Goal: Information Seeking & Learning: Compare options

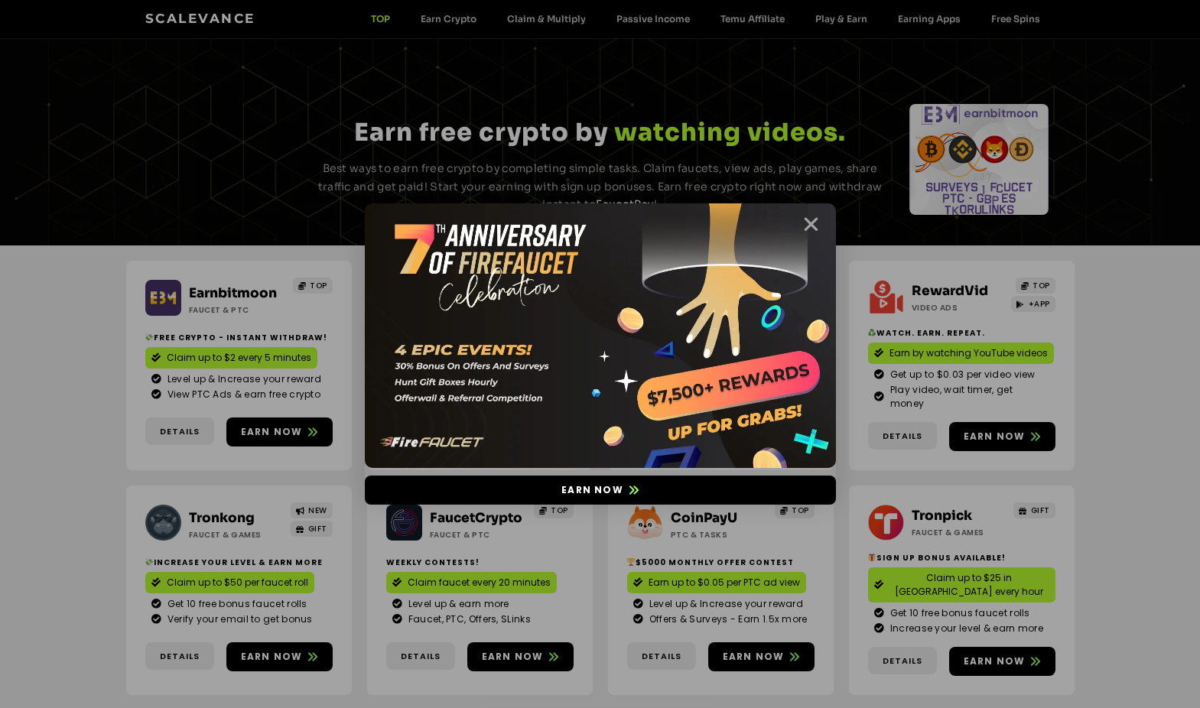
drag, startPoint x: 1162, startPoint y: 0, endPoint x: 809, endPoint y: 222, distance: 417.4
click at [809, 222] on icon "Close" at bounding box center [810, 224] width 19 height 19
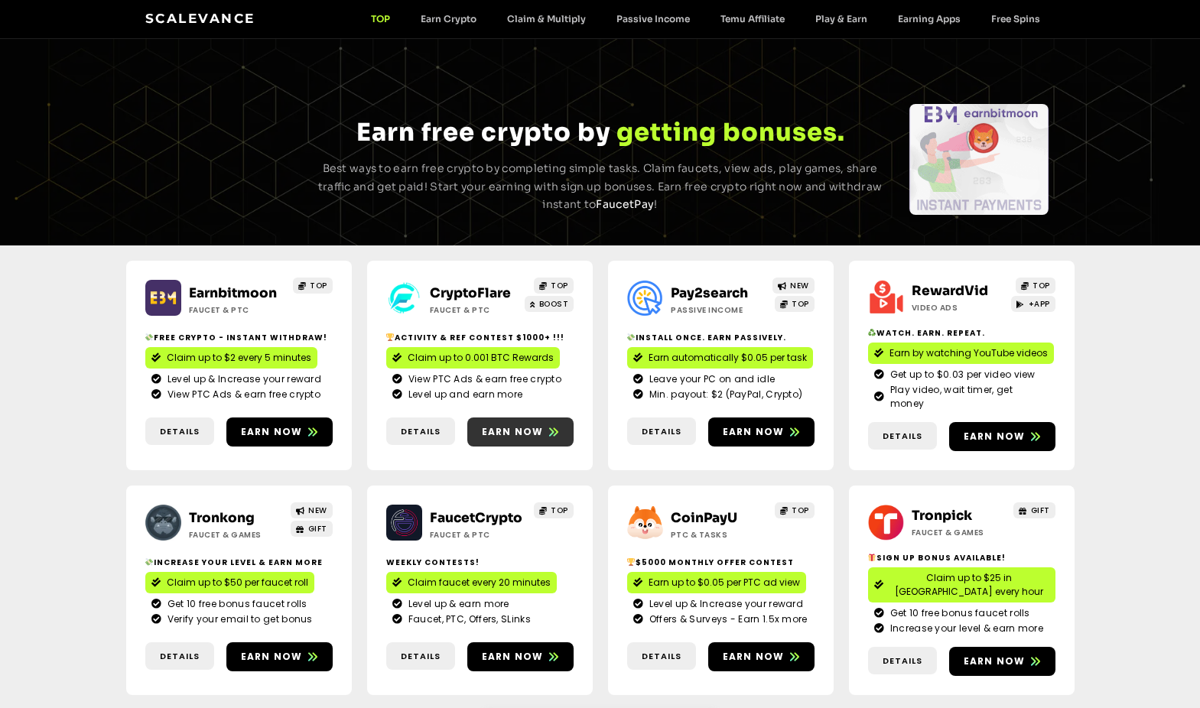
click at [511, 425] on span "Earn now" at bounding box center [513, 432] width 62 height 14
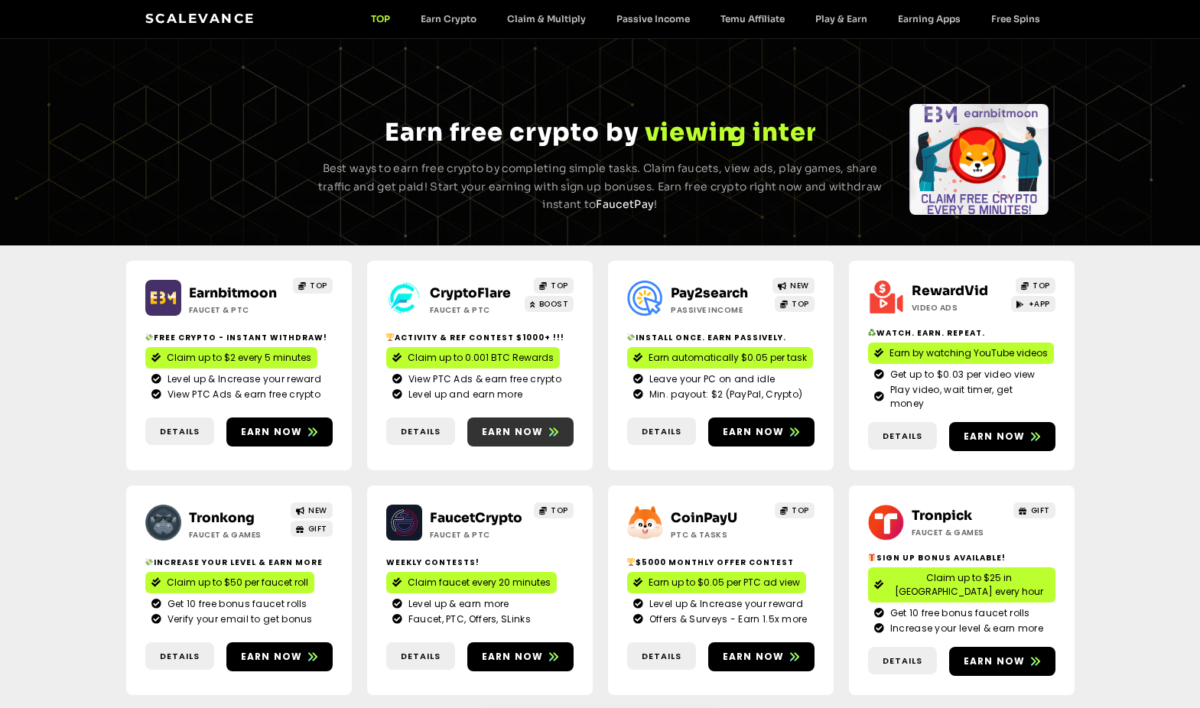
click at [522, 425] on span "Earn now" at bounding box center [513, 432] width 62 height 14
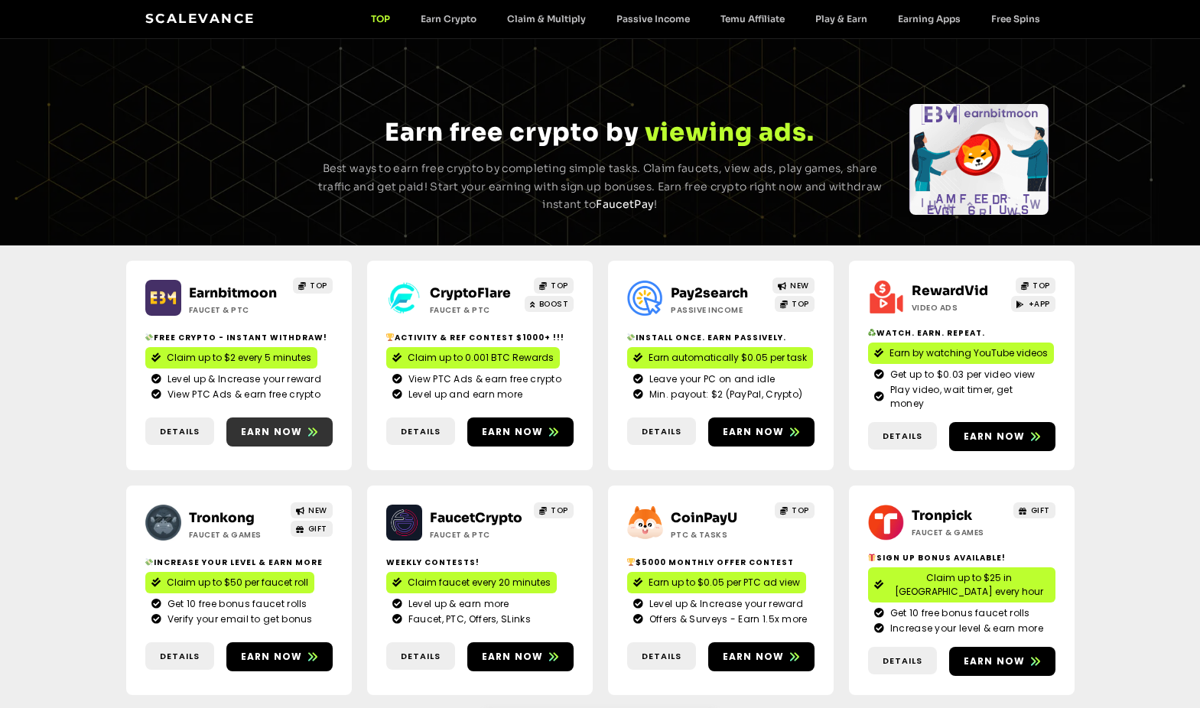
click at [287, 428] on span "Earn now" at bounding box center [272, 432] width 62 height 14
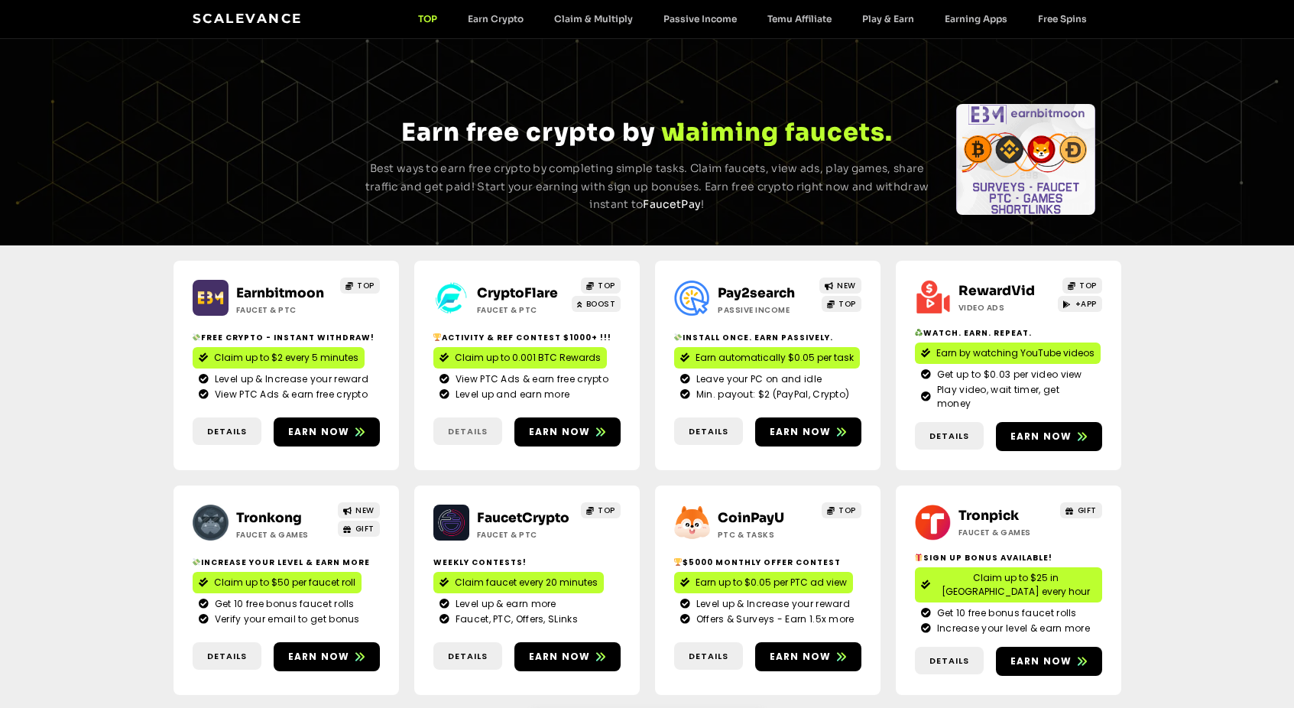
click at [474, 425] on span "Details" at bounding box center [468, 431] width 40 height 13
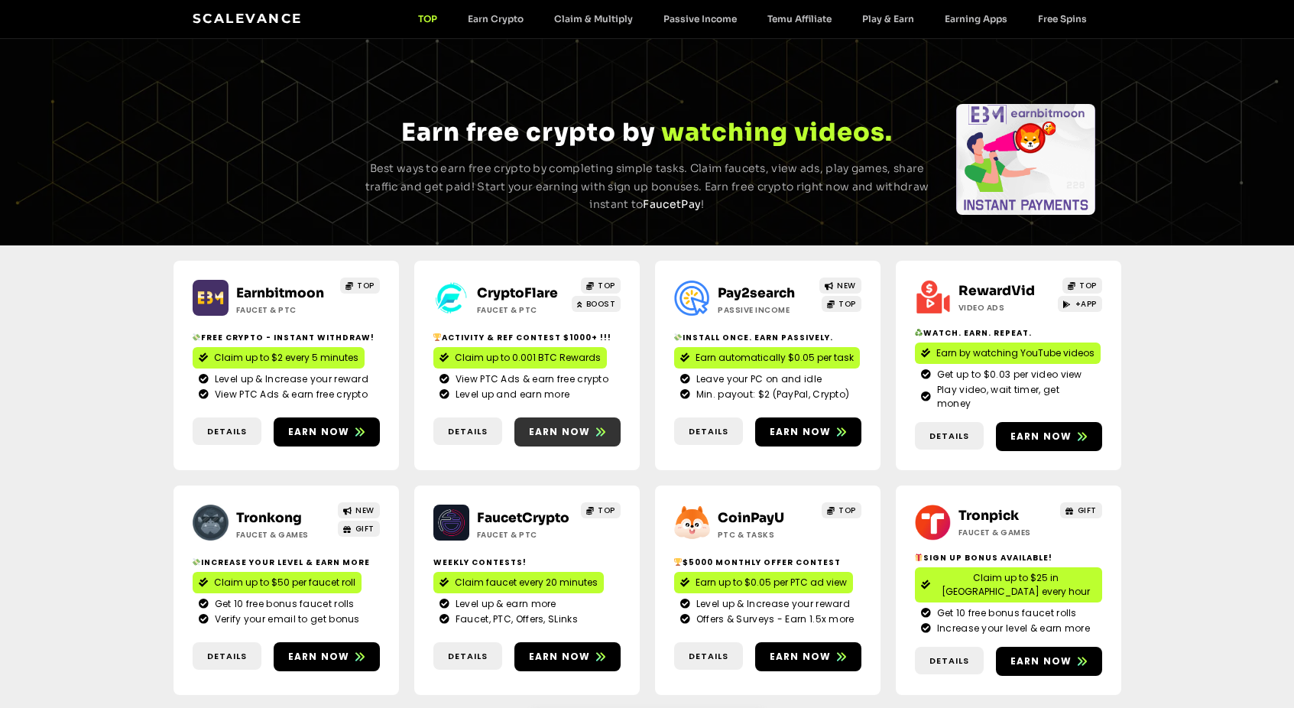
click at [568, 425] on span "Earn now" at bounding box center [560, 432] width 62 height 14
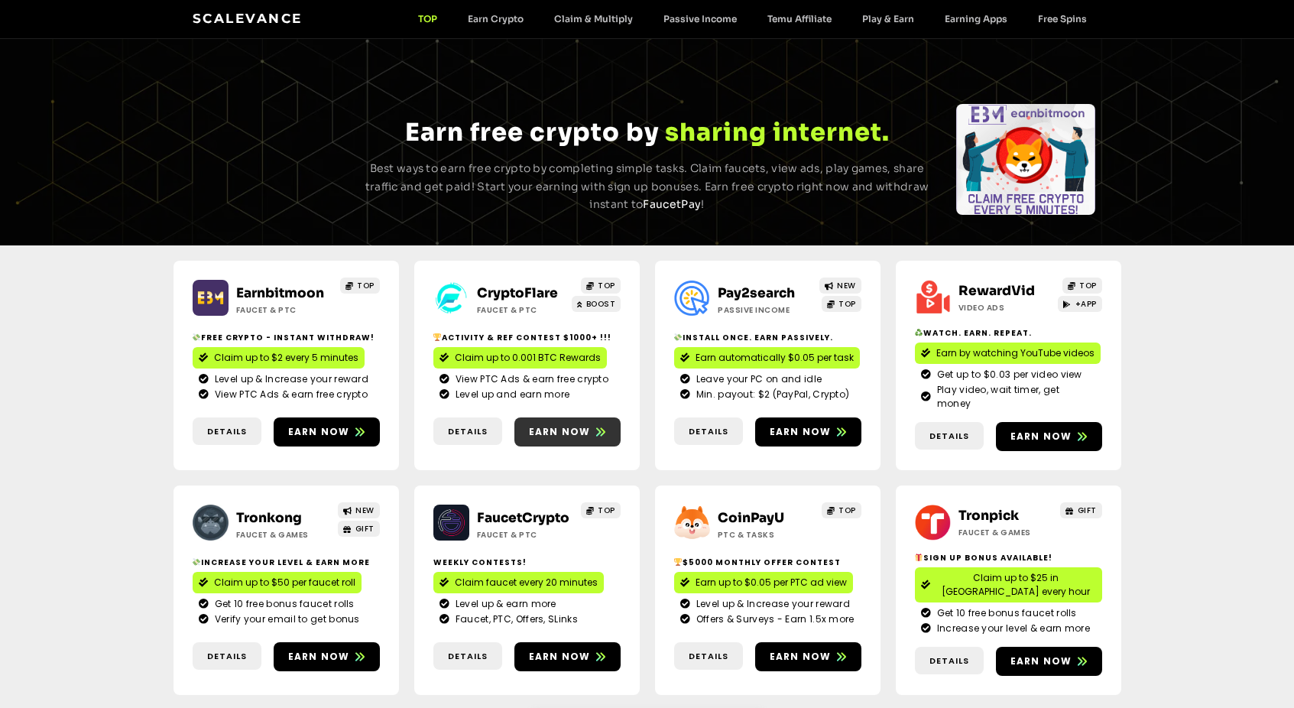
click at [550, 425] on span "Earn now" at bounding box center [560, 432] width 62 height 14
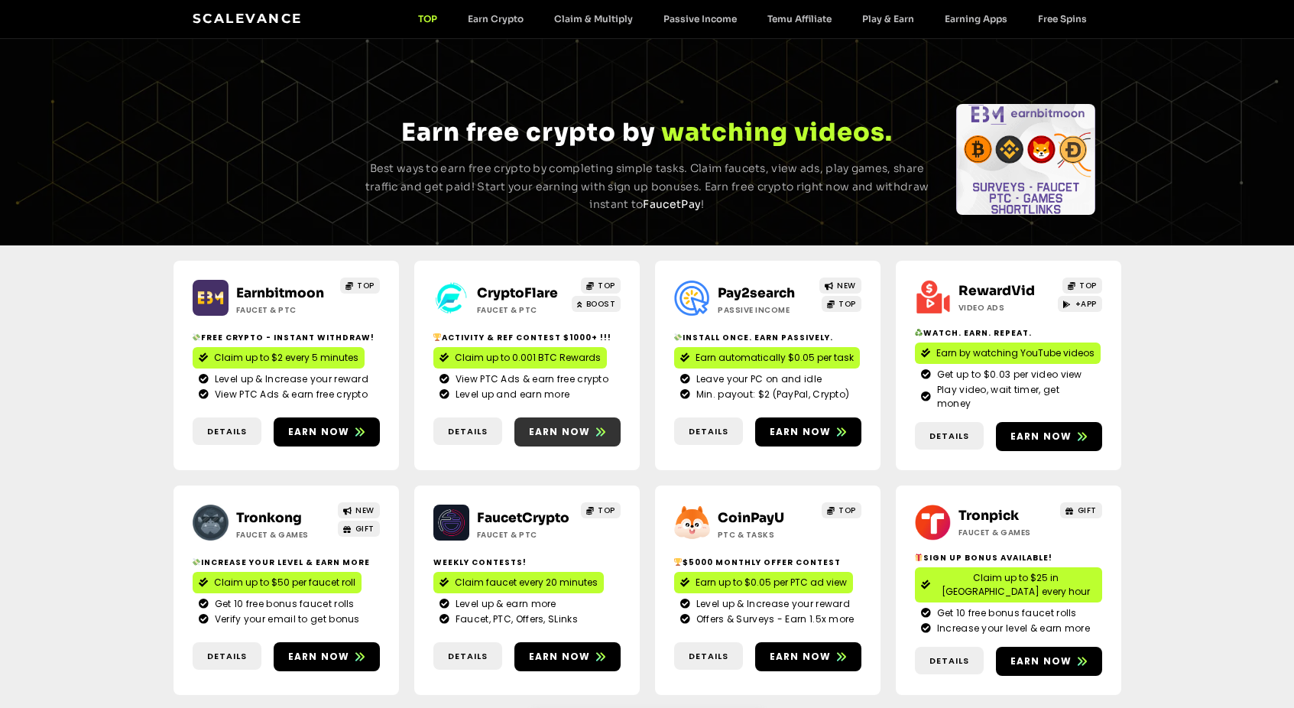
click at [561, 425] on span "Earn now" at bounding box center [560, 432] width 62 height 14
click at [790, 255] on div "Earnbitmoon Faucet & PTC TOP Free crypto - Instant withdraw! Claim up to $2 eve…" at bounding box center [648, 477] width 948 height 465
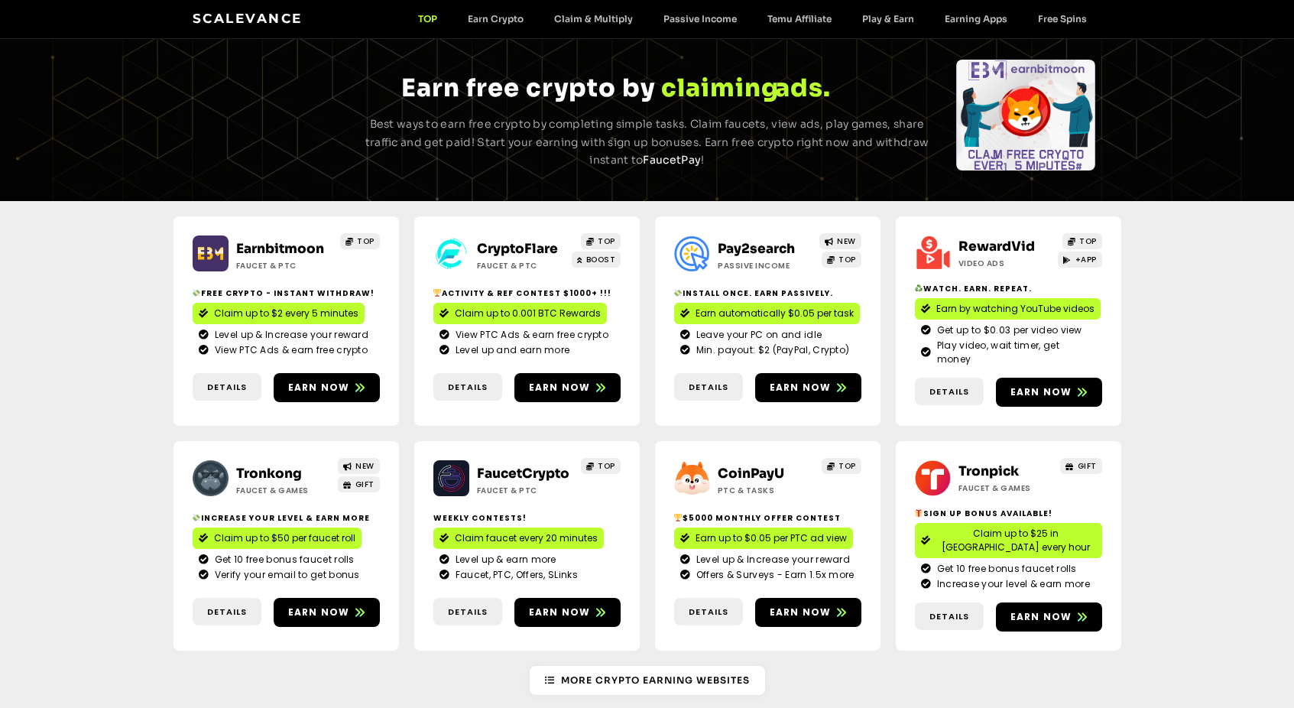
scroll to position [306, 0]
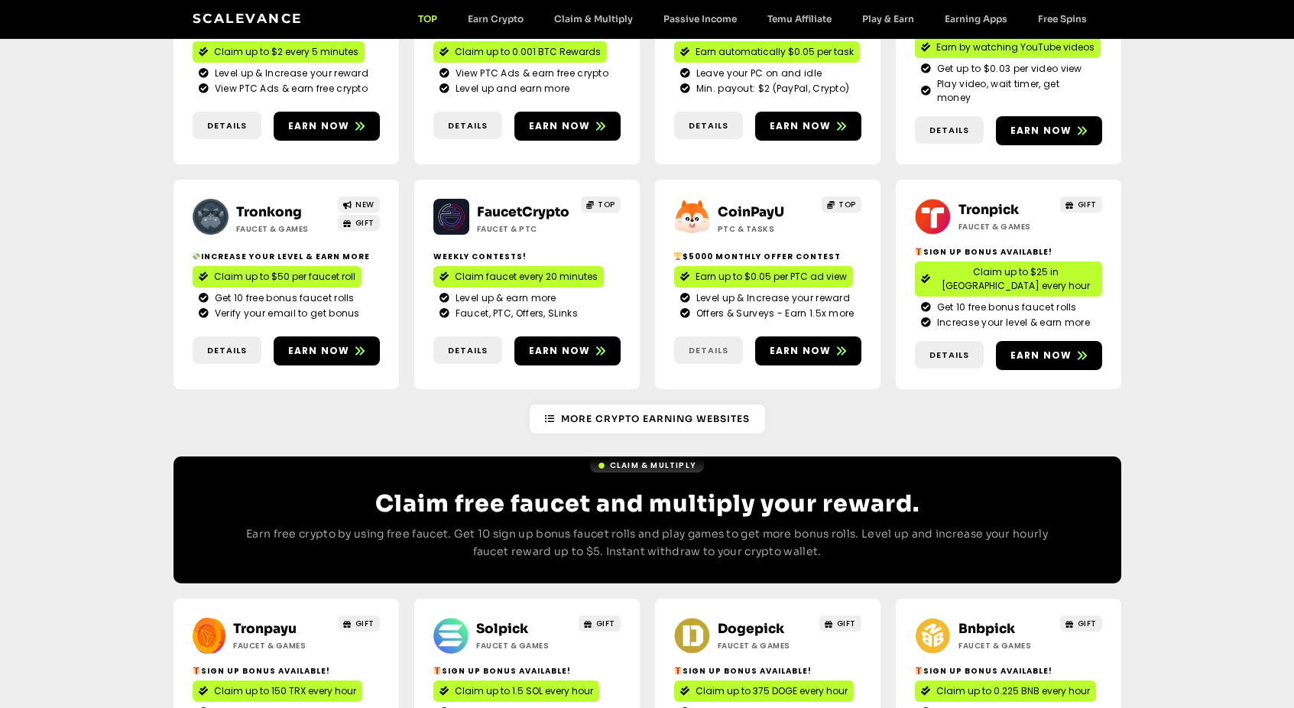
click at [697, 344] on span "Details" at bounding box center [709, 350] width 40 height 13
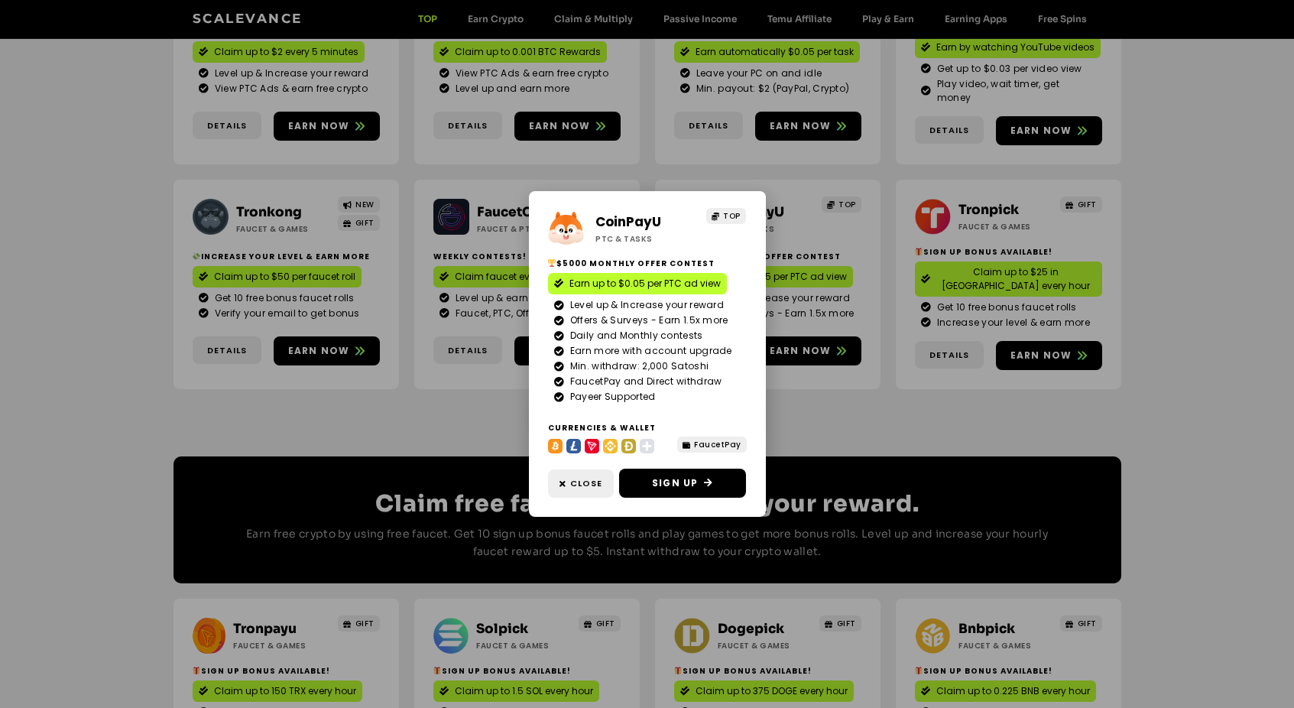
click at [779, 380] on div "CoinPayU ptc & Tasks TOP $5000 Monthly Offer contest Earn up to $0.05 per PTC a…" at bounding box center [647, 354] width 1294 height 708
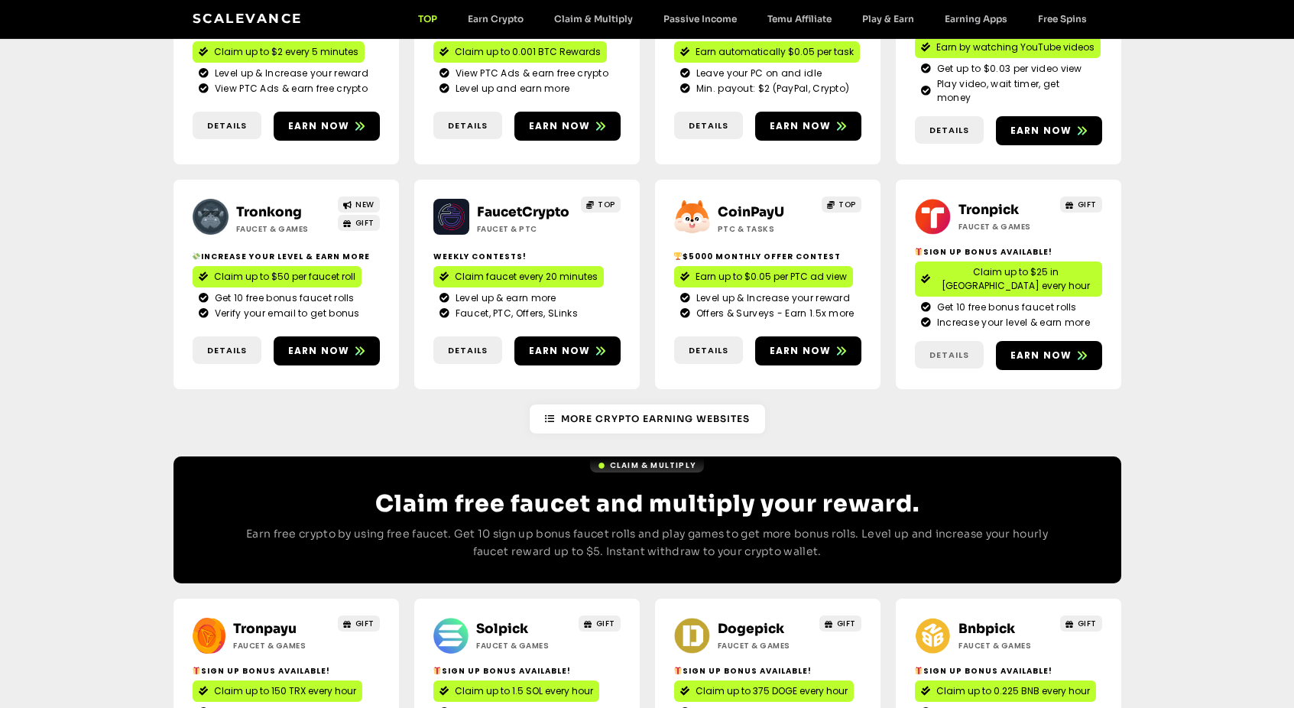
click at [951, 349] on span "Details" at bounding box center [950, 355] width 40 height 13
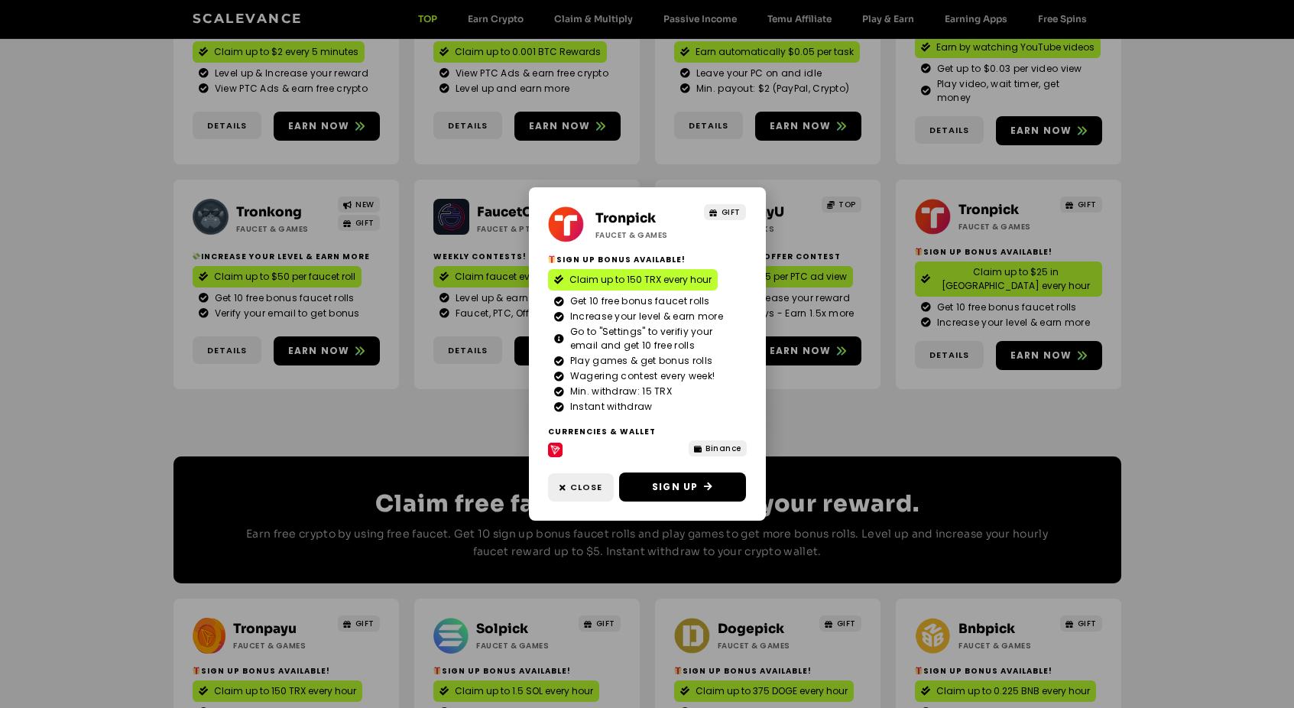
click at [793, 401] on div "Tronpick Faucet & Games GIFT Sign Up Bonus Available! Claim up to 150 TRX every…" at bounding box center [647, 354] width 1294 height 708
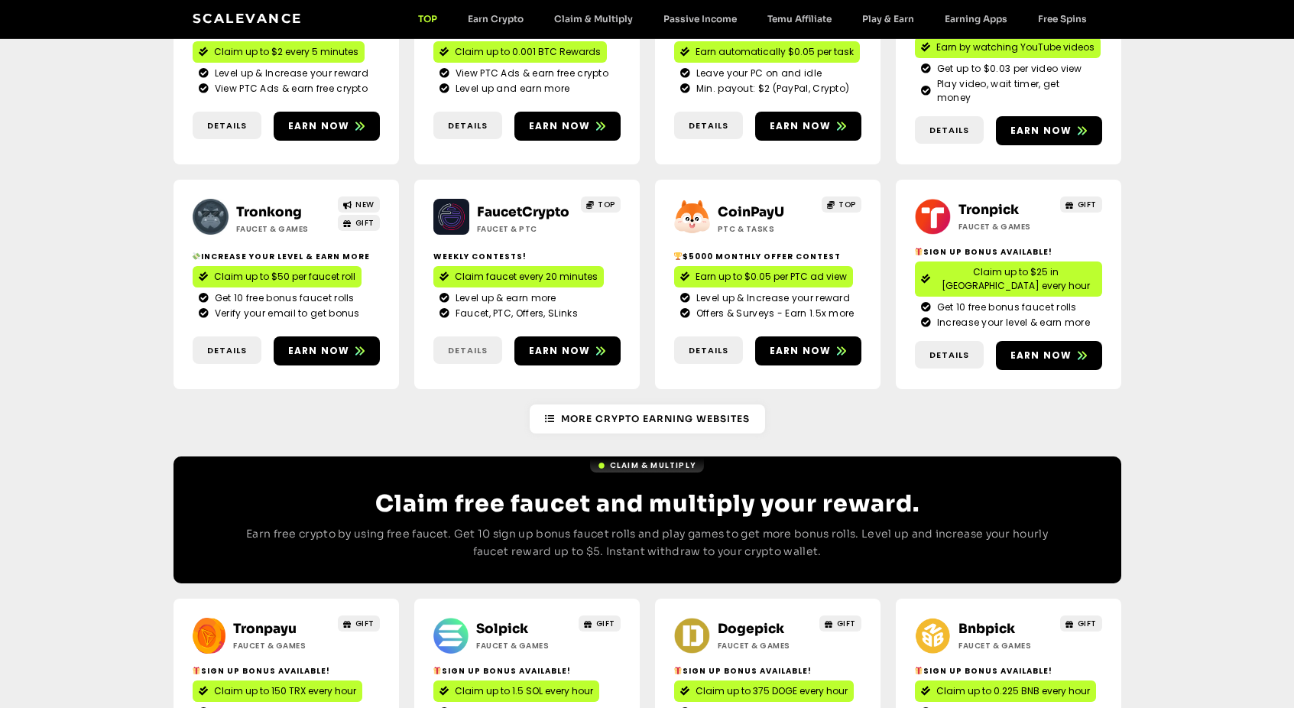
click at [462, 344] on span "Details" at bounding box center [468, 350] width 40 height 13
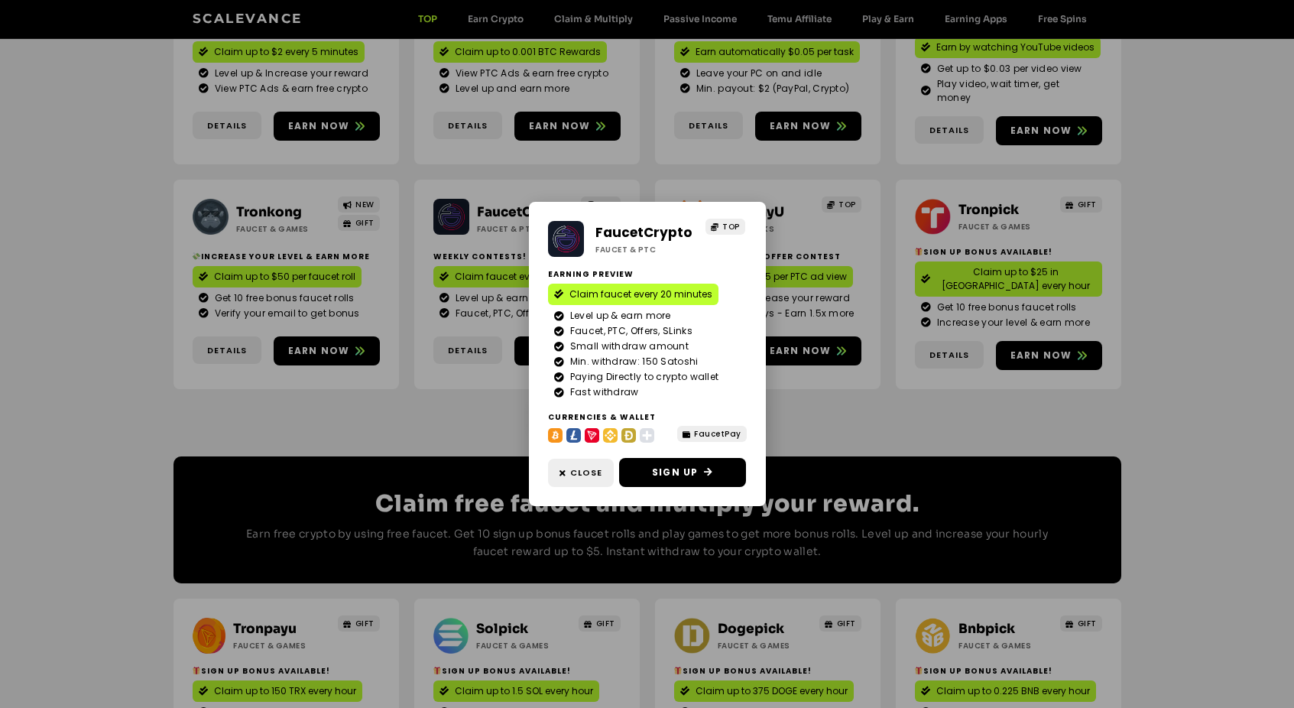
click at [446, 380] on div "FaucetCrypto Faucet & PTC TOP Earning Preview Claim faucet every 20 minutes Lev…" at bounding box center [647, 354] width 1294 height 708
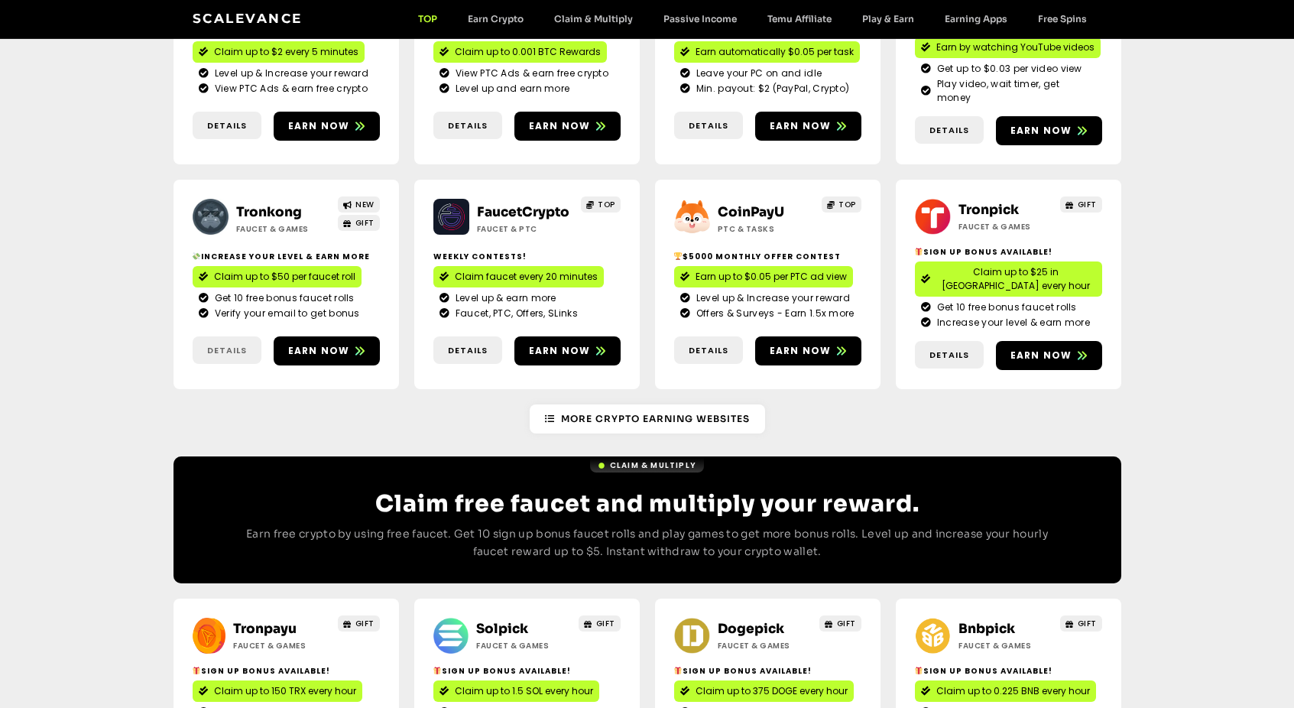
click at [222, 336] on link "Details" at bounding box center [227, 350] width 69 height 28
click at [216, 344] on span "Details" at bounding box center [227, 350] width 40 height 13
click at [223, 344] on span "Details" at bounding box center [227, 350] width 40 height 13
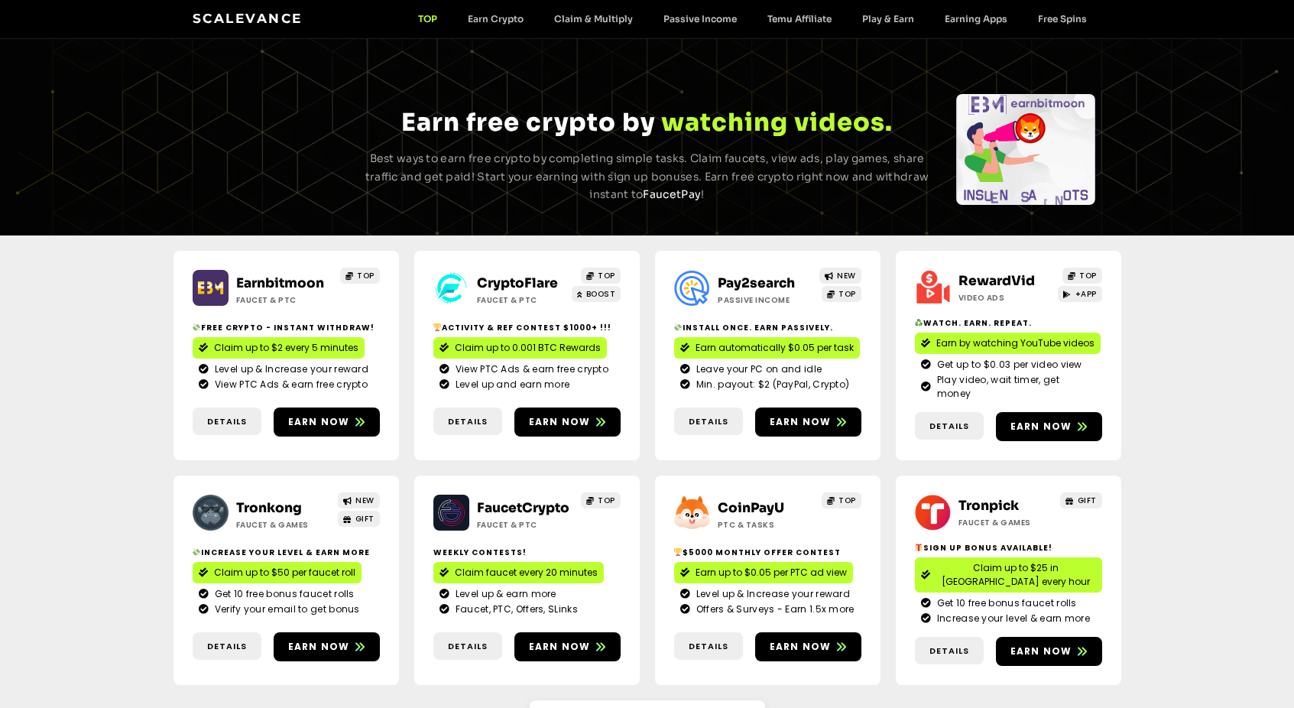
scroll to position [0, 0]
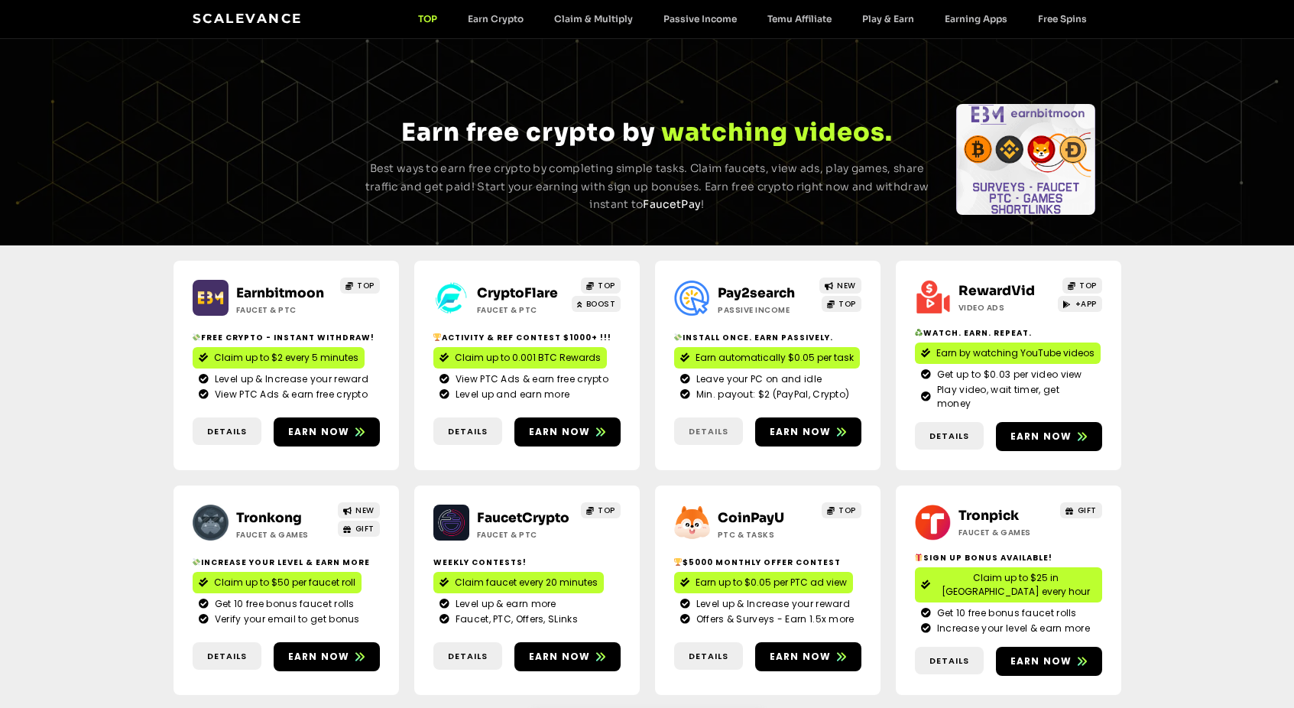
click at [713, 425] on span "Details" at bounding box center [709, 431] width 40 height 13
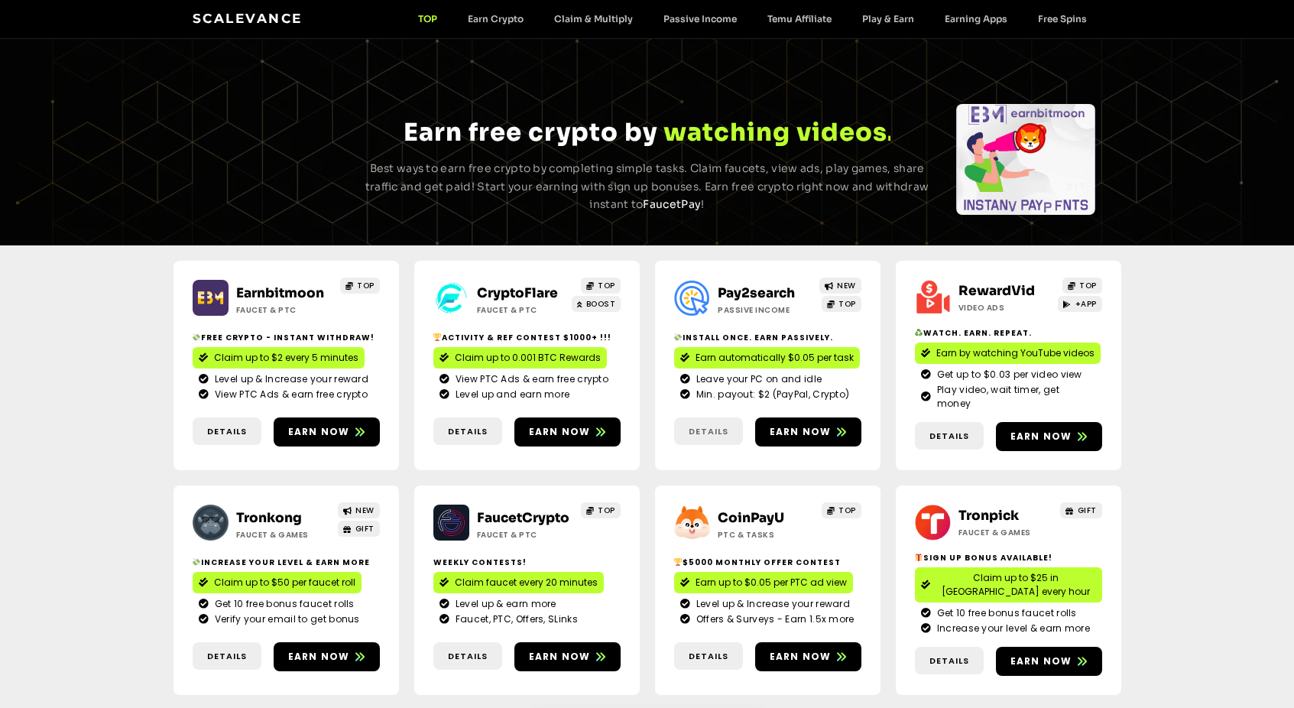
click at [712, 425] on span "Details" at bounding box center [709, 431] width 40 height 13
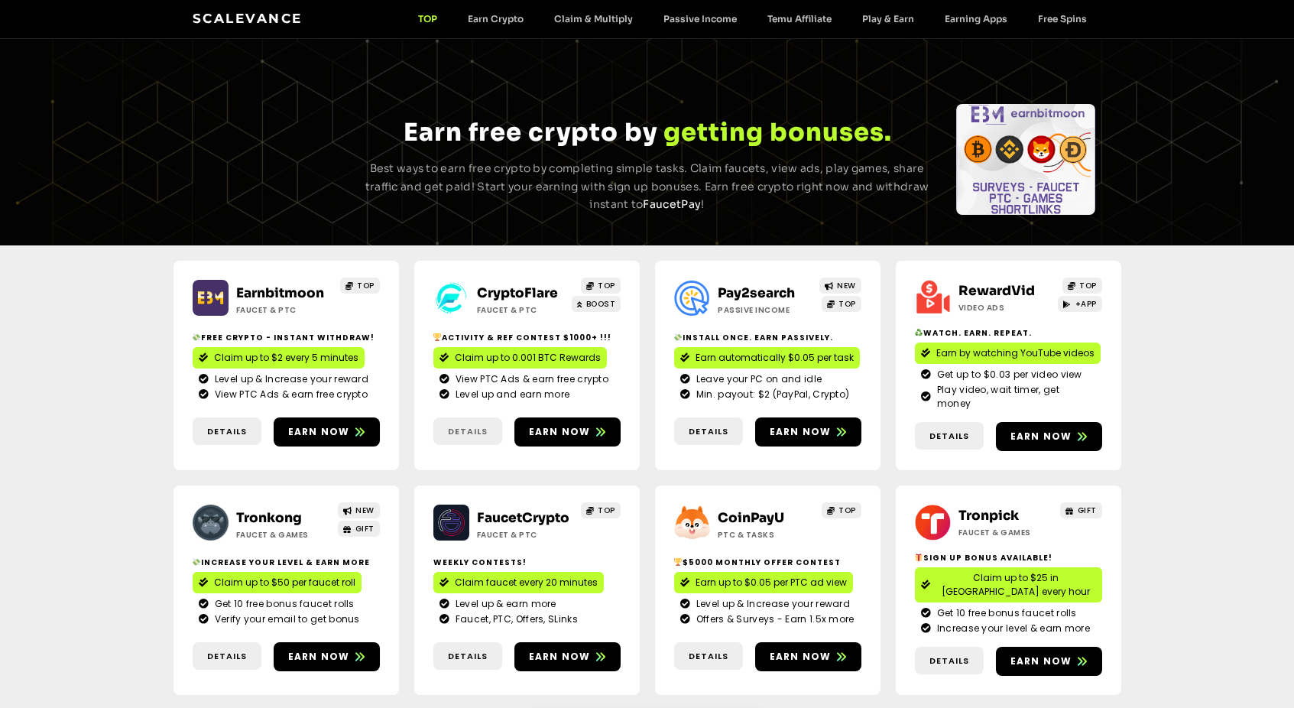
click at [458, 426] on span "Details" at bounding box center [468, 431] width 40 height 13
click at [219, 425] on span "Details" at bounding box center [227, 431] width 40 height 13
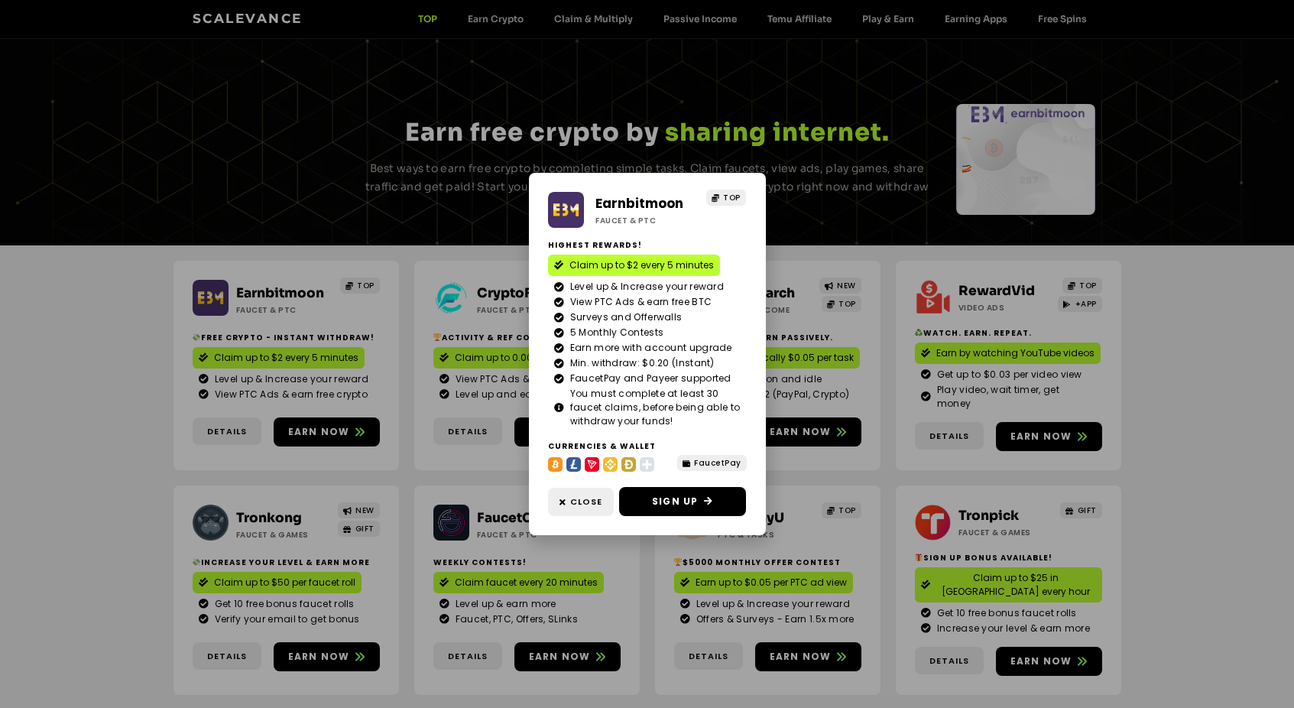
click at [174, 452] on div "Earnbitmoon Faucet & PTC TOP Highest Rewards! Claim up to $2 every 5 minutes Le…" at bounding box center [647, 354] width 1294 height 708
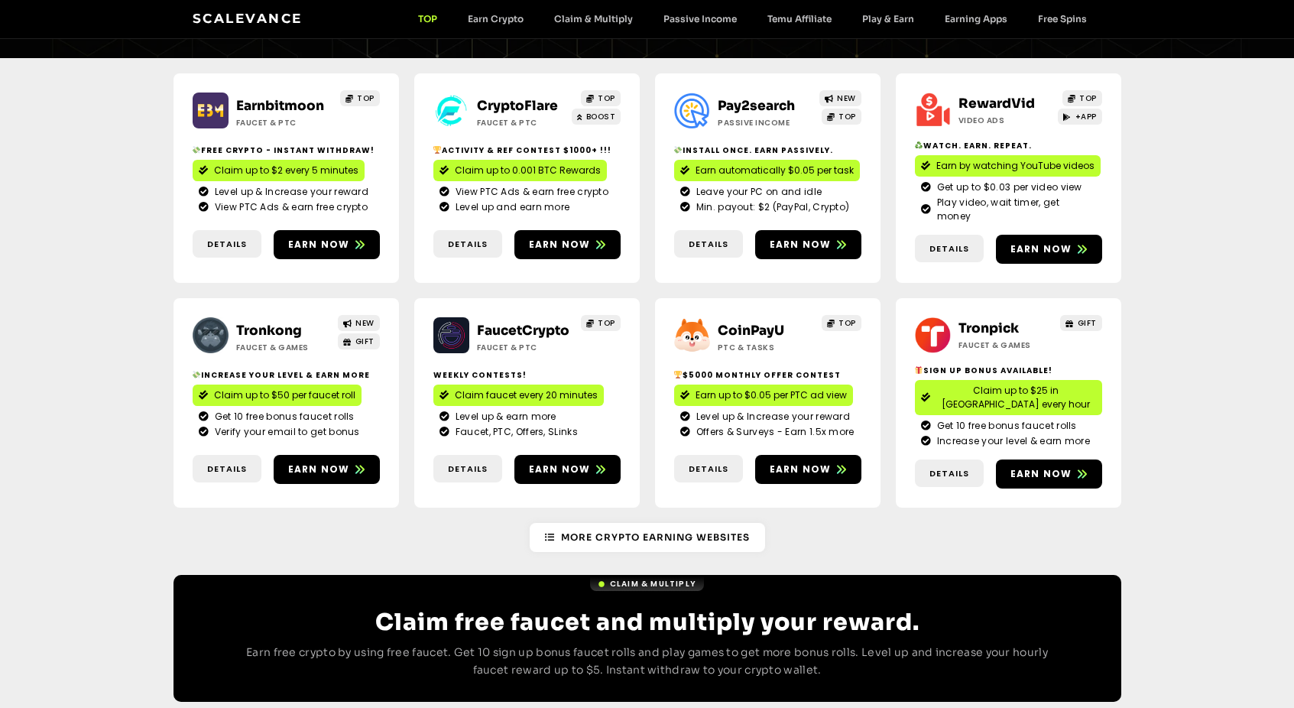
scroll to position [229, 0]
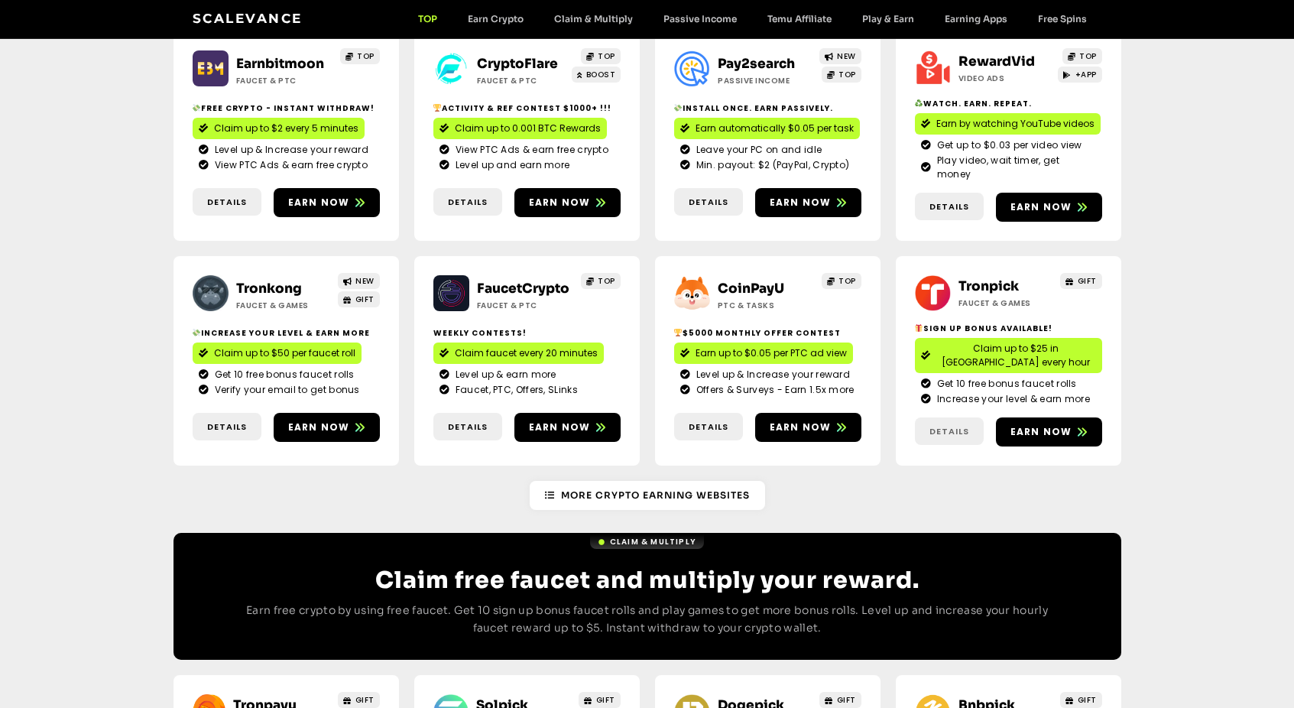
click at [956, 425] on span "Details" at bounding box center [950, 431] width 40 height 13
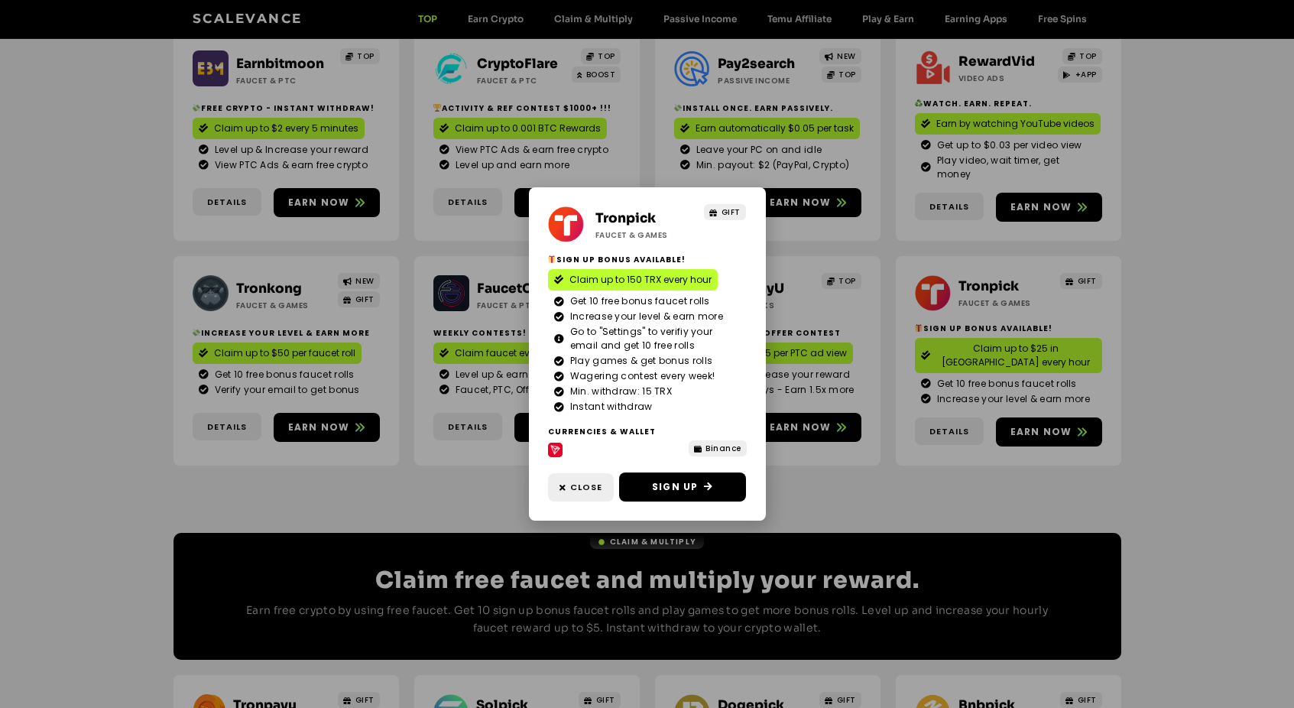
click at [797, 460] on div "Tronpick Faucet & Games GIFT Sign Up Bonus Available! Claim up to 150 TRX every…" at bounding box center [647, 354] width 1294 height 708
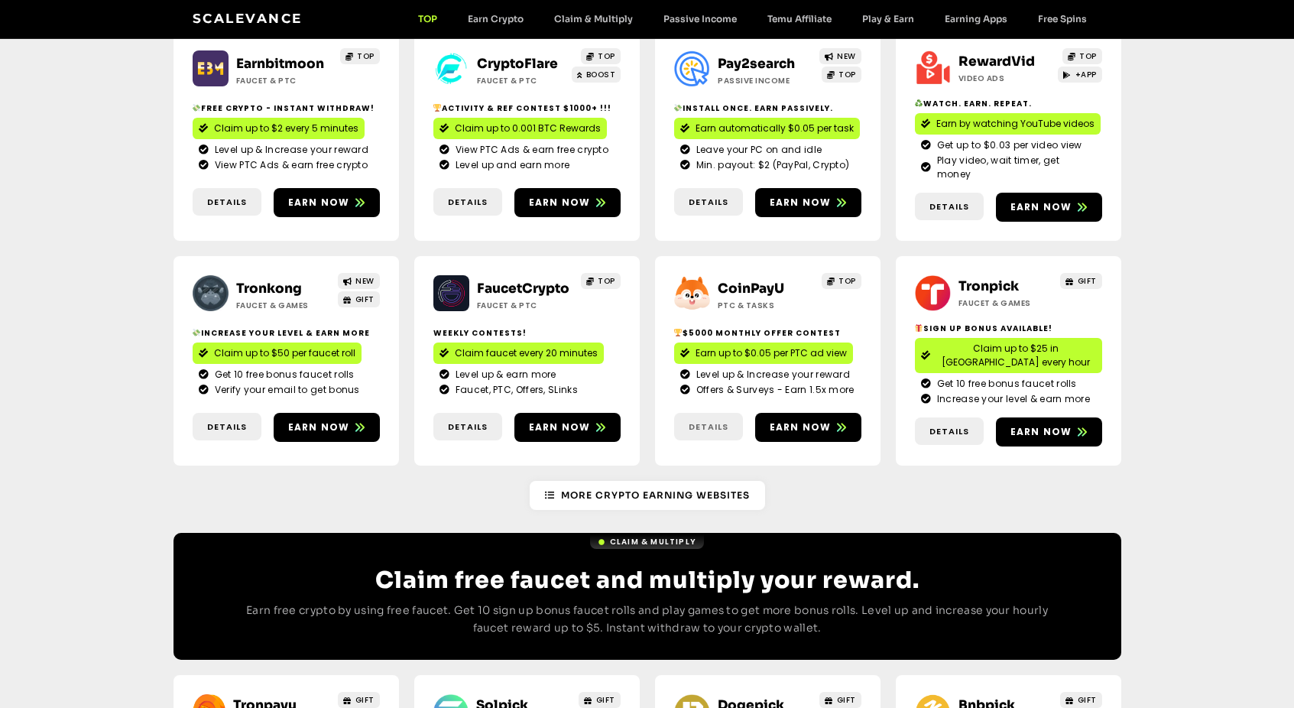
click at [701, 421] on span "Details" at bounding box center [709, 427] width 40 height 13
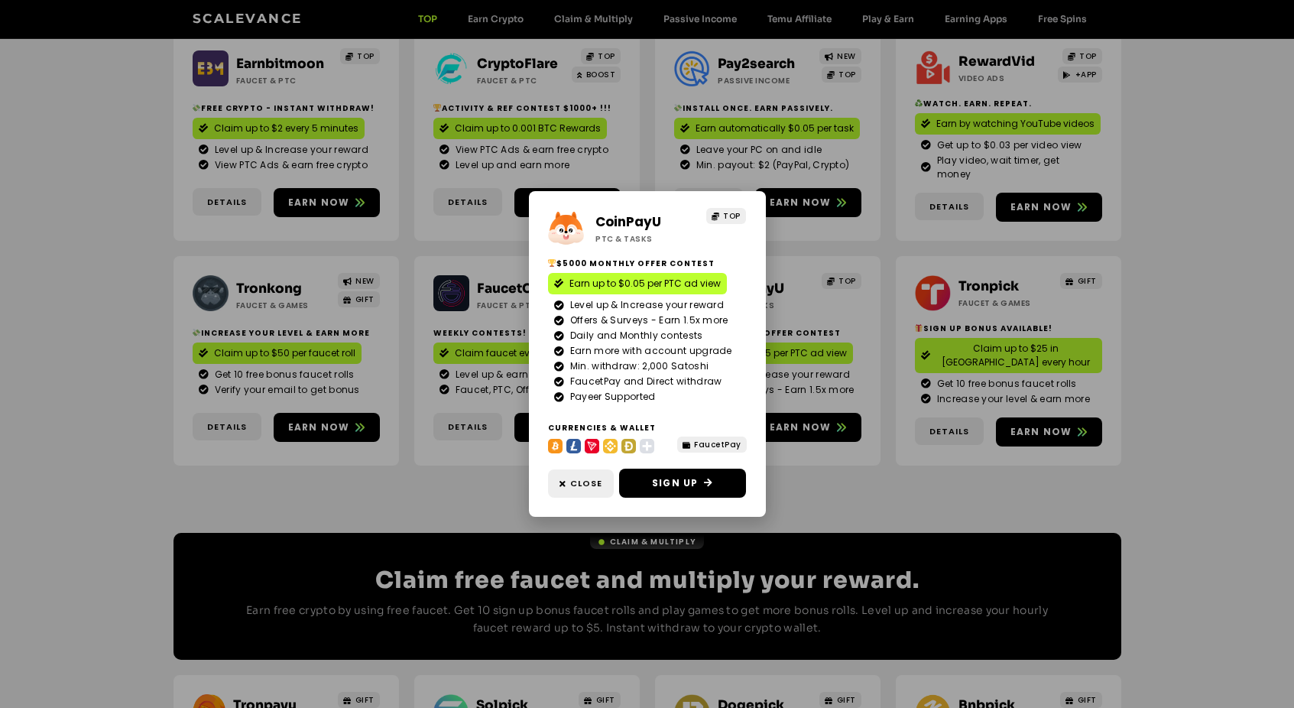
click at [804, 462] on div "CoinPayU ptc & Tasks TOP $5000 Monthly Offer contest Earn up to $0.05 per PTC a…" at bounding box center [647, 354] width 1294 height 708
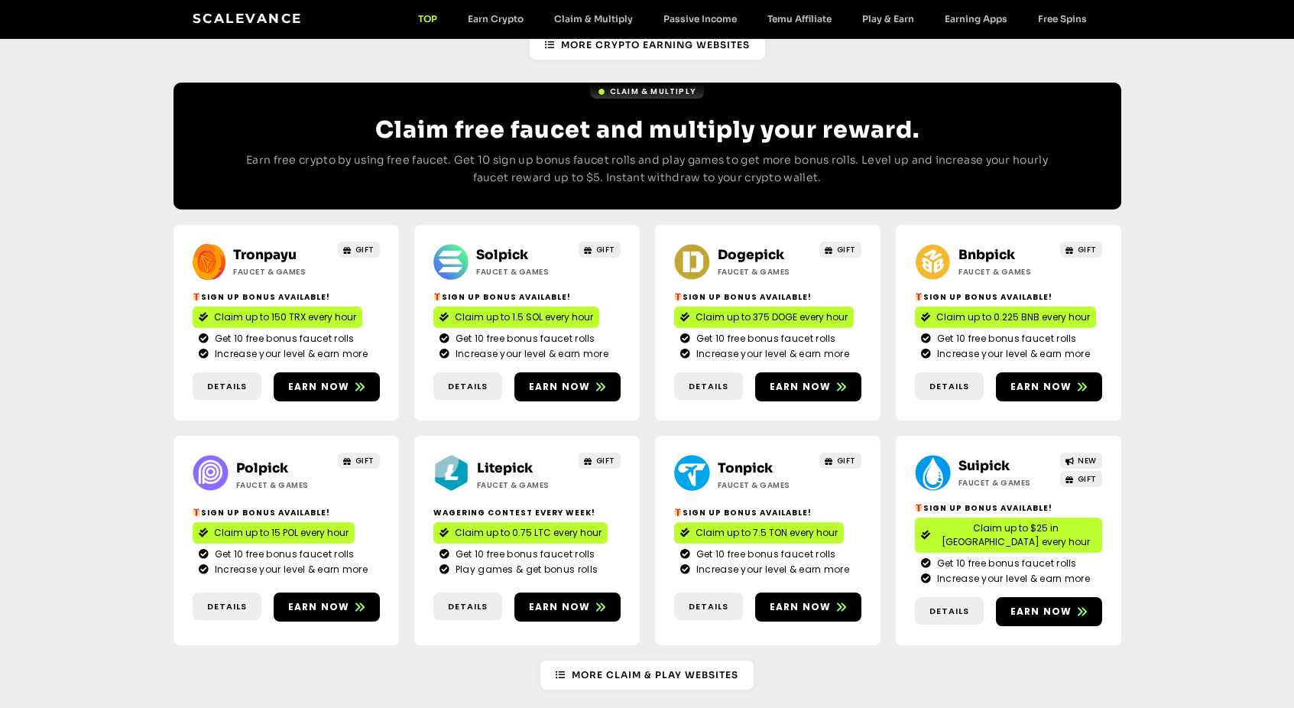
scroll to position [688, 0]
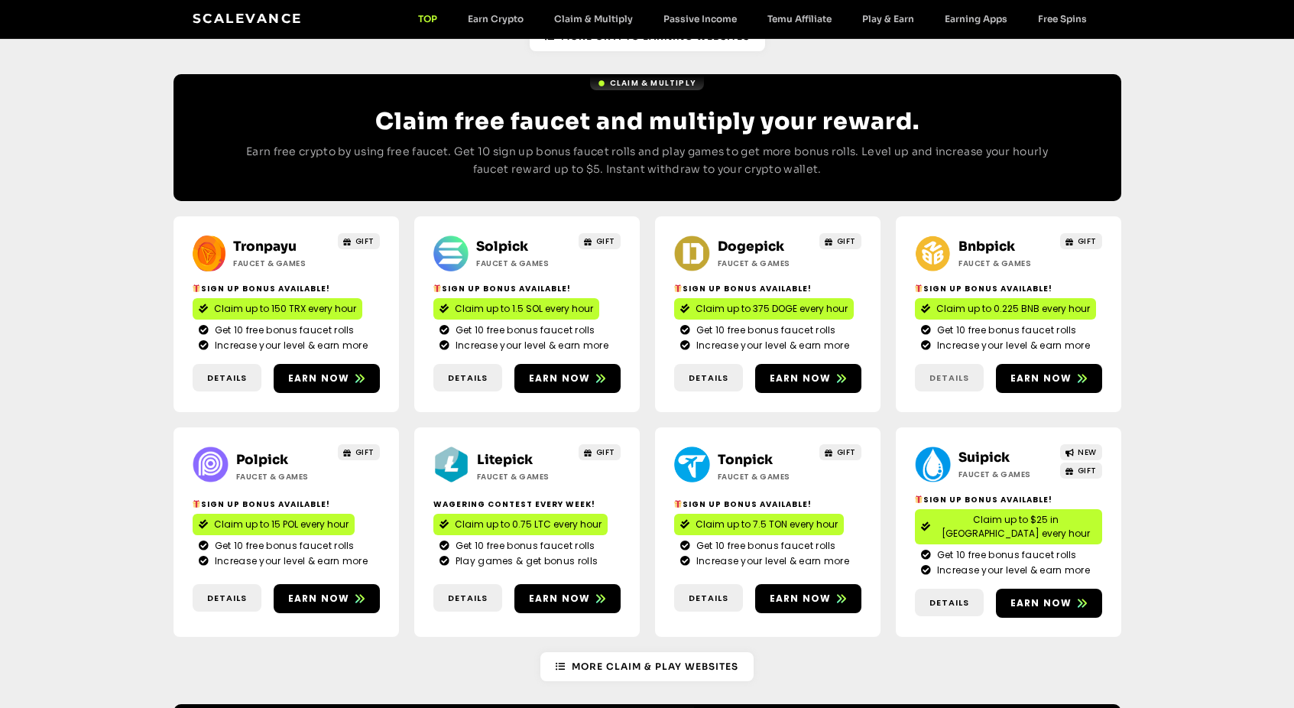
click at [943, 372] on span "Details" at bounding box center [950, 378] width 40 height 13
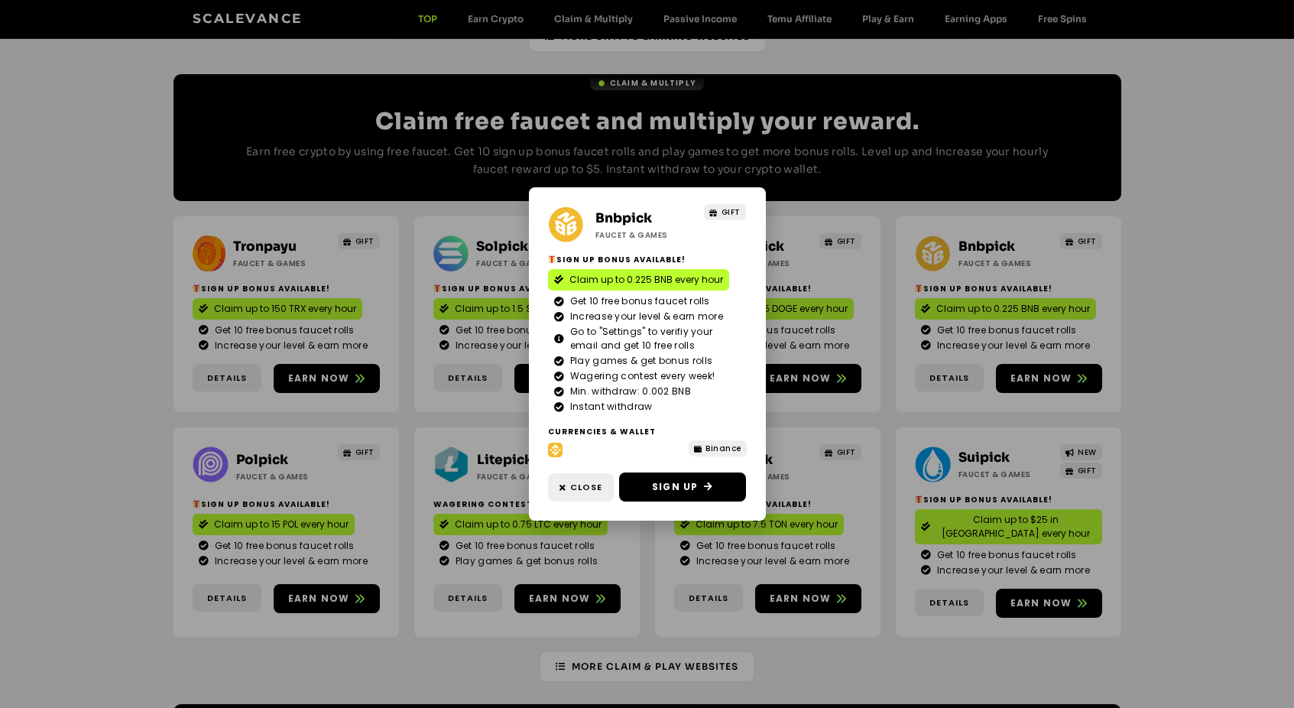
click at [1139, 392] on div "Bnbpick Faucet & Games GIFT Sign Up Bonus Available! Claim up to 0.225 BNB ever…" at bounding box center [647, 354] width 1294 height 708
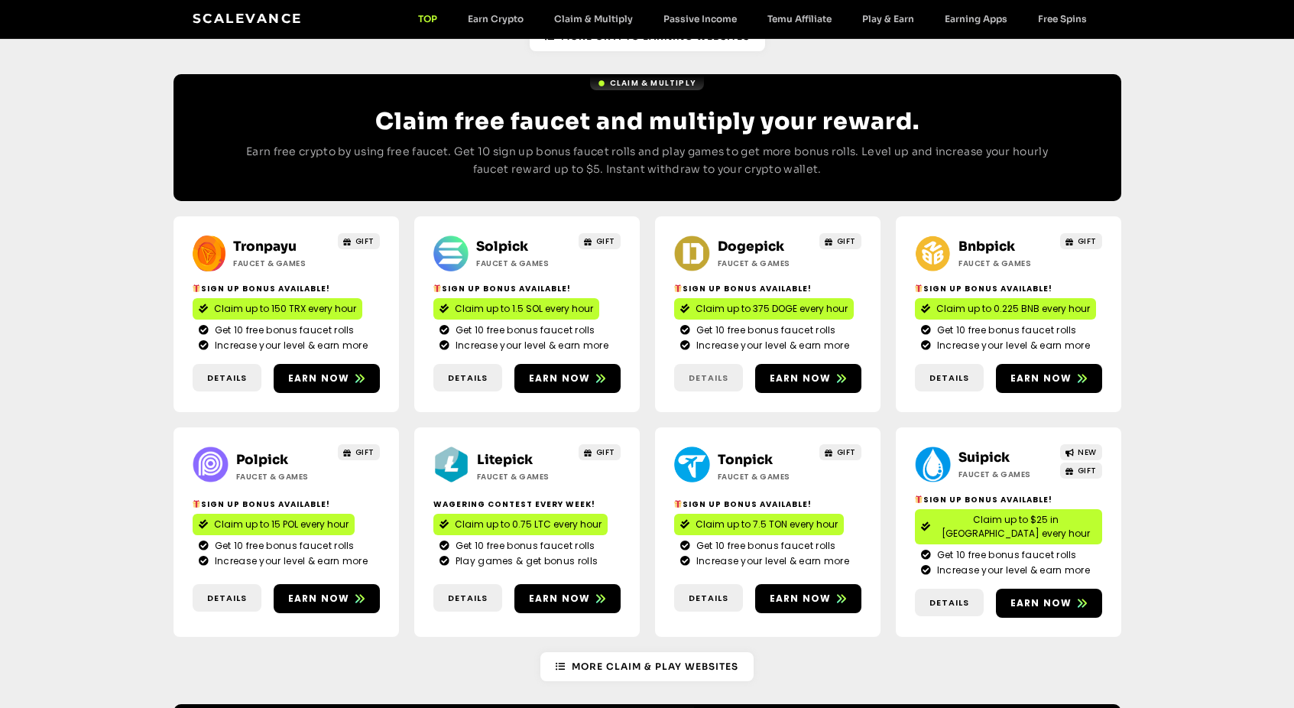
click at [703, 372] on span "Details" at bounding box center [709, 378] width 40 height 13
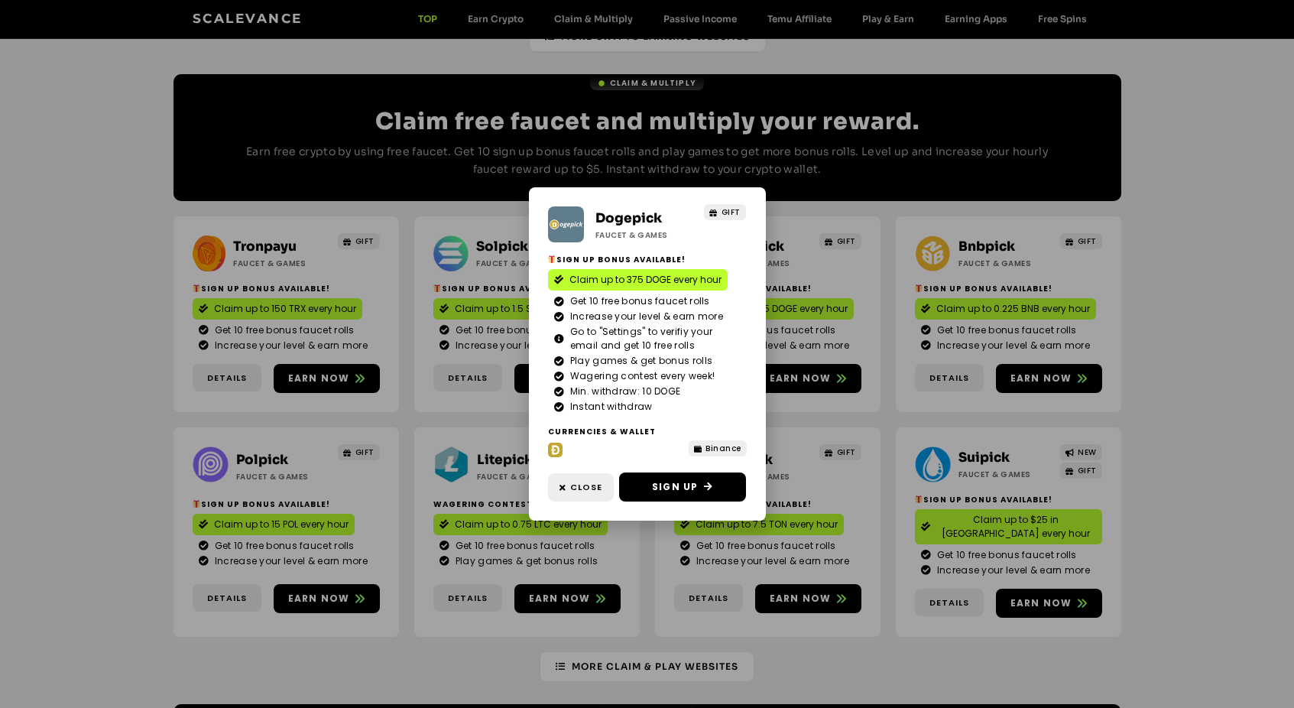
click at [145, 383] on div "Dogepick Faucet & Games GIFT Sign Up Bonus Available! Claim up to 375 DOGE ever…" at bounding box center [647, 354] width 1294 height 708
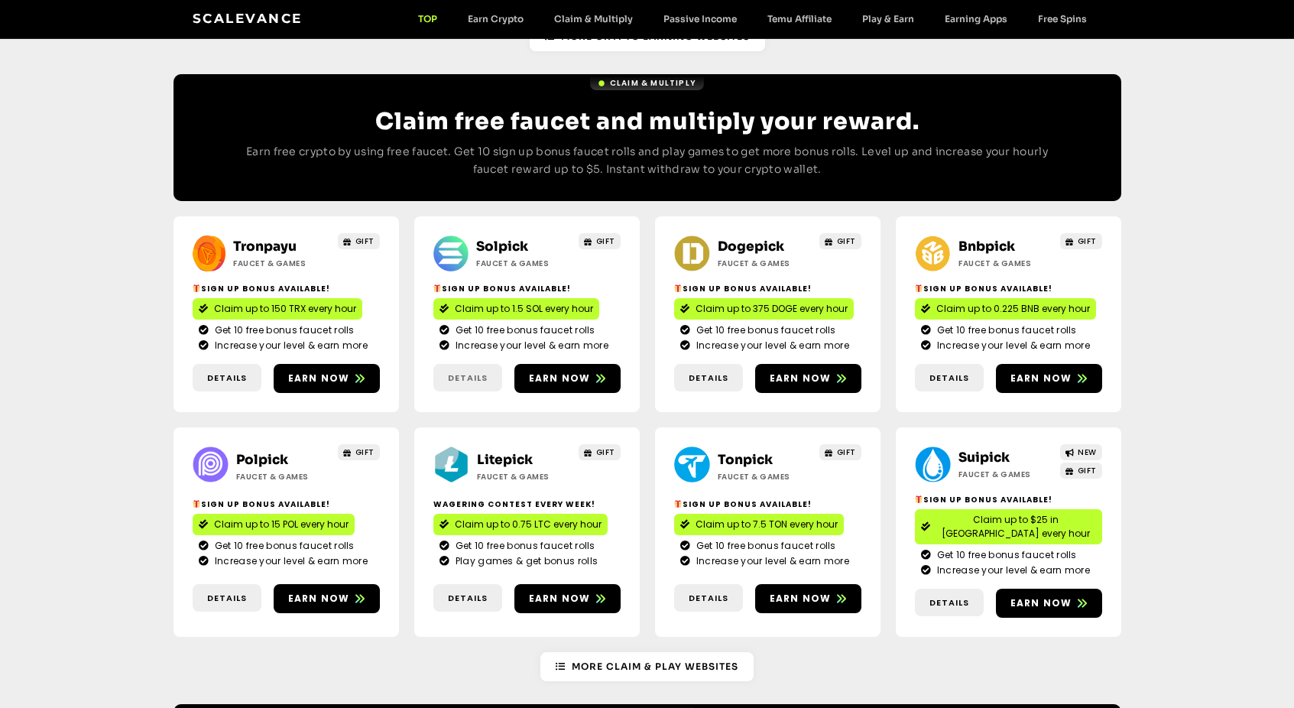
click at [475, 372] on span "Details" at bounding box center [468, 378] width 40 height 13
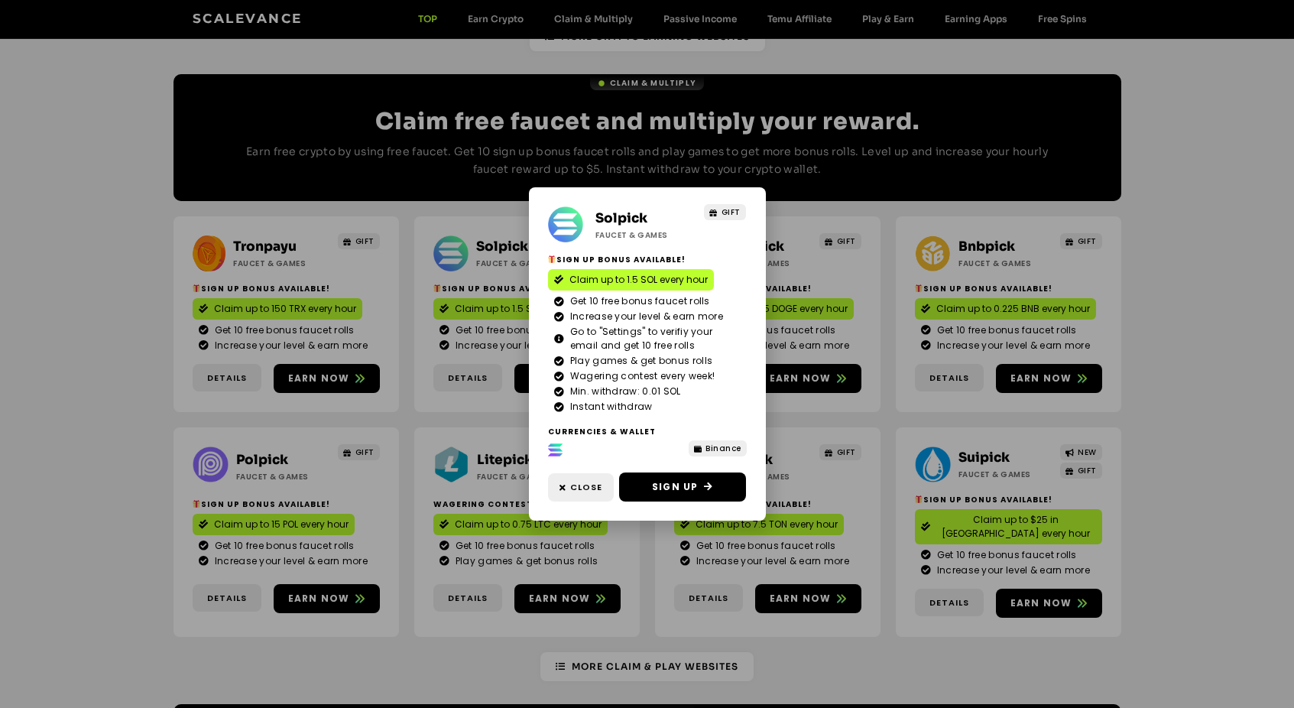
click at [164, 404] on div "Solpick Faucet & Games GIFT Sign Up Bonus Available! Claim up to 1.5 SOL every …" at bounding box center [647, 354] width 1294 height 708
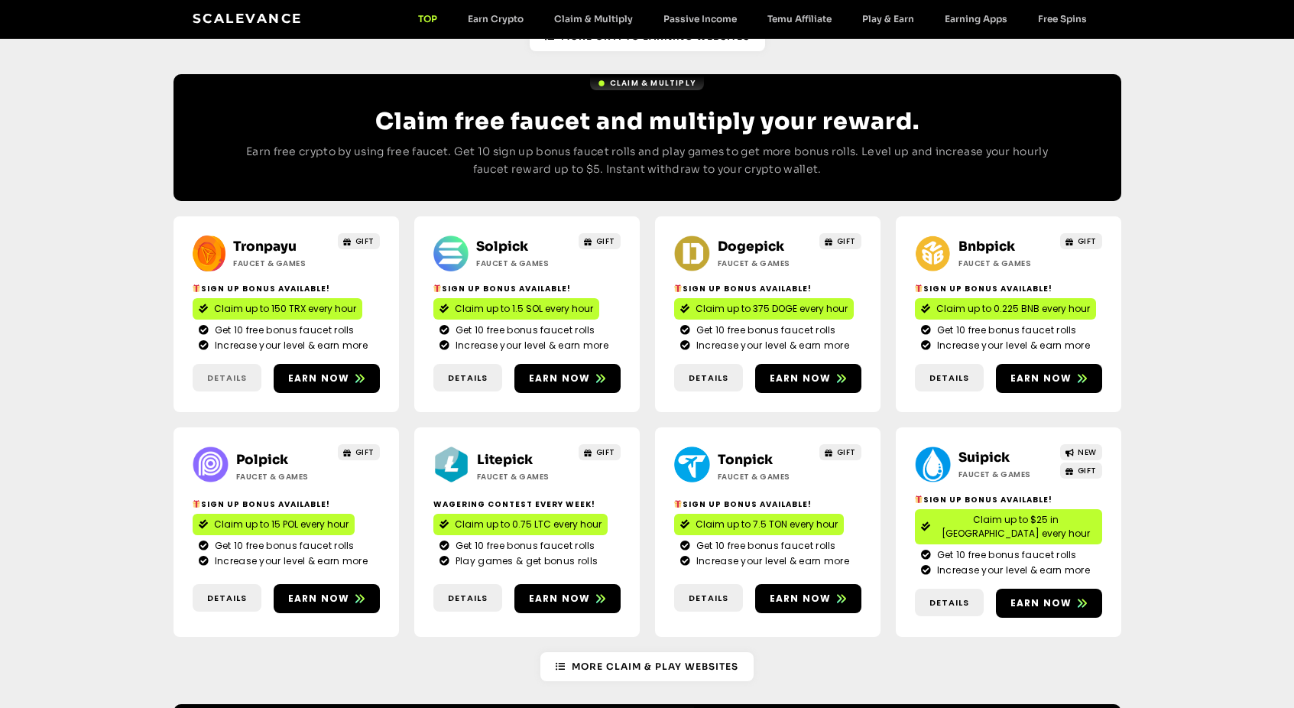
click at [237, 372] on span "Details" at bounding box center [227, 378] width 40 height 13
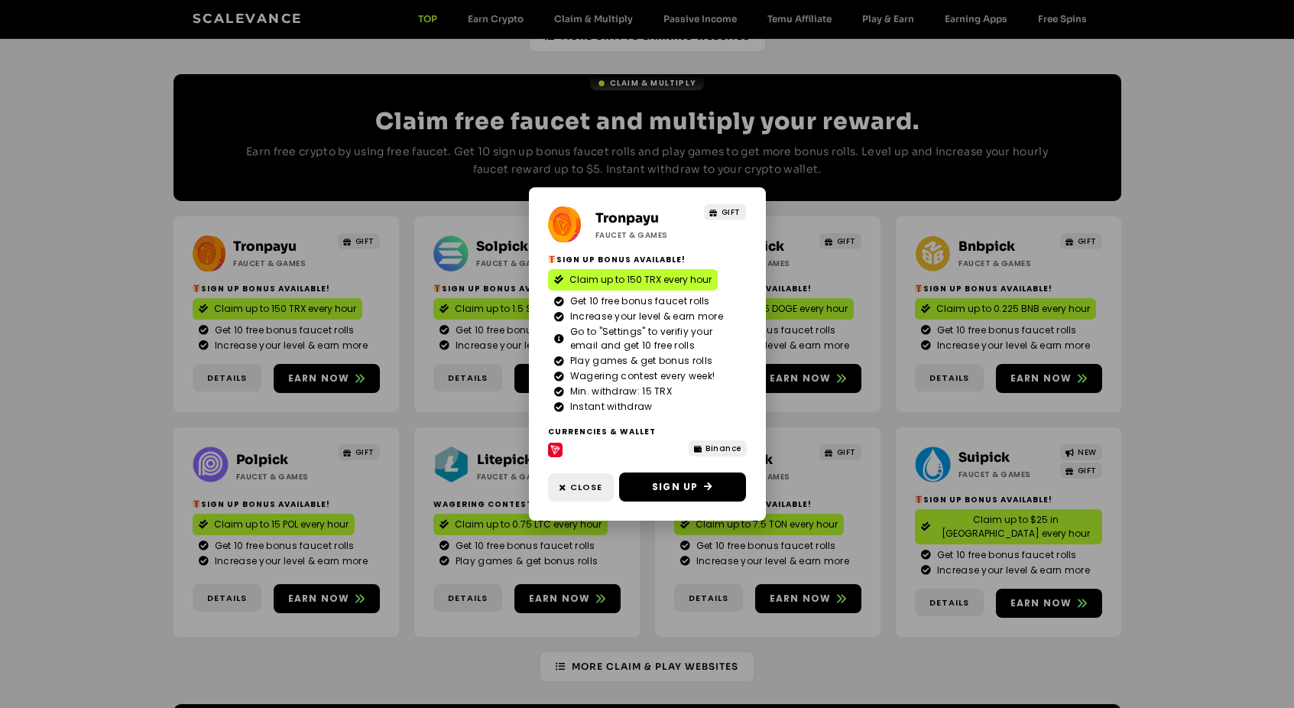
click at [147, 365] on div "Tronpayu Faucet & Games GIFT Sign Up Bonus Available! Claim up to 150 TRX every…" at bounding box center [647, 354] width 1294 height 708
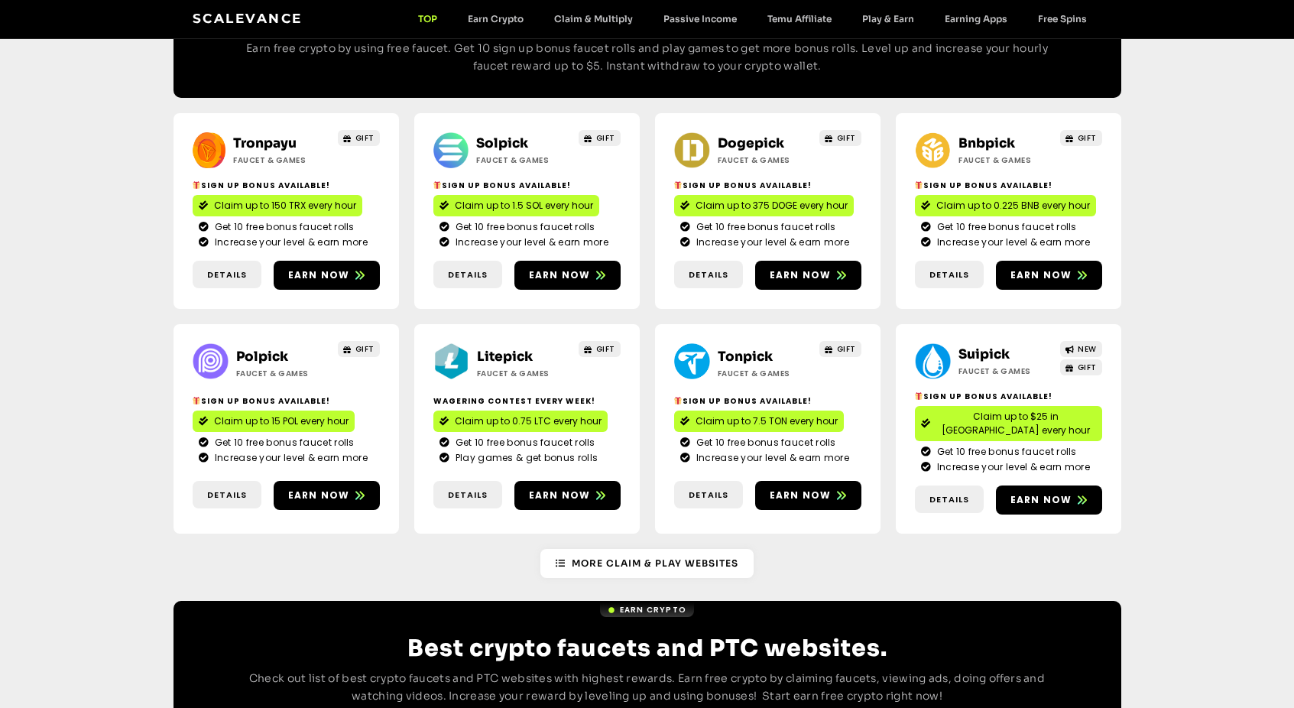
scroll to position [841, 0]
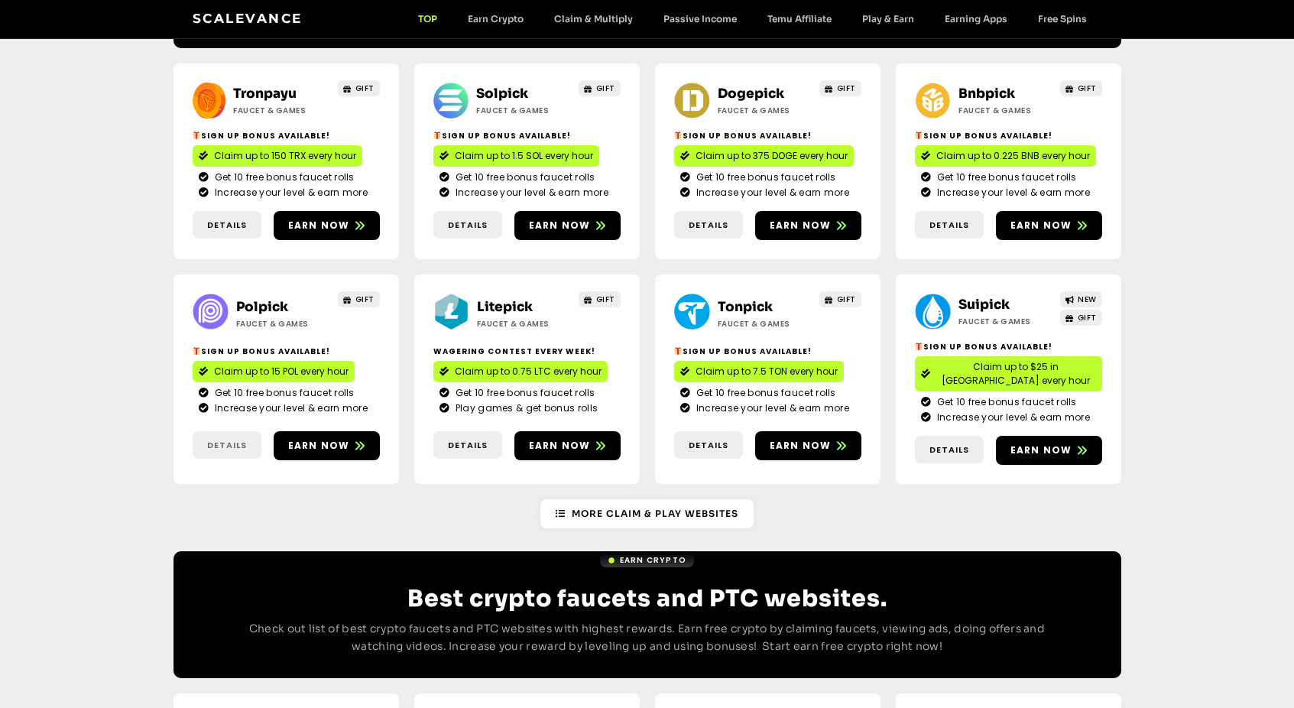
click at [224, 439] on span "Details" at bounding box center [227, 445] width 40 height 13
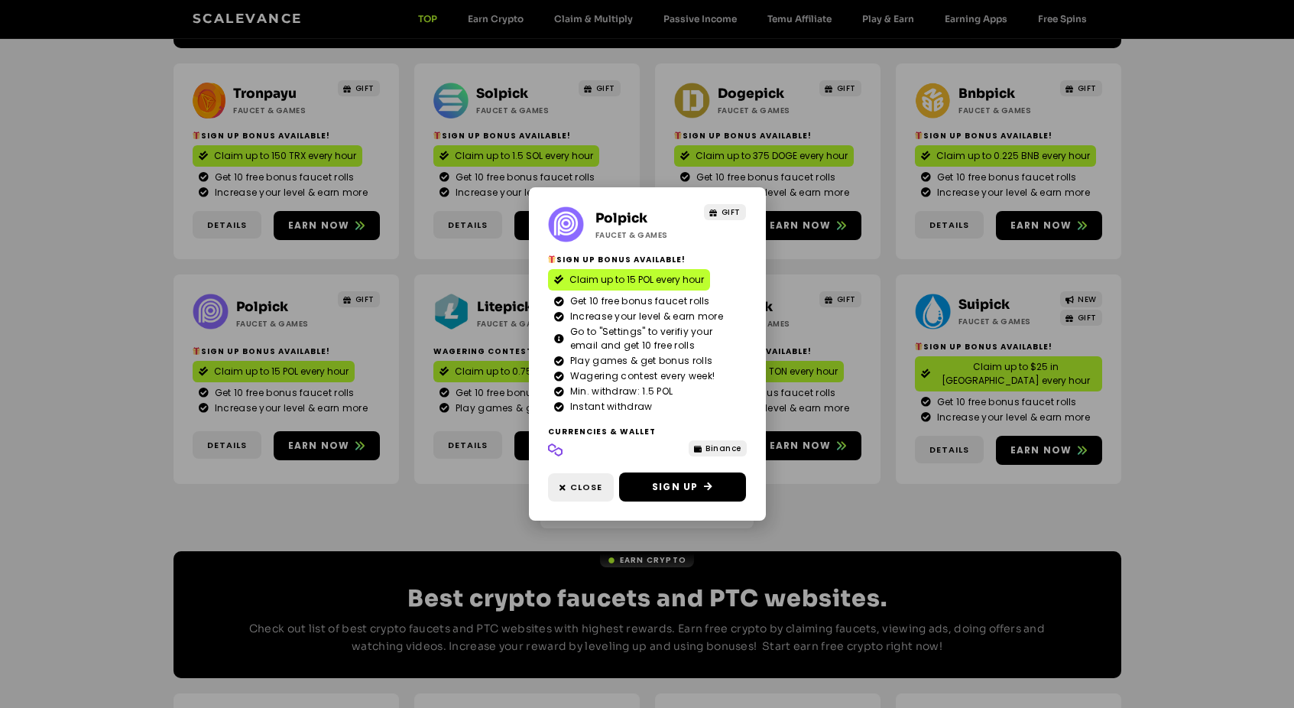
drag, startPoint x: 318, startPoint y: 469, endPoint x: 333, endPoint y: 469, distance: 15.3
click at [319, 469] on div "Polpick Faucet & Games GIFT Sign Up Bonus Available! Claim up to 15 POL every h…" at bounding box center [647, 354] width 1294 height 708
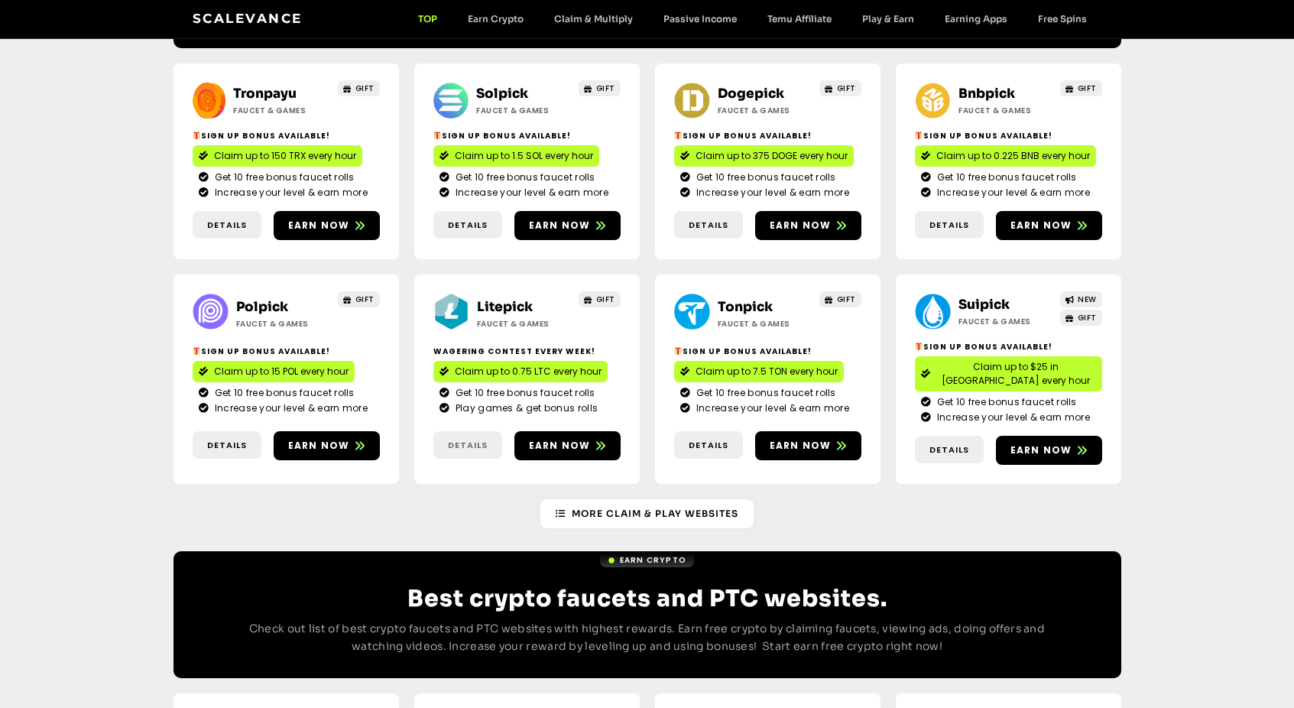
click at [469, 439] on span "Details" at bounding box center [468, 445] width 40 height 13
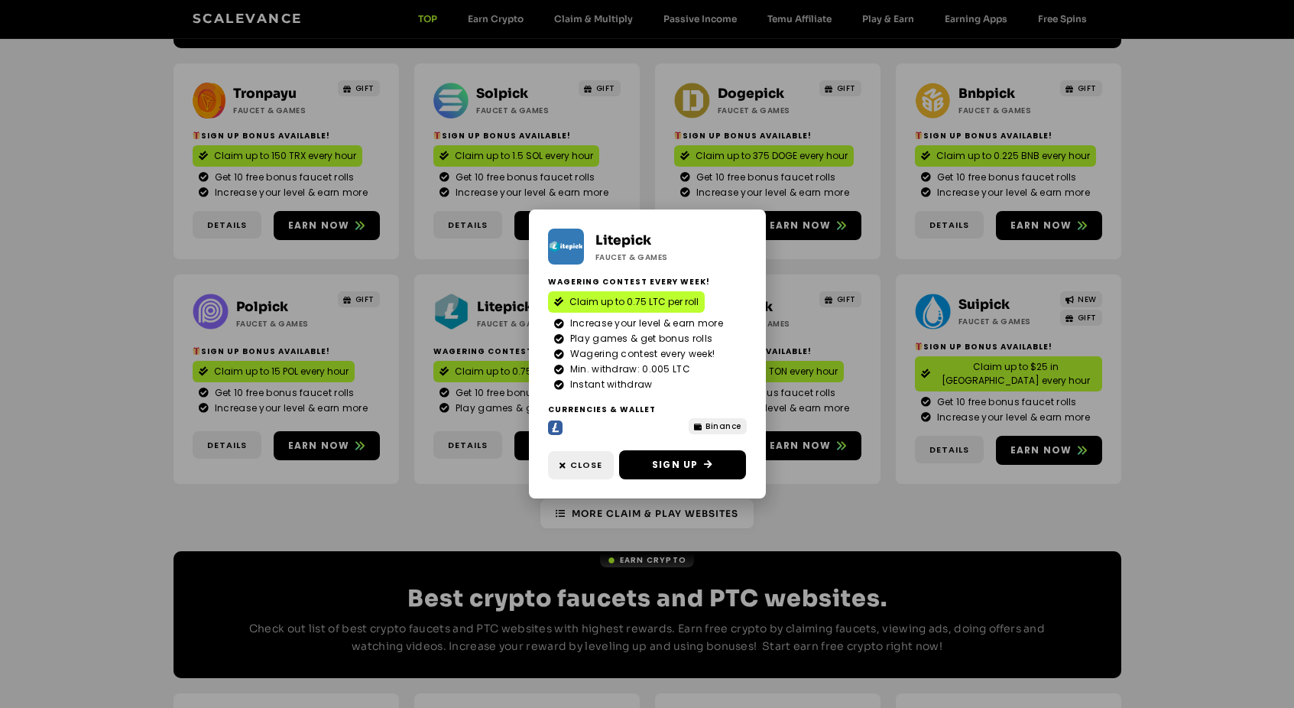
click at [436, 457] on div "Litepick Faucet & Games Wagering contest every week! Claim up to 0.75 LTC per r…" at bounding box center [647, 354] width 1294 height 708
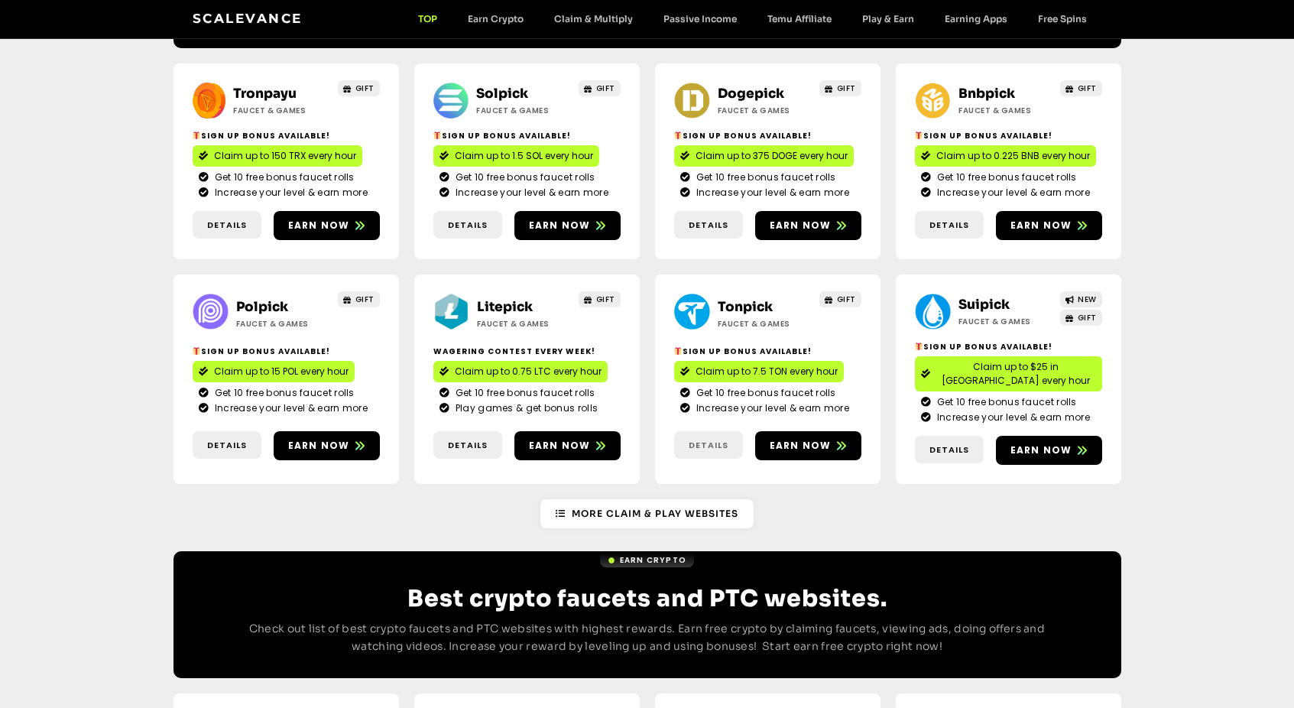
click at [726, 439] on span "Details" at bounding box center [709, 445] width 40 height 13
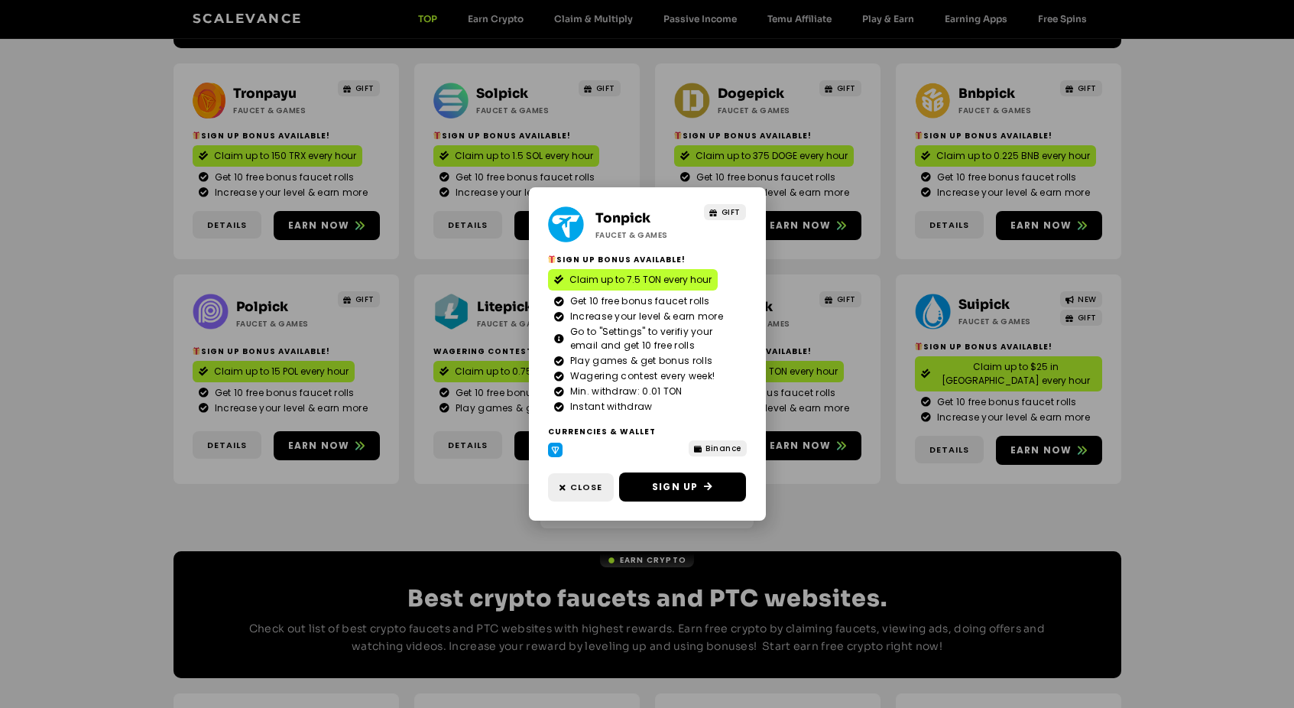
drag, startPoint x: 796, startPoint y: 451, endPoint x: 804, endPoint y: 452, distance: 8.4
click at [797, 451] on div "Tonpick Faucet & Games GIFT Sign Up Bonus Available! Claim up to 7.5 TON every …" at bounding box center [647, 354] width 1294 height 708
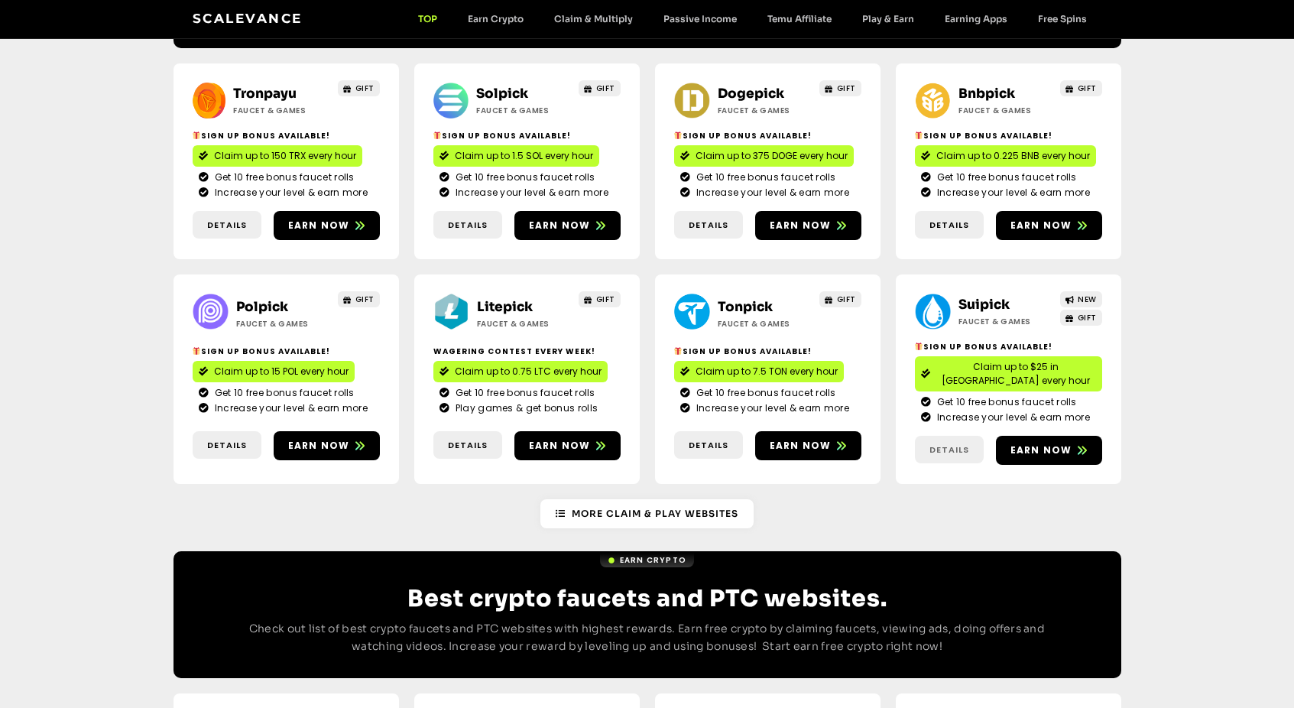
click at [934, 443] on span "Details" at bounding box center [950, 449] width 40 height 13
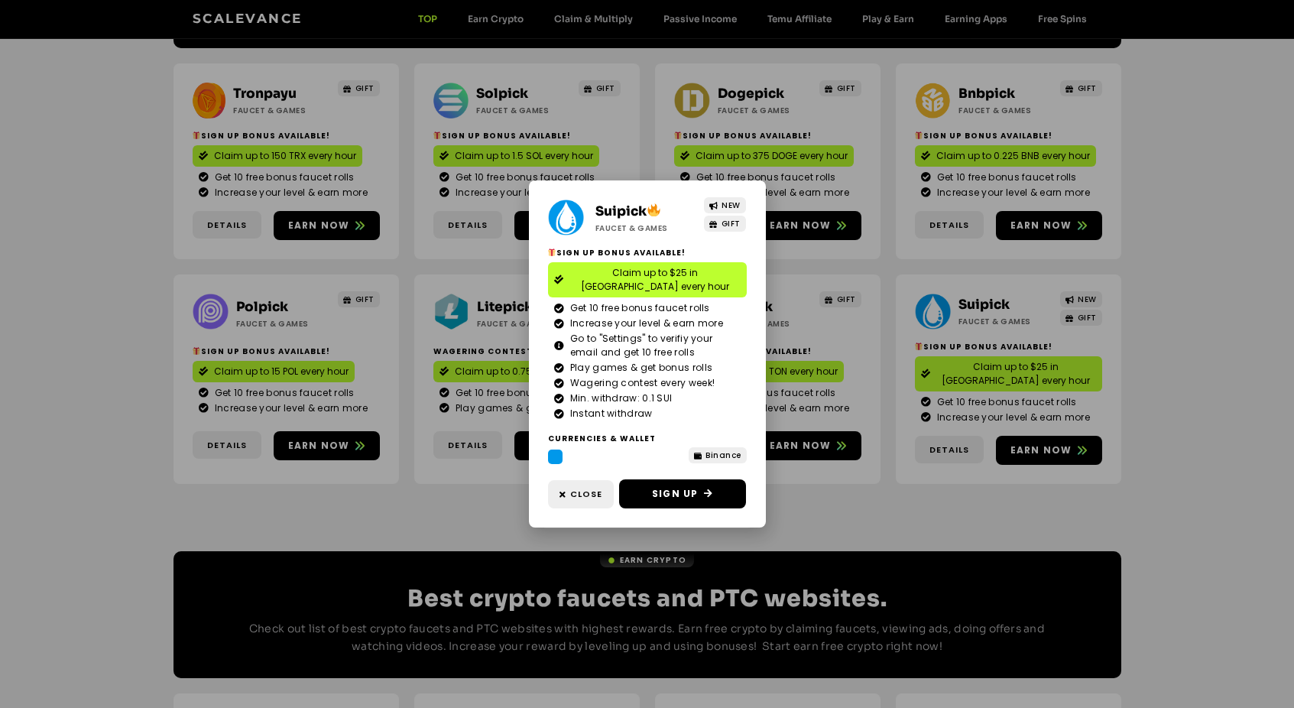
click at [856, 456] on div "Suipick Faucet & Games NEW GIFT Sign Up Bonus Available! Claim up to $25 in [GE…" at bounding box center [647, 354] width 1294 height 708
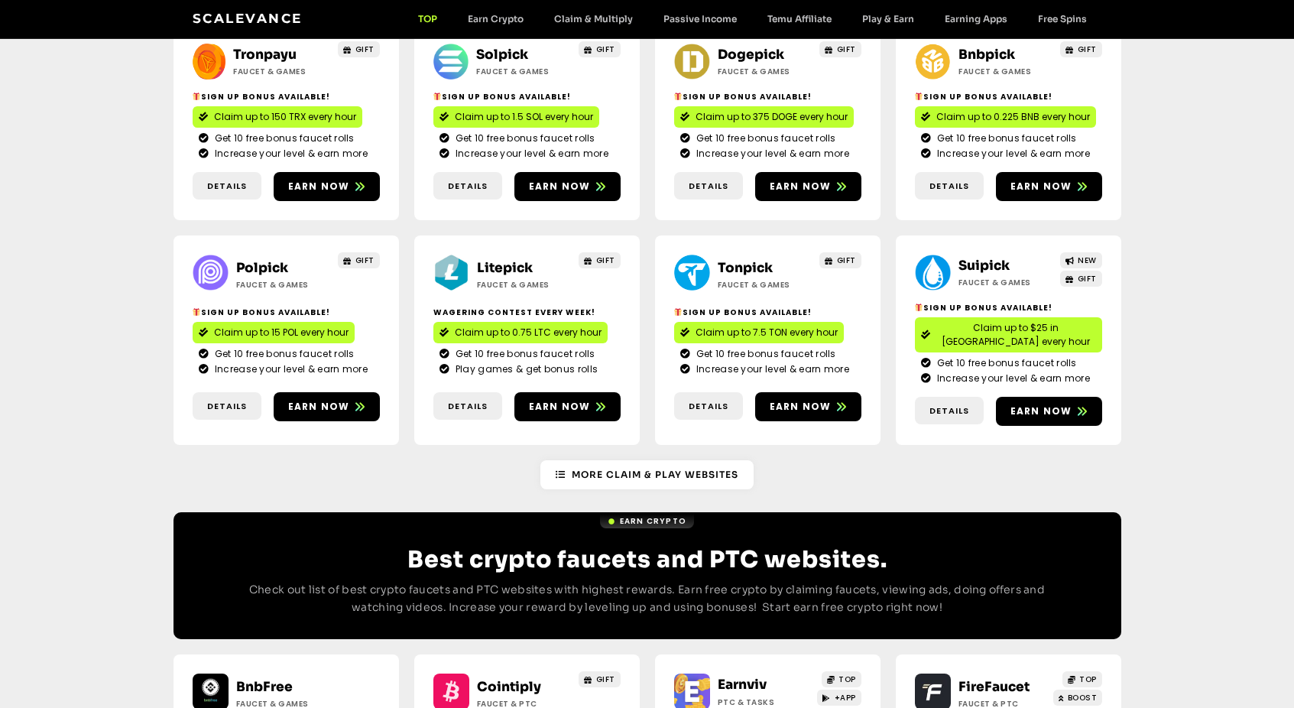
scroll to position [1223, 0]
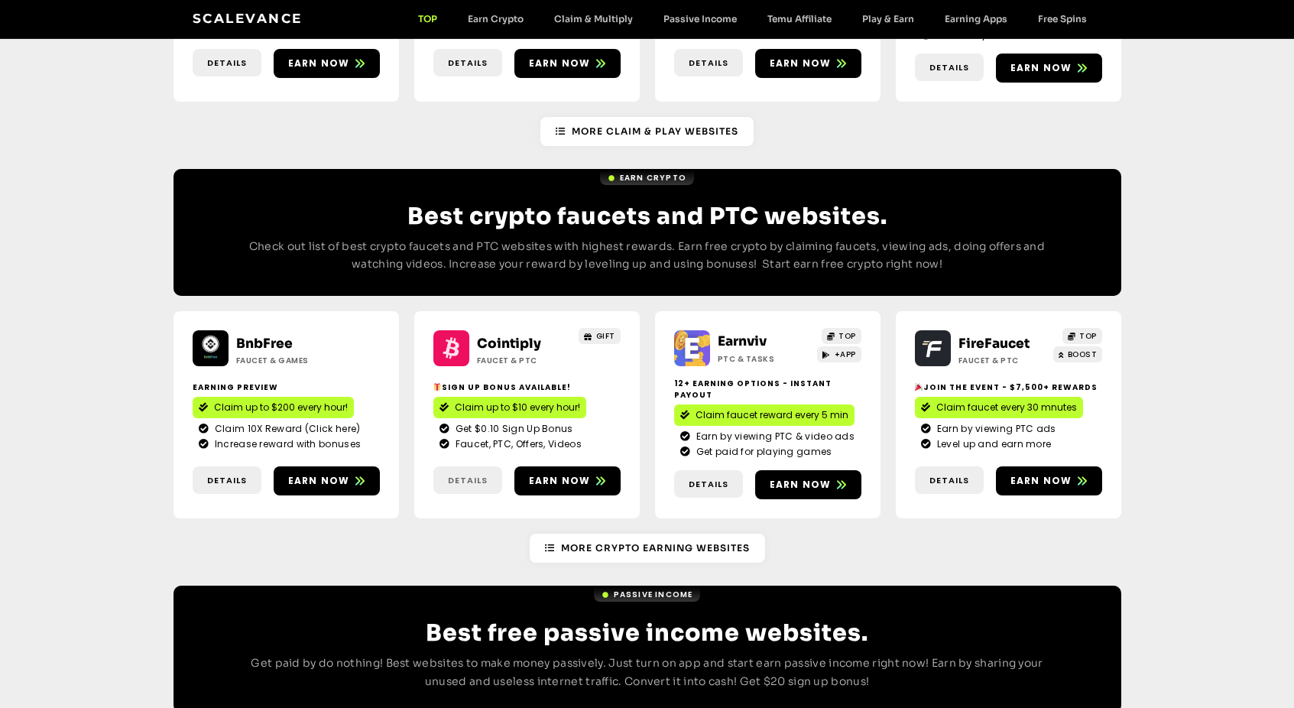
click at [472, 466] on link "Details" at bounding box center [467, 480] width 69 height 28
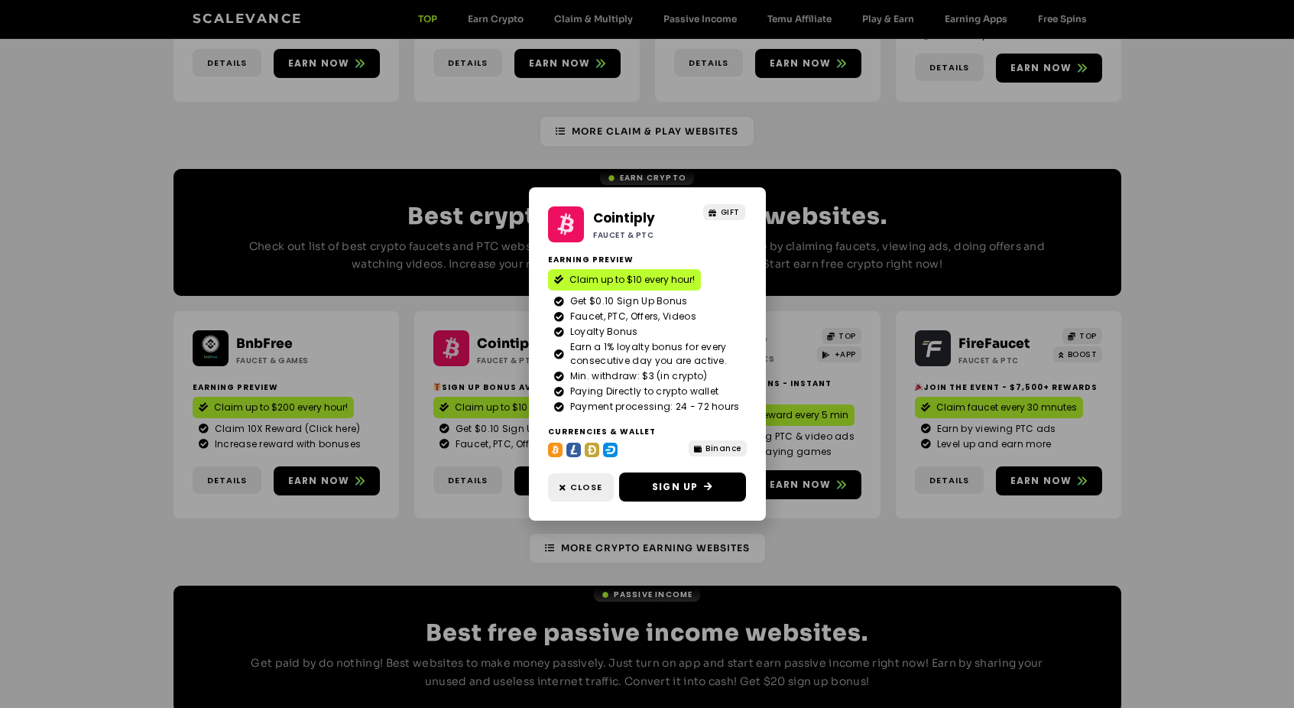
click at [472, 465] on div "Cointiply Faucet & PTC GIFT Earning Preview Claim up to $10 every hour! Get $0.…" at bounding box center [647, 354] width 1294 height 708
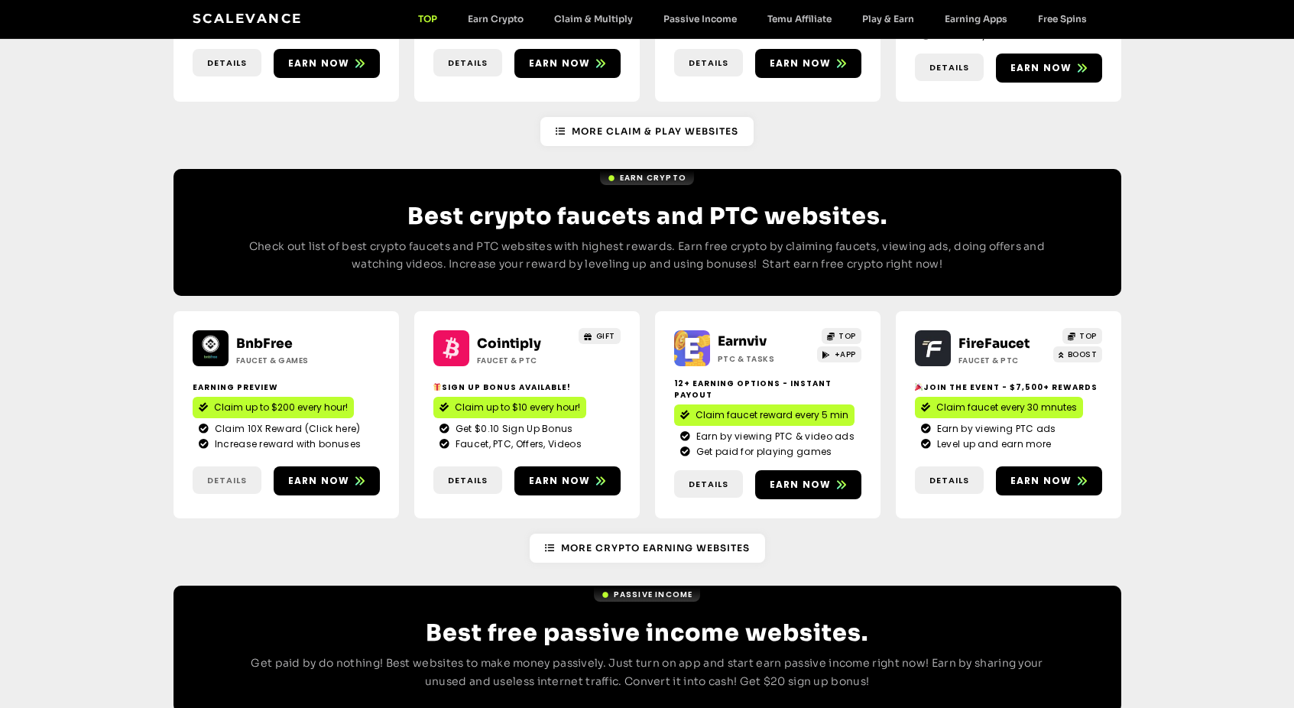
click at [224, 466] on link "Details" at bounding box center [227, 480] width 69 height 28
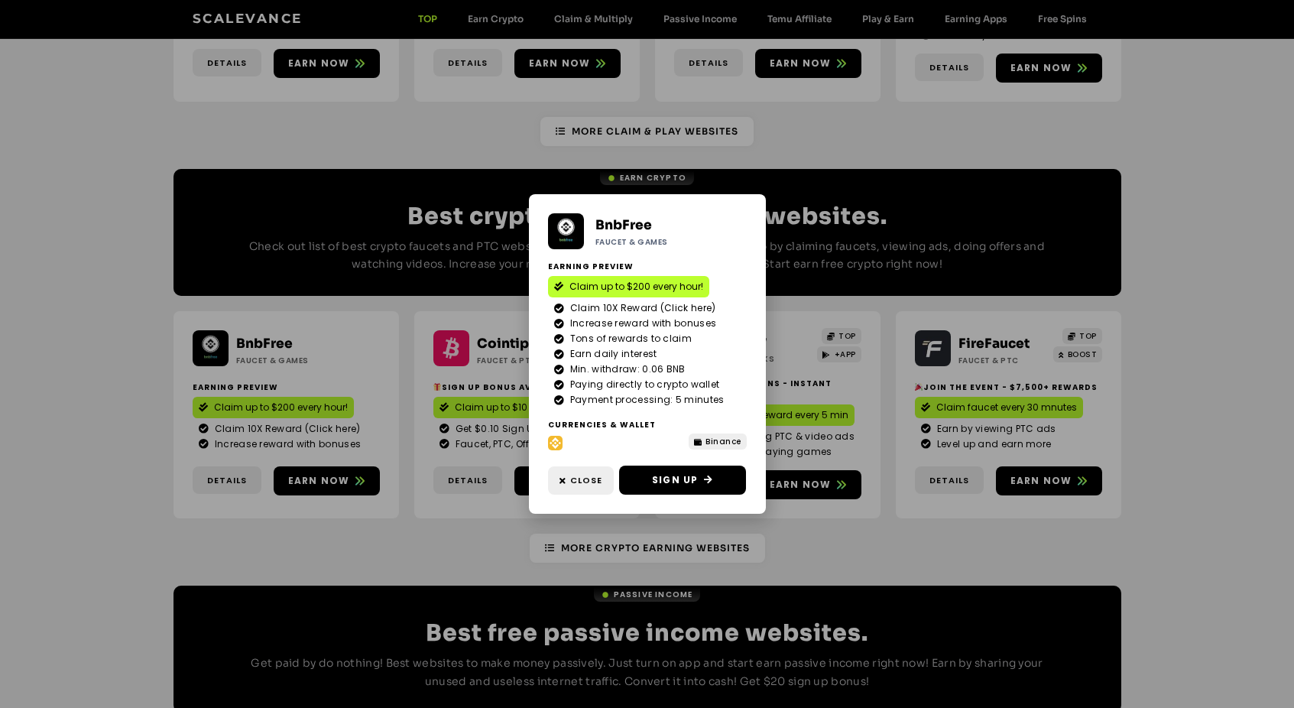
click at [829, 495] on div "BnbFree Faucet & Games Earning Preview Claim up to $200 every hour! Claim 10X R…" at bounding box center [647, 354] width 1294 height 708
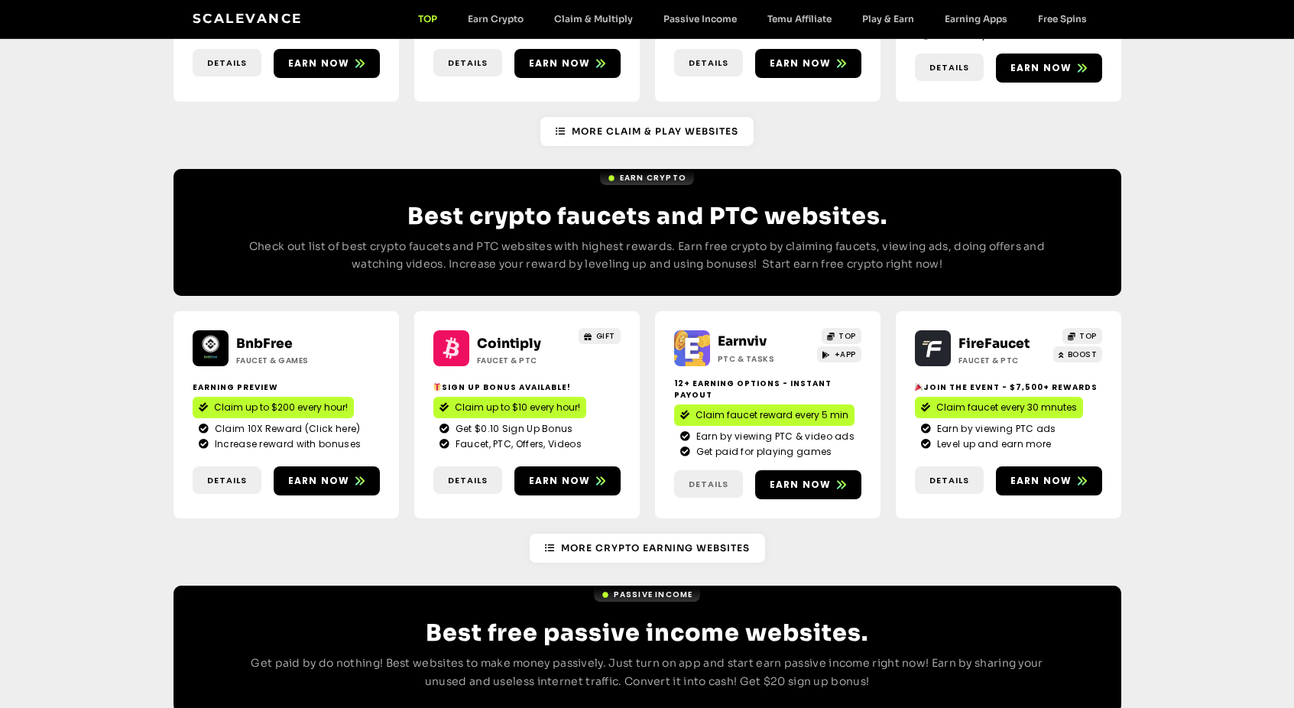
click at [708, 478] on span "Details" at bounding box center [709, 484] width 40 height 13
click at [940, 474] on span "Details" at bounding box center [950, 480] width 40 height 13
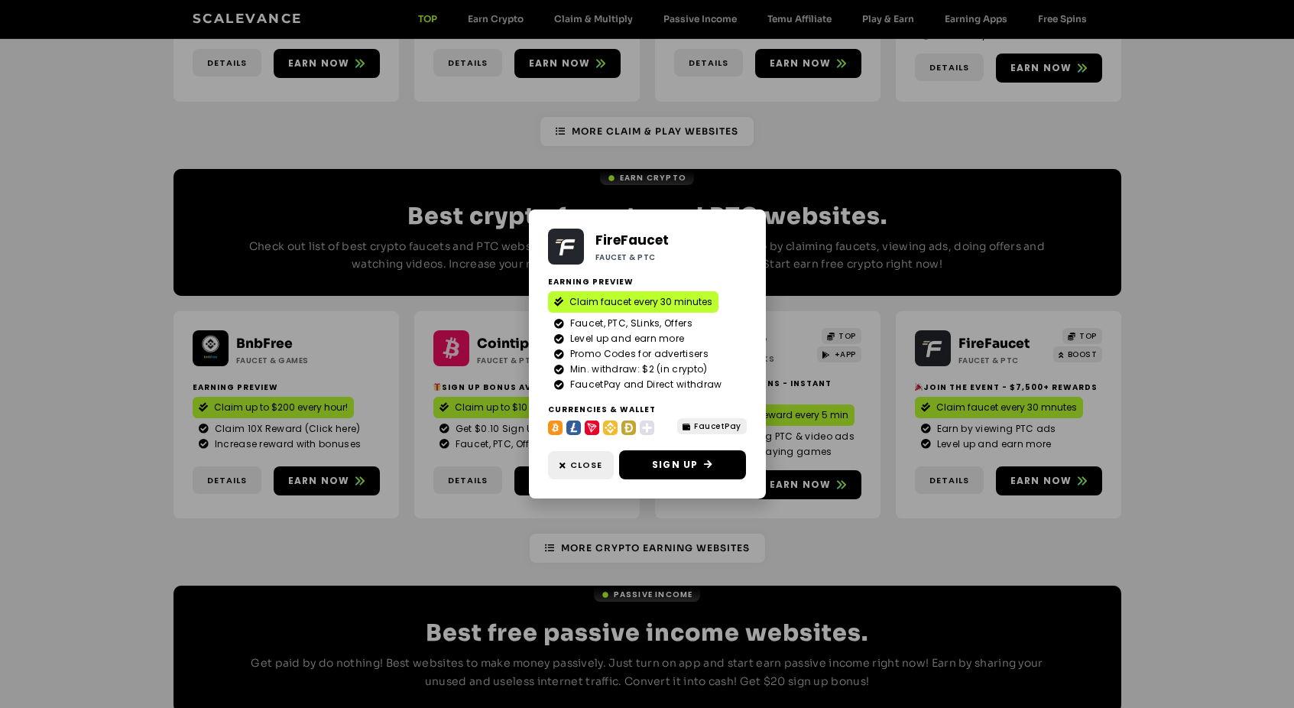
click at [854, 485] on div "FireFaucet Faucet & PTC Earning Preview Claim faucet every 30 minutes Faucet, P…" at bounding box center [647, 354] width 1294 height 708
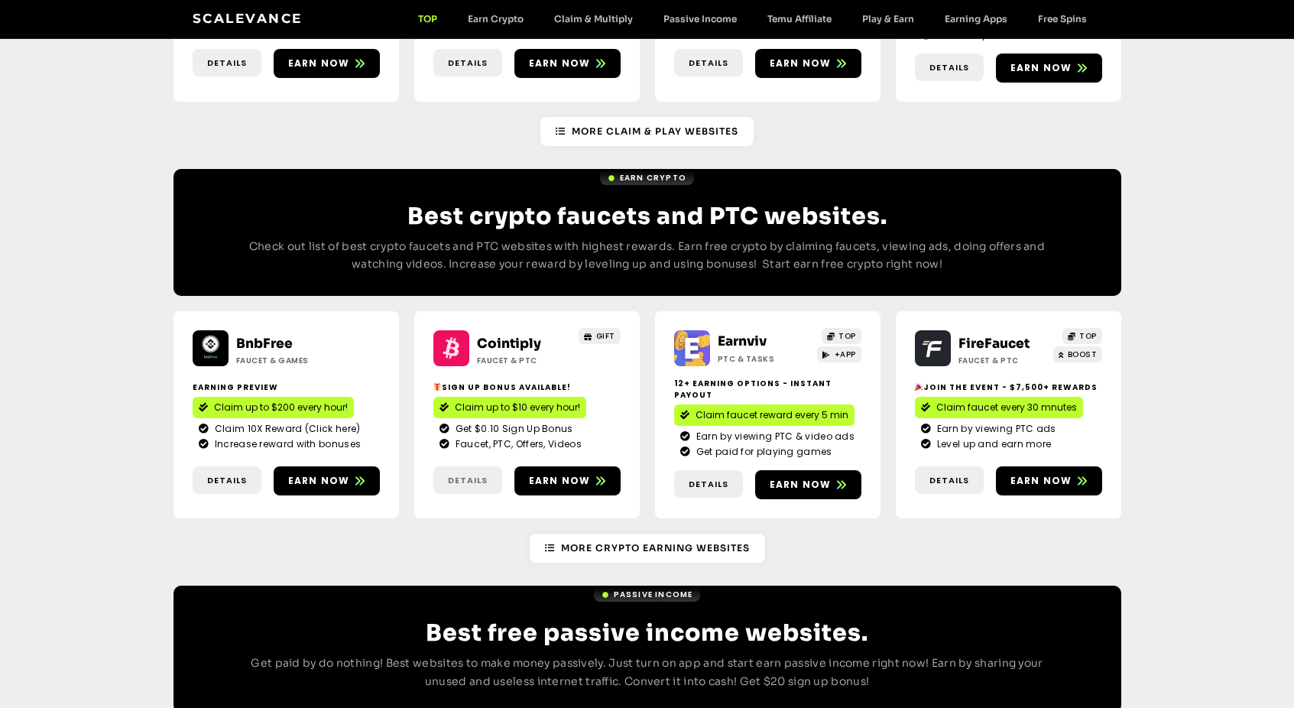
click at [457, 474] on span "Details" at bounding box center [468, 480] width 40 height 13
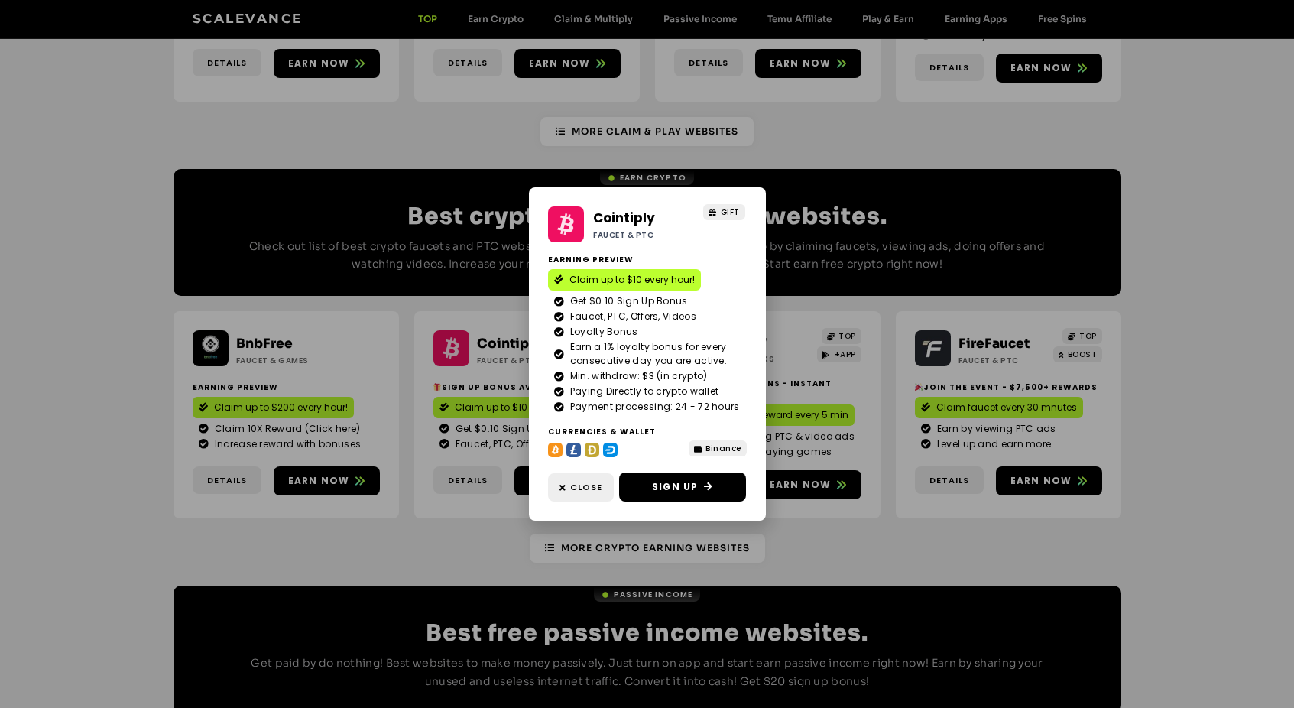
click at [460, 460] on div "Cointiply Faucet & PTC GIFT Earning Preview Claim up to $10 every hour! Get $0.…" at bounding box center [647, 354] width 1294 height 708
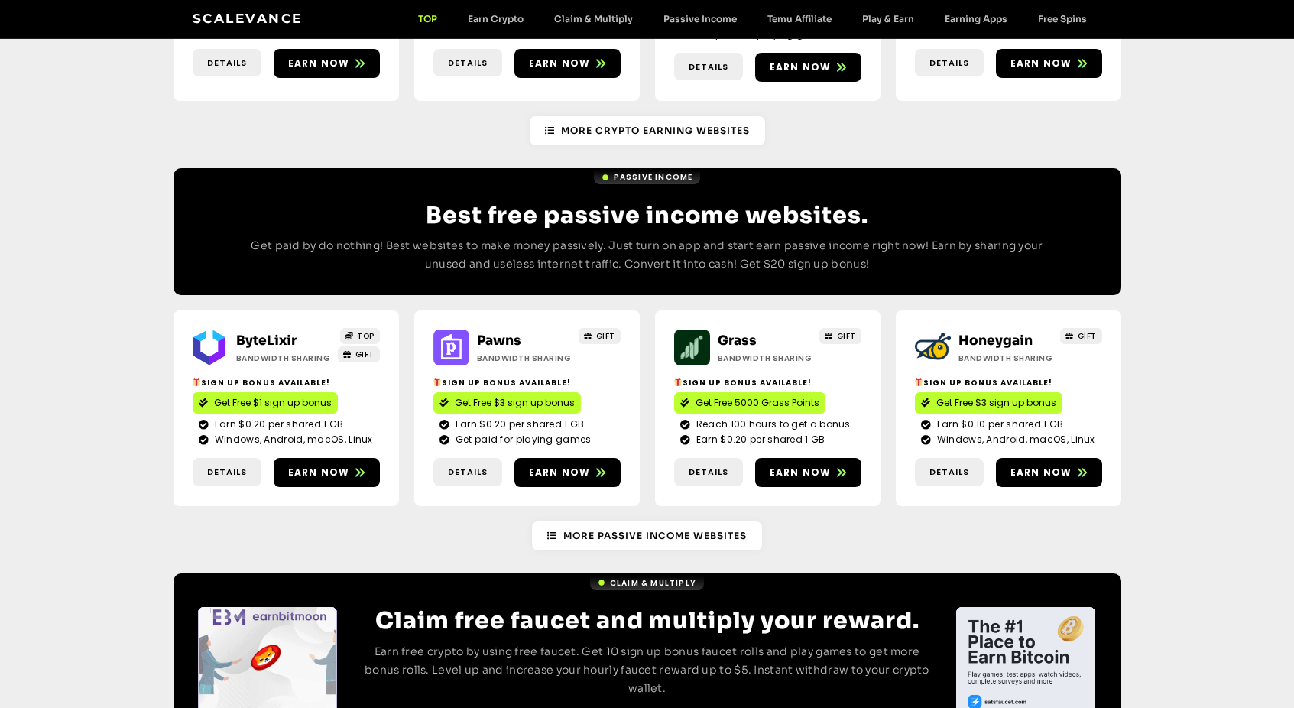
scroll to position [1682, 0]
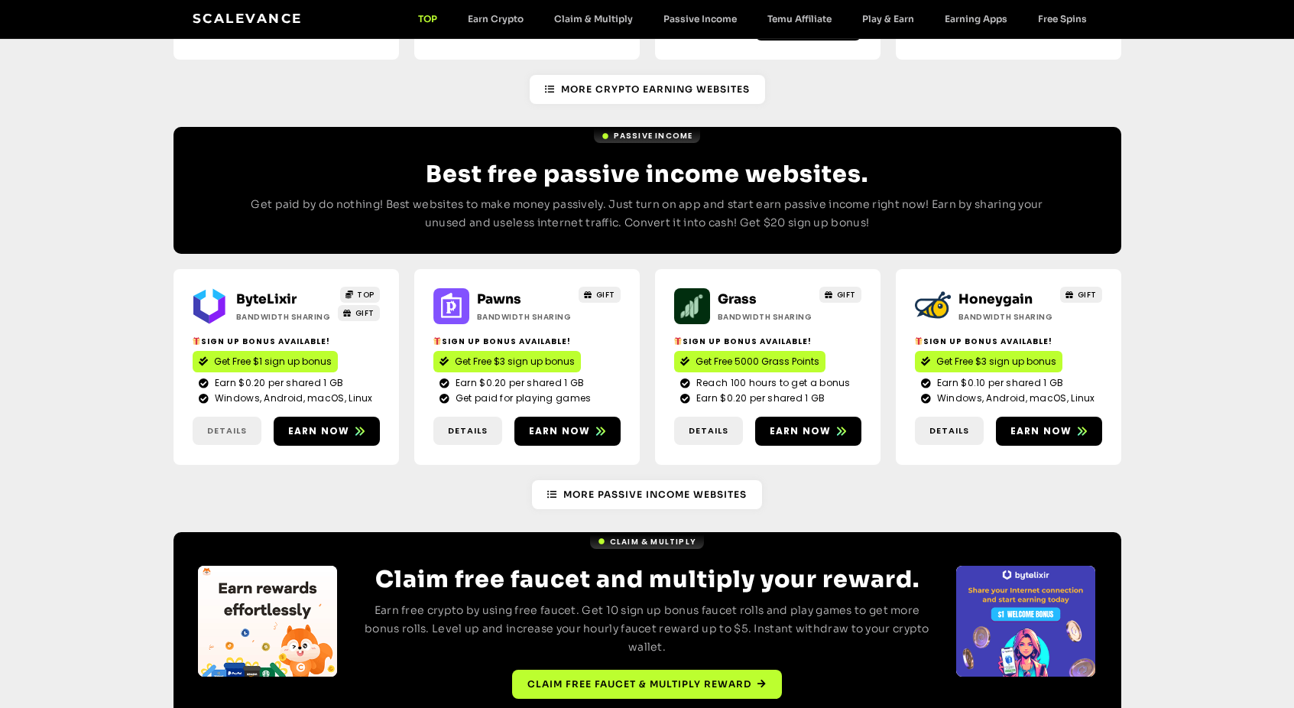
click at [214, 424] on span "Details" at bounding box center [227, 430] width 40 height 13
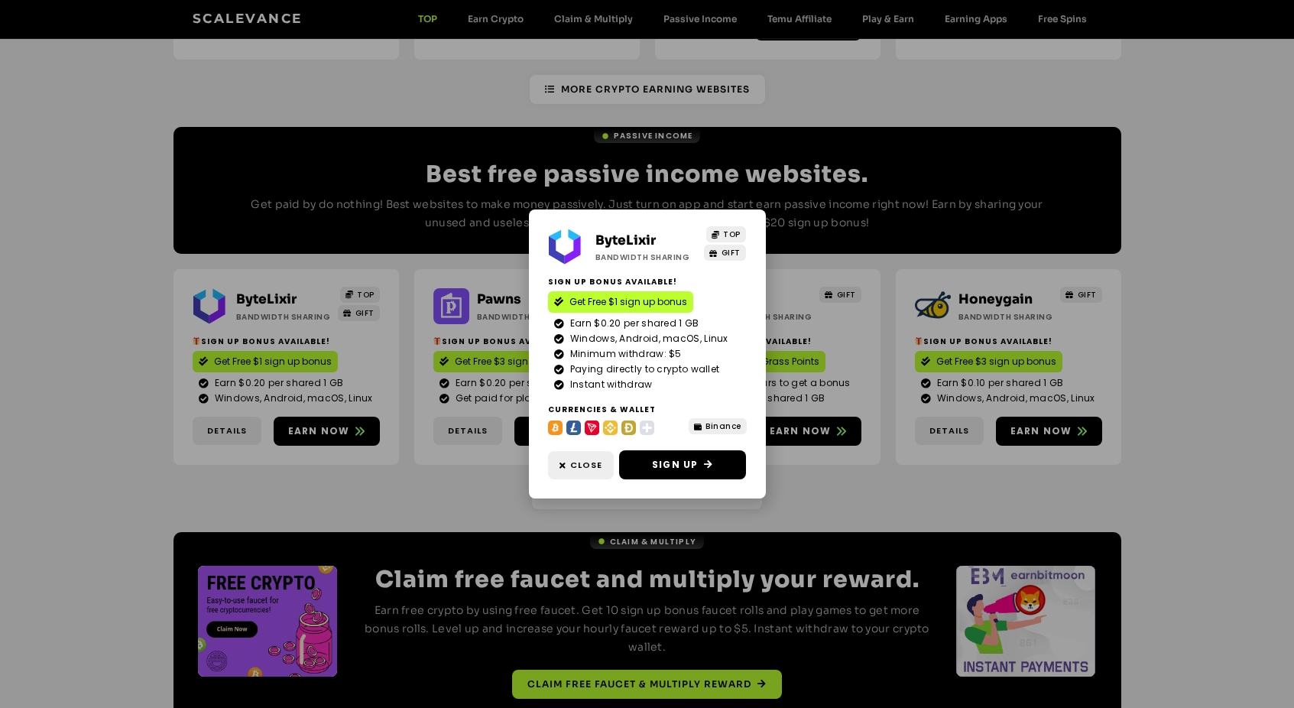
click at [412, 440] on div "ByteLixir Bandwidth Sharing TOP GIFT Sign Up Bonus Available! Get Free $1 sign …" at bounding box center [647, 354] width 1294 height 708
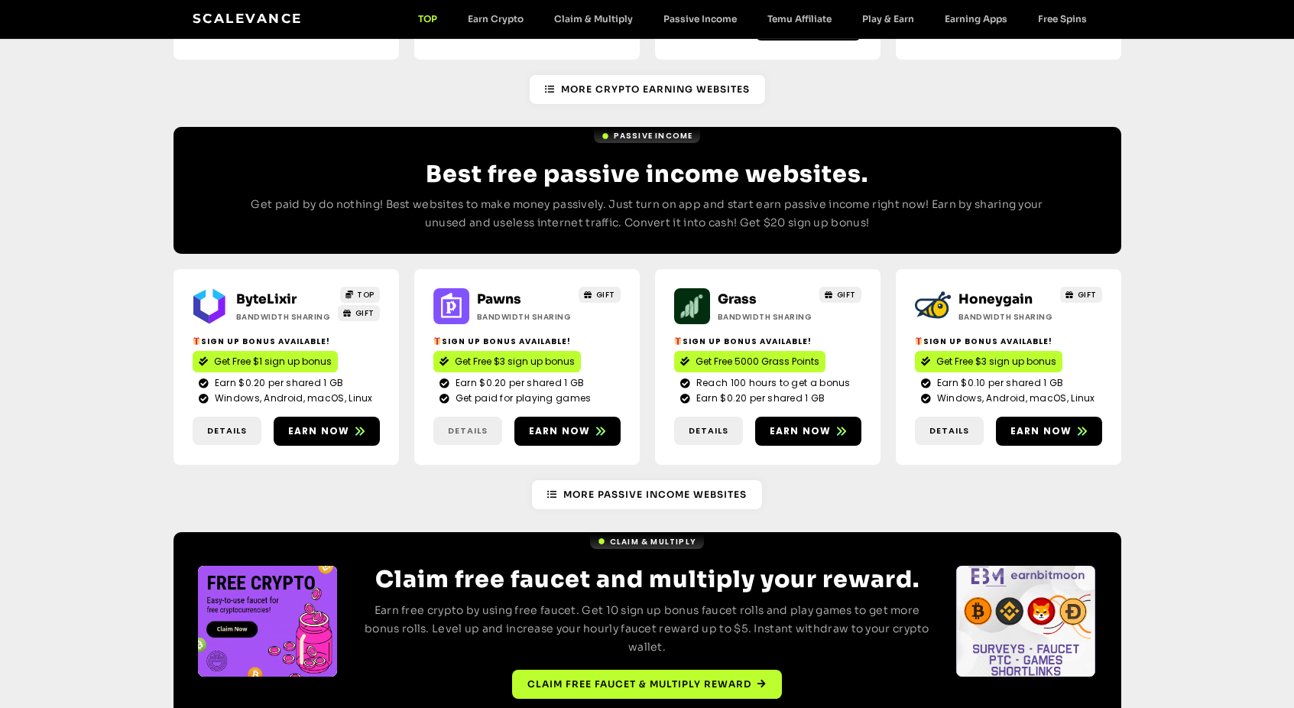
click at [469, 424] on span "Details" at bounding box center [468, 430] width 40 height 13
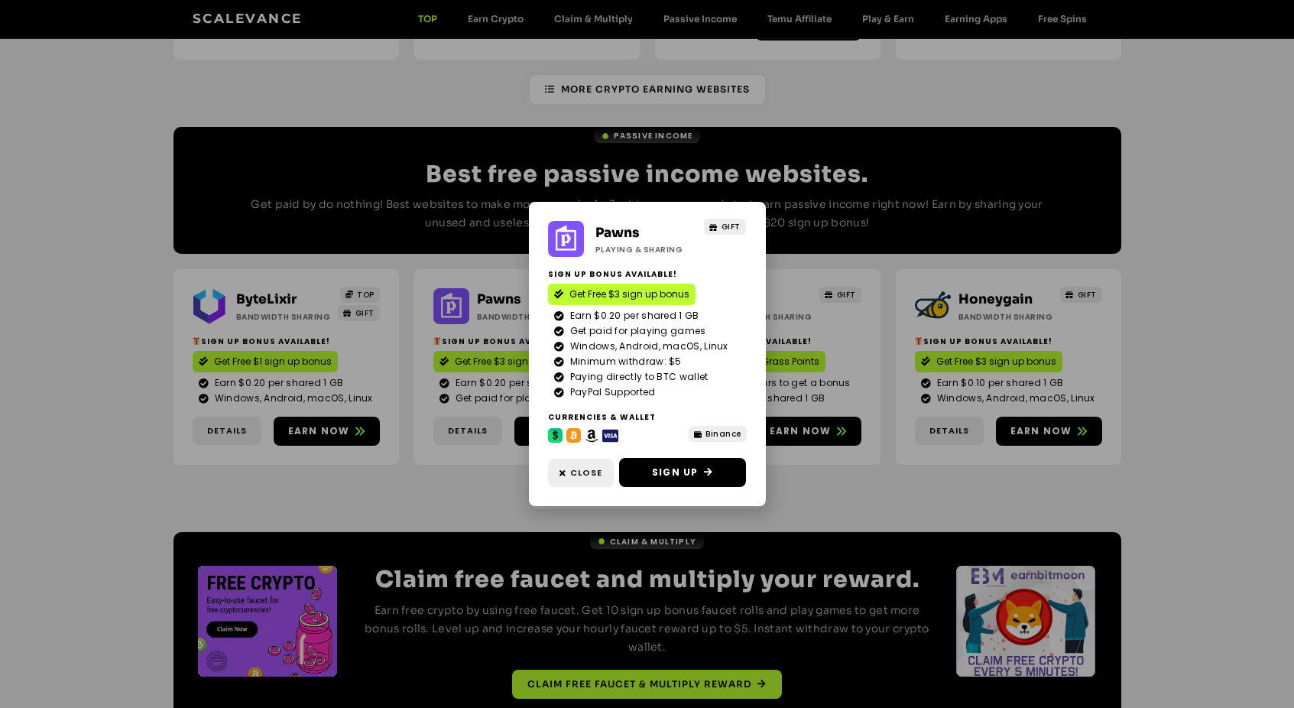
click at [461, 437] on div "Pawns Playing & Sharing GIFT Sign Up Bonus Available! Get Free $3 sign up bonus…" at bounding box center [647, 354] width 1294 height 708
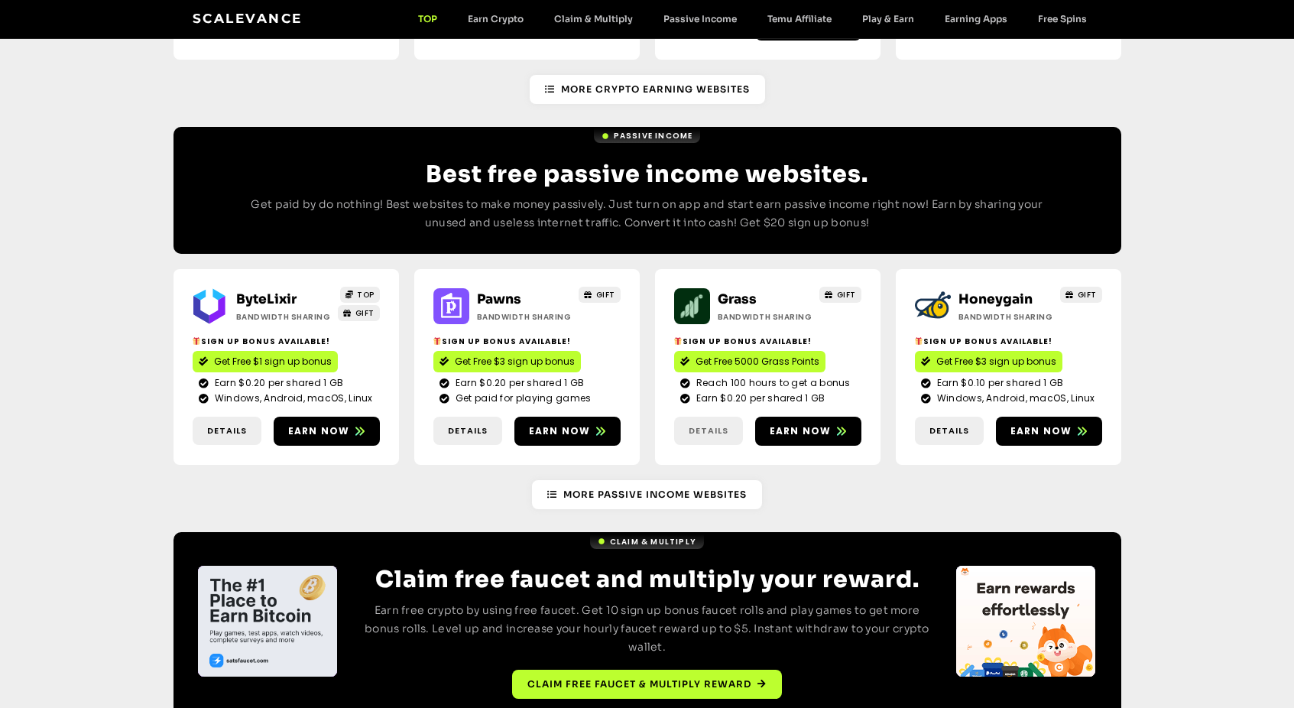
click at [708, 424] on span "Details" at bounding box center [709, 430] width 40 height 13
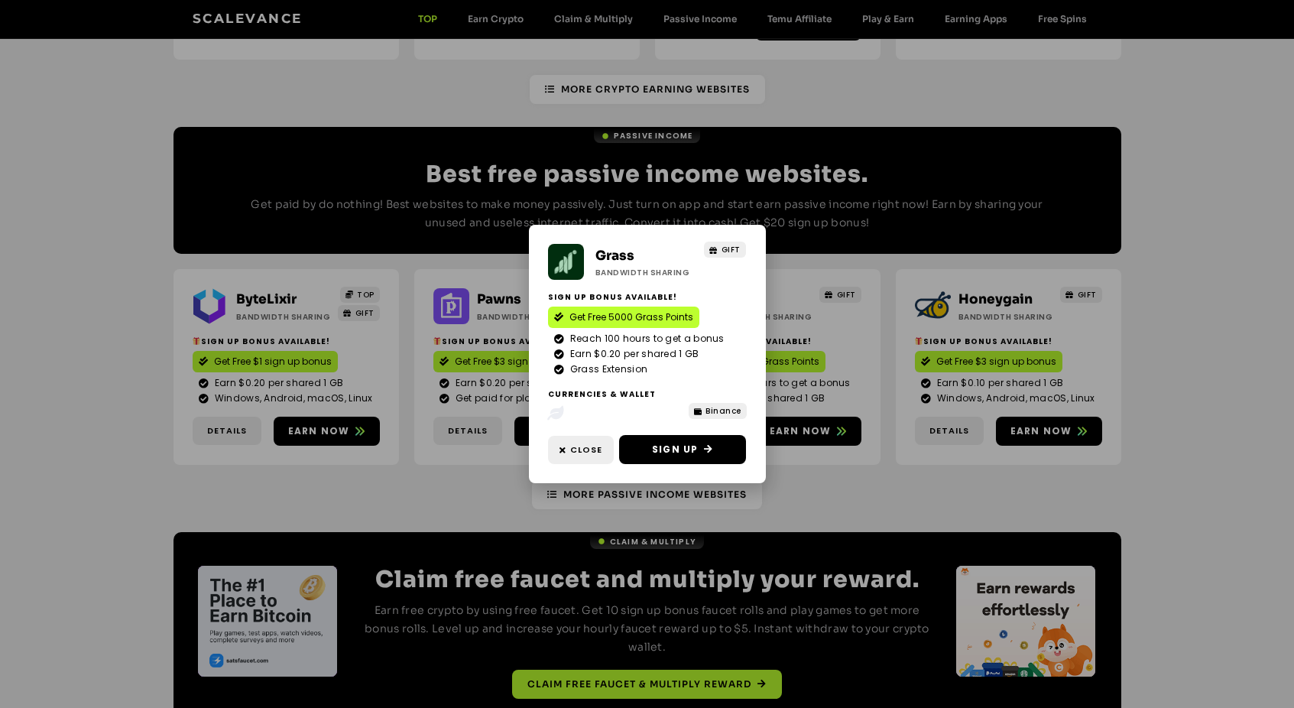
click at [820, 450] on div "Grass Bandwidth Sharing GIFT Sign Up Bonus Available! Get Free 5000 Grass Point…" at bounding box center [647, 354] width 1294 height 708
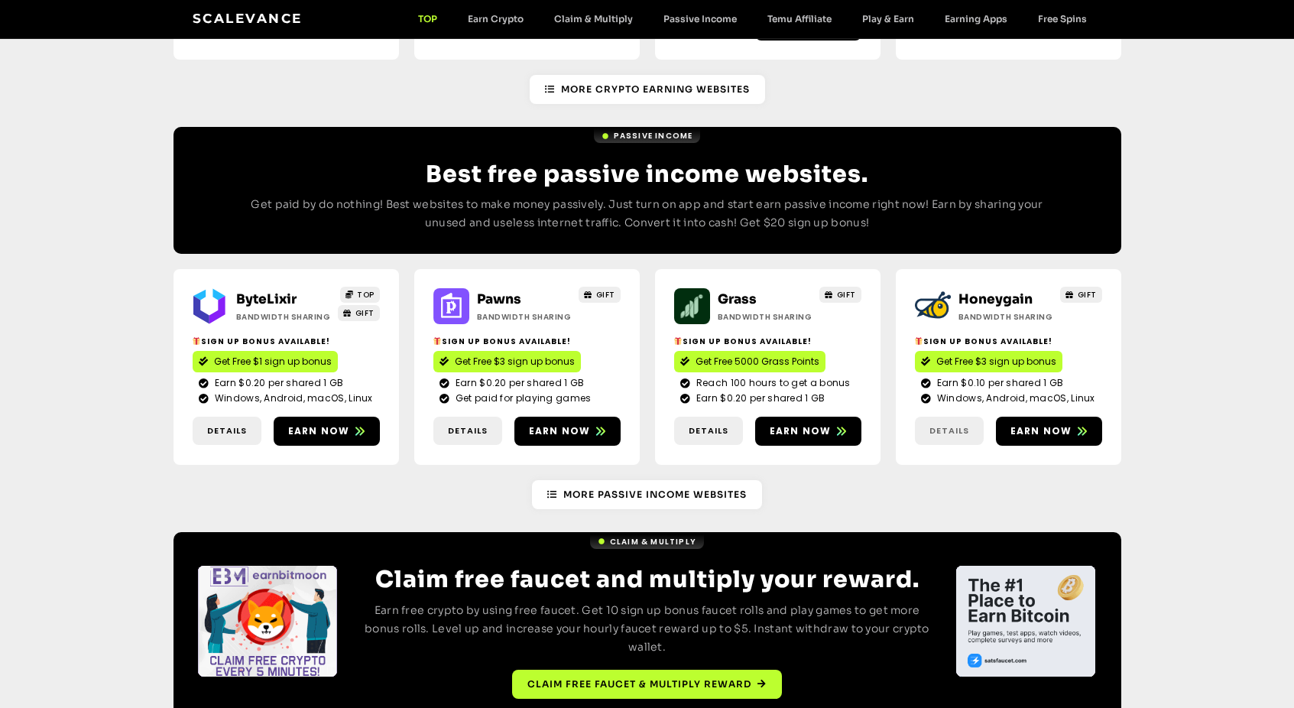
click at [941, 424] on span "Details" at bounding box center [950, 430] width 40 height 13
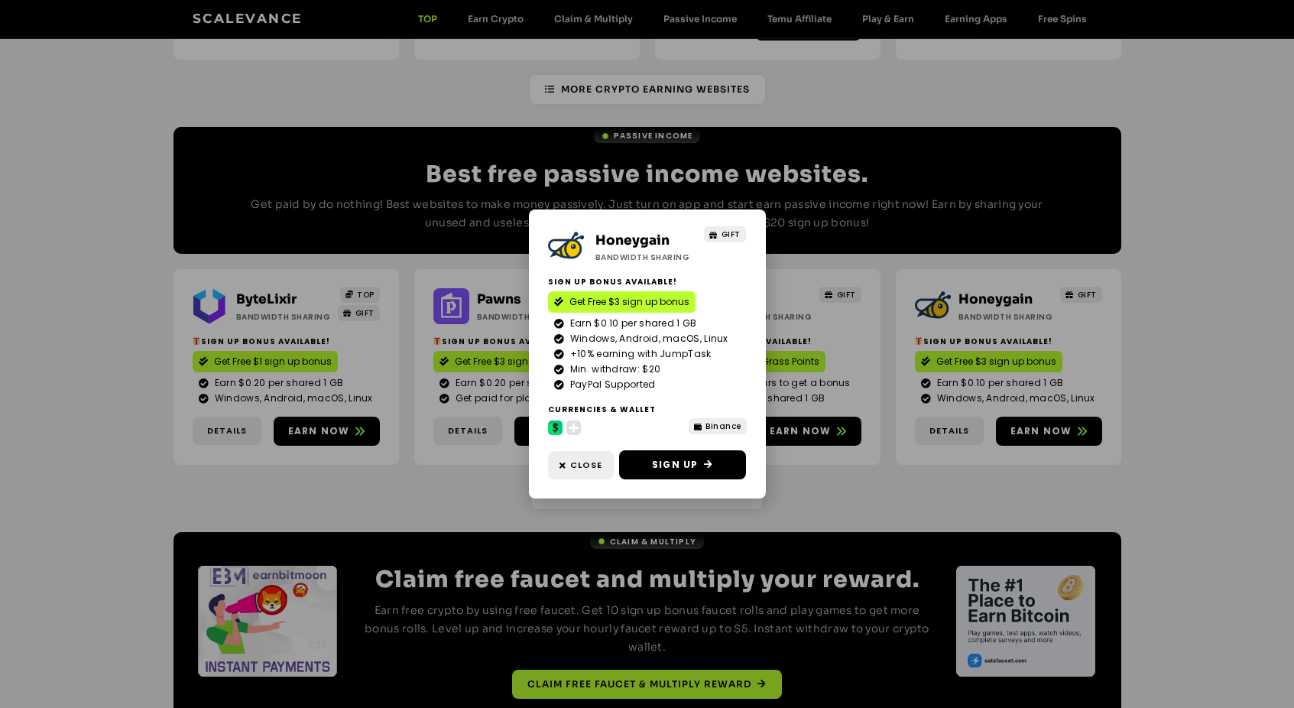
click at [836, 455] on div "Honeygain Bandwidth Sharing GIFT Sign Up Bonus Available! Get Free $3 sign up b…" at bounding box center [647, 354] width 1294 height 708
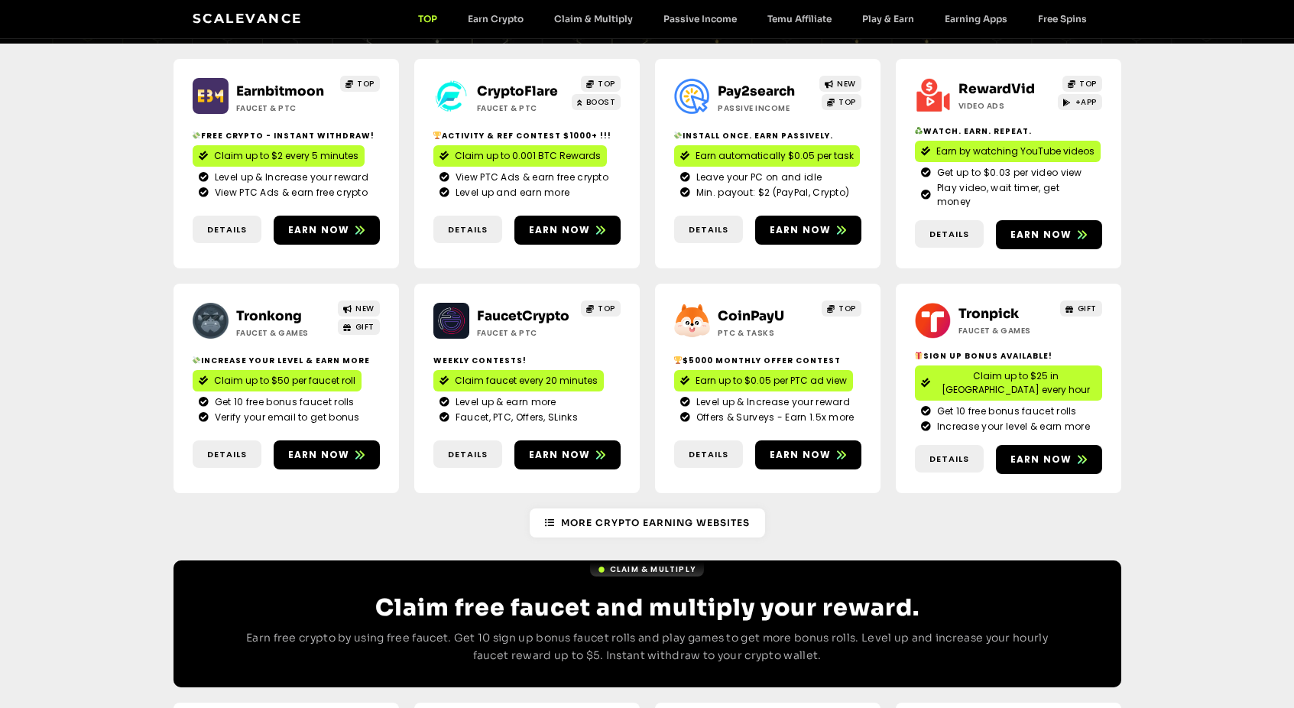
scroll to position [83, 0]
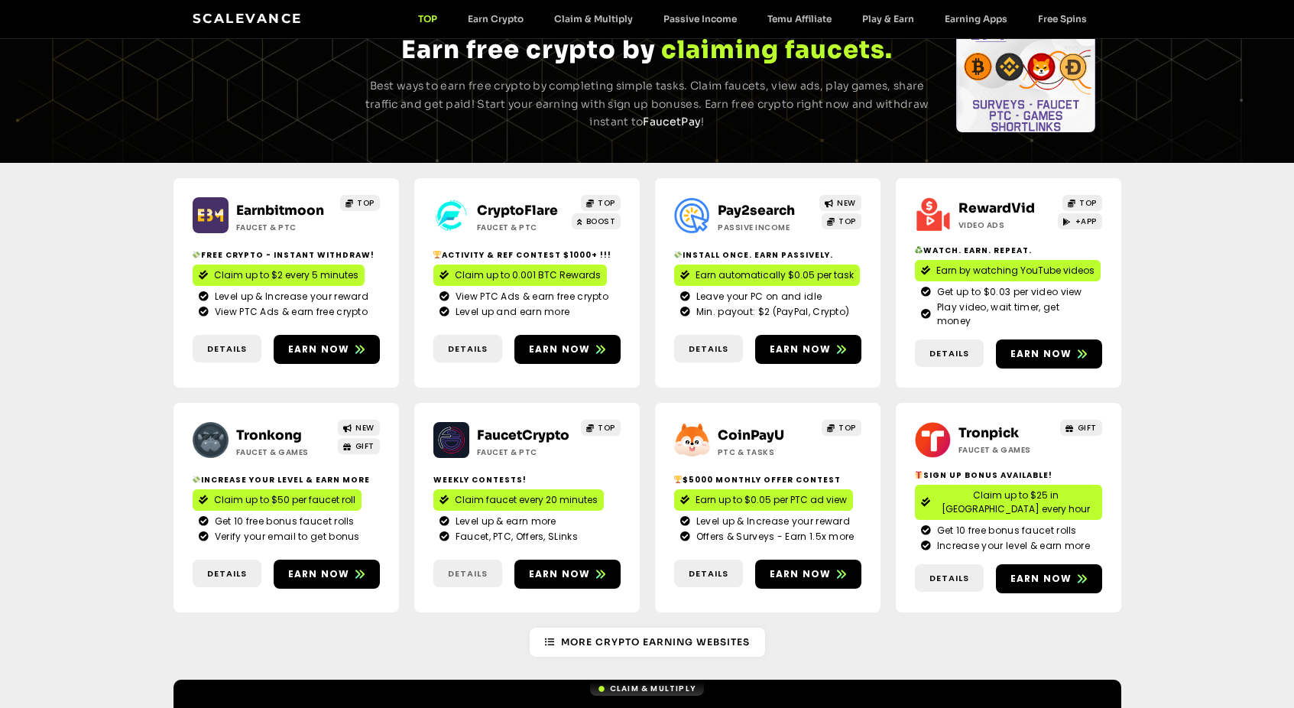
click at [479, 567] on span "Details" at bounding box center [468, 573] width 40 height 13
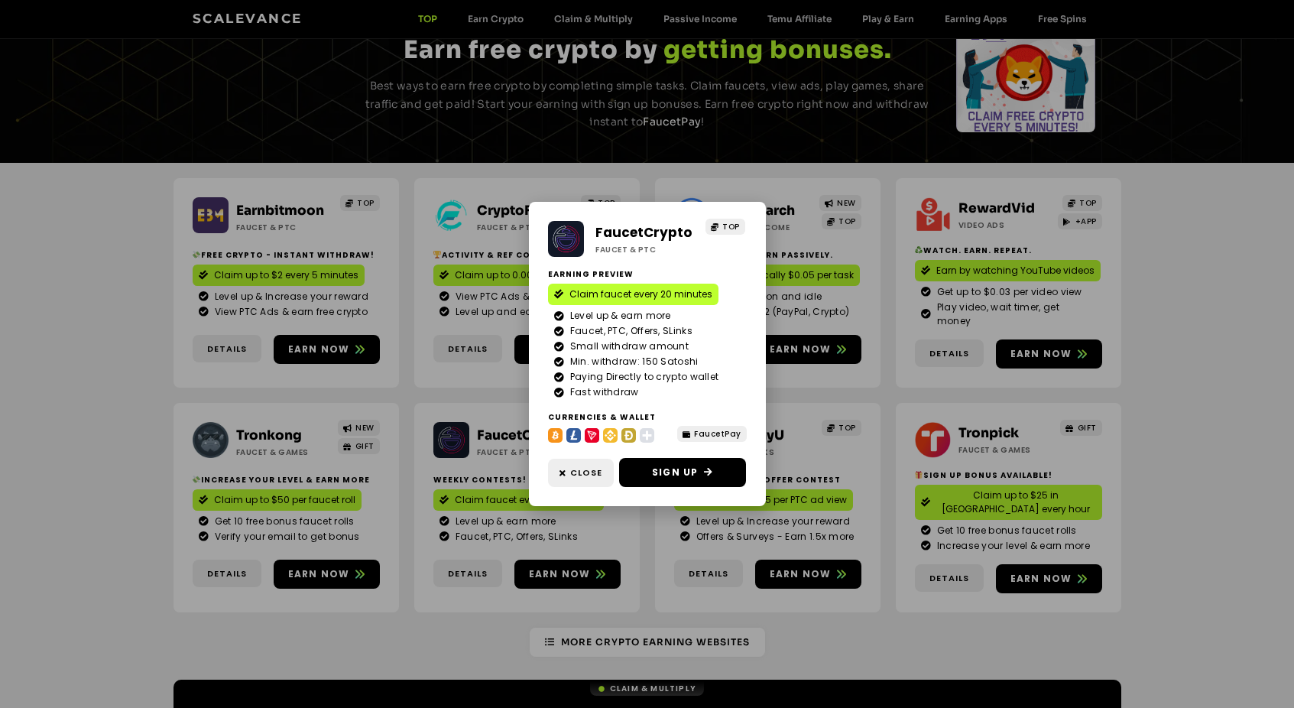
drag, startPoint x: 719, startPoint y: 377, endPoint x: 570, endPoint y: 380, distance: 149.9
click at [570, 380] on li "Paying Directly to crypto wallet" at bounding box center [647, 377] width 187 height 15
click at [135, 365] on div "FaucetCrypto Faucet & PTC TOP Earning Preview Claim faucet every 20 minutes Lev…" at bounding box center [647, 354] width 1294 height 708
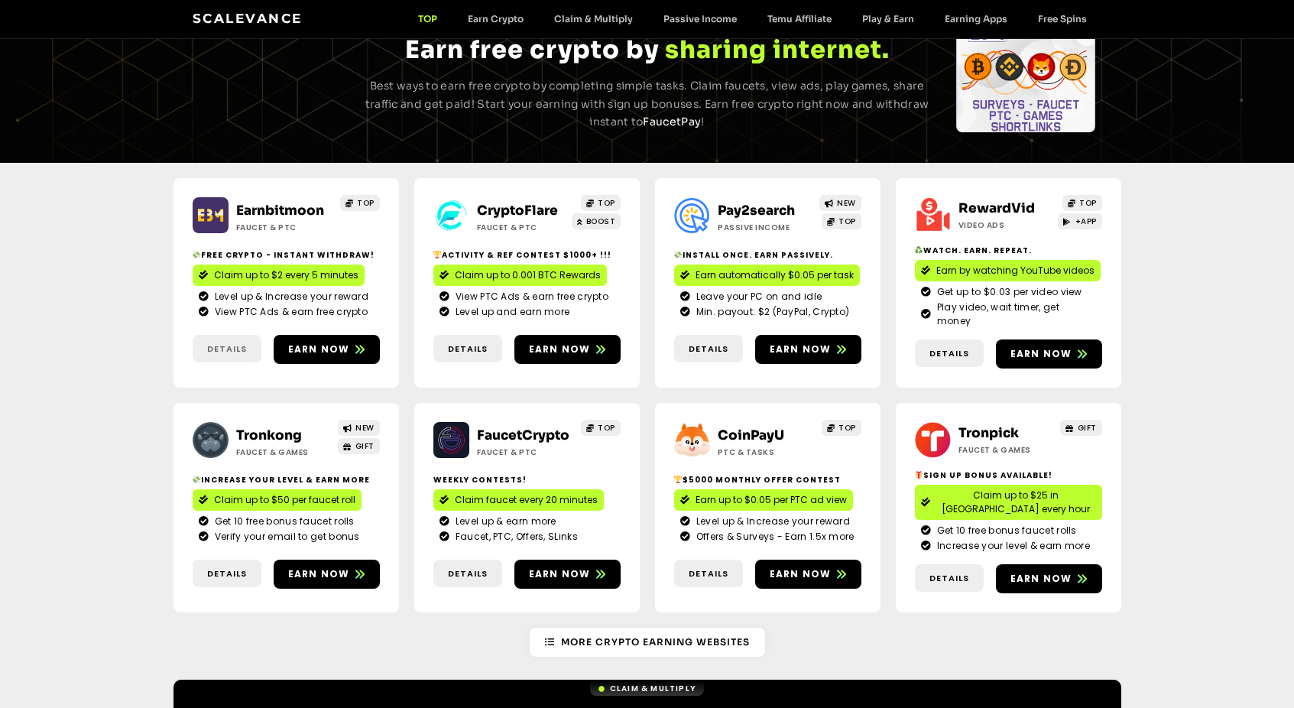
click at [224, 343] on span "Details" at bounding box center [227, 349] width 40 height 13
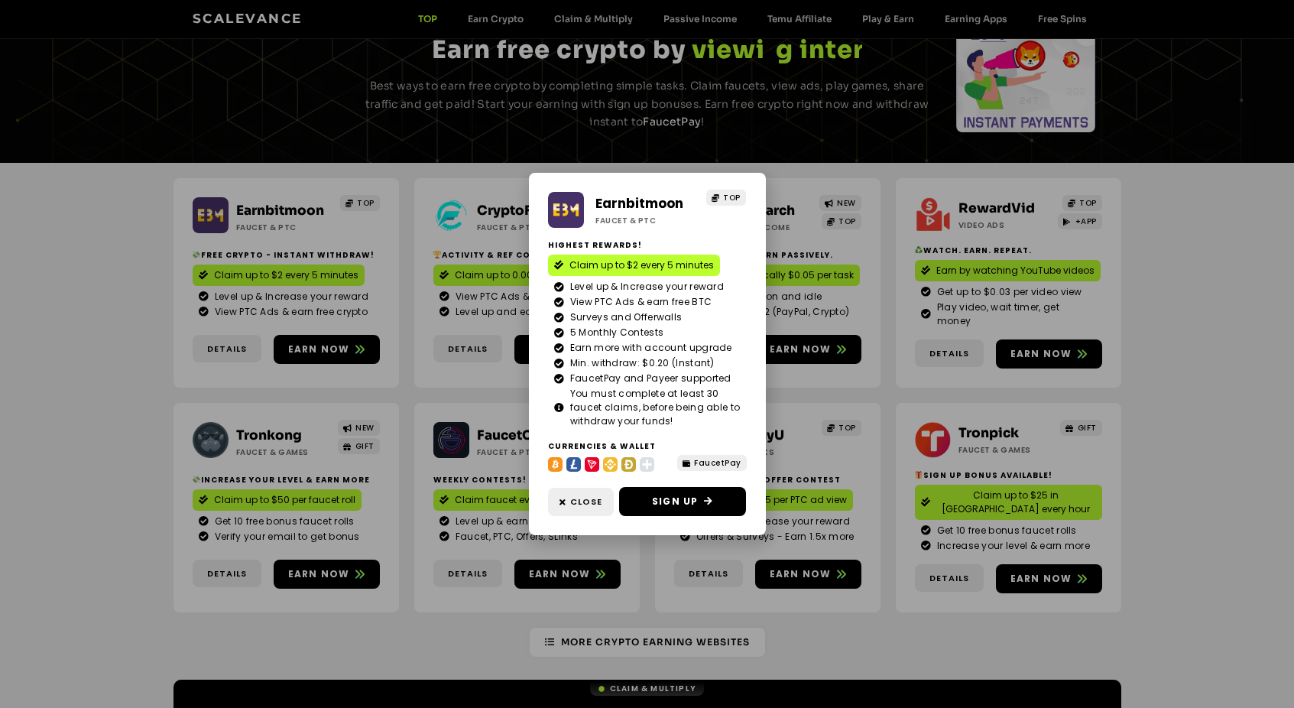
click at [147, 342] on div "Earnbitmoon Faucet & PTC TOP Highest Rewards! Claim up to $2 every 5 minutes Le…" at bounding box center [647, 354] width 1294 height 708
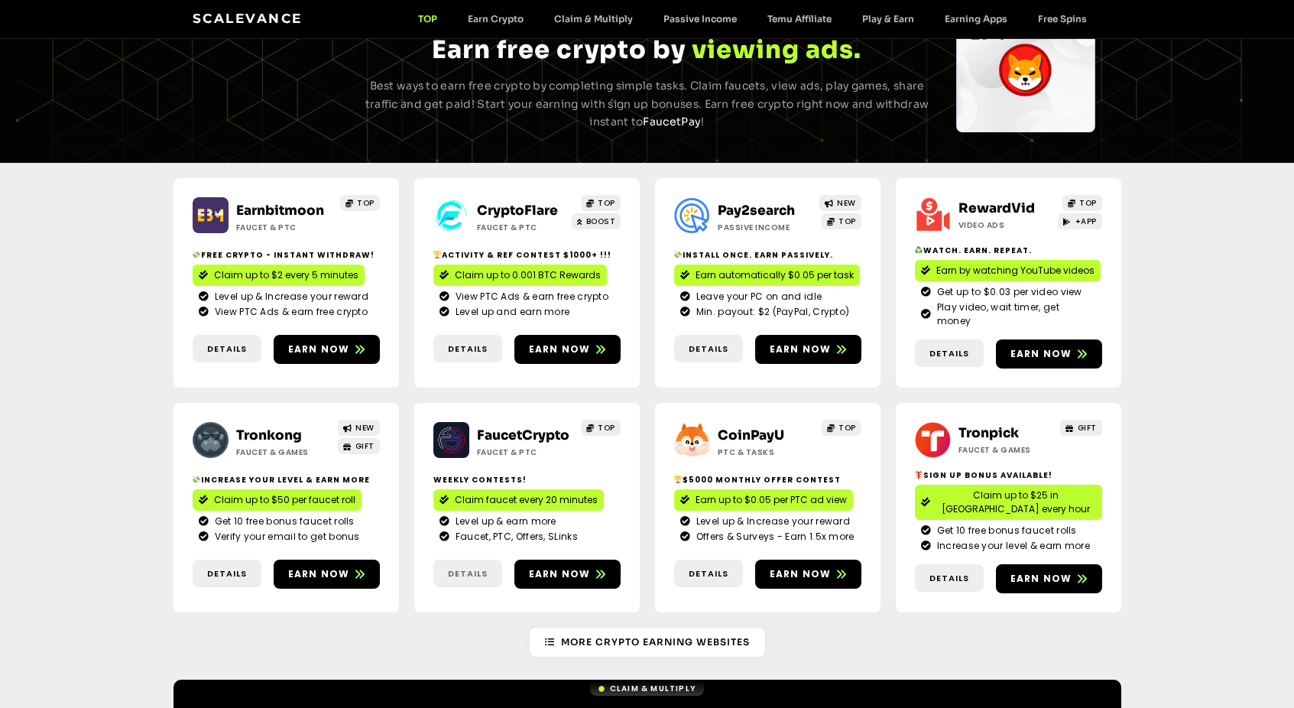
click at [472, 567] on span "Details" at bounding box center [468, 573] width 40 height 13
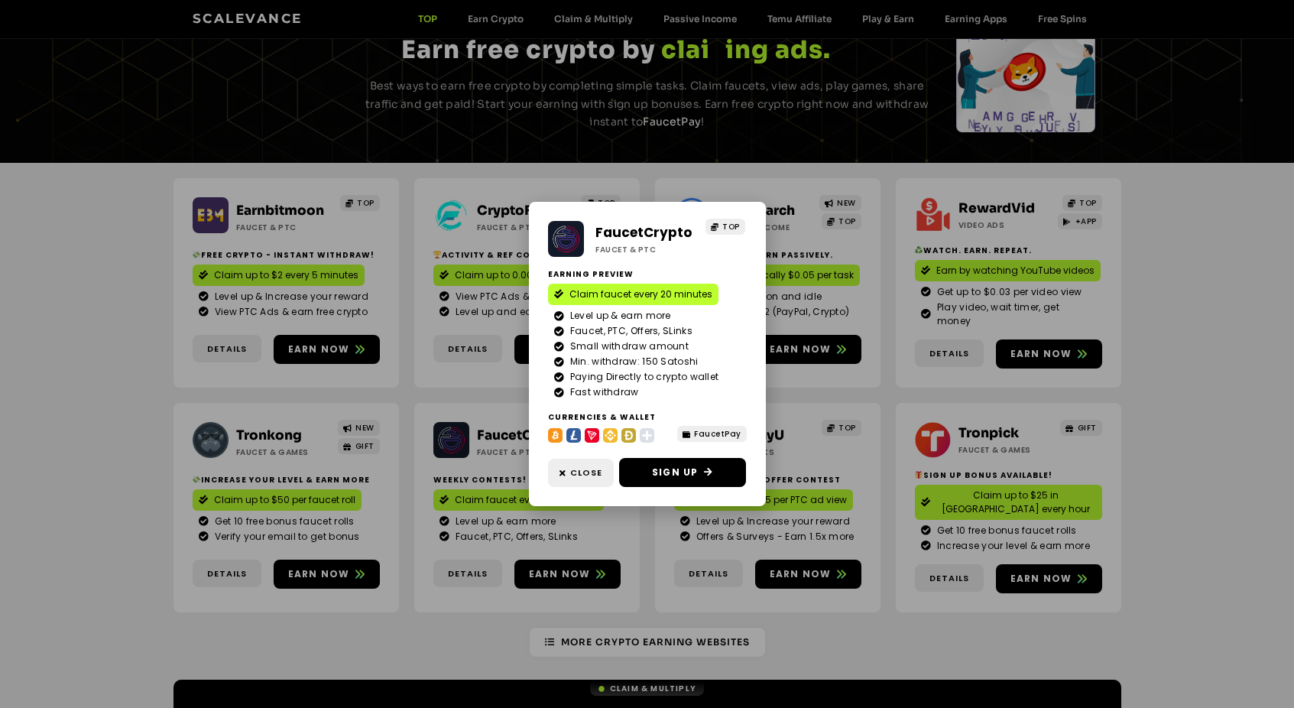
click at [129, 500] on div "FaucetCrypto Faucet & PTC TOP Earning Preview Claim faucet every 20 minutes Lev…" at bounding box center [647, 354] width 1294 height 708
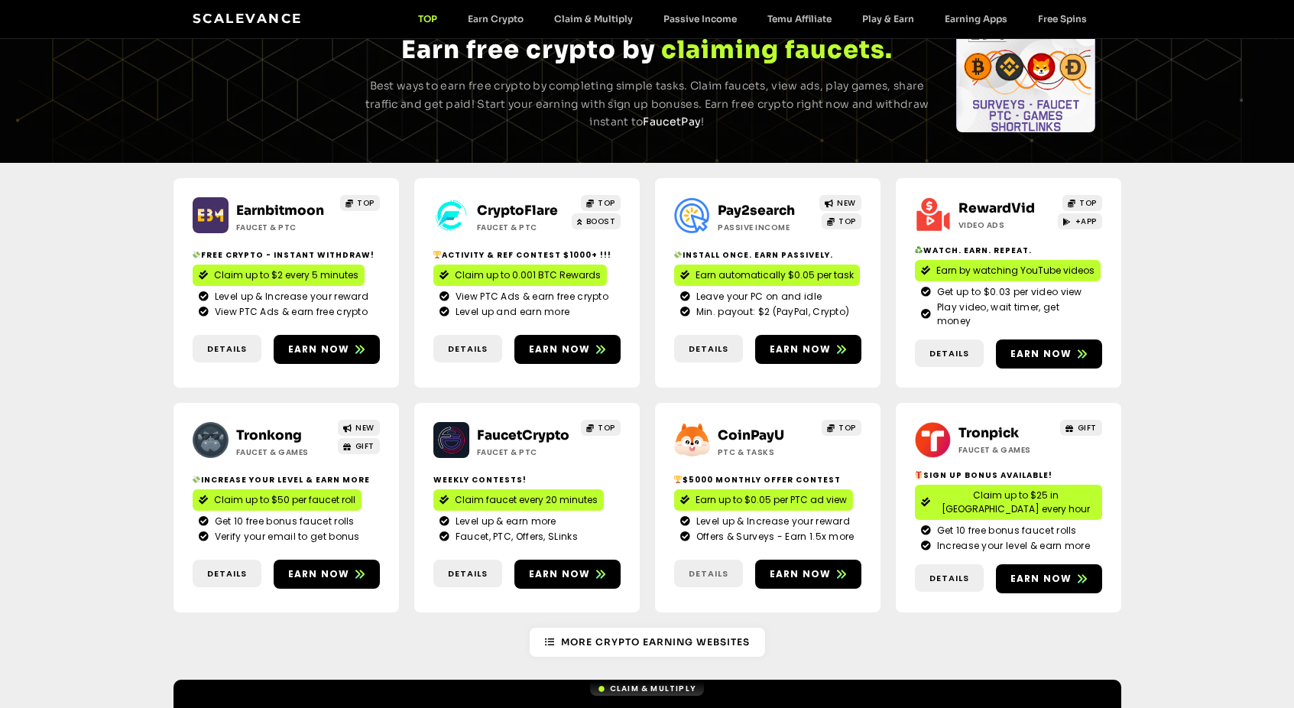
click at [702, 567] on span "Details" at bounding box center [709, 573] width 40 height 13
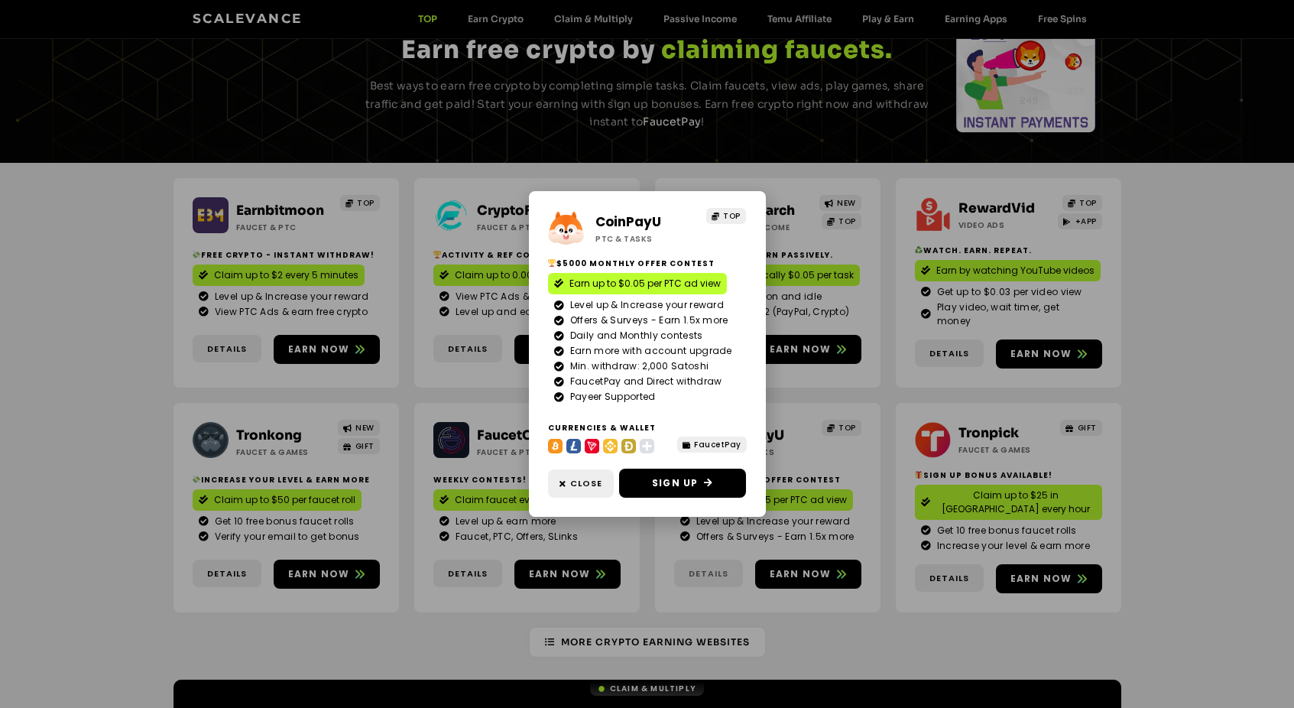
click at [702, 548] on div "CoinPayU ptc & Tasks TOP $5000 Monthly Offer contest Earn up to $0.05 per PTC a…" at bounding box center [647, 354] width 1294 height 708
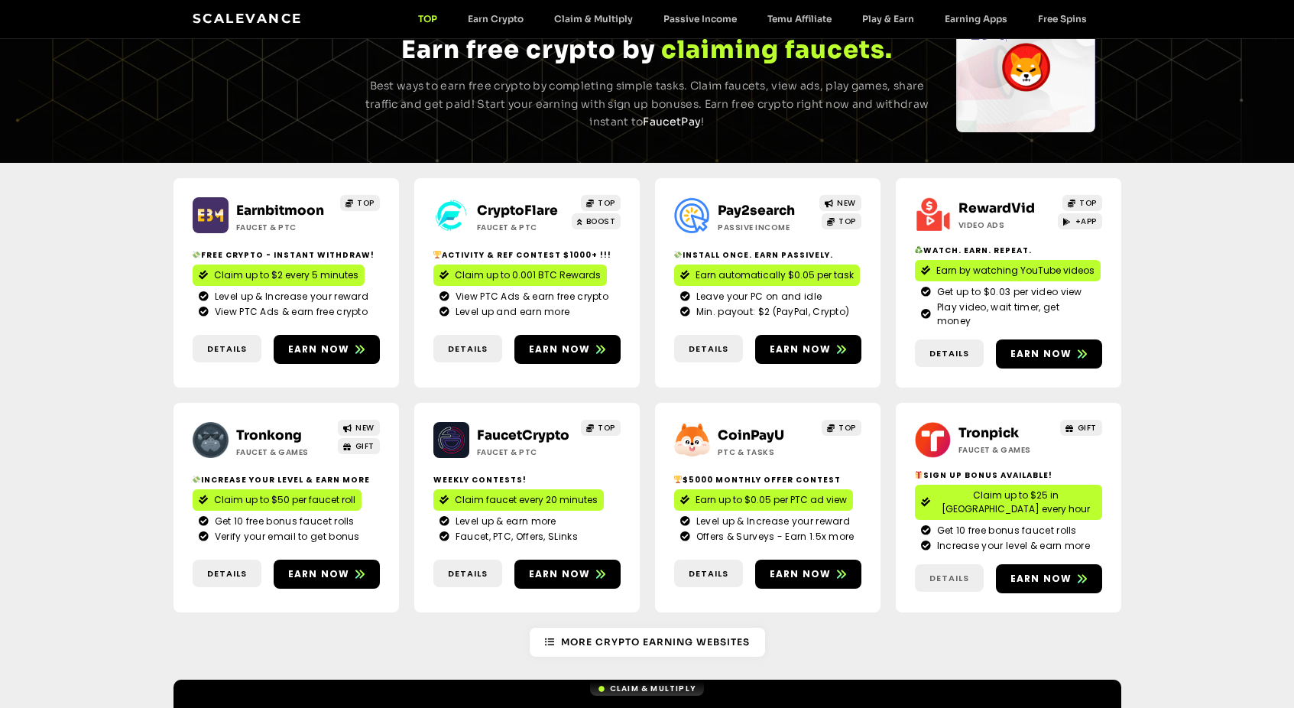
click at [950, 564] on link "Details" at bounding box center [949, 578] width 69 height 28
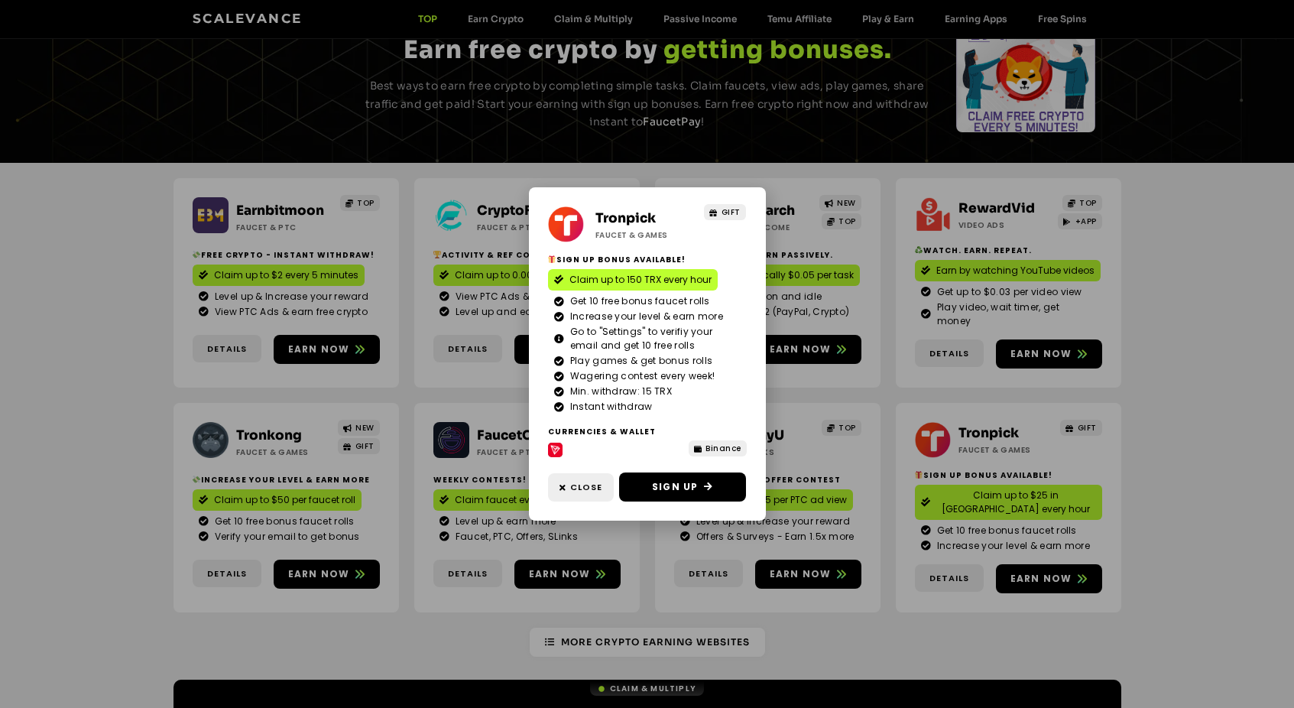
click at [953, 543] on div "Tronpick Faucet & Games GIFT Sign Up Bonus Available! Claim up to 150 TRX every…" at bounding box center [647, 354] width 1294 height 708
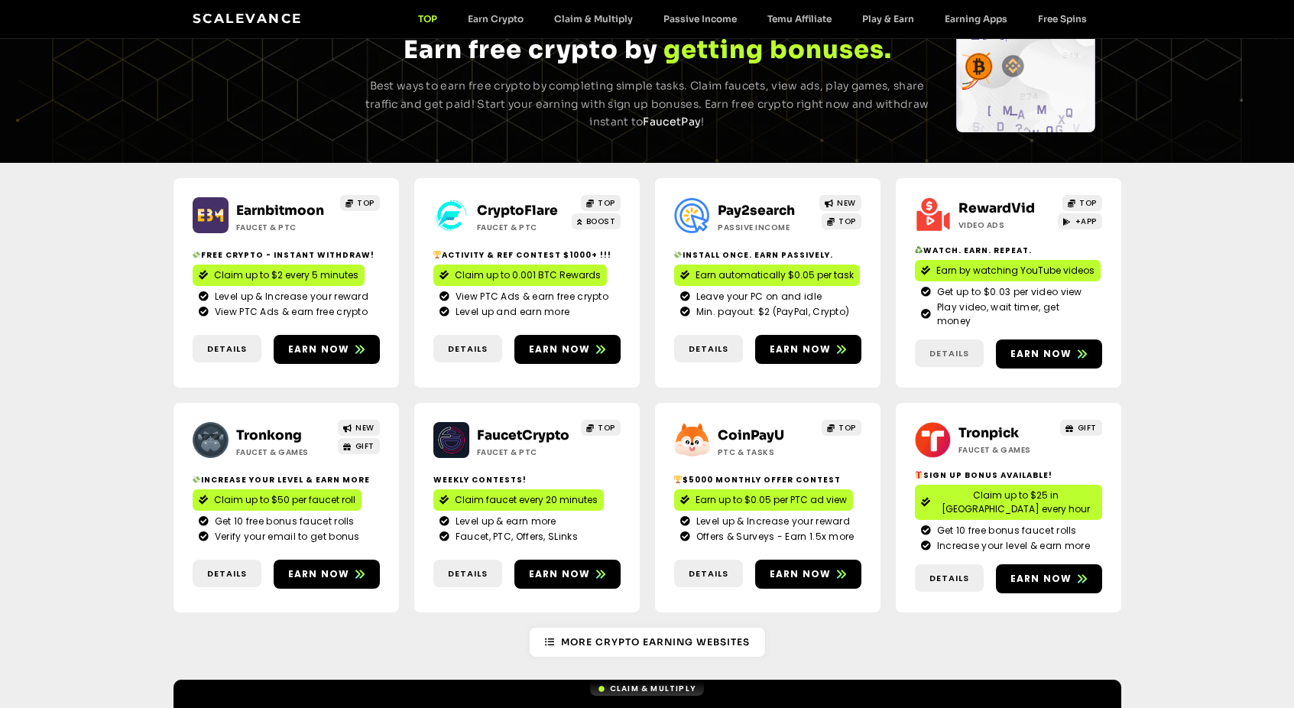
click at [962, 347] on span "Details" at bounding box center [950, 353] width 40 height 13
click at [718, 343] on span "Details" at bounding box center [709, 349] width 40 height 13
click at [454, 344] on span "Details" at bounding box center [468, 349] width 40 height 13
click at [195, 567] on span "Details" at bounding box center [227, 573] width 69 height 13
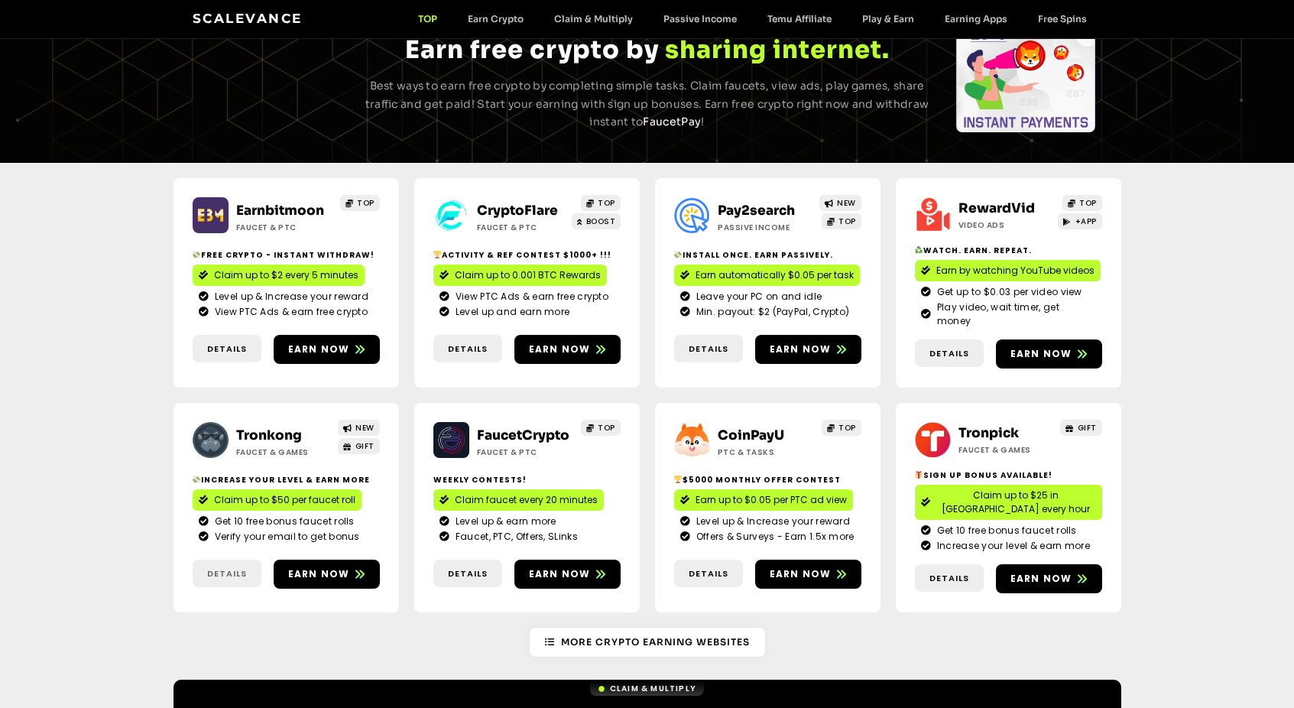
click at [200, 567] on span "Details" at bounding box center [227, 573] width 69 height 13
click at [204, 567] on span "Details" at bounding box center [227, 573] width 69 height 13
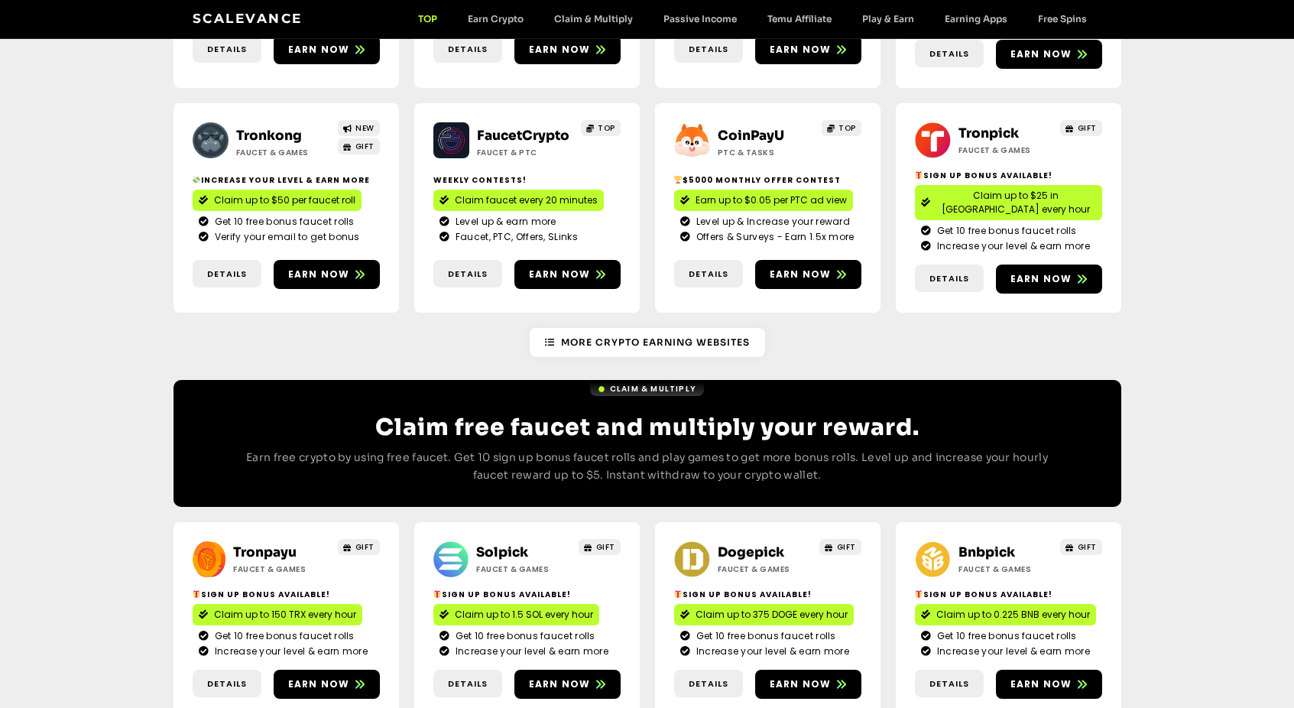
scroll to position [388, 0]
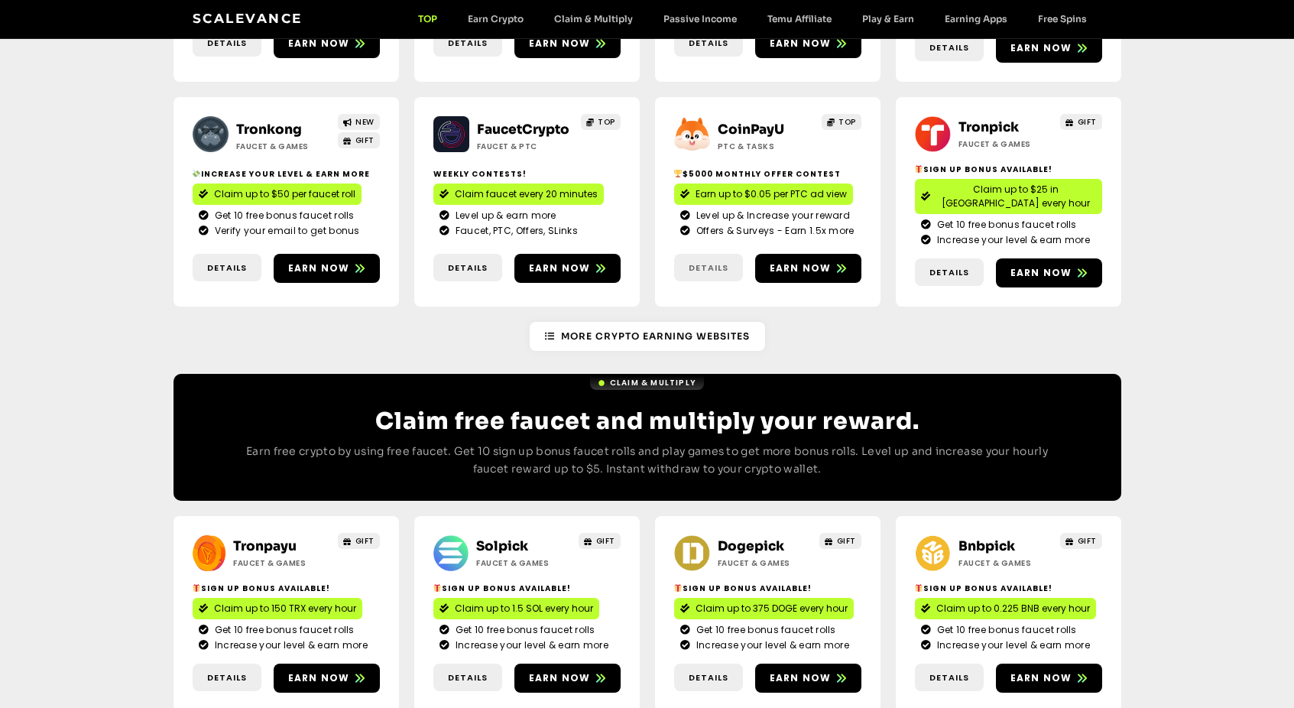
click at [706, 254] on link "Details" at bounding box center [708, 268] width 69 height 28
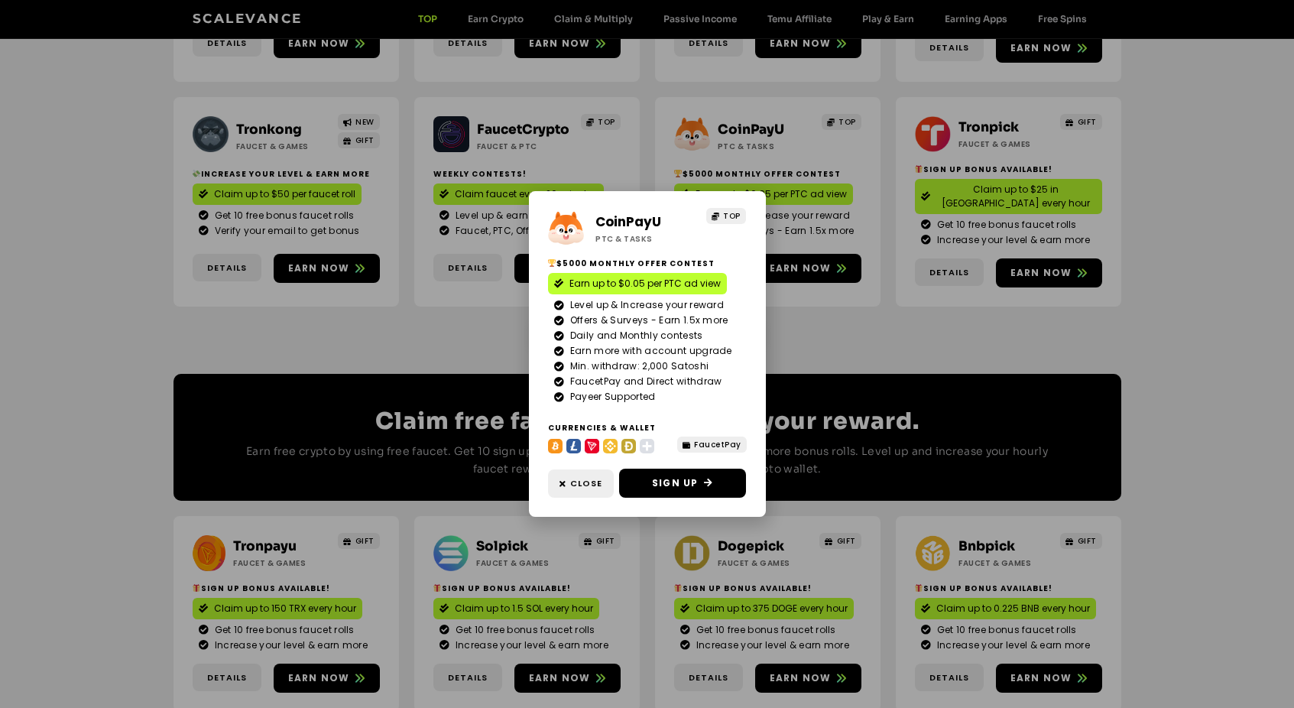
click at [706, 252] on div "CoinPayU ptc & Tasks TOP $5000 Monthly Offer contest Earn up to $0.05 per PTC a…" at bounding box center [647, 354] width 237 height 326
click at [463, 326] on div "CoinPayU ptc & Tasks TOP $5000 Monthly Offer contest Earn up to $0.05 per PTC a…" at bounding box center [647, 354] width 1294 height 708
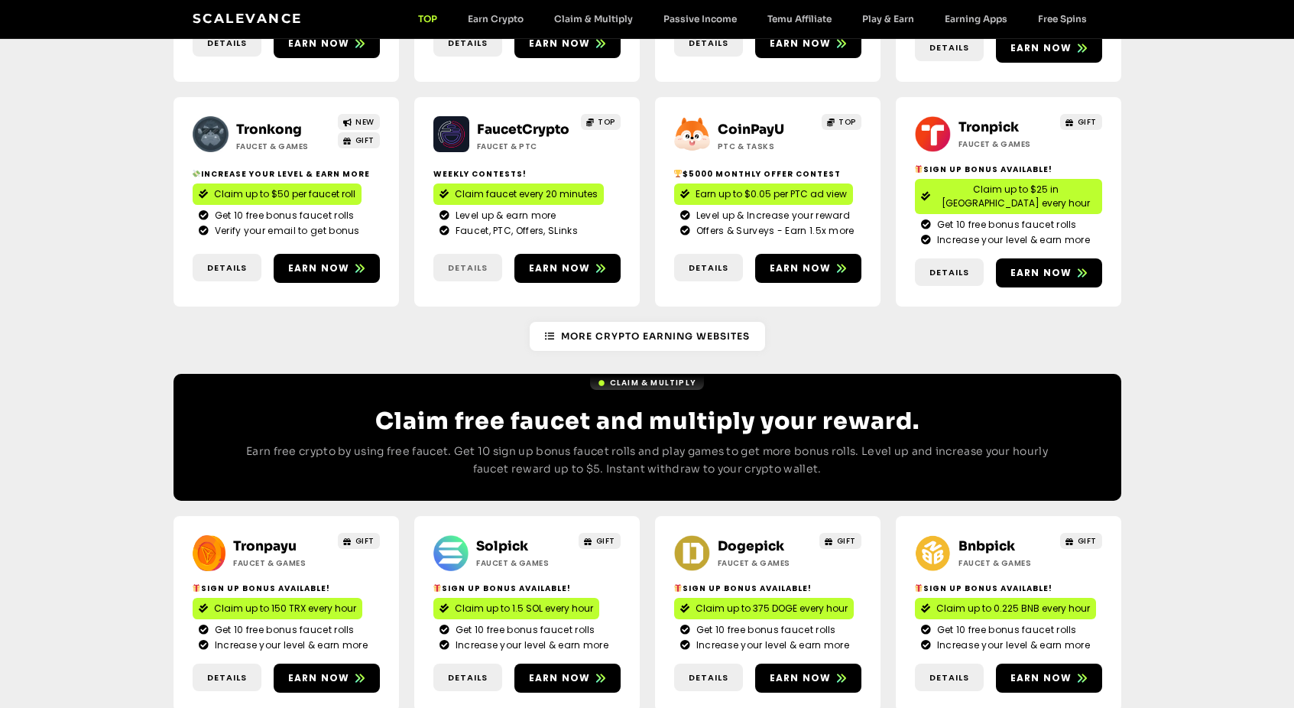
click at [472, 261] on span "Details" at bounding box center [468, 267] width 40 height 13
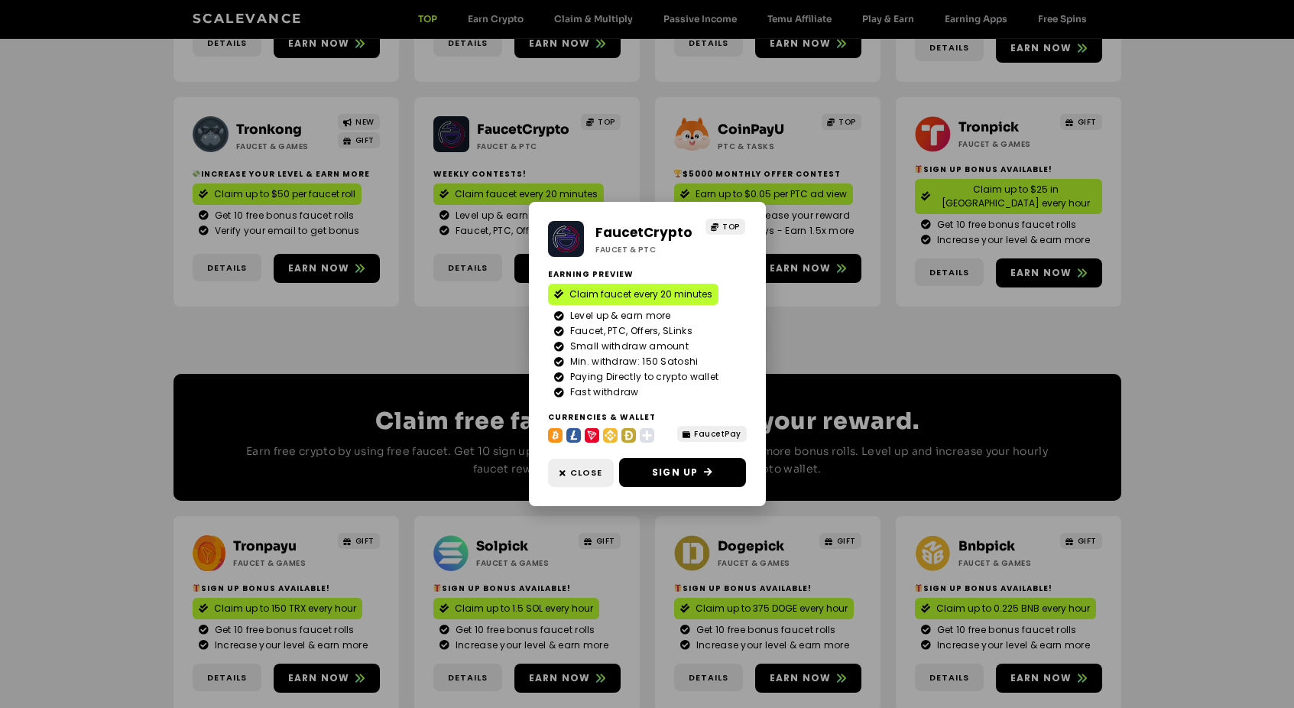
click at [426, 297] on div "FaucetCrypto Faucet & PTC TOP Earning Preview Claim faucet every 20 minutes Lev…" at bounding box center [647, 354] width 1294 height 708
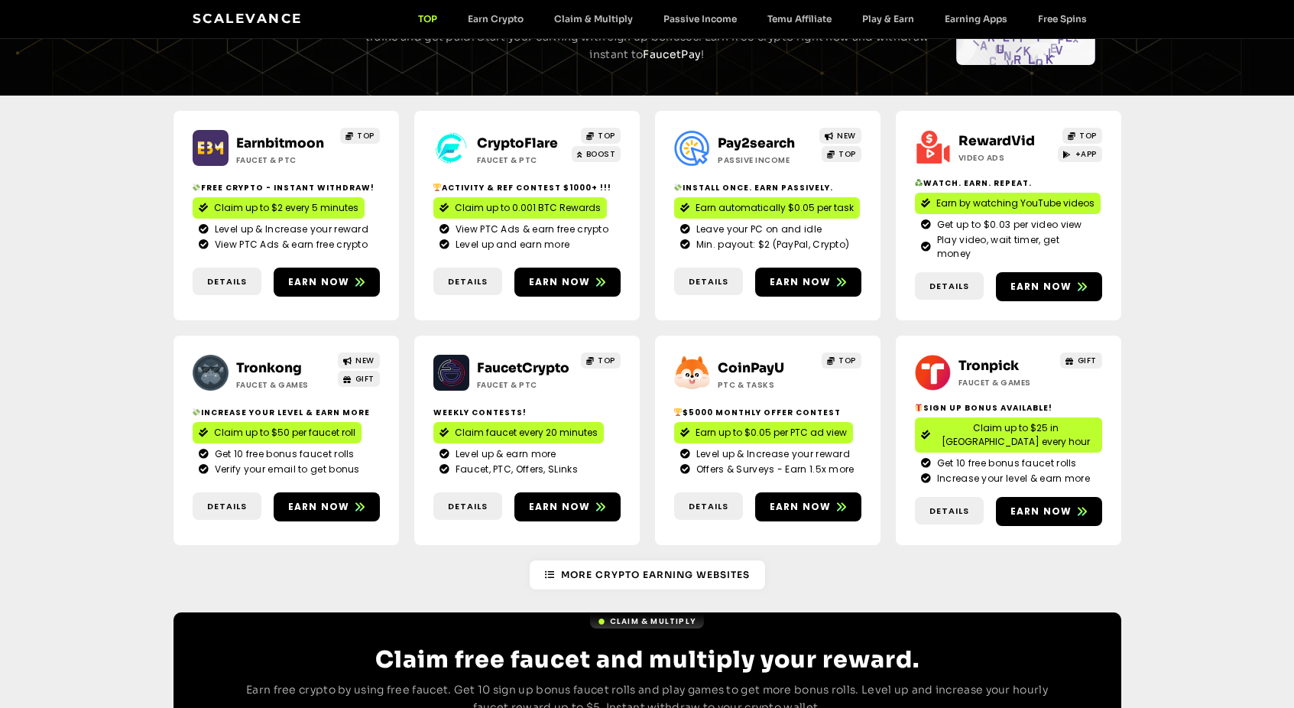
scroll to position [83, 0]
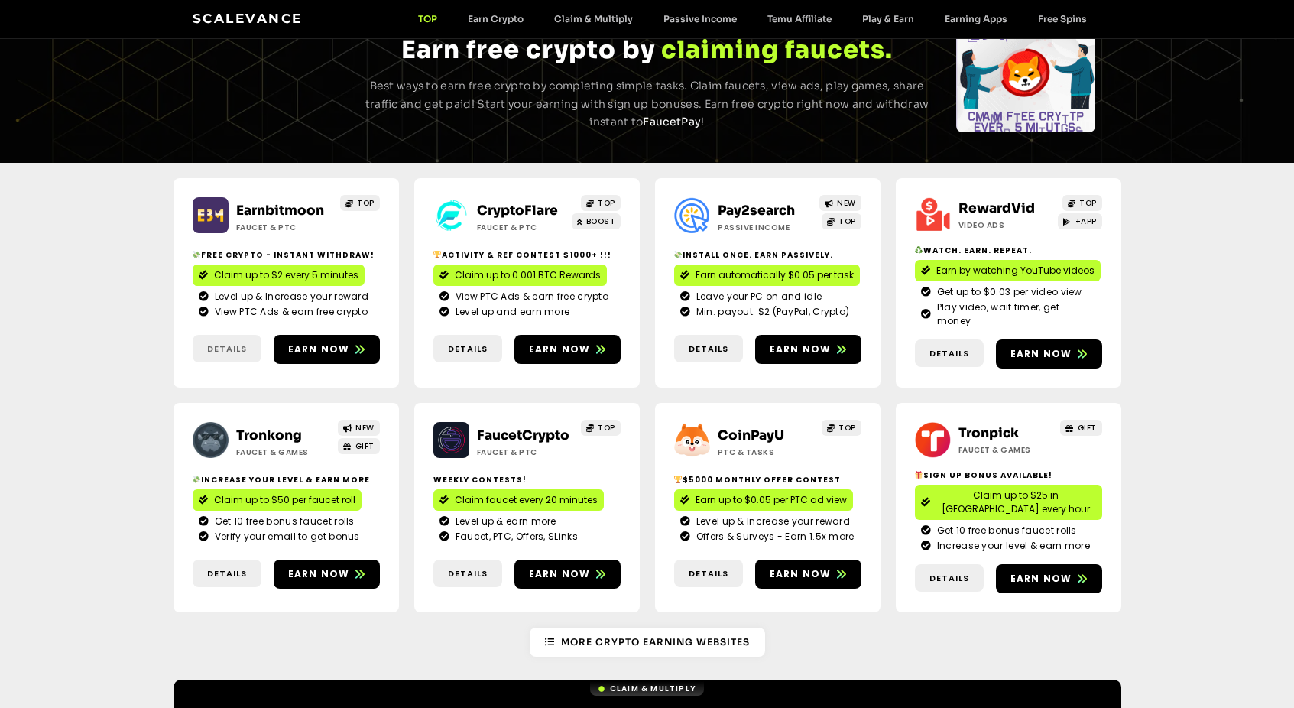
click at [231, 335] on link "Details" at bounding box center [227, 349] width 69 height 28
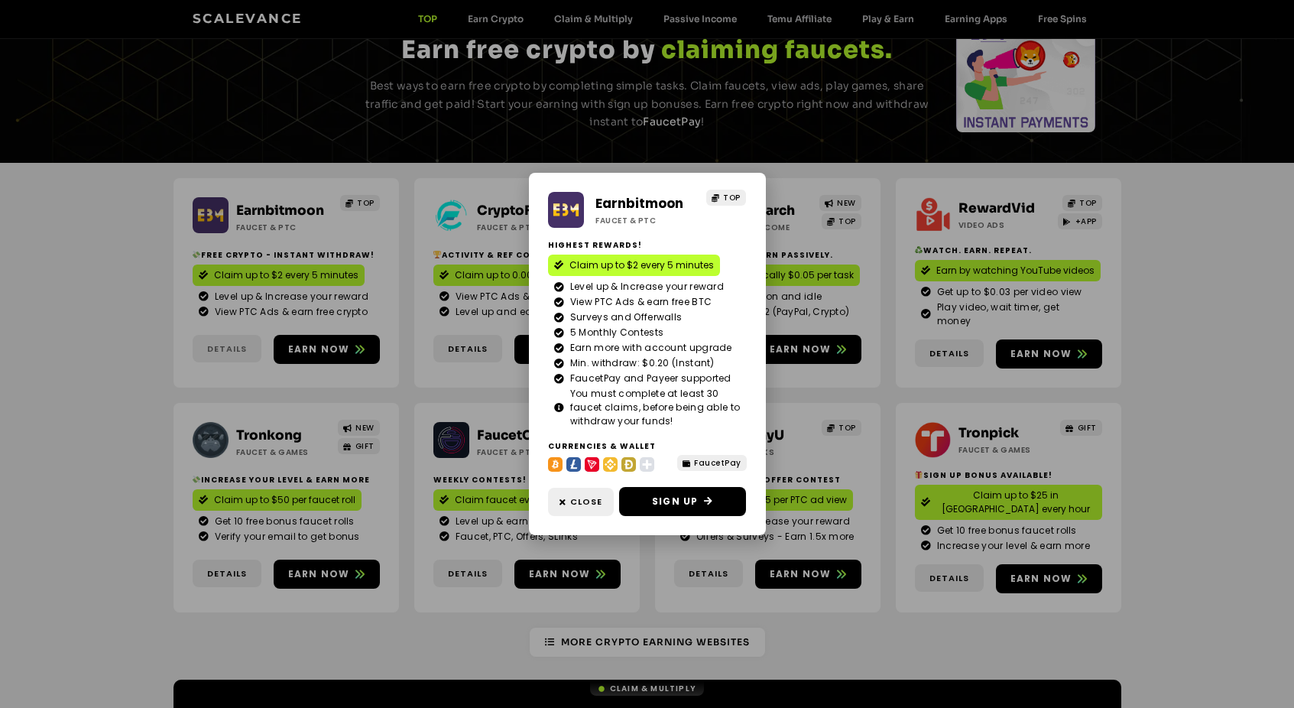
click at [231, 330] on div "Earnbitmoon Faucet & PTC TOP Highest Rewards! Claim up to $2 every 5 minutes Le…" at bounding box center [647, 354] width 1294 height 708
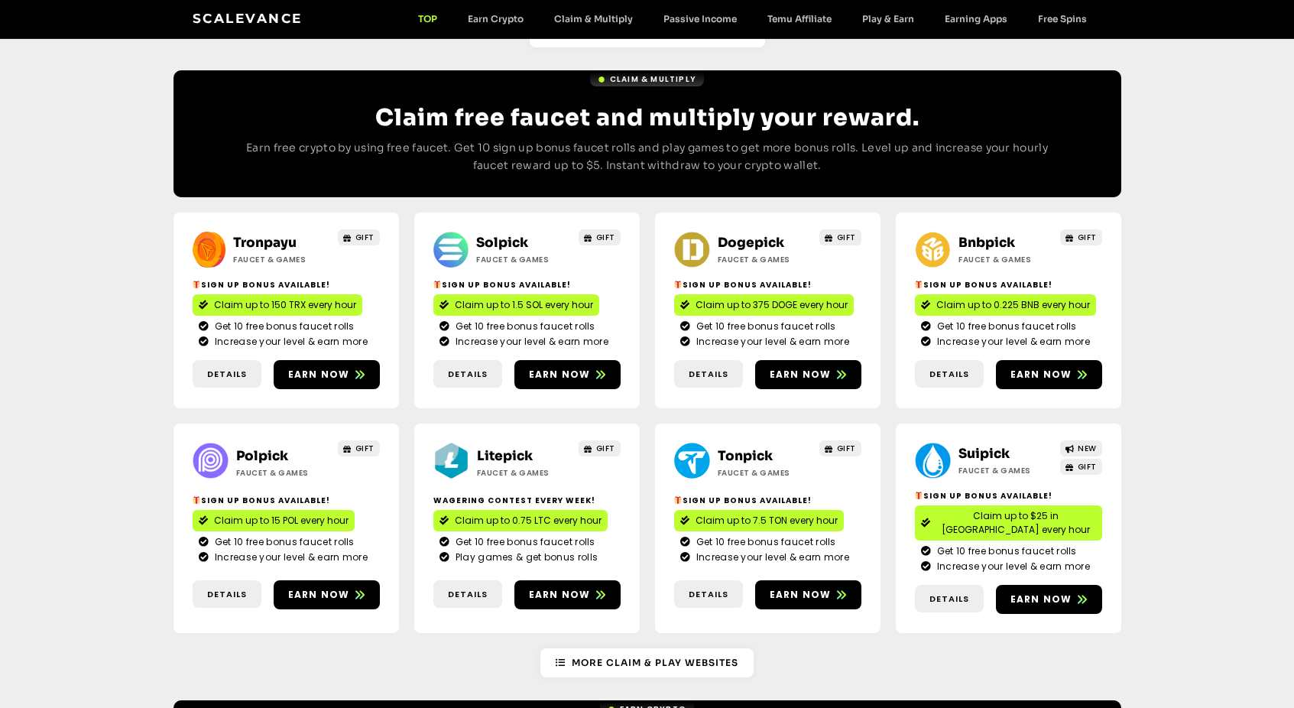
scroll to position [694, 0]
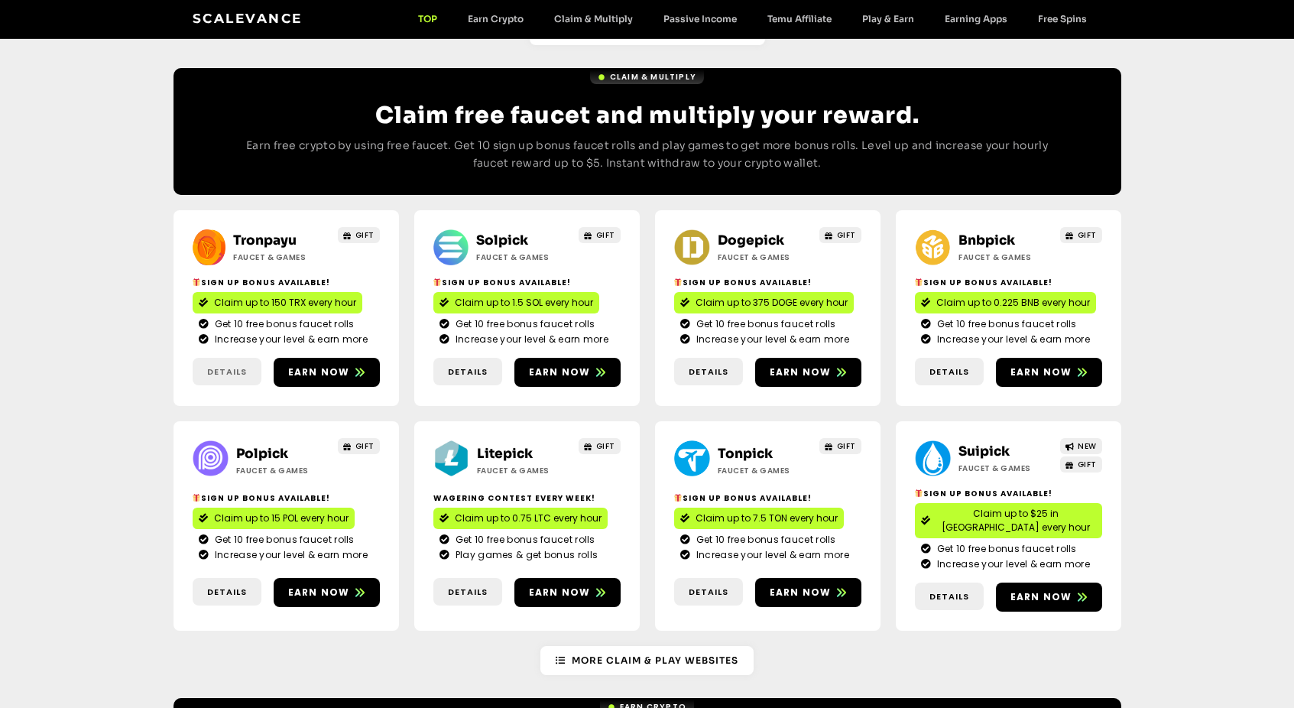
click at [226, 365] on span "Details" at bounding box center [227, 371] width 40 height 13
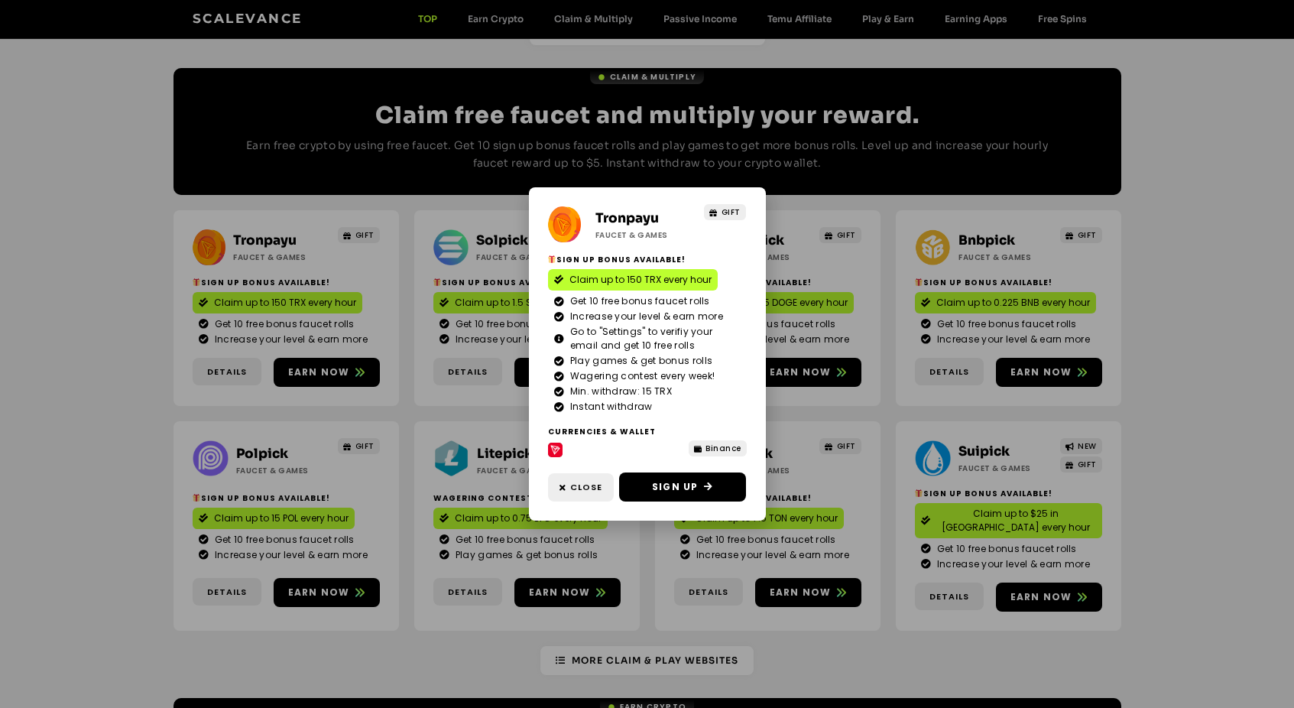
click at [226, 342] on div "Tronpayu Faucet & Games GIFT Sign Up Bonus Available! Claim up to 150 TRX every…" at bounding box center [647, 354] width 1294 height 708
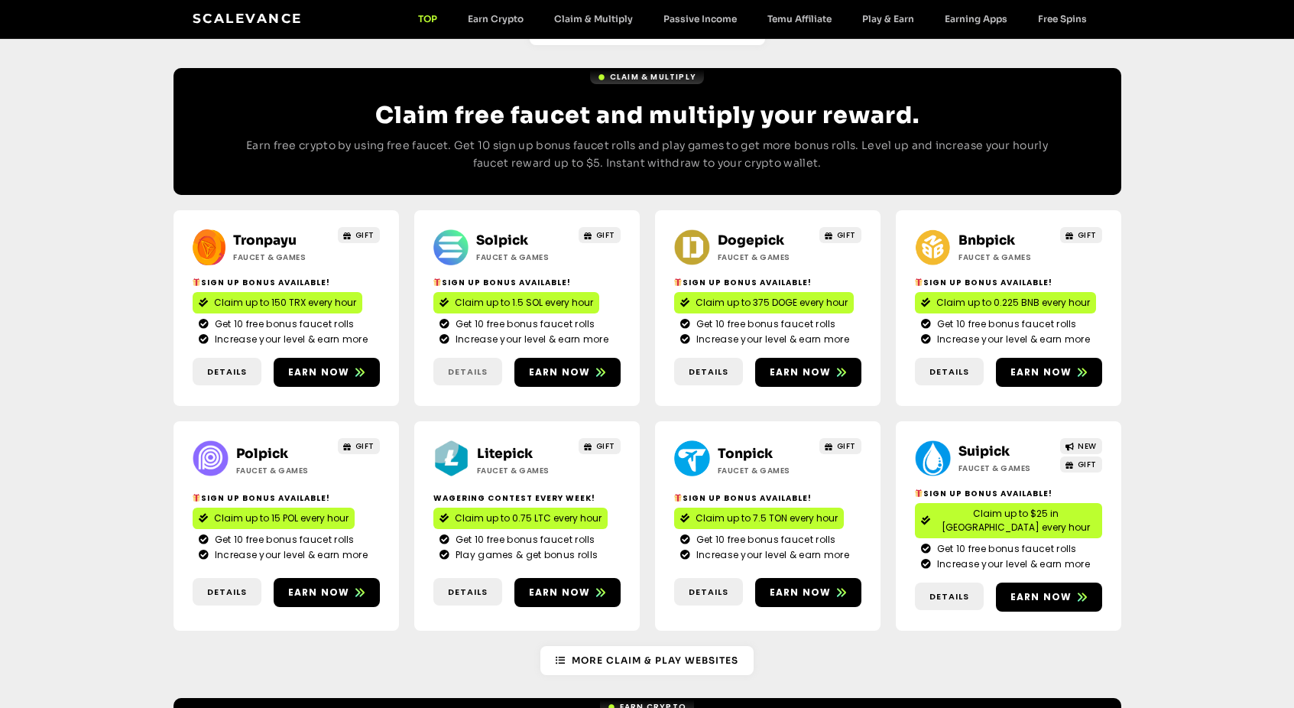
click at [456, 365] on span "Details" at bounding box center [468, 371] width 40 height 13
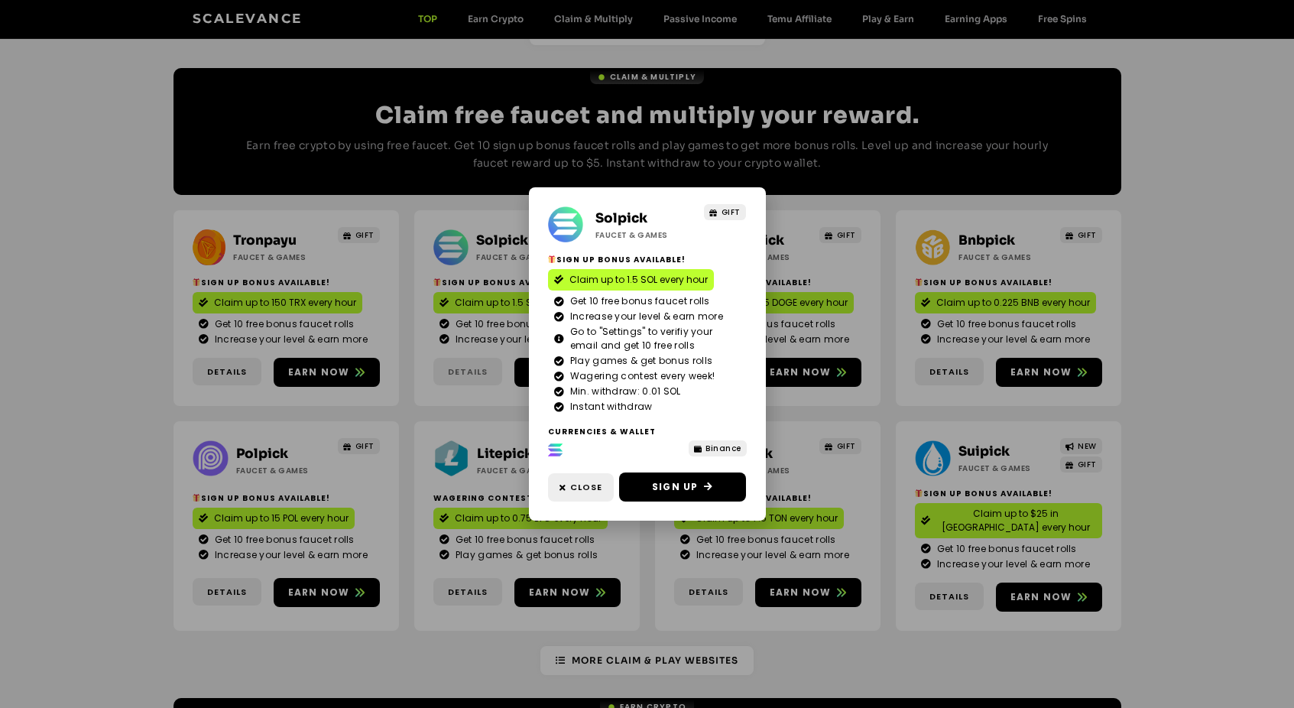
click at [456, 344] on div "Solpick Faucet & Games GIFT Sign Up Bonus Available! Claim up to 1.5 SOL every …" at bounding box center [647, 354] width 1294 height 708
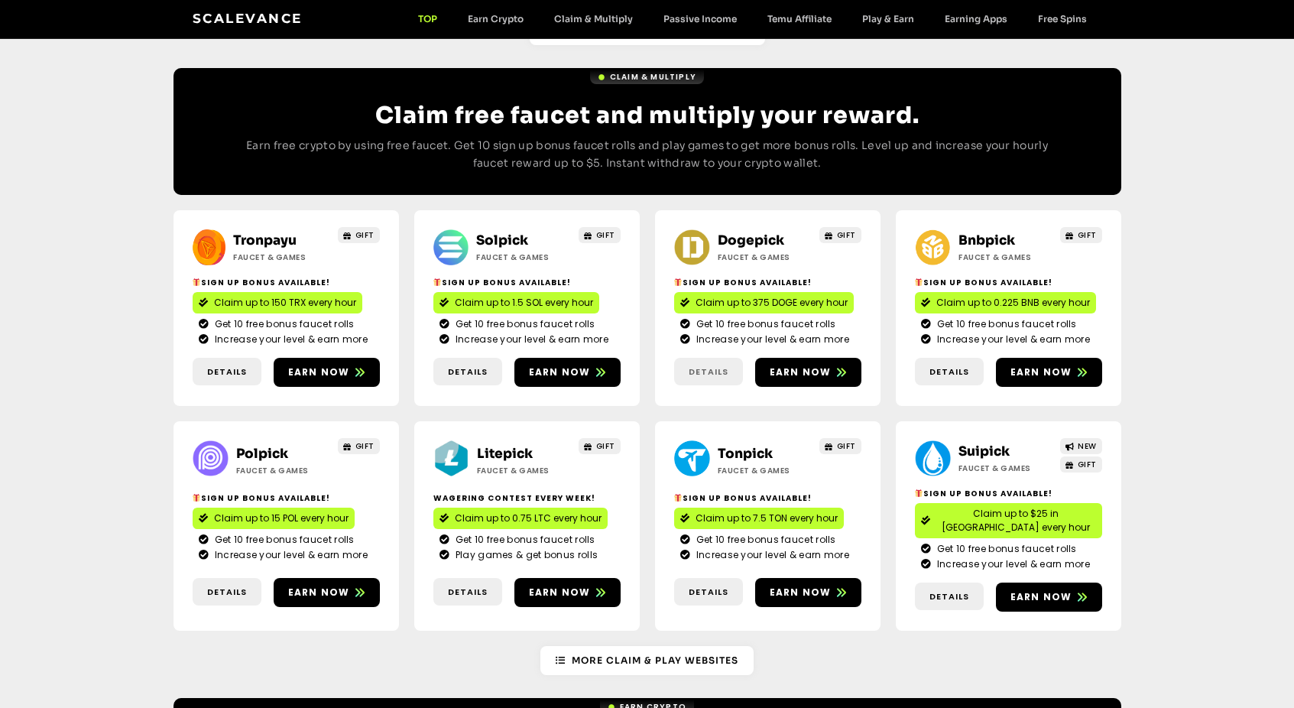
click at [710, 365] on span "Details" at bounding box center [709, 371] width 40 height 13
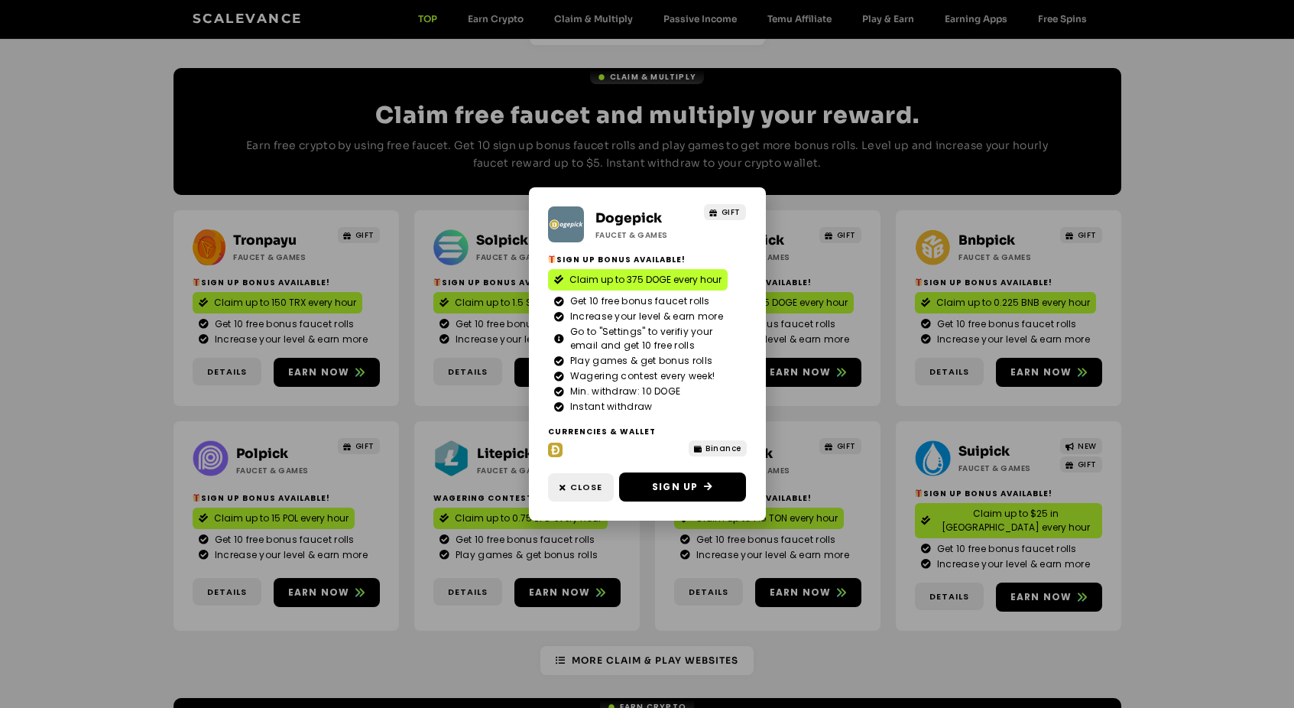
click at [1199, 389] on div "Dogepick Faucet & Games GIFT Sign Up Bonus Available! Claim up to 375 DOGE ever…" at bounding box center [647, 354] width 1294 height 708
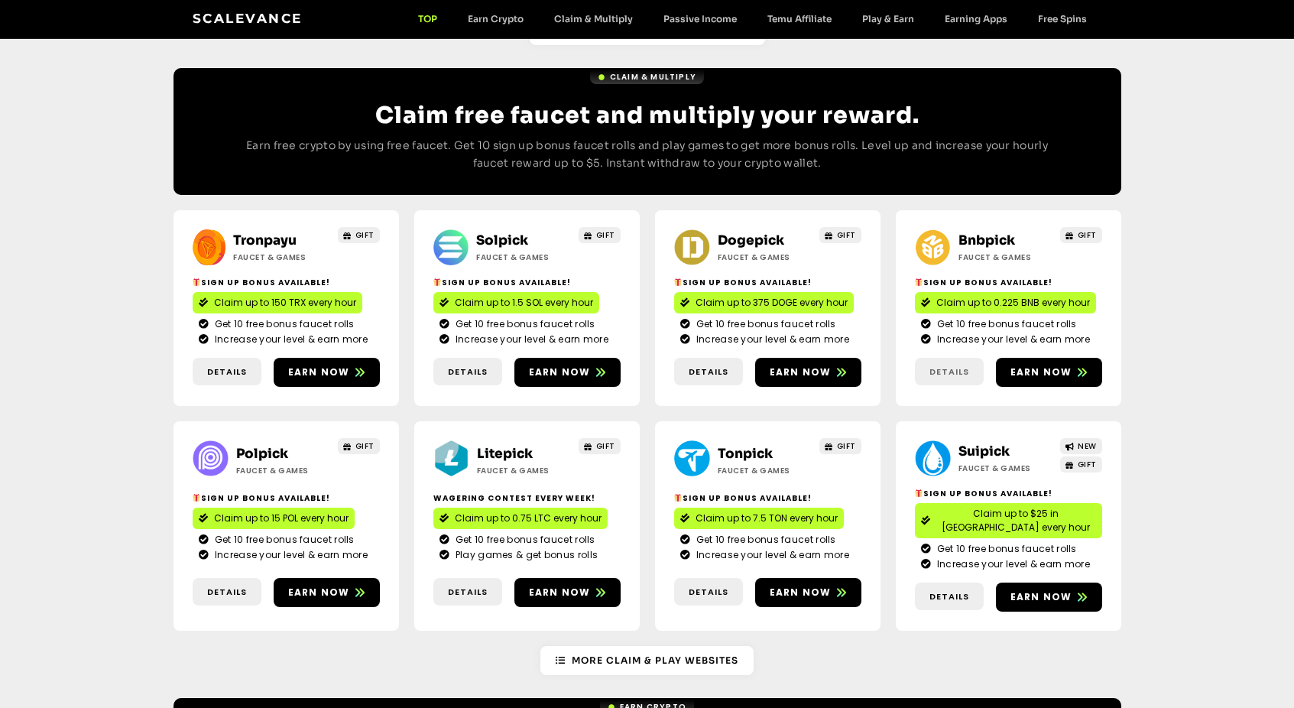
click at [957, 365] on span "Details" at bounding box center [950, 371] width 40 height 13
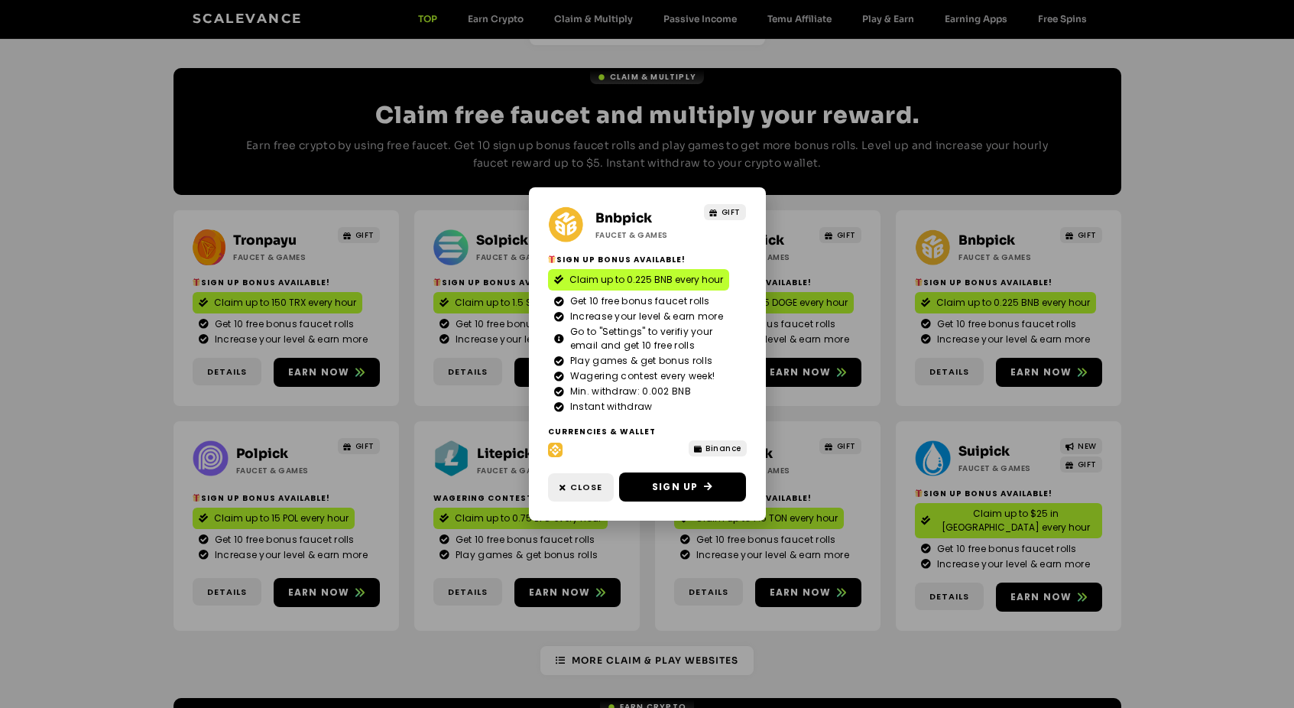
click at [1161, 388] on div "Bnbpick Faucet & Games GIFT Sign Up Bonus Available! Claim up to 0.225 BNB ever…" at bounding box center [647, 354] width 1294 height 708
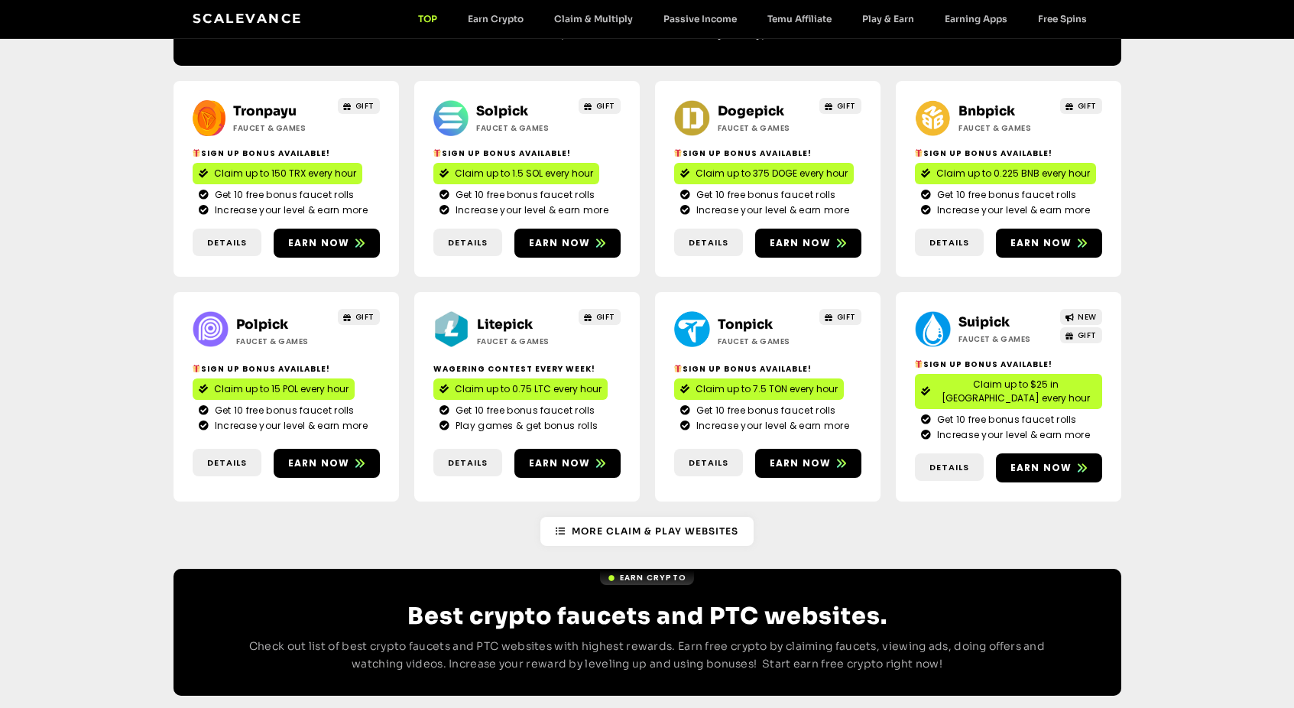
scroll to position [924, 0]
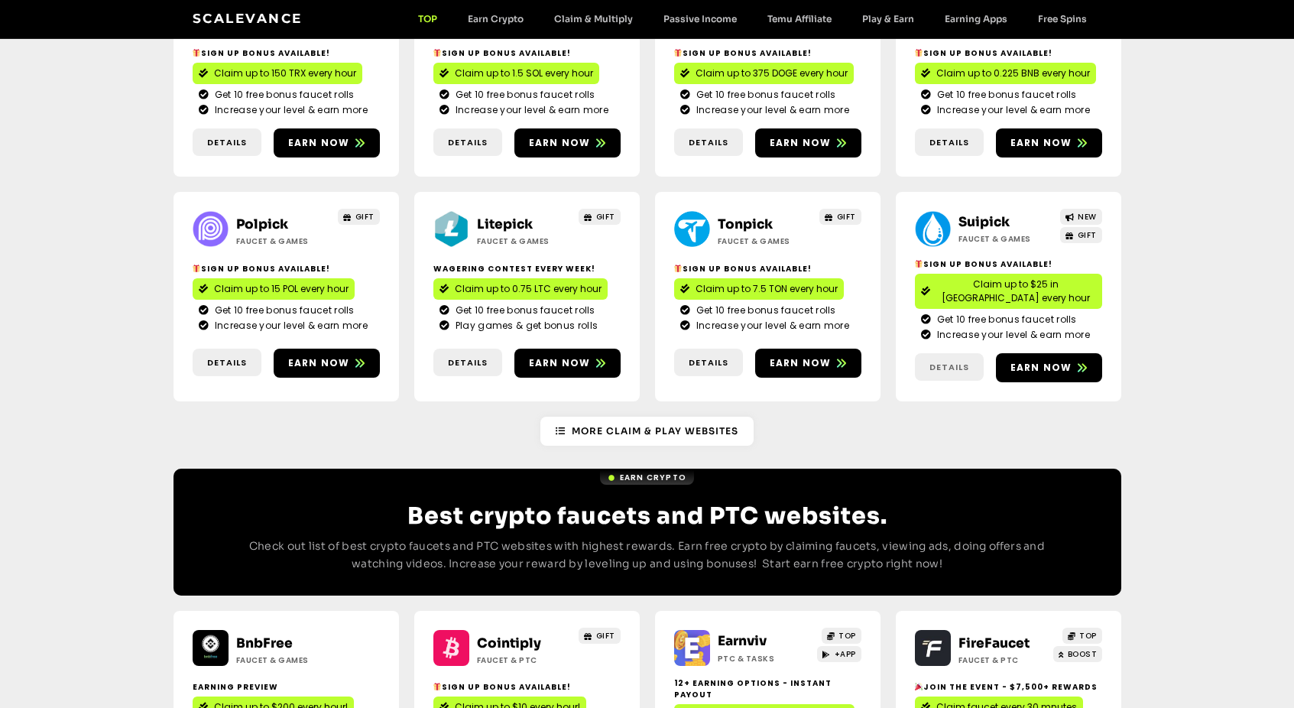
click at [956, 353] on link "Details" at bounding box center [949, 367] width 69 height 28
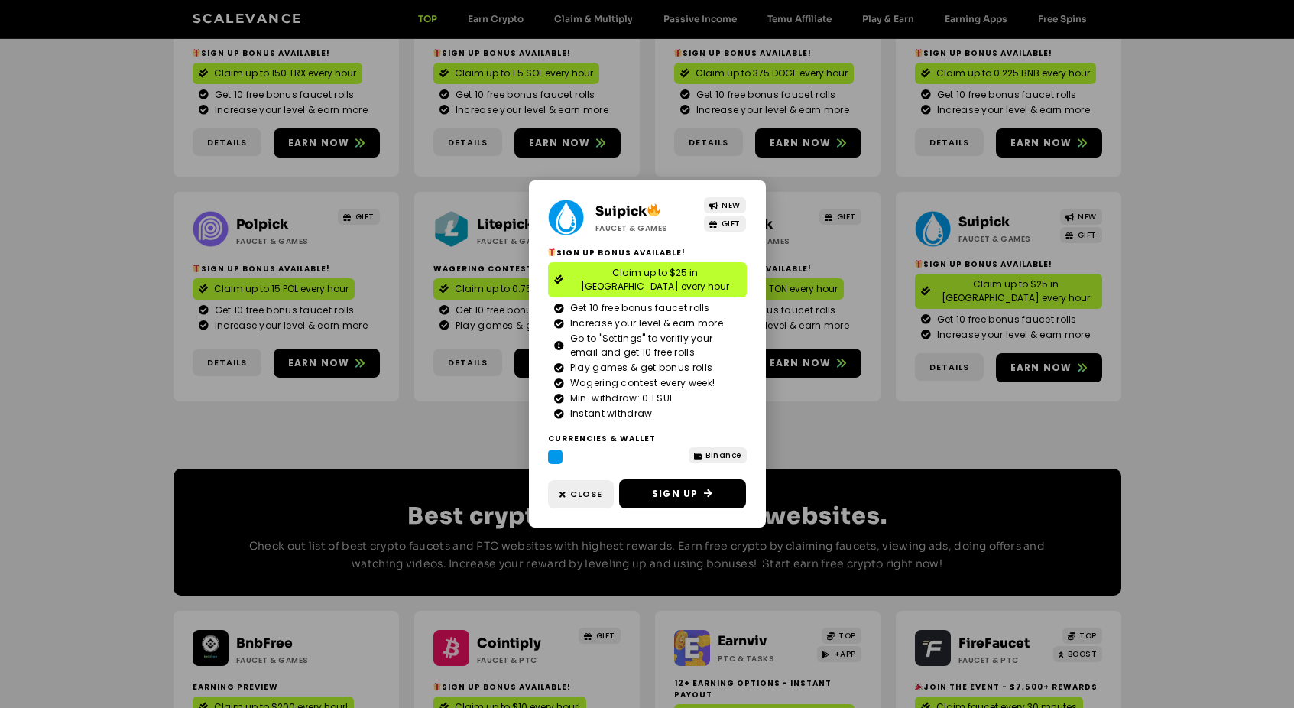
drag, startPoint x: 917, startPoint y: 378, endPoint x: 851, endPoint y: 362, distance: 67.9
click at [914, 378] on div "Suipick Faucet & Games NEW GIFT Sign Up Bonus Available! Claim up to $25 in [GE…" at bounding box center [647, 354] width 1294 height 708
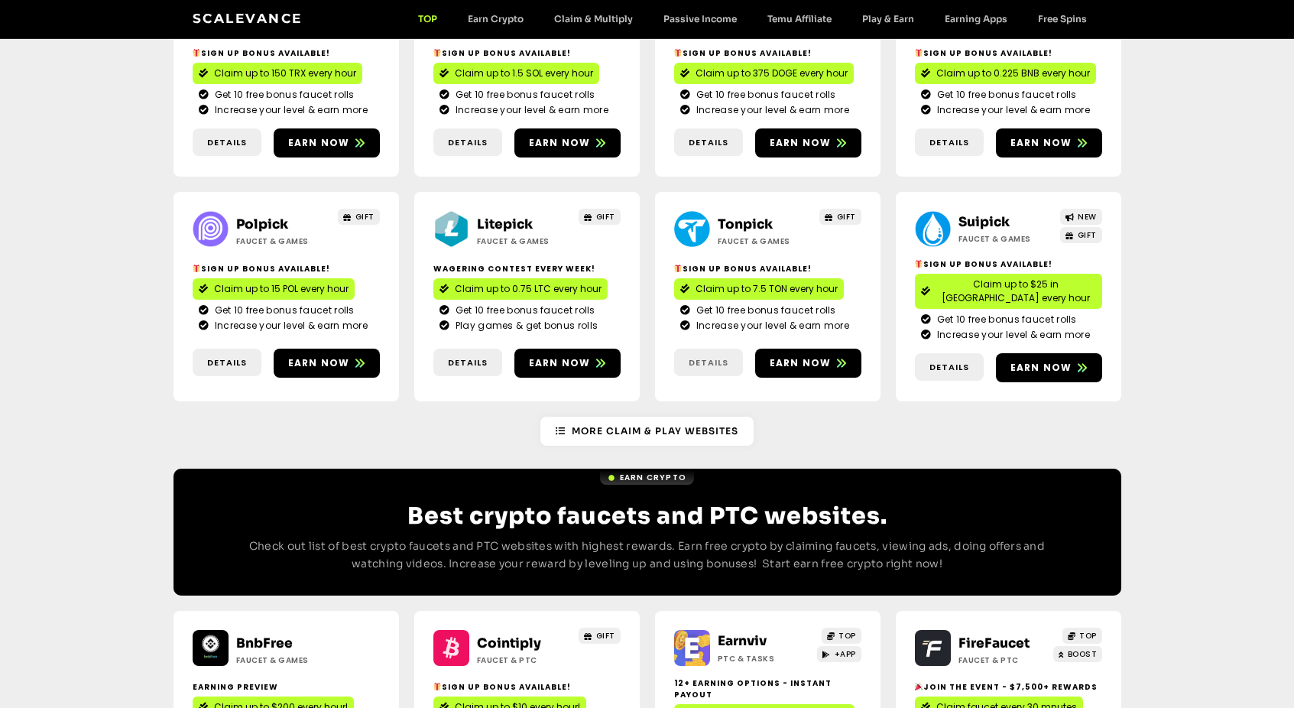
click at [714, 356] on span "Details" at bounding box center [709, 362] width 40 height 13
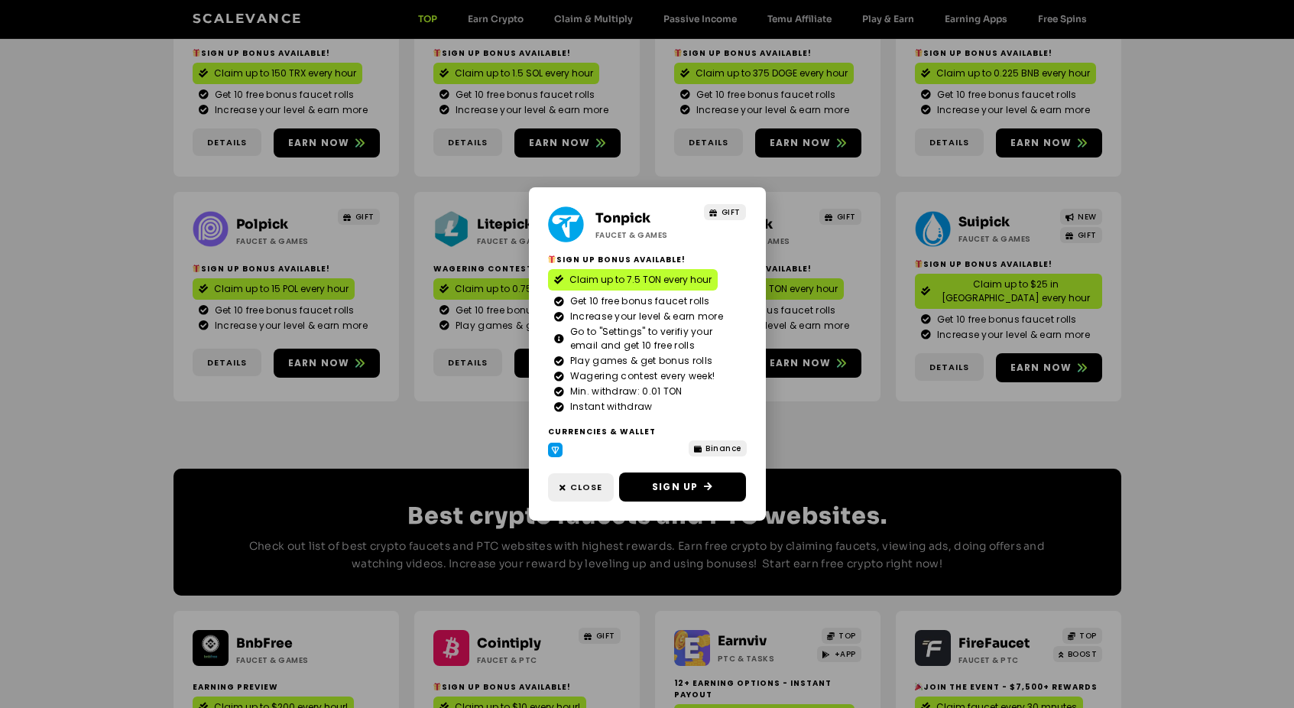
click at [792, 396] on div "Tonpick Faucet & Games GIFT Sign Up Bonus Available! Claim up to 7.5 TON every …" at bounding box center [647, 354] width 1294 height 708
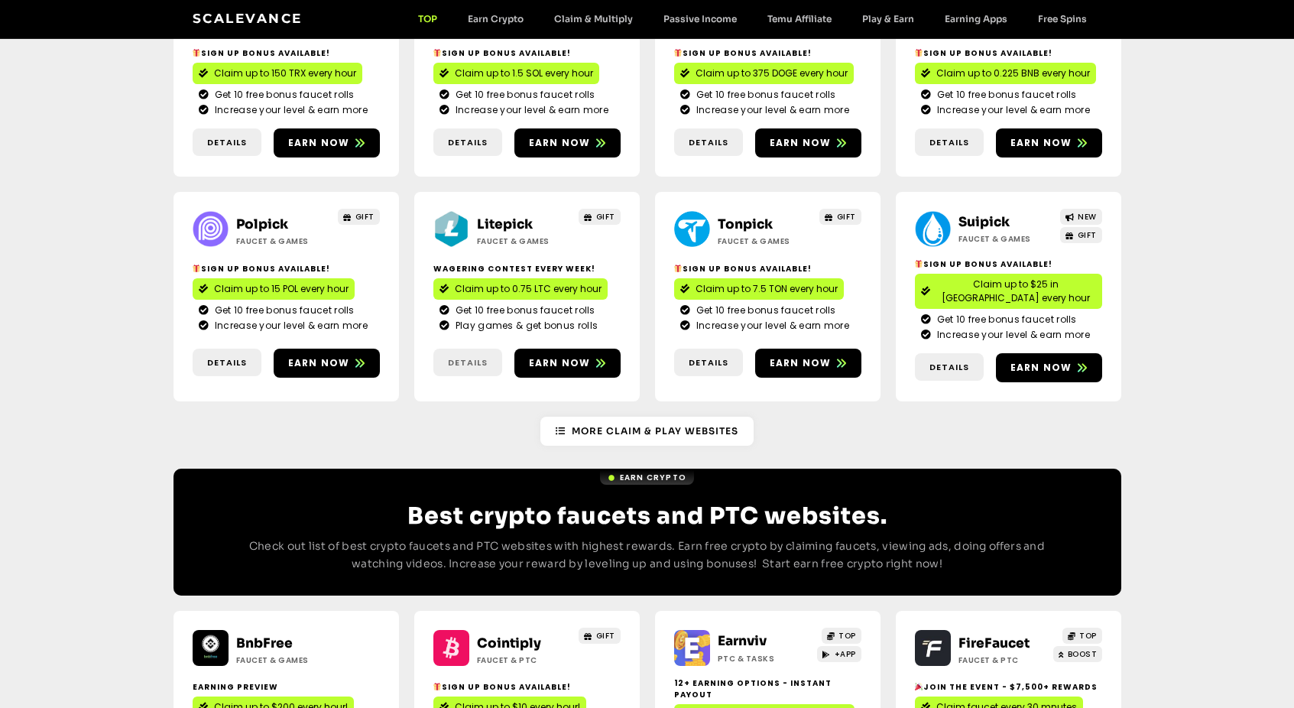
click at [444, 356] on span "Details" at bounding box center [467, 362] width 69 height 13
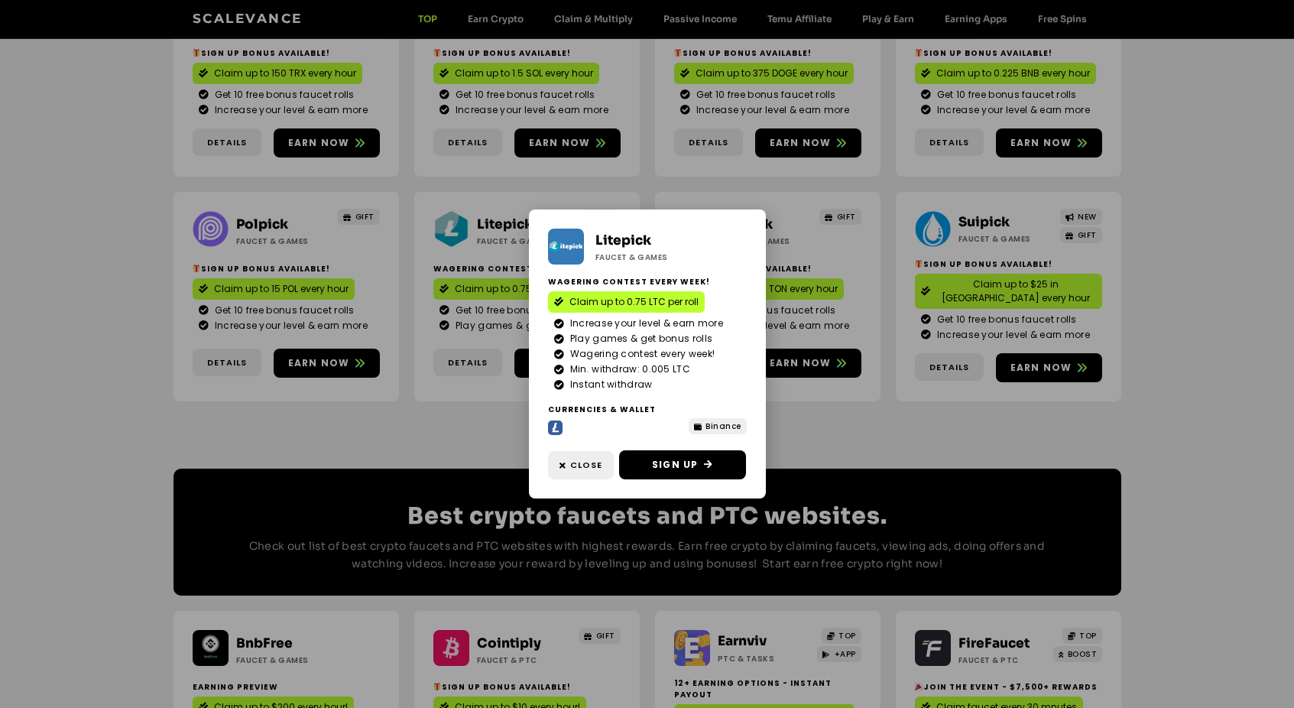
click at [713, 427] on span "Binance" at bounding box center [724, 426] width 36 height 11
click at [223, 325] on div "Litepick Faucet & Games Wagering contest every week! Claim up to 0.75 LTC per r…" at bounding box center [647, 354] width 1294 height 708
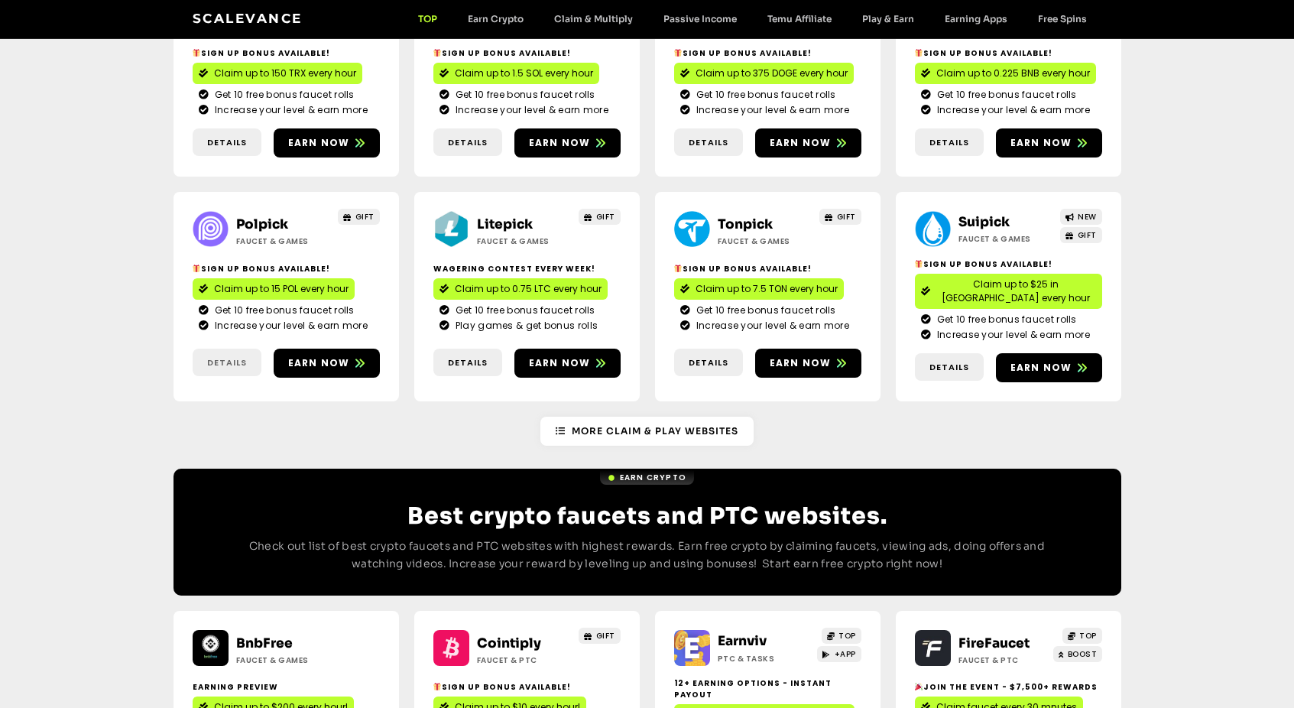
click at [222, 356] on span "Details" at bounding box center [227, 362] width 40 height 13
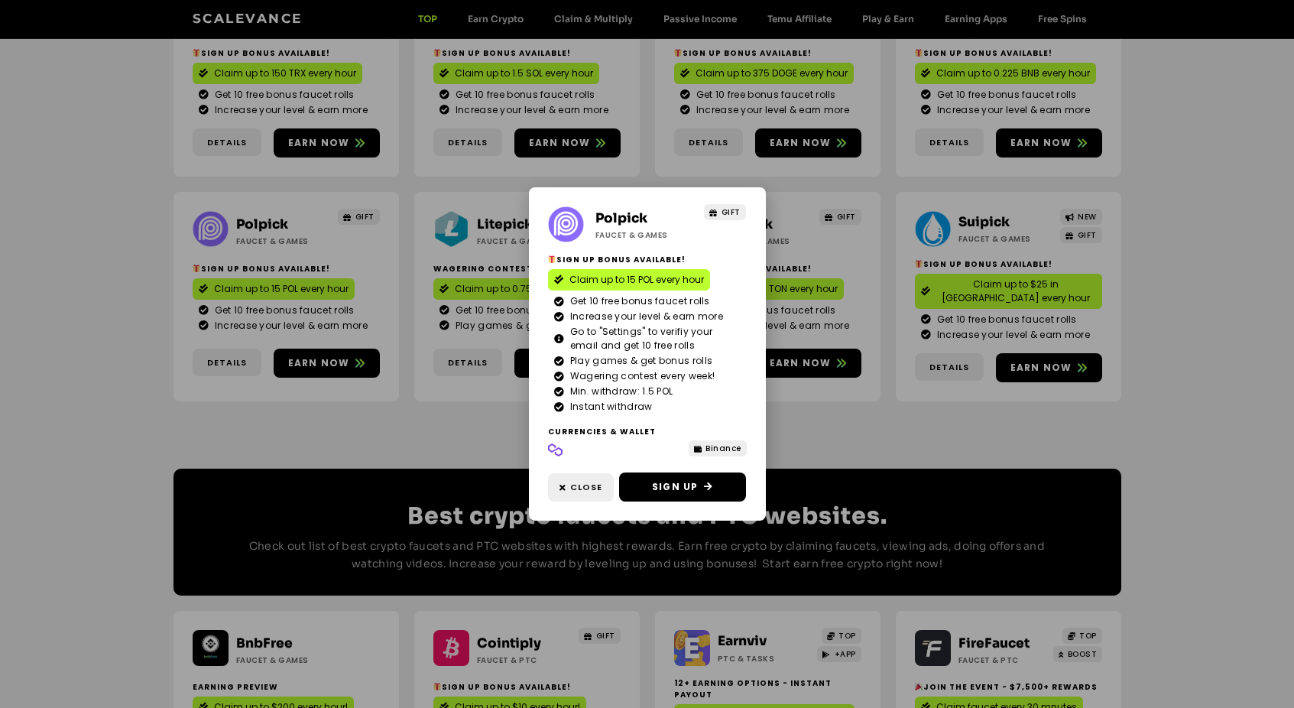
click at [341, 401] on div "Polpick Faucet & Games GIFT Sign Up Bonus Available! Claim up to 15 POL every h…" at bounding box center [647, 354] width 1294 height 708
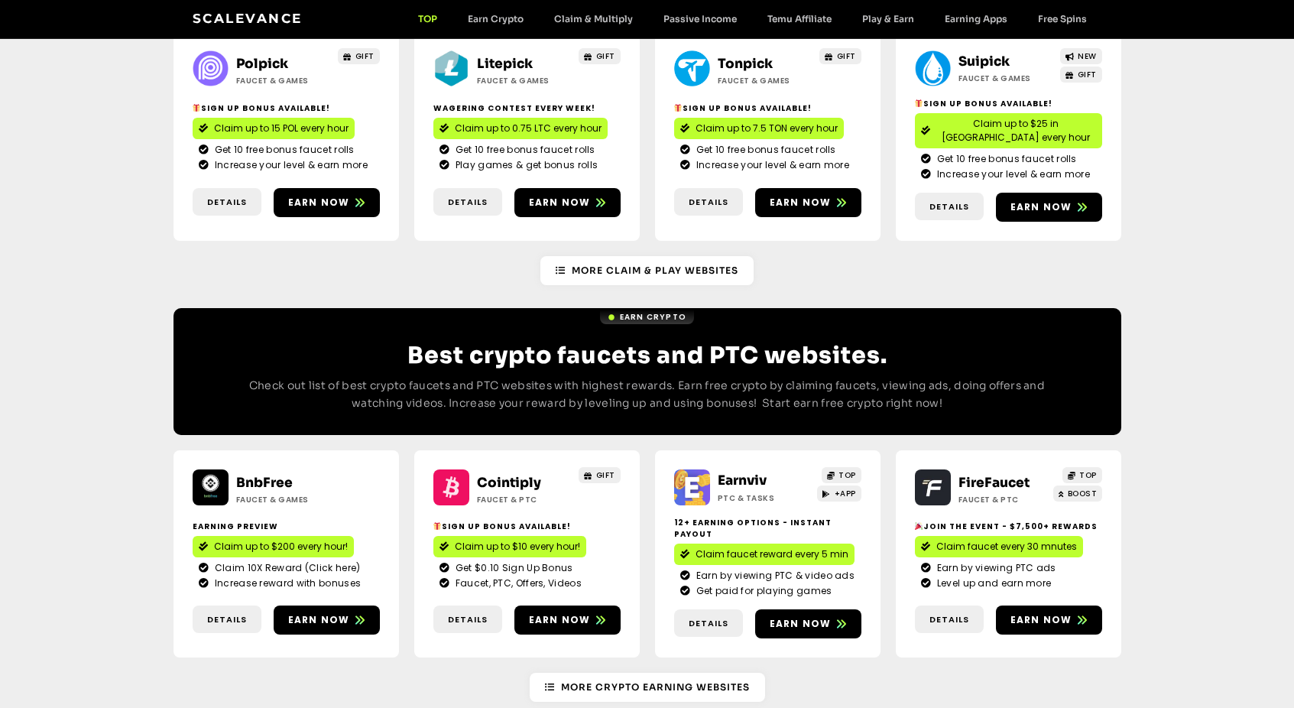
scroll to position [1229, 0]
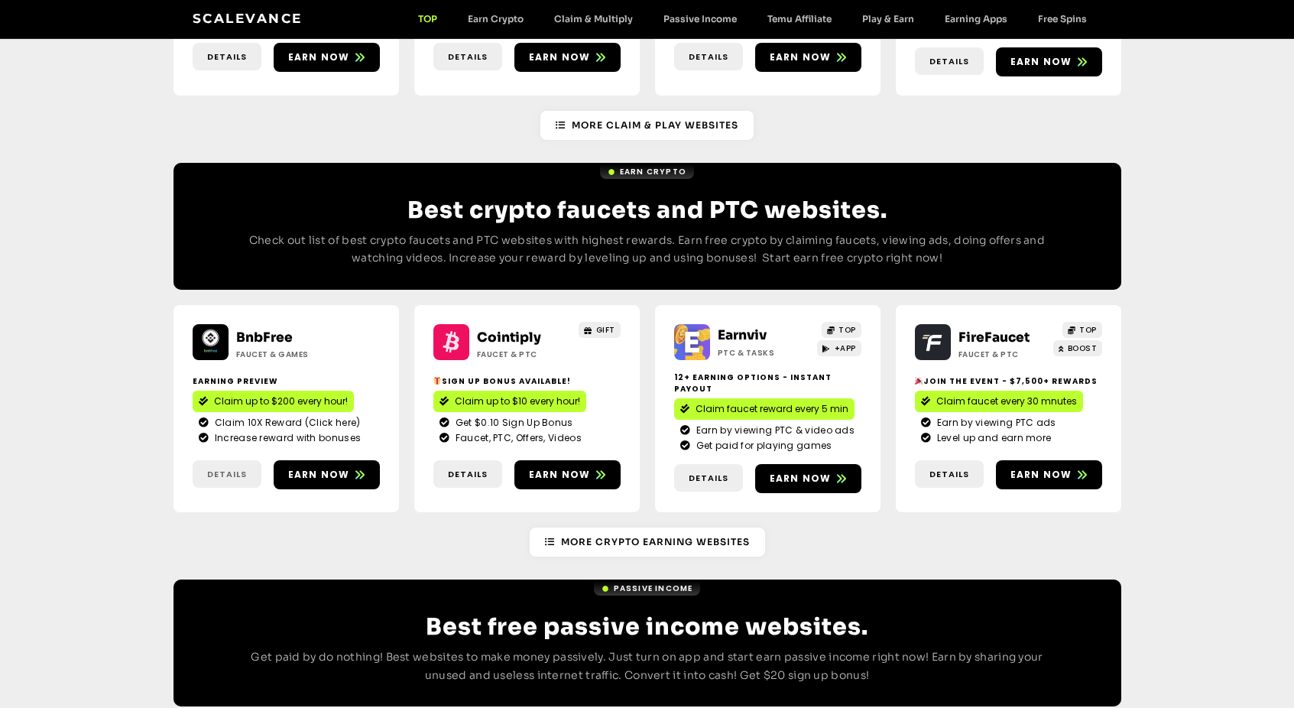
click at [223, 460] on link "Details" at bounding box center [227, 474] width 69 height 28
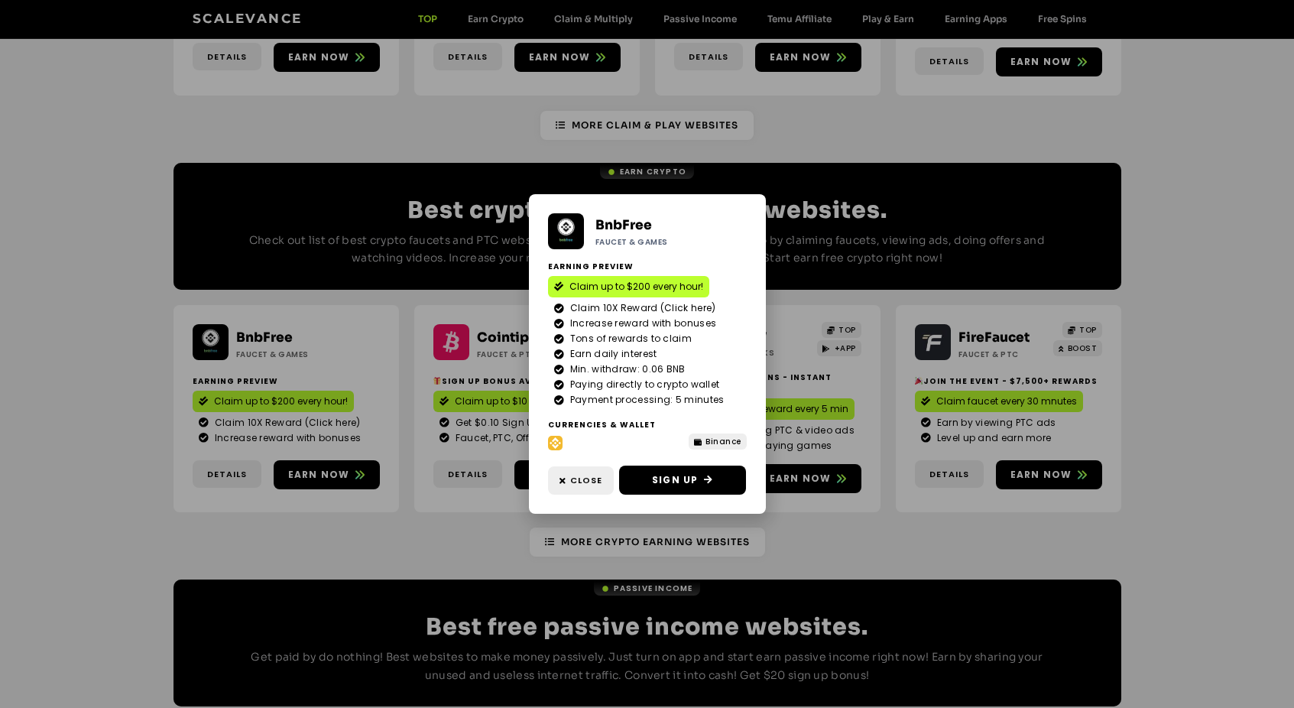
drag, startPoint x: 406, startPoint y: 476, endPoint x: 425, endPoint y: 470, distance: 20.1
click at [408, 478] on div "BnbFree Faucet & Games Earning Preview Claim up to $200 every hour! Claim 10X R…" at bounding box center [647, 354] width 1294 height 708
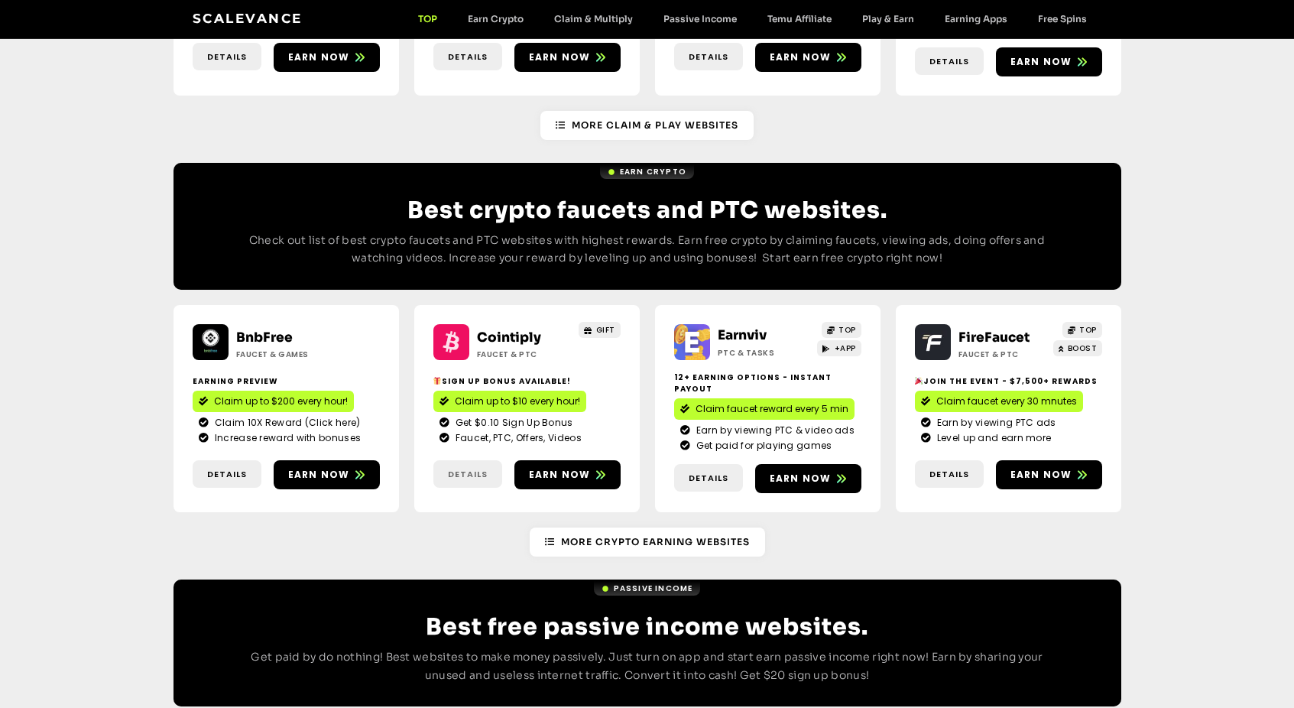
click at [463, 468] on span "Details" at bounding box center [468, 474] width 40 height 13
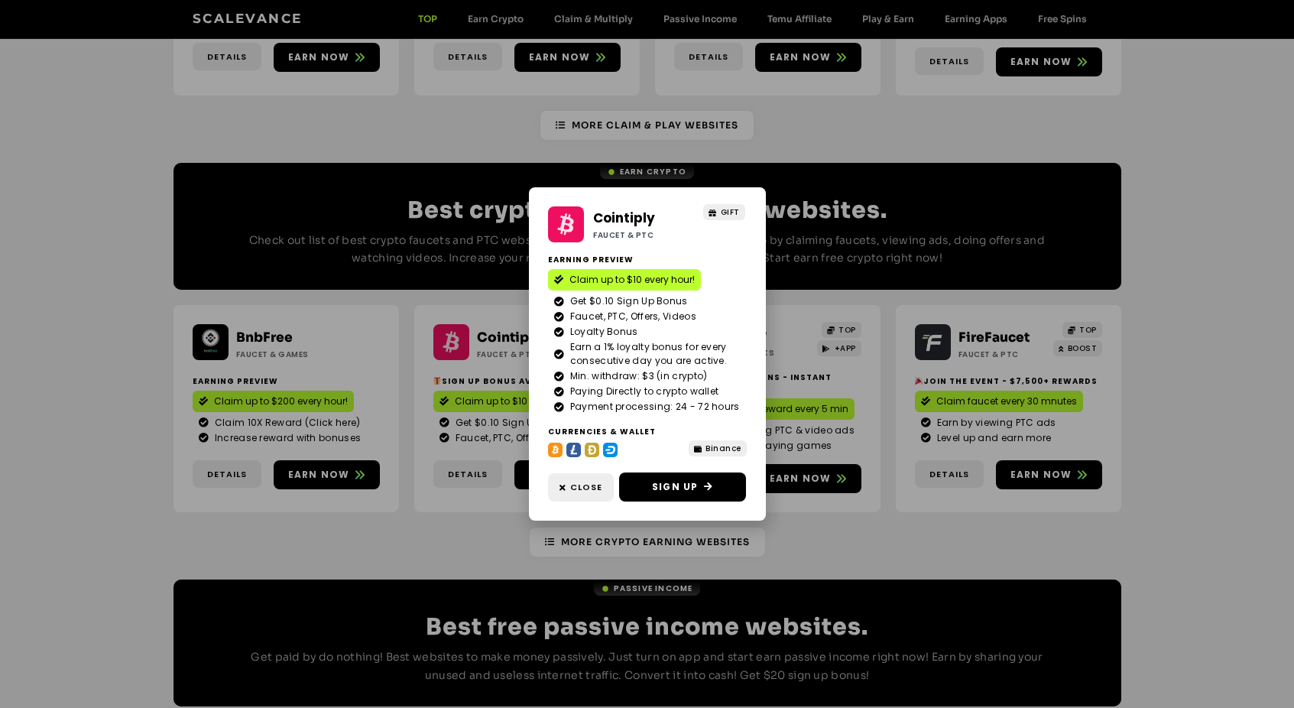
click at [464, 469] on div "Cointiply Faucet & PTC GIFT Earning Preview Claim up to $10 every hour! Get $0.…" at bounding box center [647, 354] width 1294 height 708
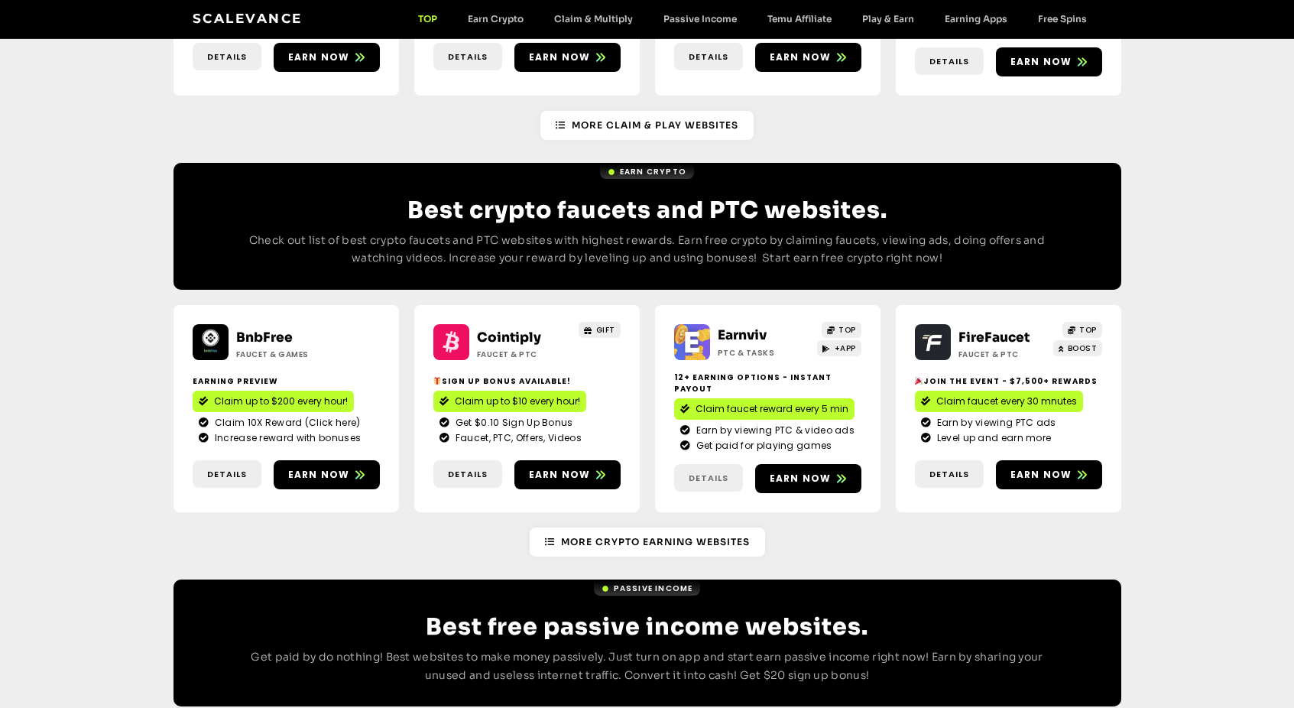
click at [709, 472] on span "Details" at bounding box center [709, 478] width 40 height 13
click at [940, 468] on span "Details" at bounding box center [950, 474] width 40 height 13
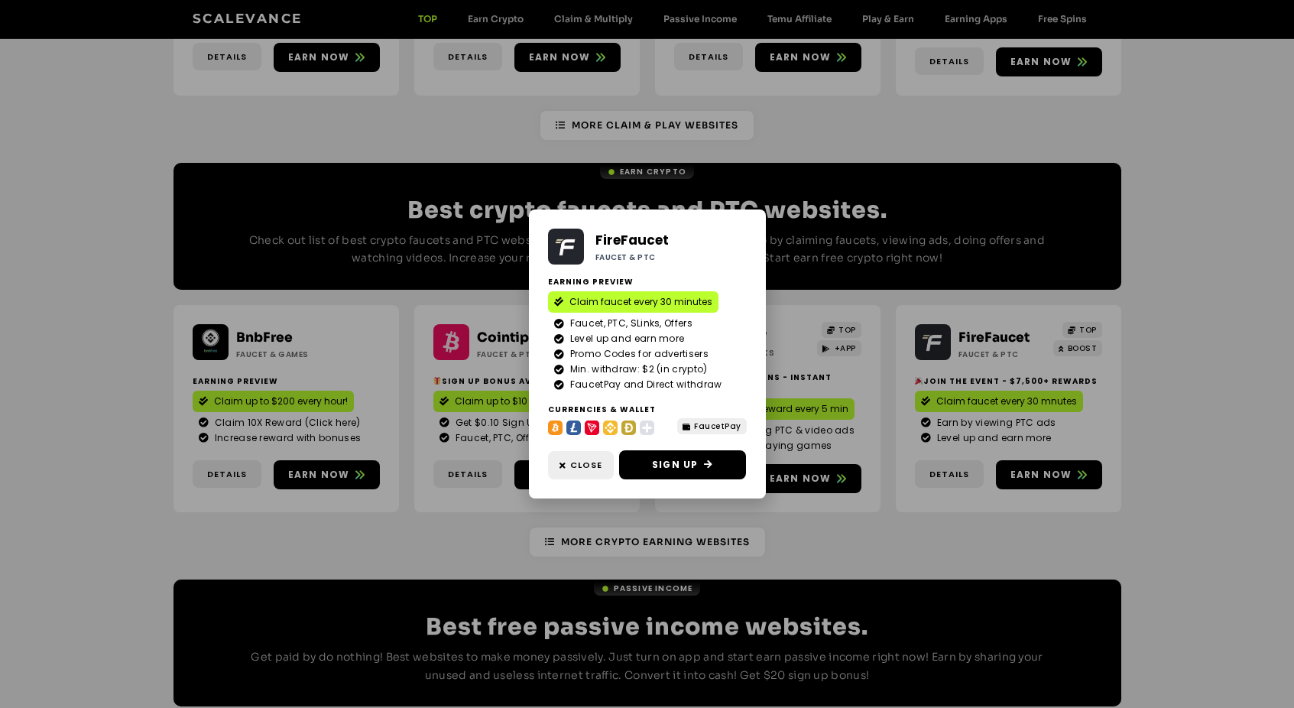
click at [834, 469] on div "FireFaucet Faucet & PTC Earning Preview Claim faucet every 30 minutes Faucet, P…" at bounding box center [647, 354] width 1294 height 708
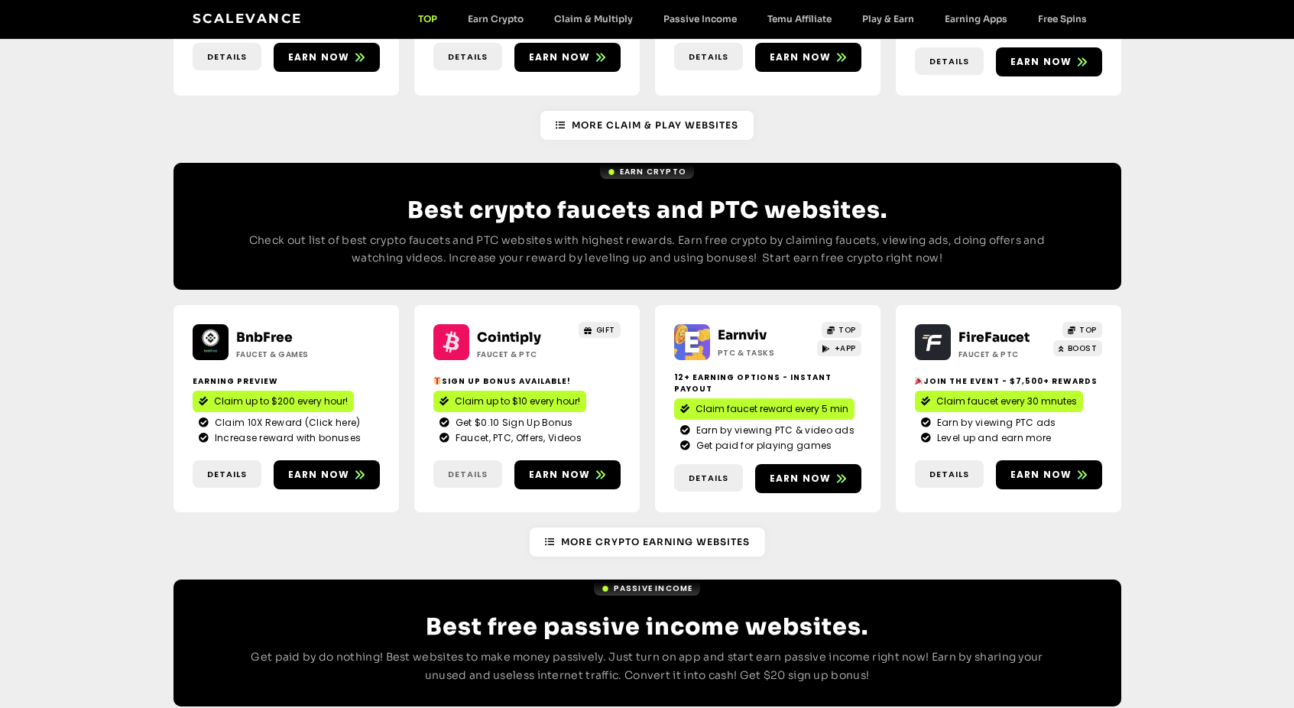
click at [461, 468] on span "Details" at bounding box center [468, 474] width 40 height 13
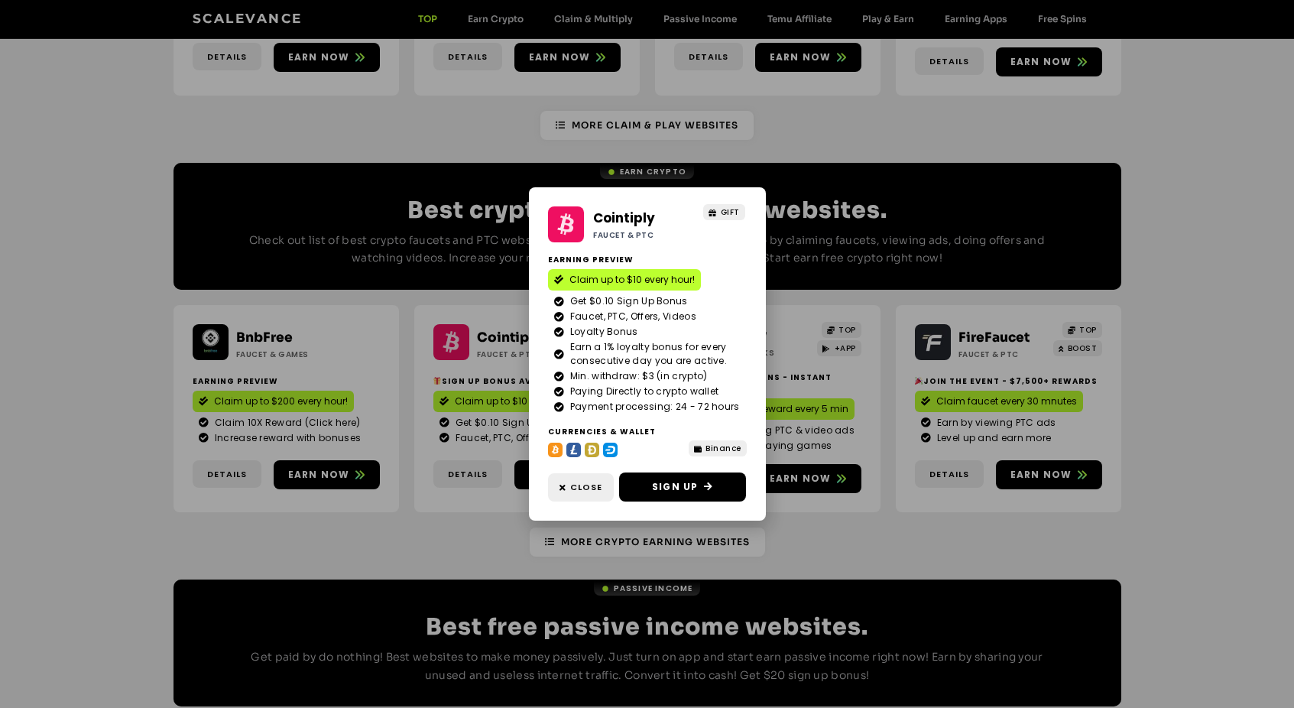
click at [446, 469] on div "Cointiply Faucet & PTC GIFT Earning Preview Claim up to $10 every hour! Get $0.…" at bounding box center [647, 354] width 1294 height 708
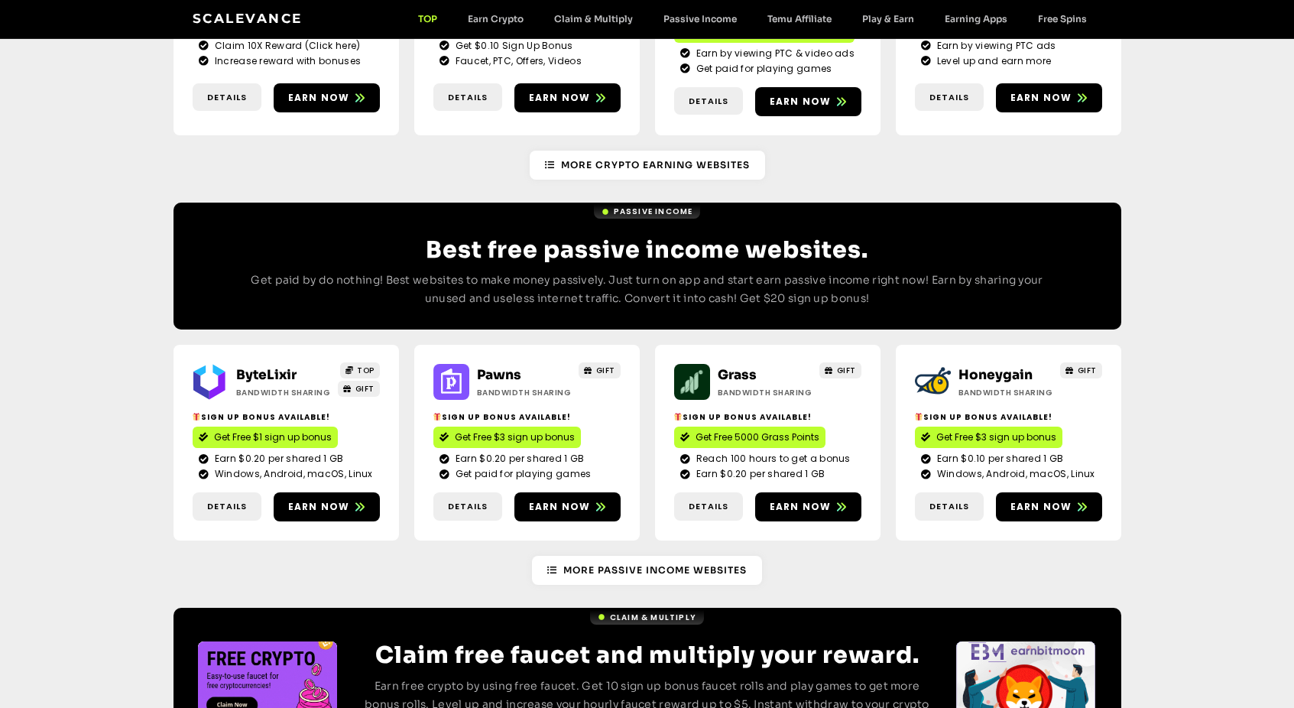
scroll to position [1612, 0]
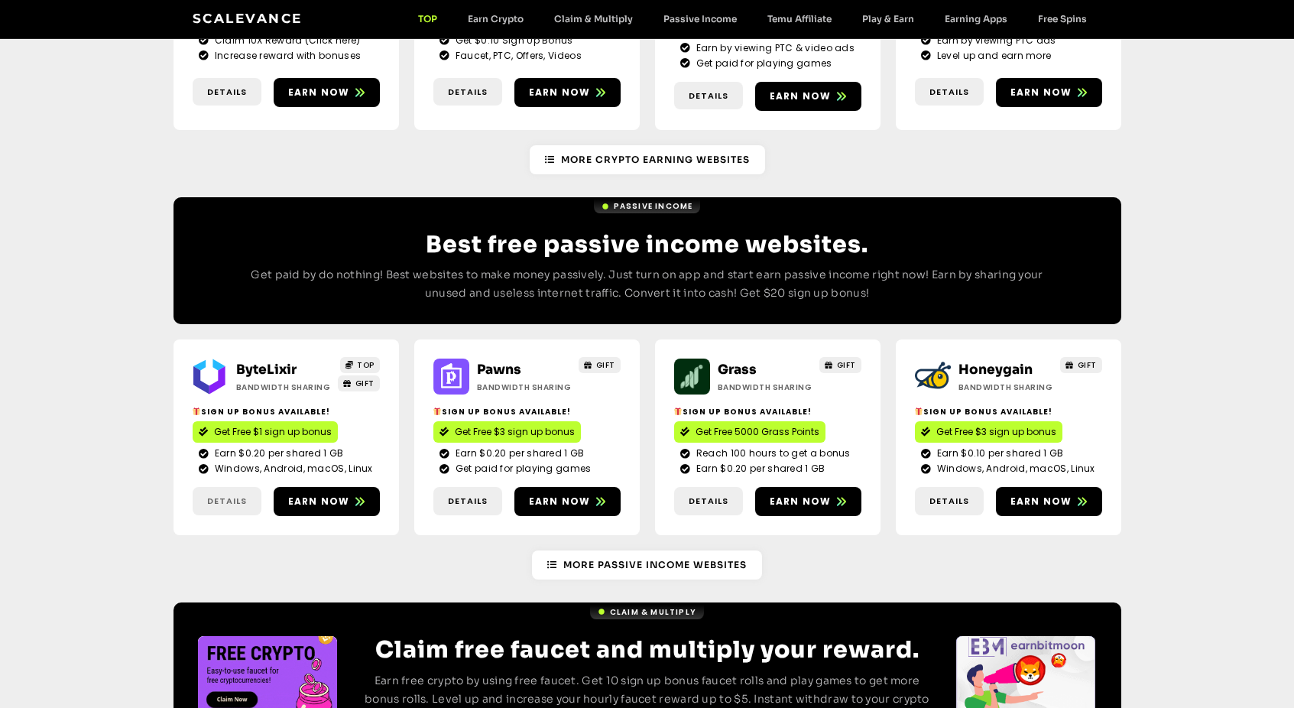
click at [229, 495] on span "Details" at bounding box center [227, 501] width 40 height 13
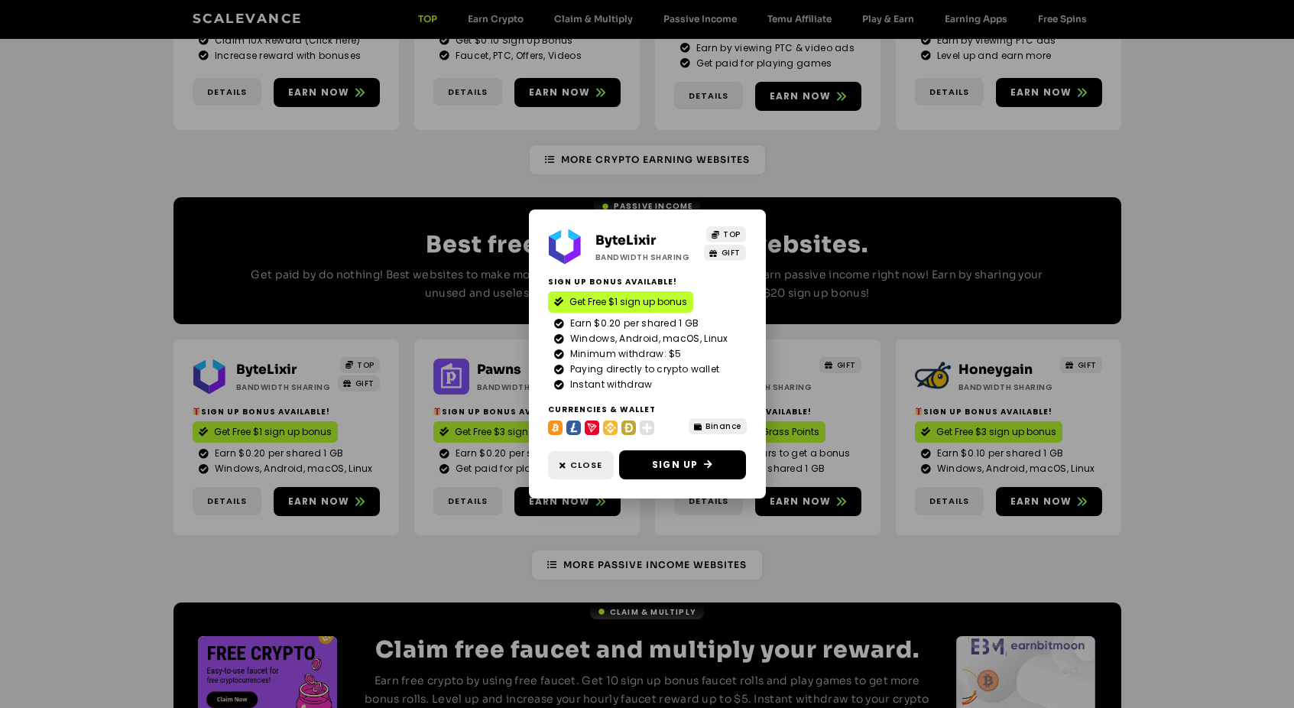
click at [268, 502] on div "ByteLixir Bandwidth Sharing TOP GIFT Sign Up Bonus Available! Get Free $1 sign …" at bounding box center [647, 354] width 1294 height 708
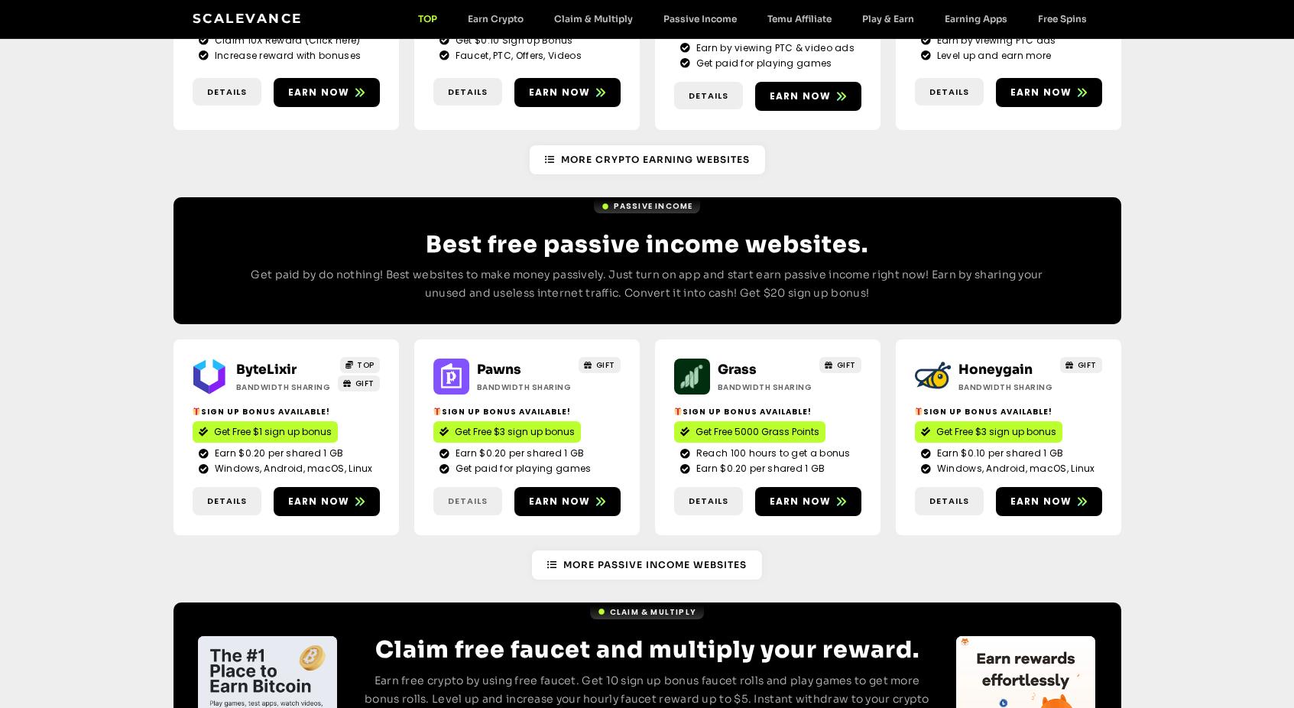
click at [454, 495] on span "Details" at bounding box center [468, 501] width 40 height 13
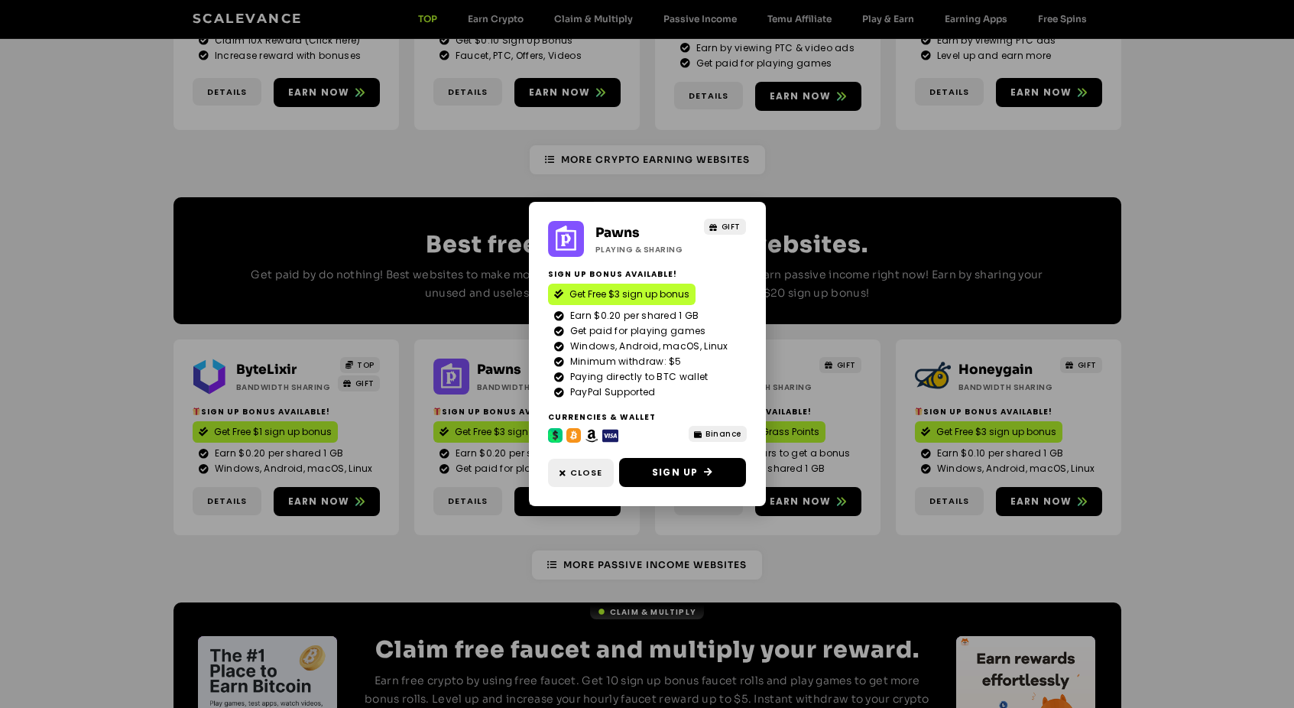
drag, startPoint x: 398, startPoint y: 500, endPoint x: 550, endPoint y: 484, distance: 153.0
click at [402, 500] on div "Pawns Playing & Sharing GIFT Sign Up Bonus Available! Get Free $3 sign up bonus…" at bounding box center [647, 354] width 1294 height 708
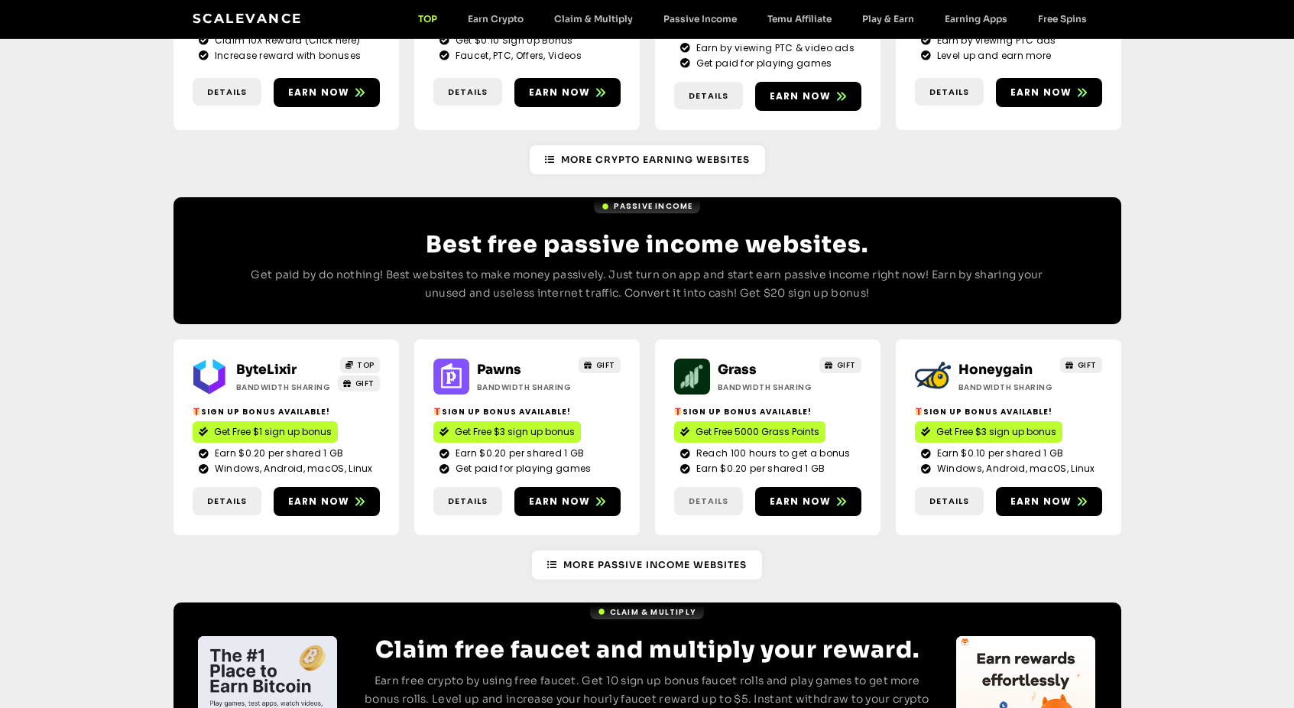
click at [720, 495] on span "Details" at bounding box center [709, 501] width 40 height 13
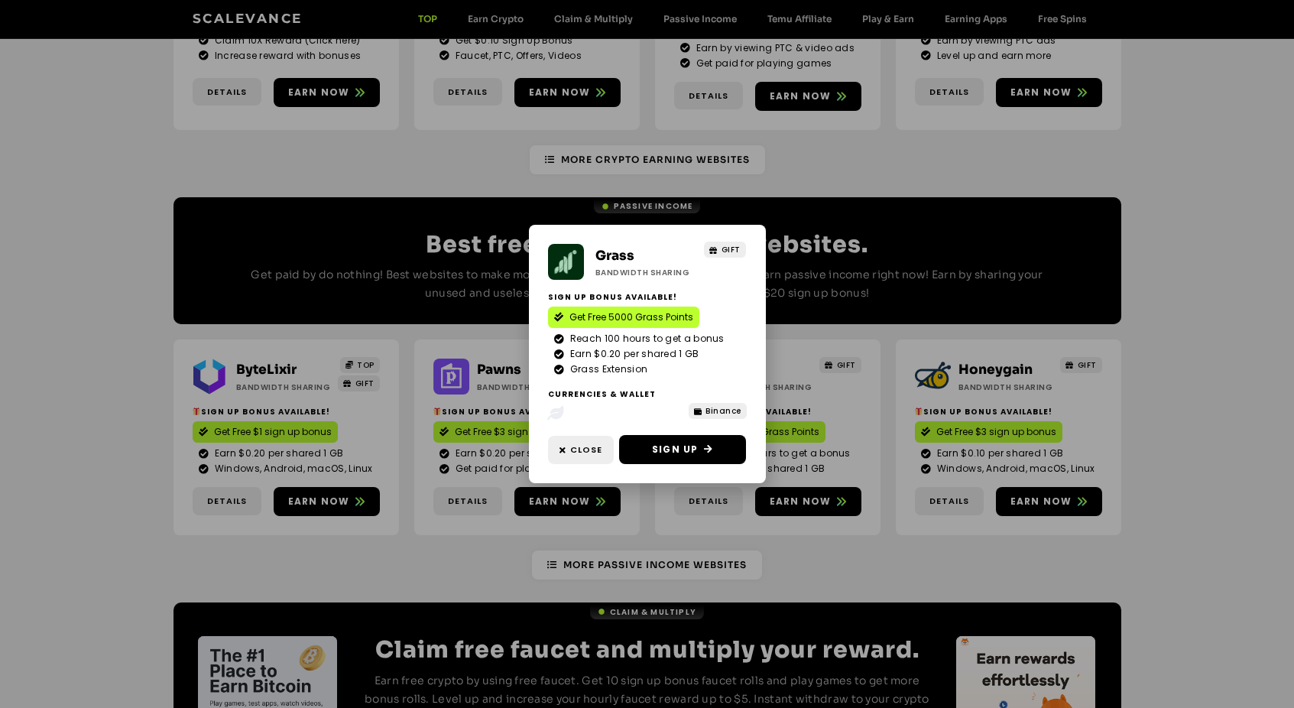
drag, startPoint x: 813, startPoint y: 508, endPoint x: 848, endPoint y: 493, distance: 37.3
click at [816, 508] on div "Grass Bandwidth Sharing GIFT Sign Up Bonus Available! Get Free 5000 Grass Point…" at bounding box center [647, 354] width 1294 height 708
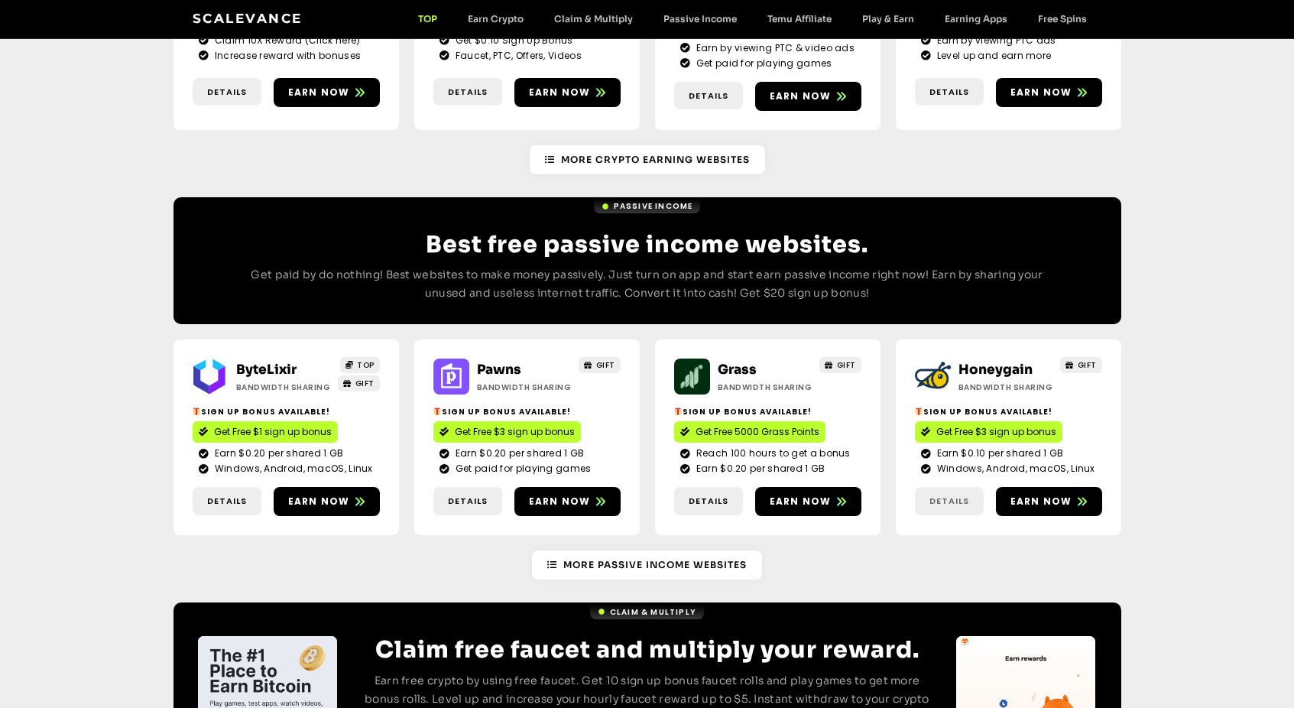
click at [945, 495] on span "Details" at bounding box center [950, 501] width 40 height 13
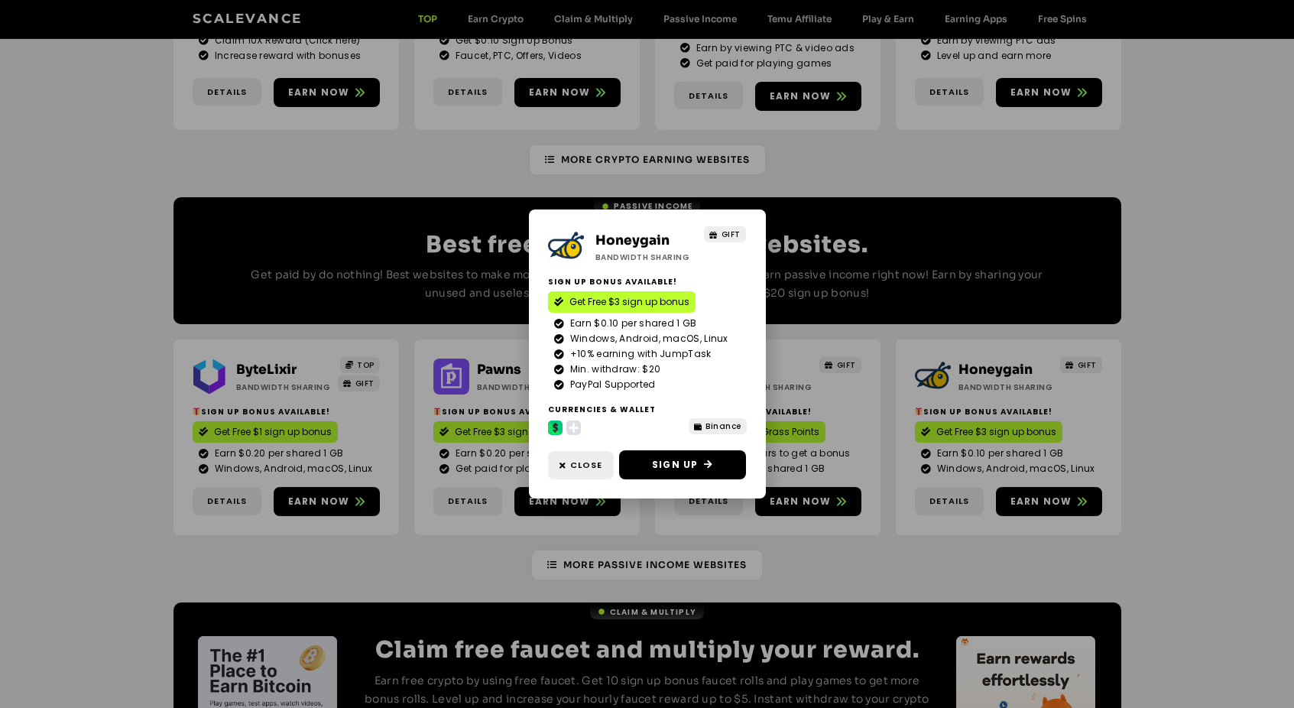
click at [893, 503] on div "Honeygain Bandwidth Sharing GIFT Sign Up Bonus Available! Get Free $3 sign up b…" at bounding box center [647, 354] width 1294 height 708
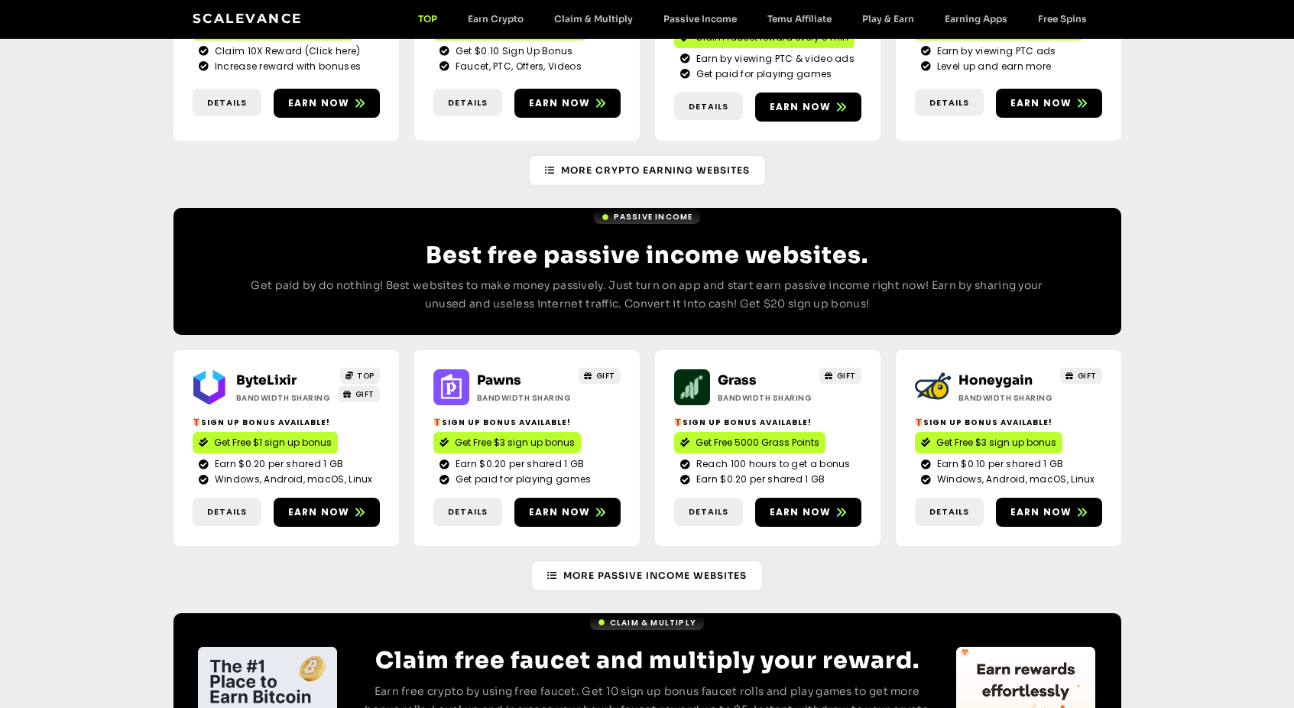
scroll to position [1229, 0]
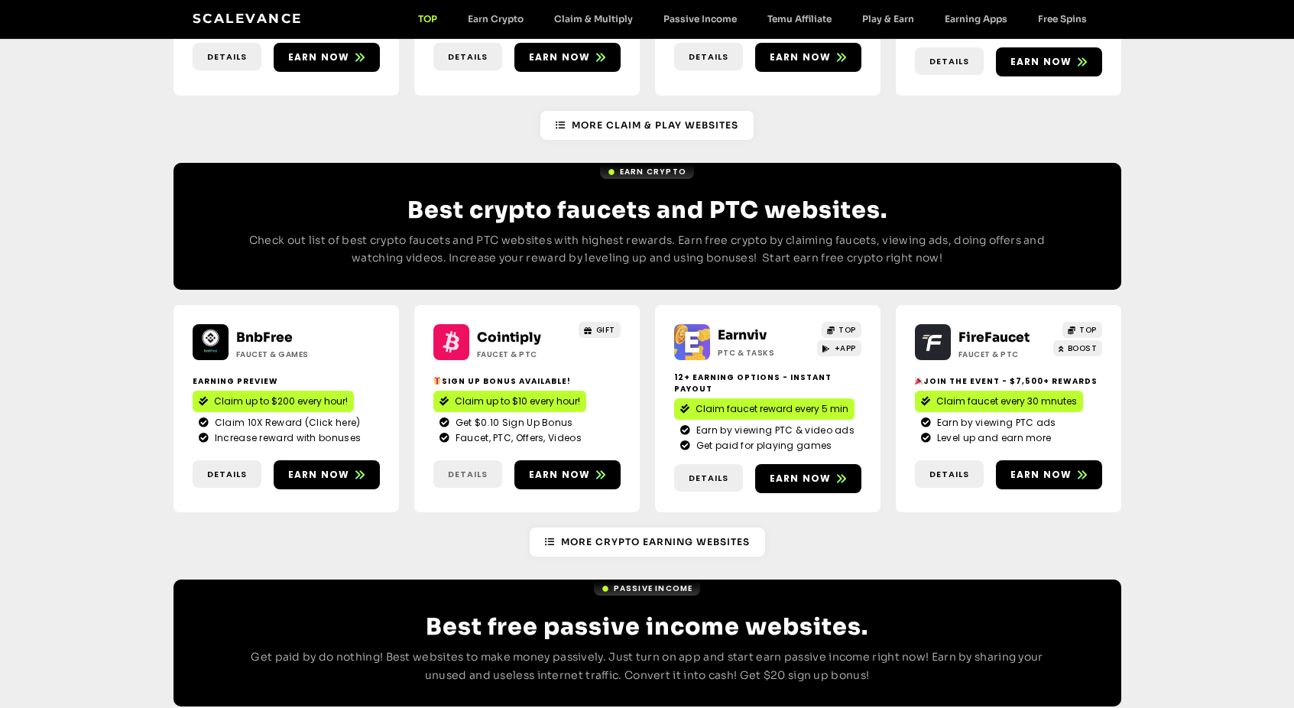
click at [464, 468] on span "Details" at bounding box center [468, 474] width 40 height 13
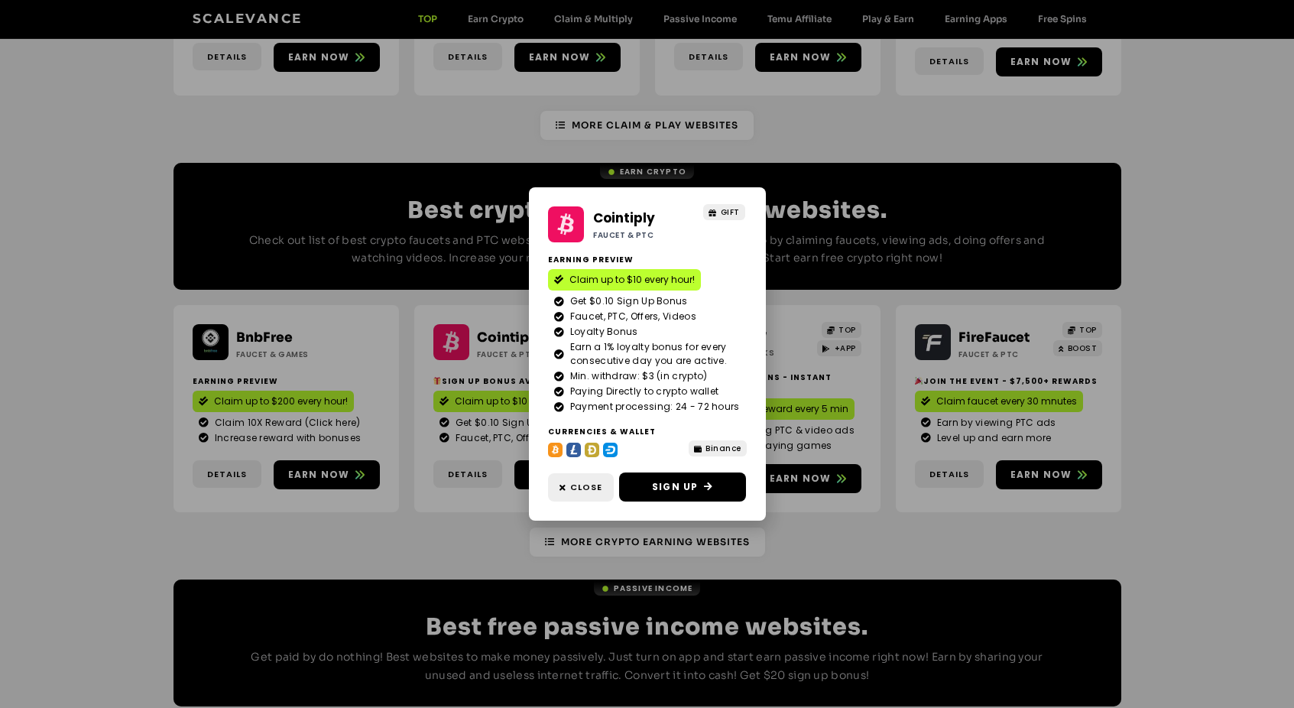
click at [442, 465] on div "Cointiply Faucet & PTC GIFT Earning Preview Claim up to $10 every hour! Get $0.…" at bounding box center [647, 354] width 1294 height 708
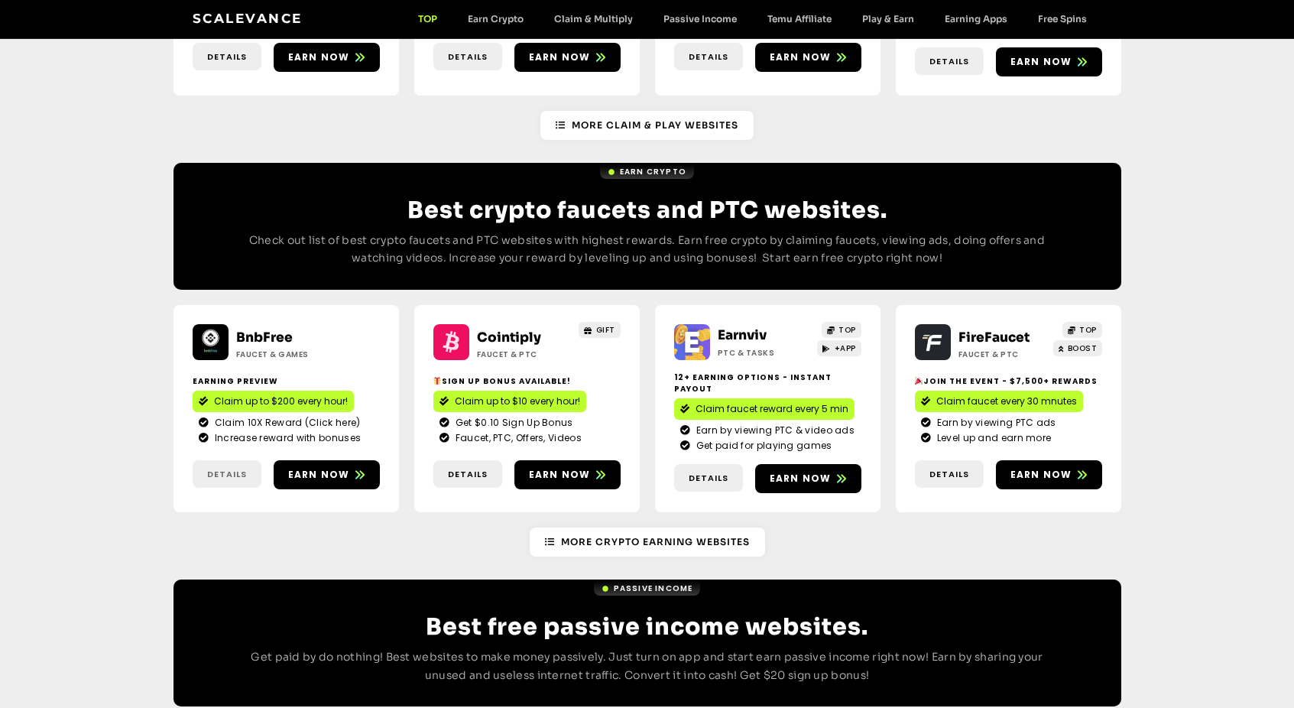
click at [222, 468] on span "Details" at bounding box center [227, 474] width 40 height 13
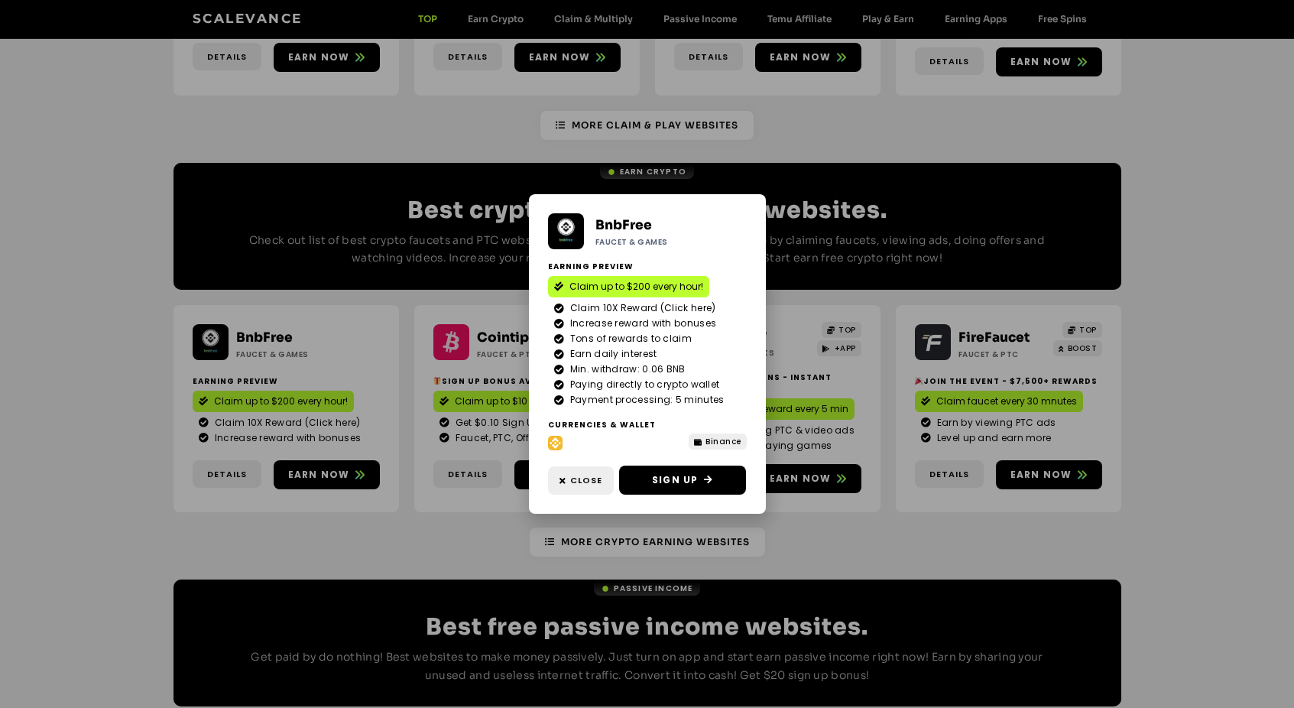
click at [833, 487] on div "BnbFree Faucet & Games Earning Preview Claim up to $200 every hour! Claim 10X R…" at bounding box center [647, 354] width 1294 height 708
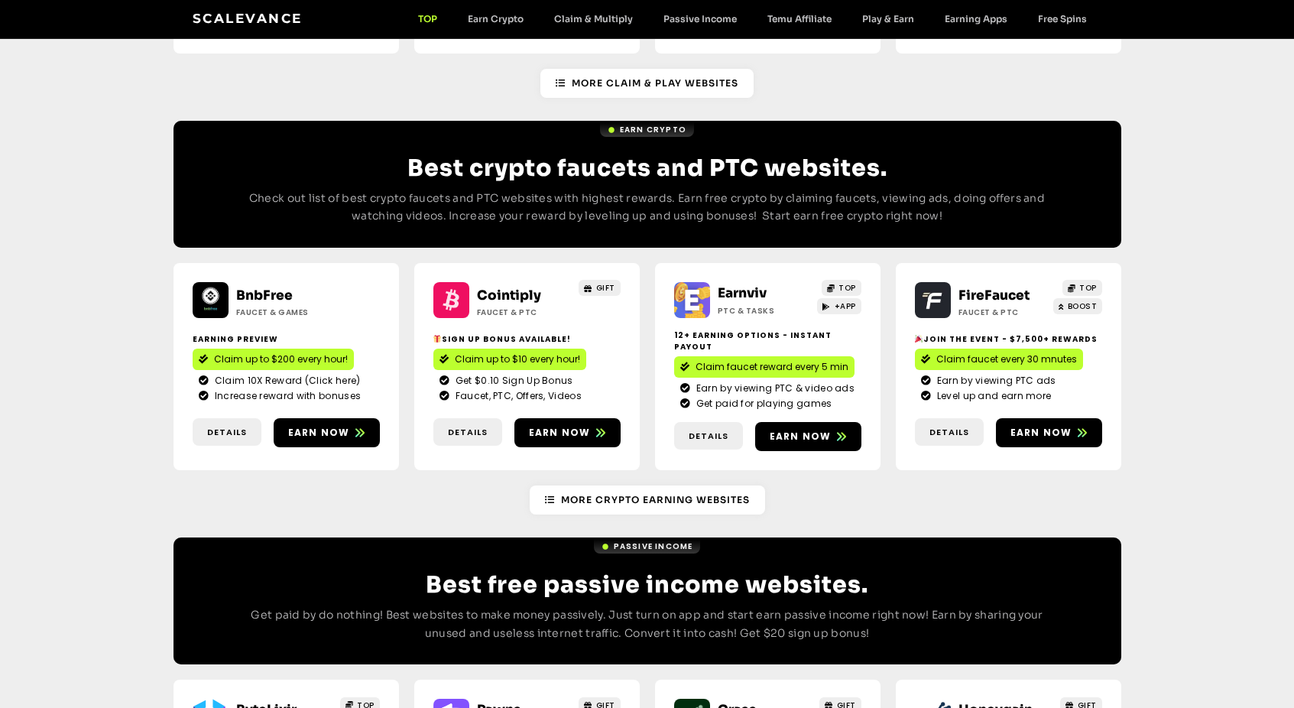
scroll to position [1535, 0]
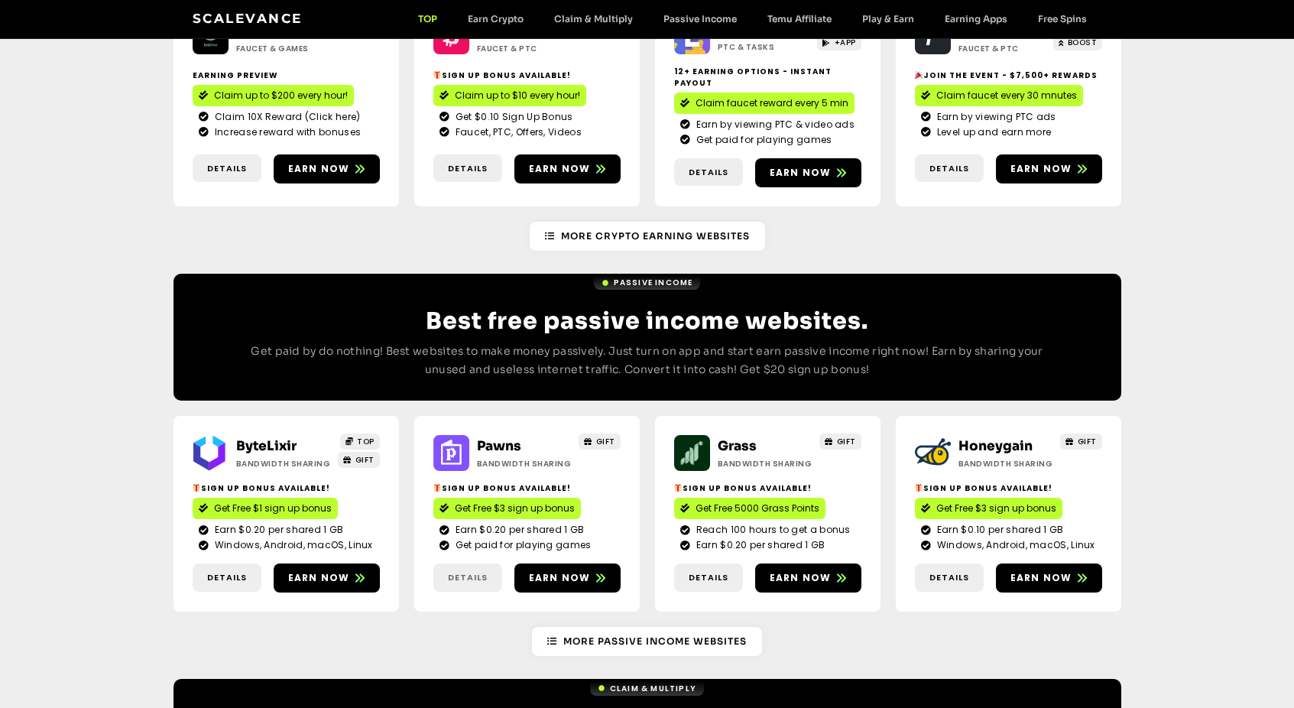
click at [476, 563] on link "Details" at bounding box center [467, 577] width 69 height 28
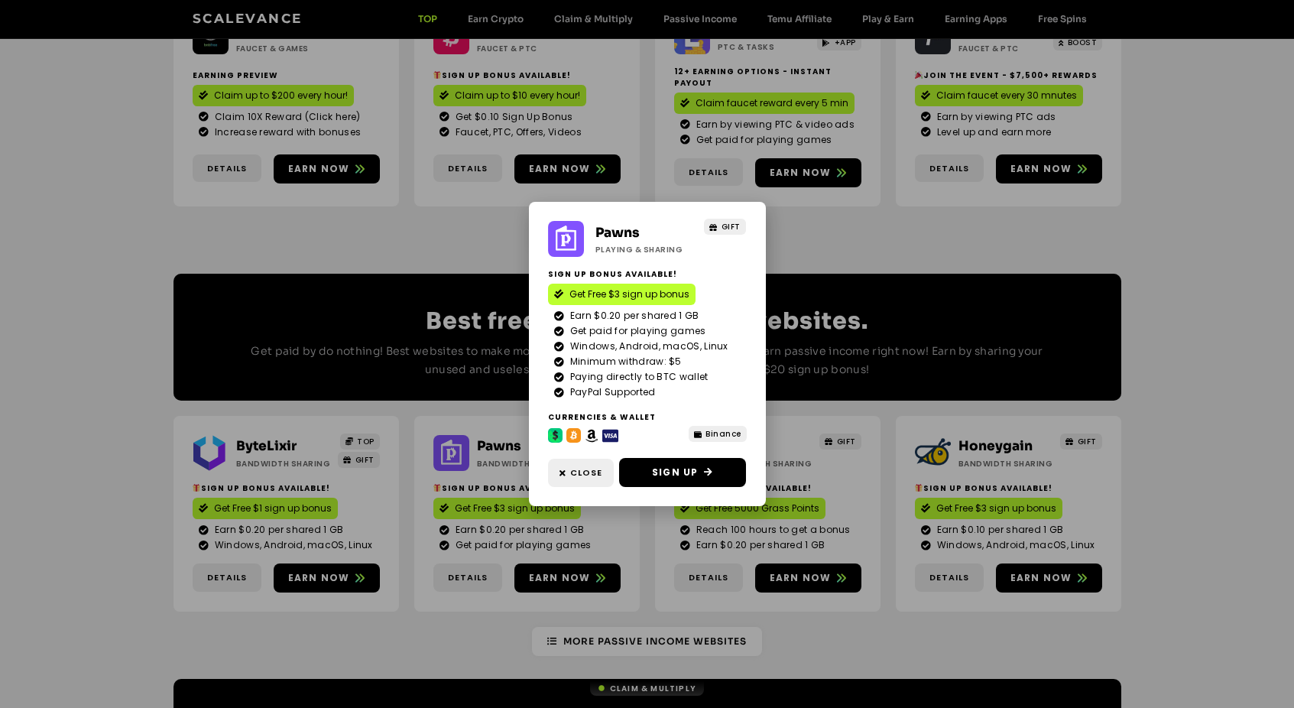
click at [475, 516] on div "Pawns Playing & Sharing GIFT Sign Up Bonus Available! Get Free $3 sign up bonus…" at bounding box center [647, 354] width 1294 height 708
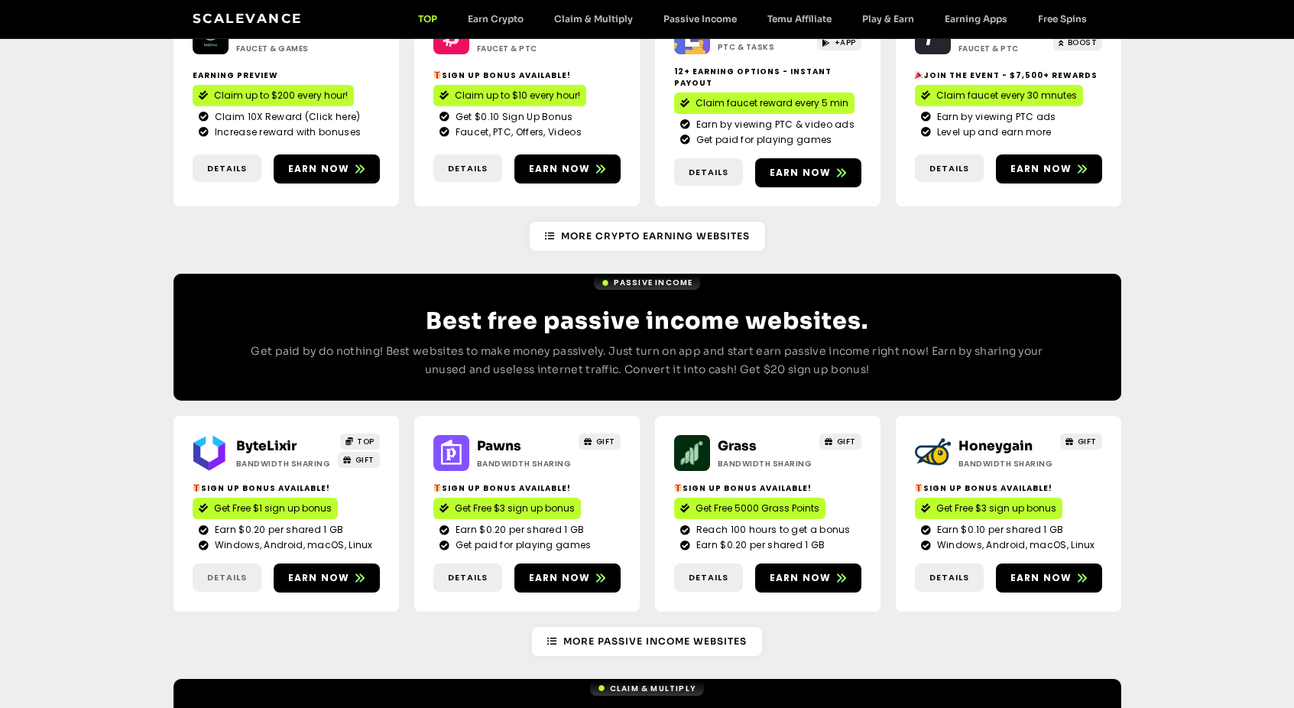
click at [231, 563] on link "Details" at bounding box center [227, 577] width 69 height 28
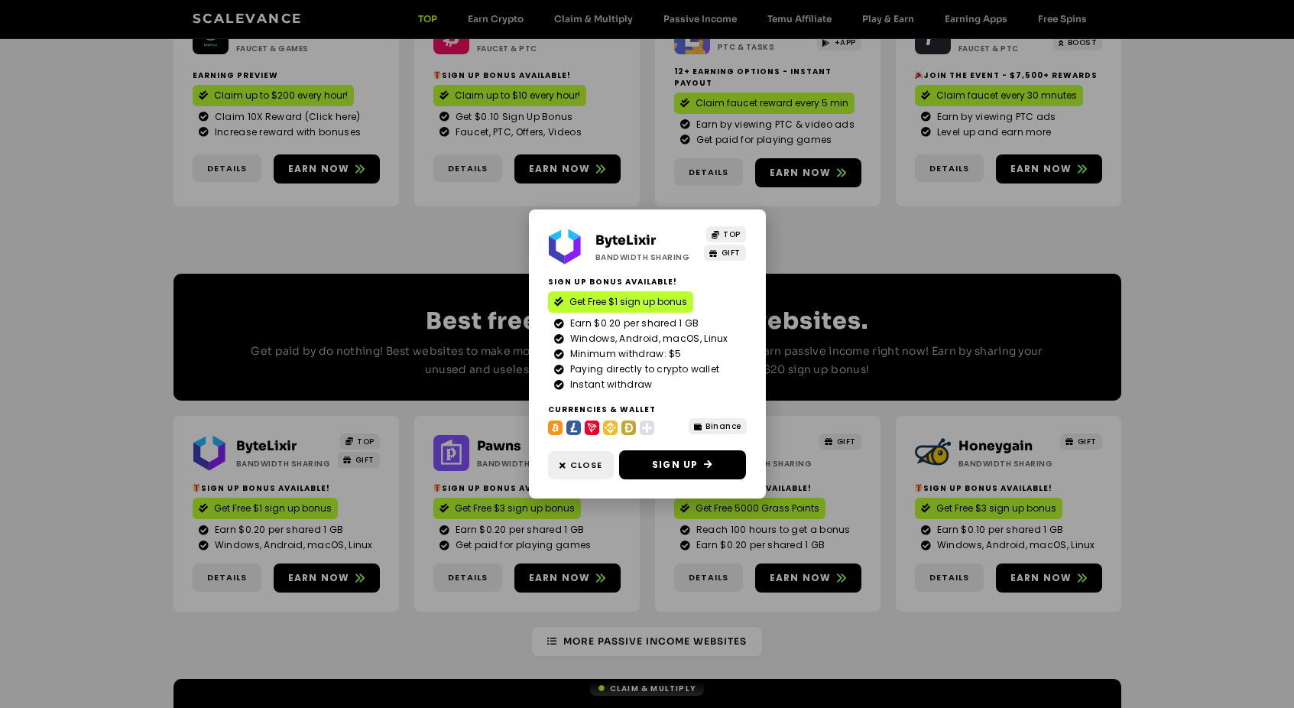
click at [230, 518] on div "ByteLixir Bandwidth Sharing TOP GIFT Sign Up Bonus Available! Get Free $1 sign …" at bounding box center [647, 354] width 1294 height 708
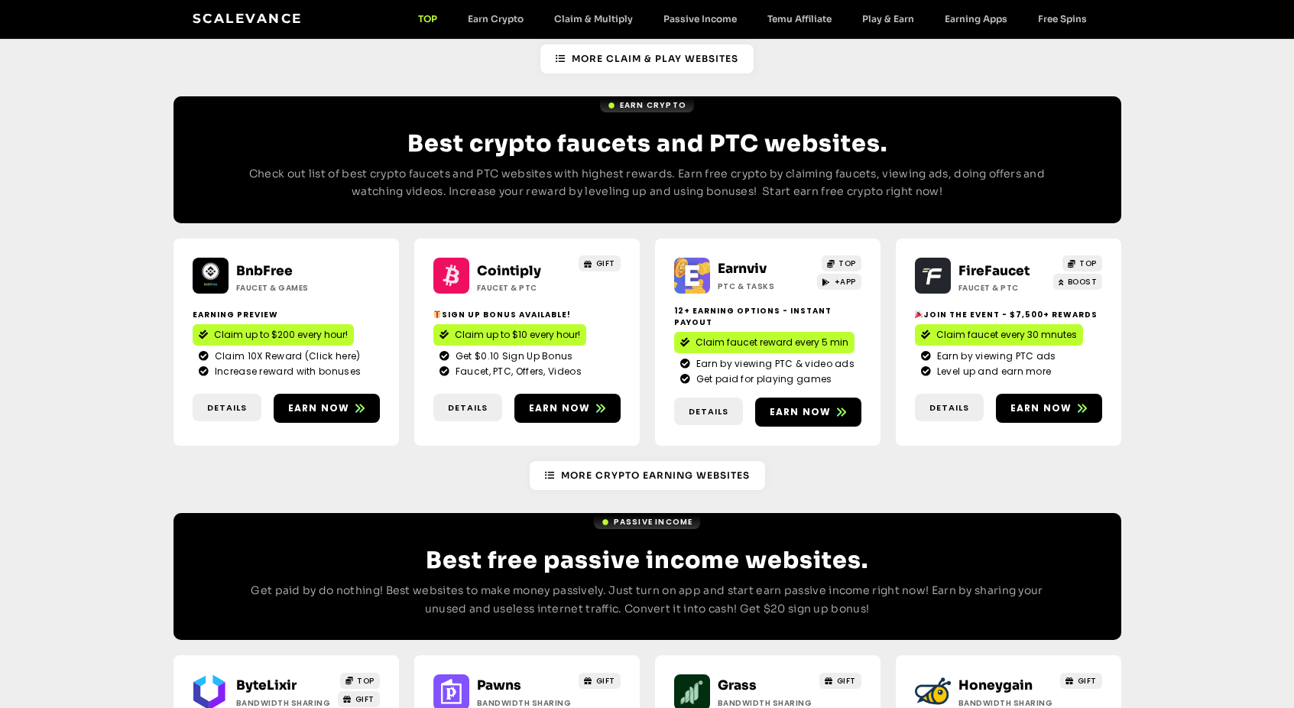
scroll to position [1229, 0]
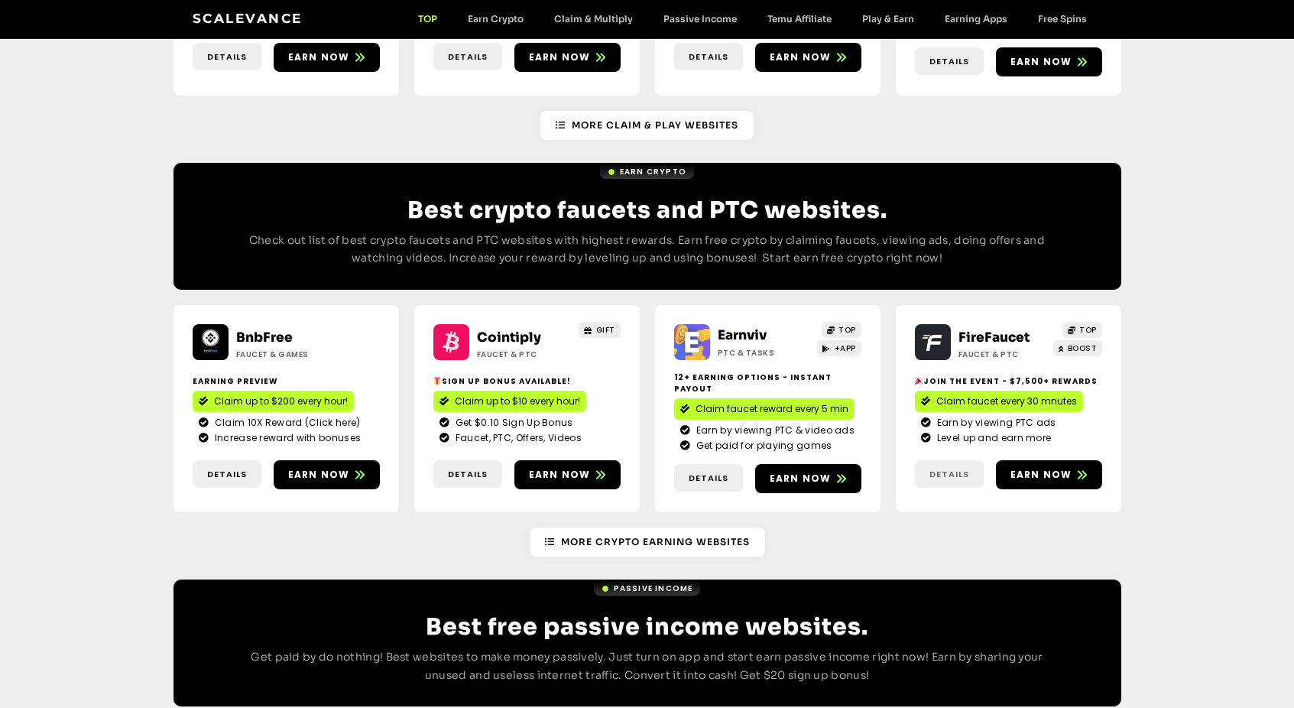
click at [964, 468] on span "Details" at bounding box center [950, 474] width 40 height 13
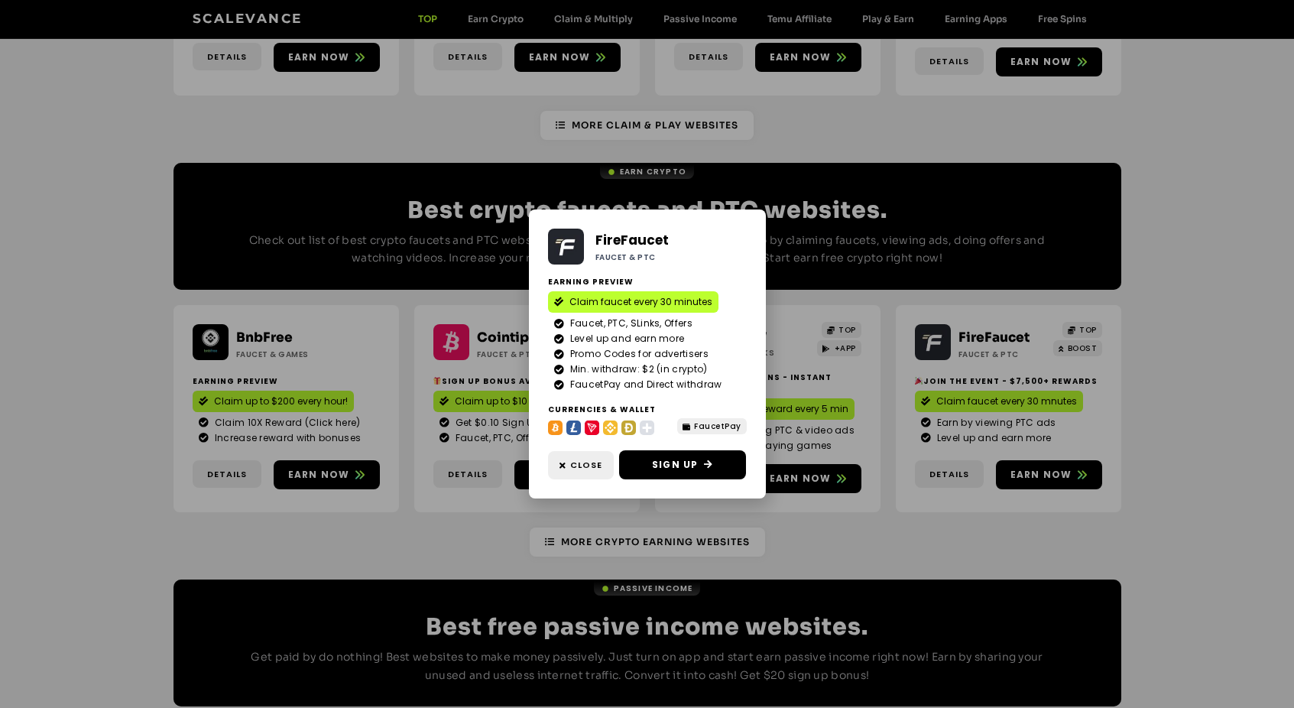
click at [901, 469] on div "FireFaucet Faucet & PTC Earning Preview Claim faucet every 30 minutes Faucet, P…" at bounding box center [647, 354] width 1294 height 708
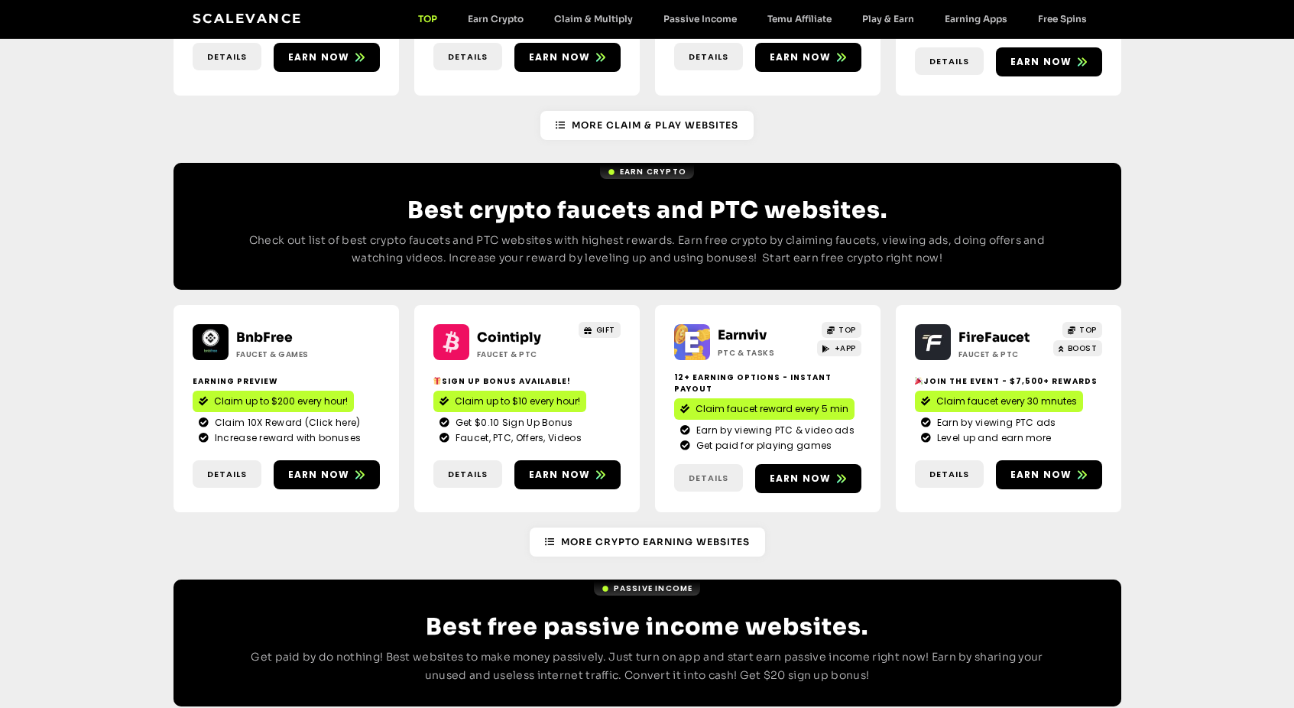
click at [701, 472] on span "Details" at bounding box center [709, 478] width 40 height 13
click at [220, 460] on link "Details" at bounding box center [227, 474] width 69 height 28
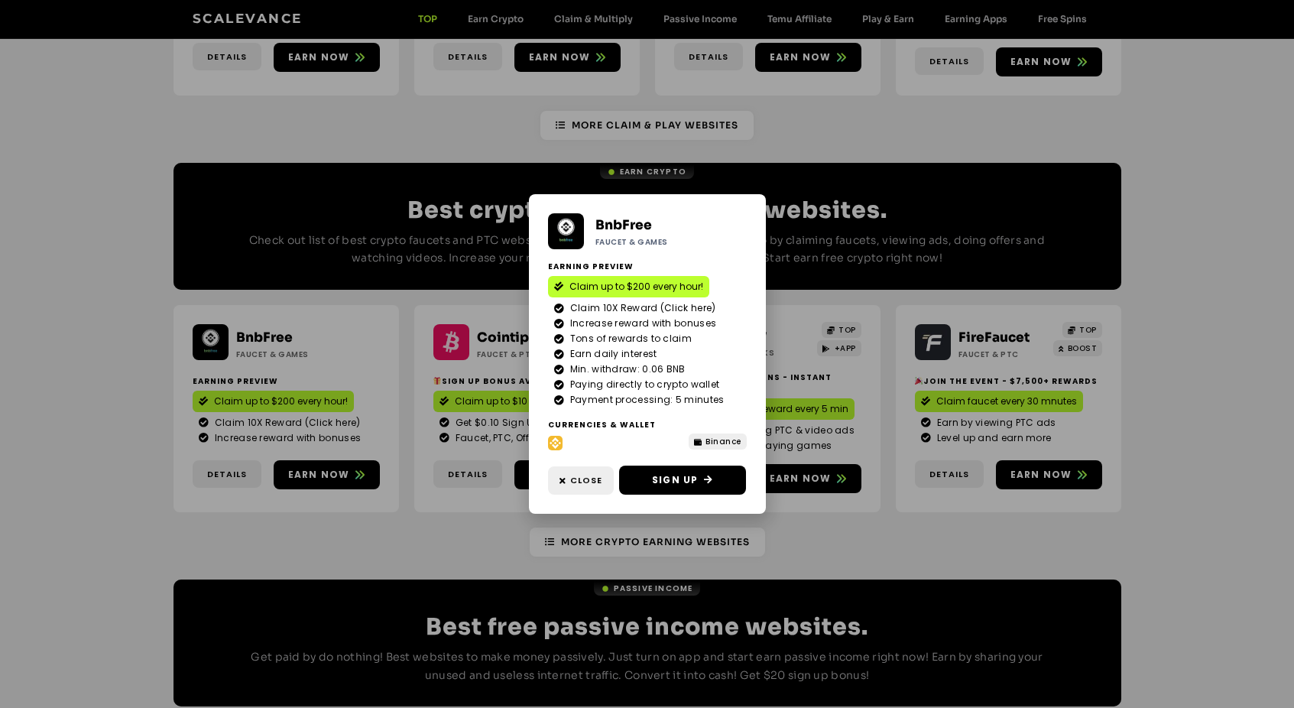
click at [154, 402] on div "BnbFree Faucet & Games Earning Preview Claim up to $200 every hour! Claim 10X R…" at bounding box center [647, 354] width 1294 height 708
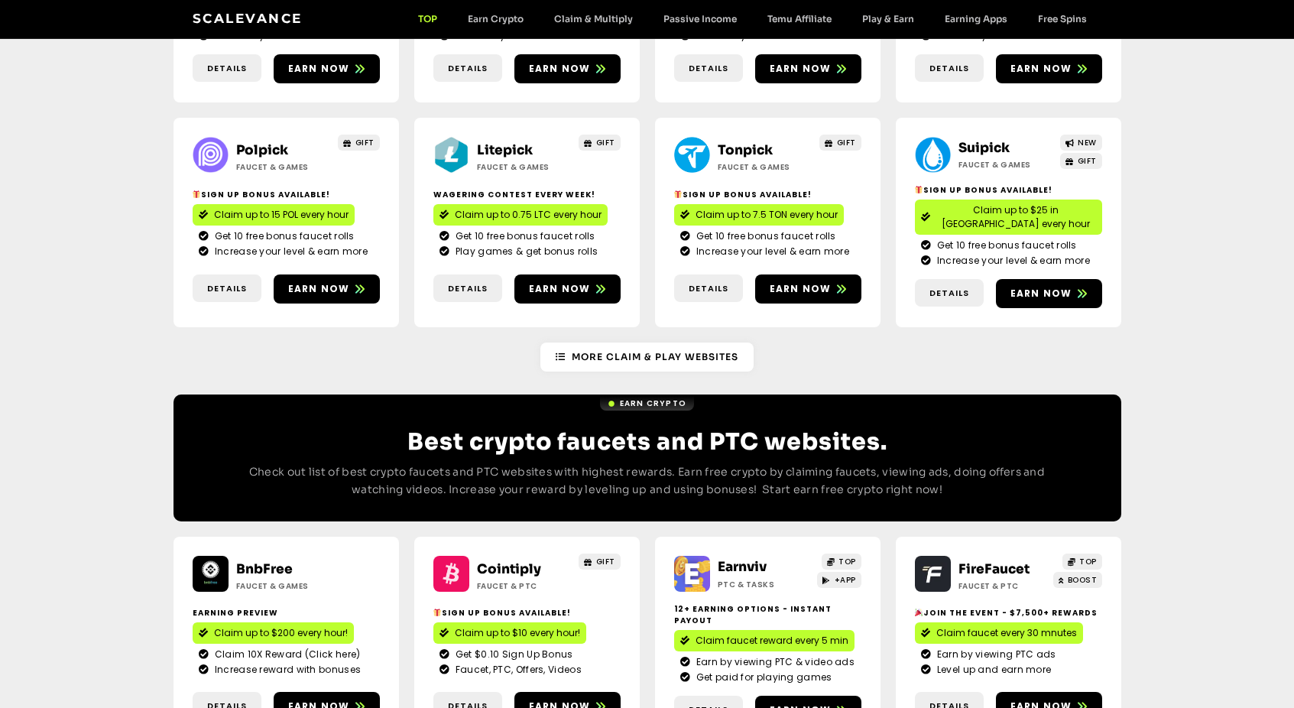
scroll to position [847, 0]
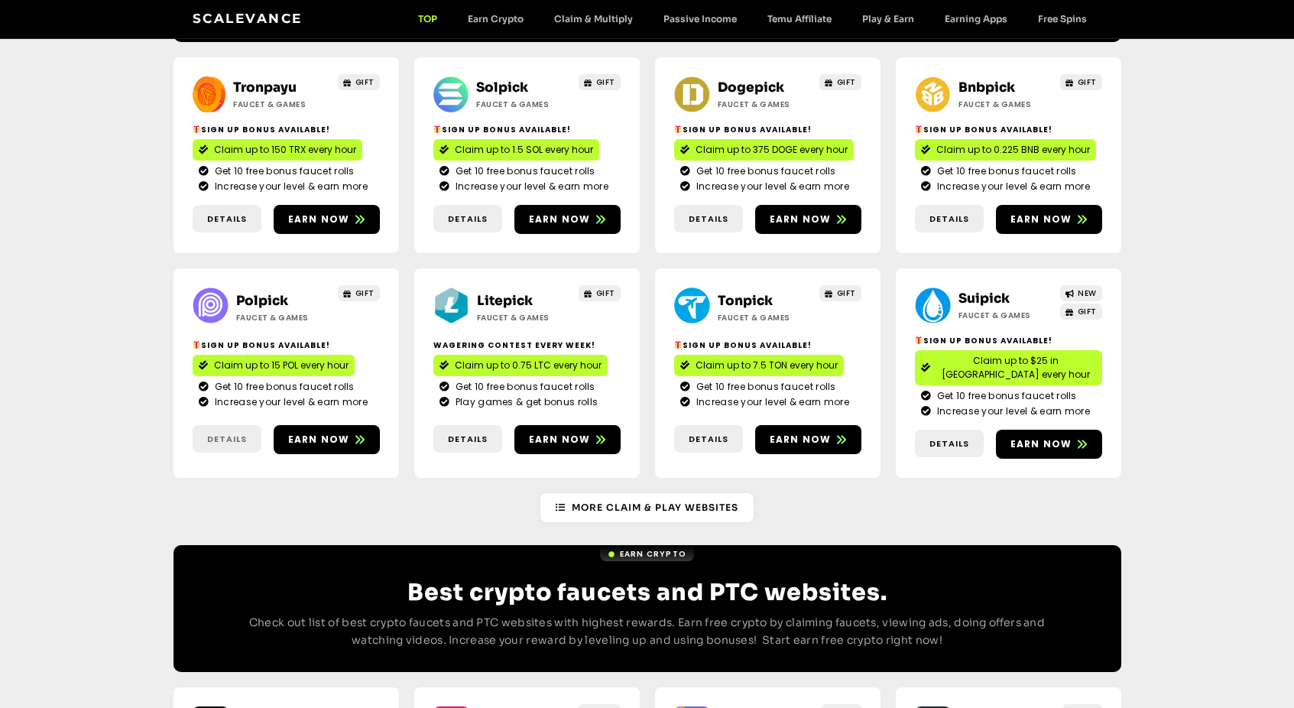
click at [223, 433] on span "Details" at bounding box center [227, 439] width 40 height 13
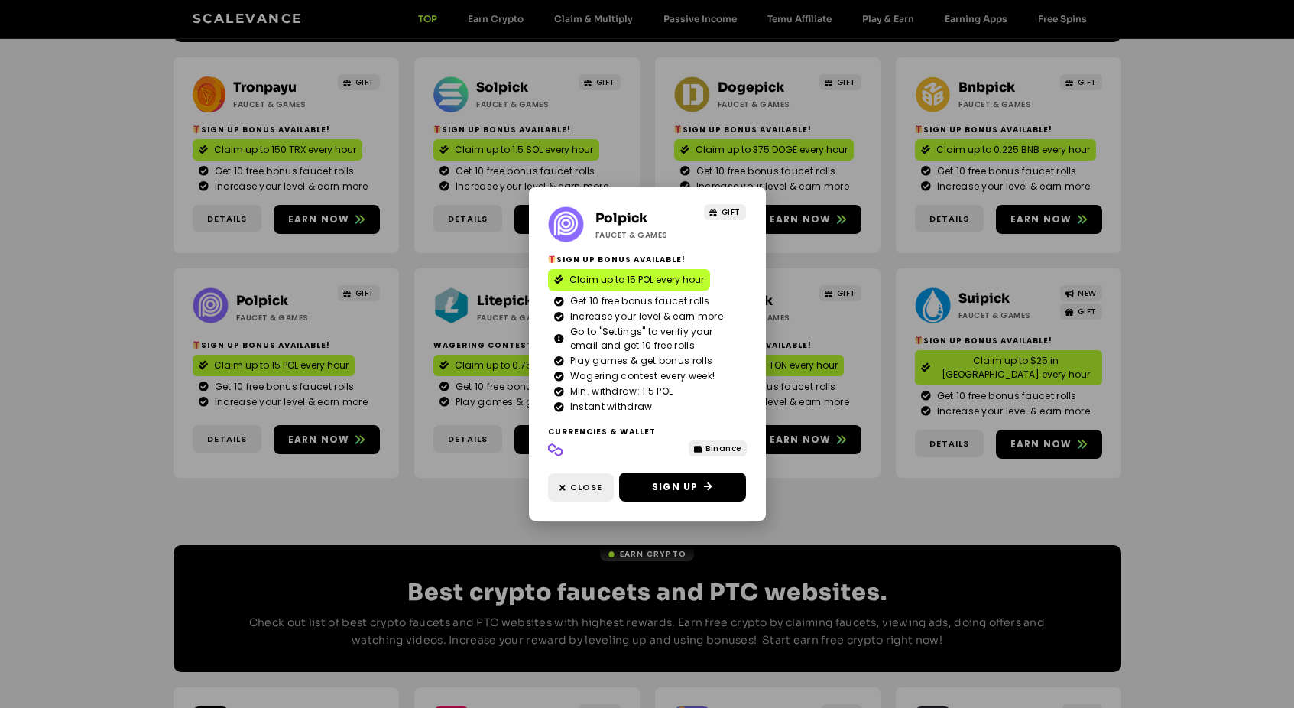
click at [158, 406] on div "Polpick Faucet & Games GIFT Sign Up Bonus Available! Claim up to 15 POL every h…" at bounding box center [647, 354] width 1294 height 708
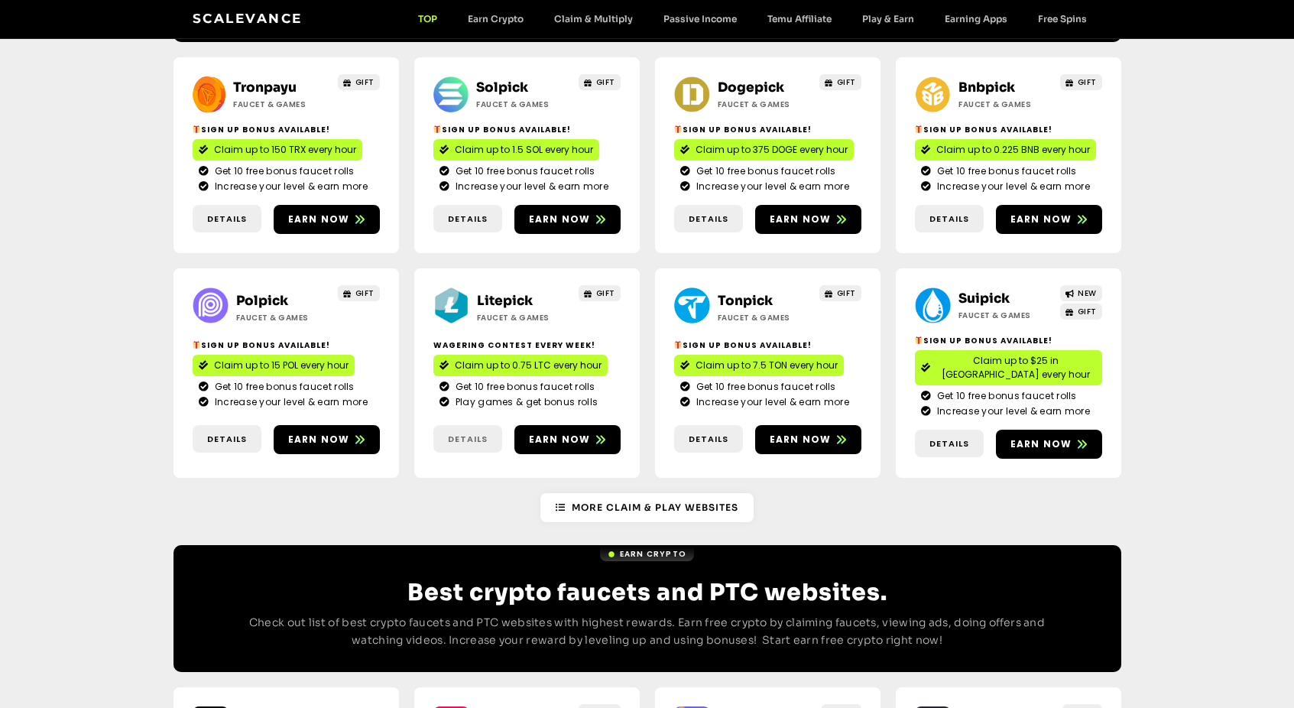
click at [457, 433] on span "Details" at bounding box center [468, 439] width 40 height 13
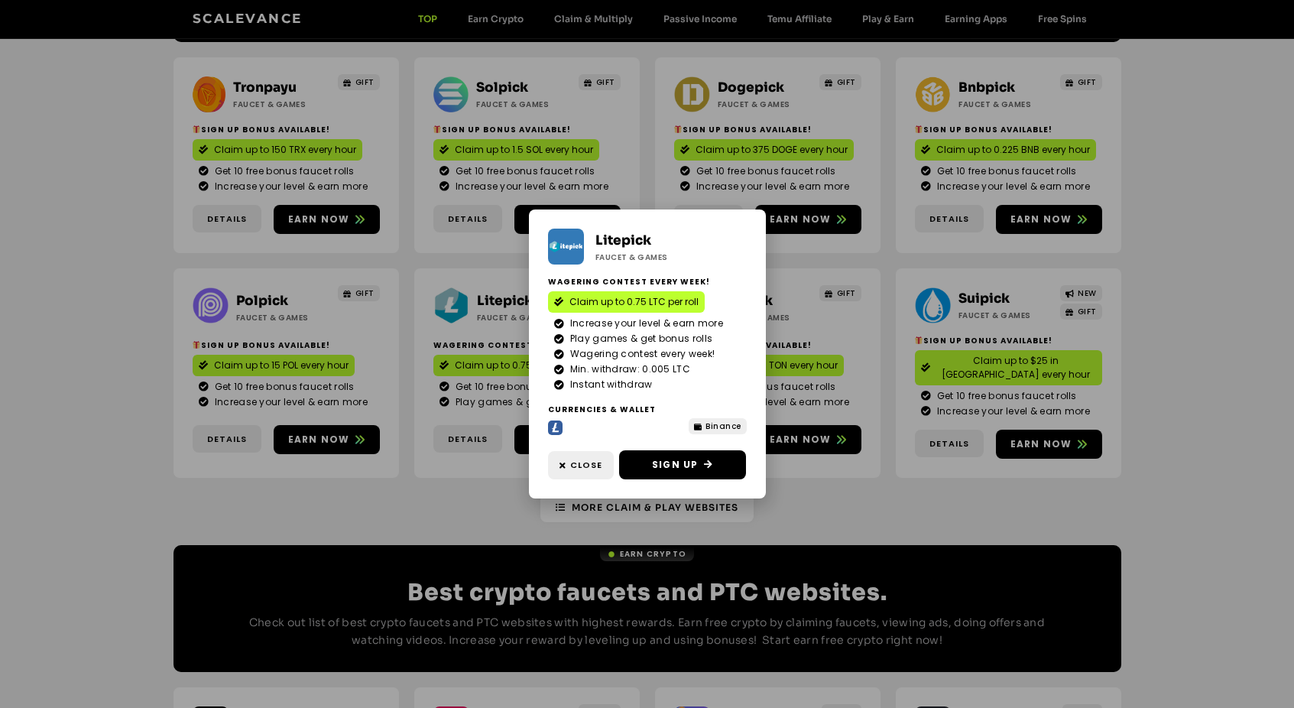
click at [413, 448] on div "Litepick Faucet & Games Wagering contest every week! Claim up to 0.75 LTC per r…" at bounding box center [647, 354] width 1294 height 708
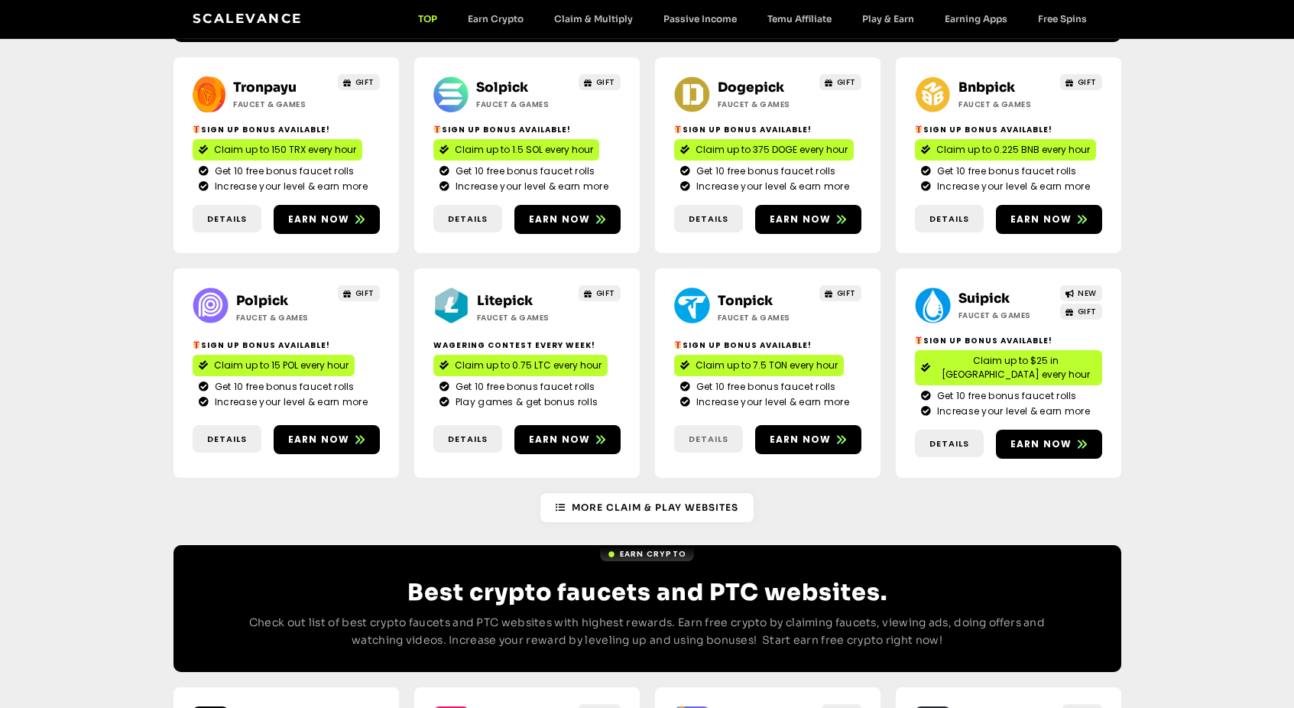
click at [726, 433] on span "Details" at bounding box center [709, 439] width 40 height 13
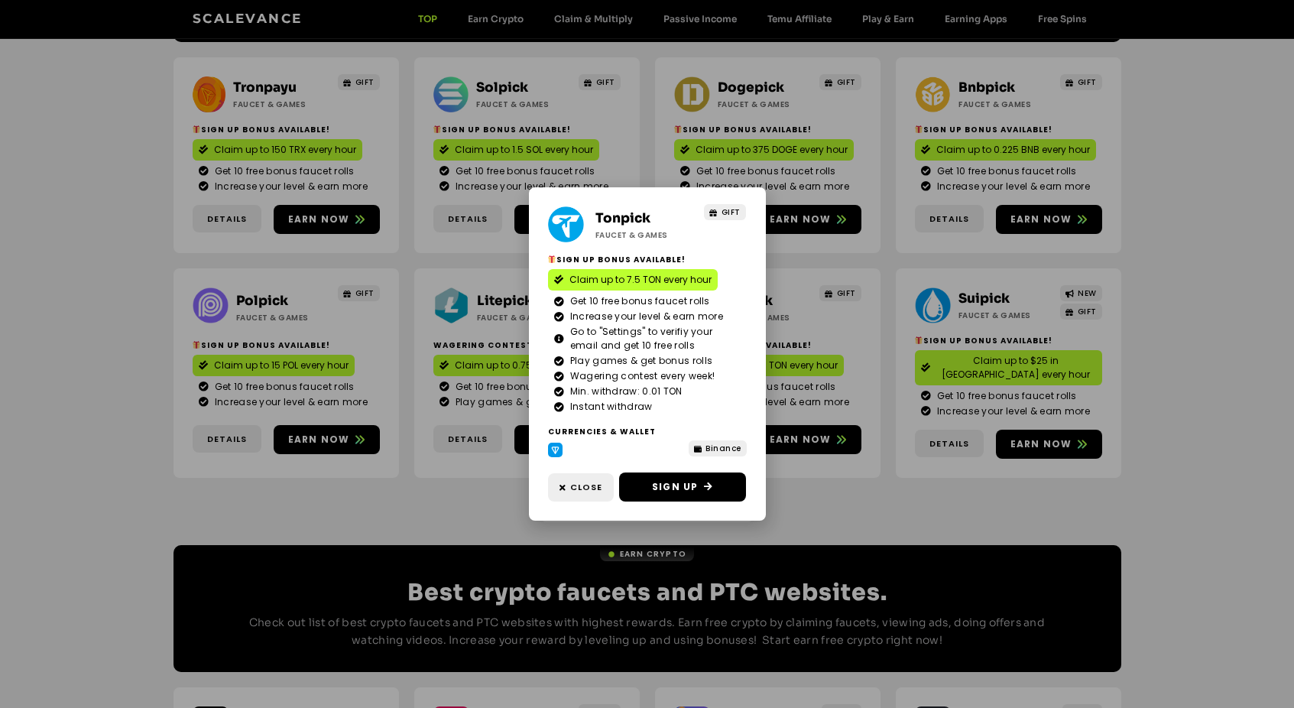
click at [858, 462] on div "Tonpick Faucet & Games GIFT Sign Up Bonus Available! Claim up to 7.5 TON every …" at bounding box center [647, 354] width 1294 height 708
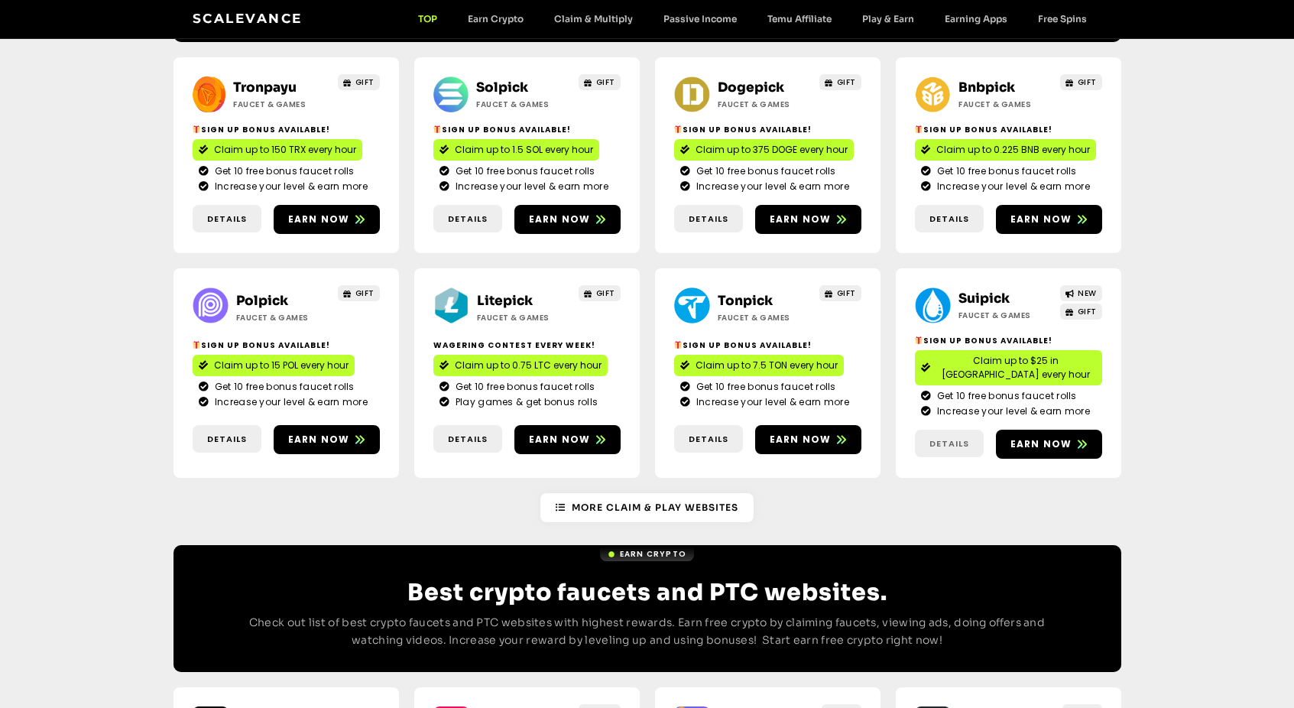
click at [930, 437] on span "Details" at bounding box center [950, 443] width 40 height 13
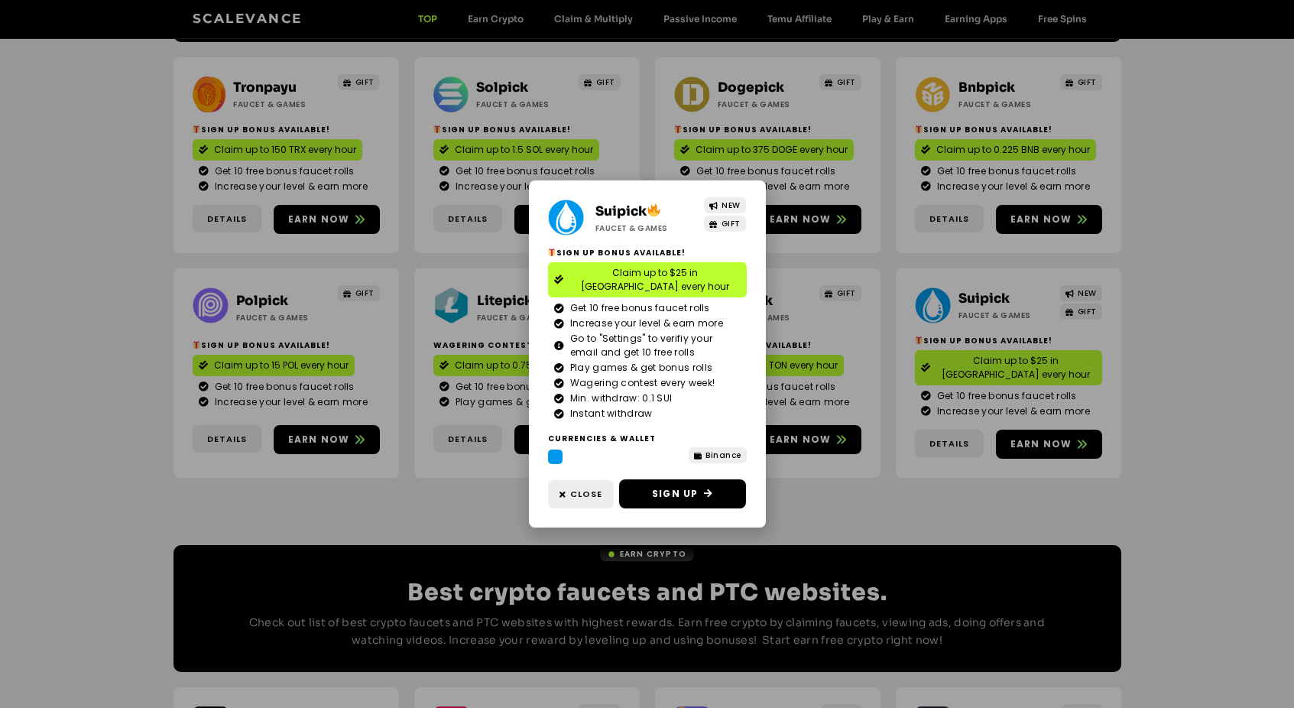
click at [906, 454] on div "Suipick Faucet & Games NEW GIFT Sign Up Bonus Available! Claim up to $25 in [GE…" at bounding box center [647, 354] width 1294 height 708
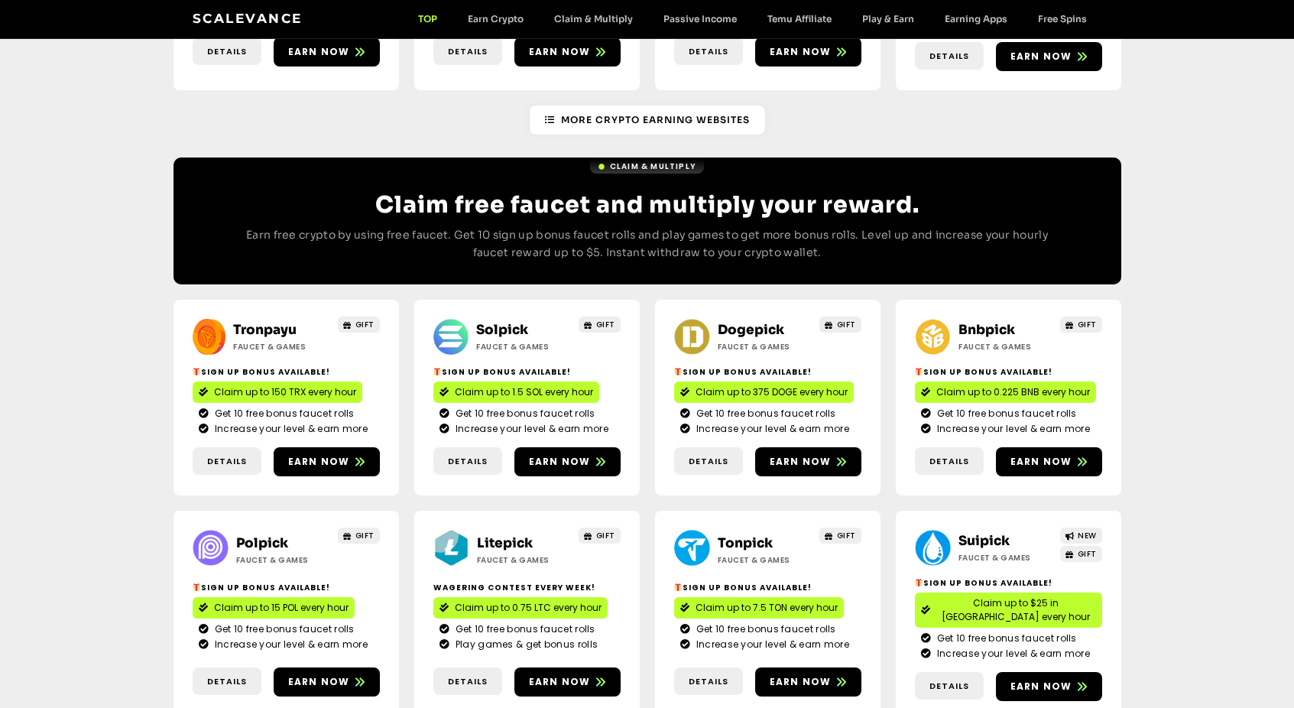
scroll to position [541, 0]
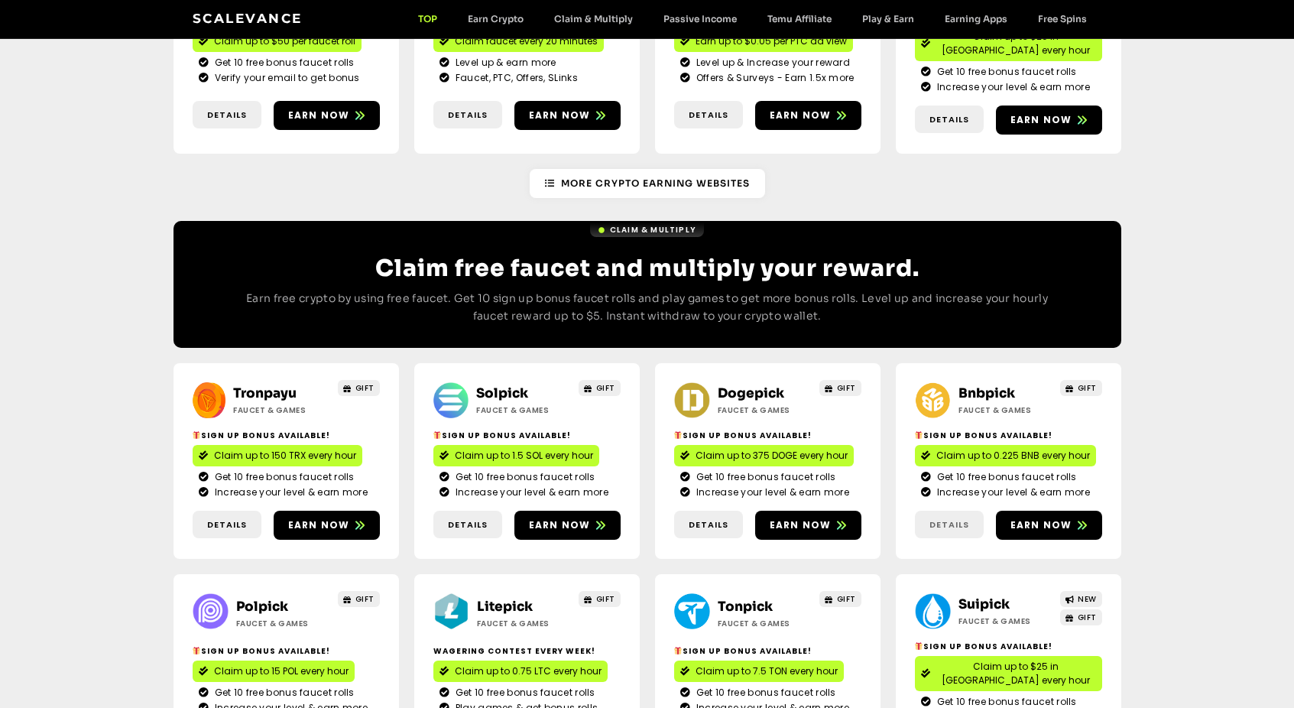
click at [955, 518] on span "Details" at bounding box center [950, 524] width 40 height 13
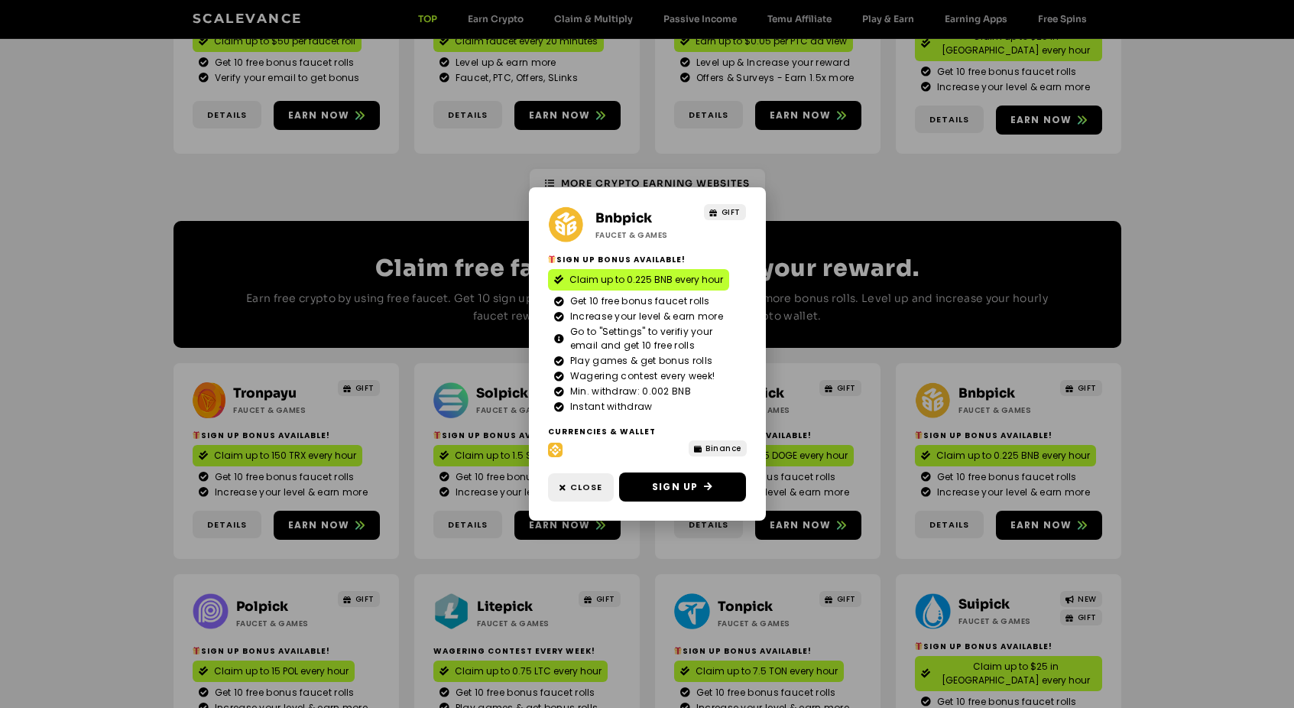
click at [796, 525] on div "Bnbpick Faucet & Games GIFT Sign Up Bonus Available! Claim up to 0.225 BNB ever…" at bounding box center [647, 354] width 1294 height 708
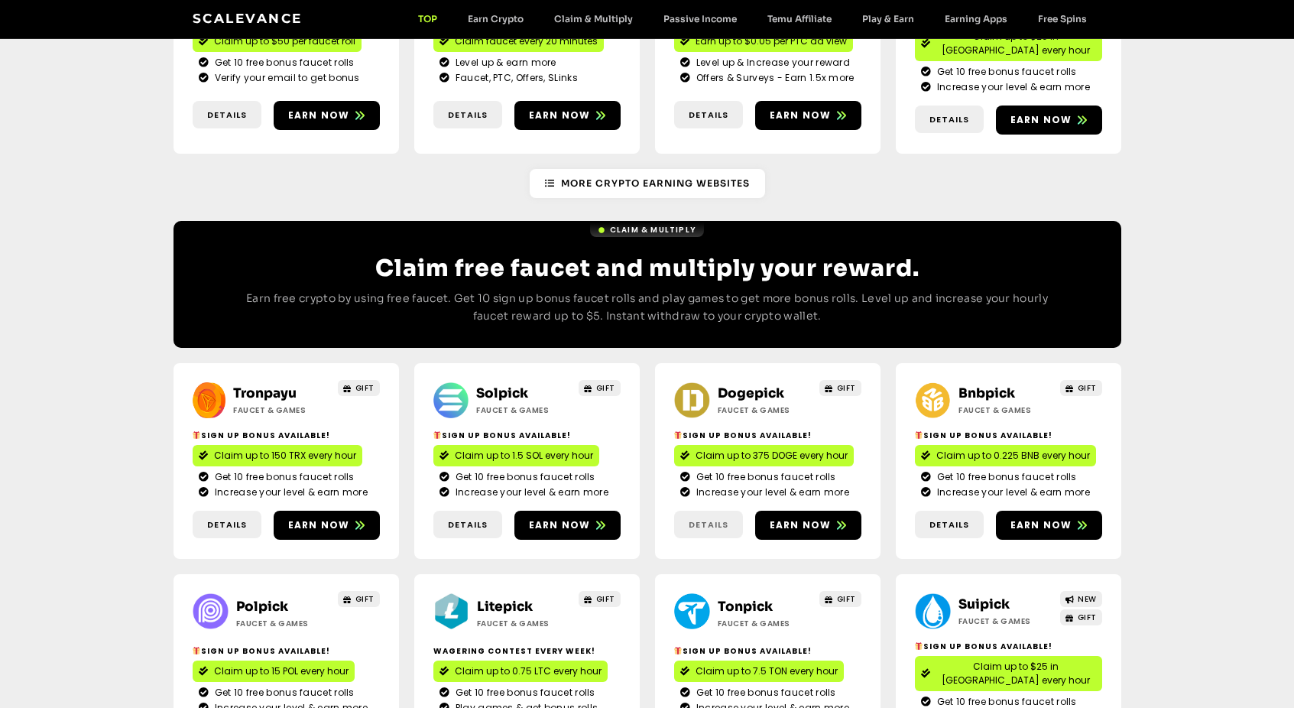
click at [693, 518] on span "Details" at bounding box center [709, 524] width 40 height 13
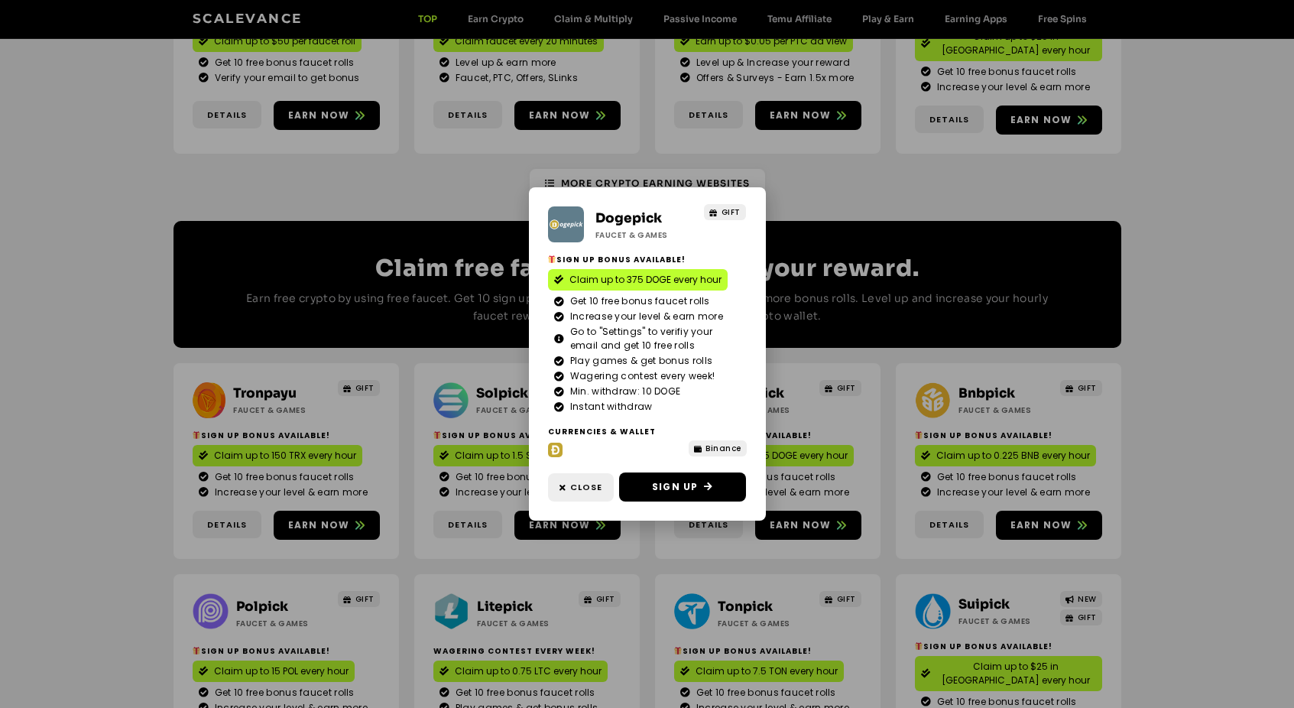
click at [447, 492] on div "Dogepick Faucet & Games GIFT Sign Up Bonus Available! Claim up to 375 DOGE ever…" at bounding box center [647, 354] width 1294 height 708
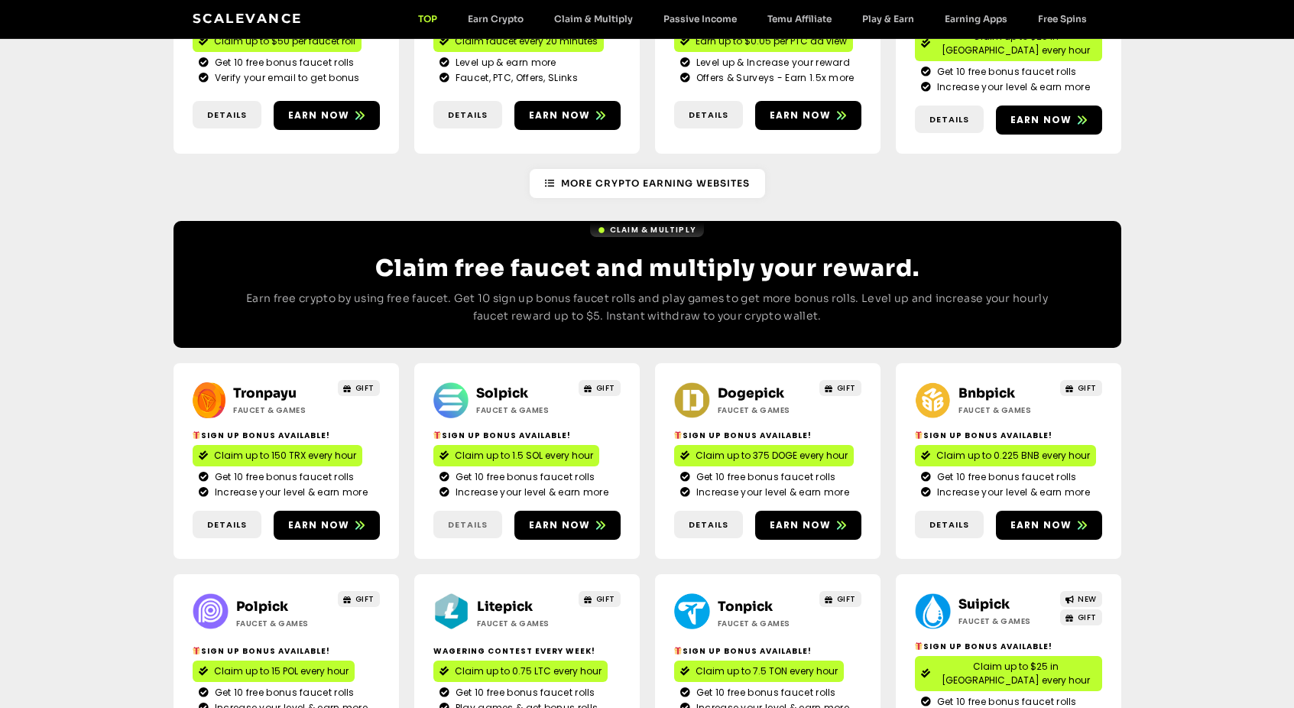
click at [447, 518] on span "Details" at bounding box center [467, 524] width 69 height 13
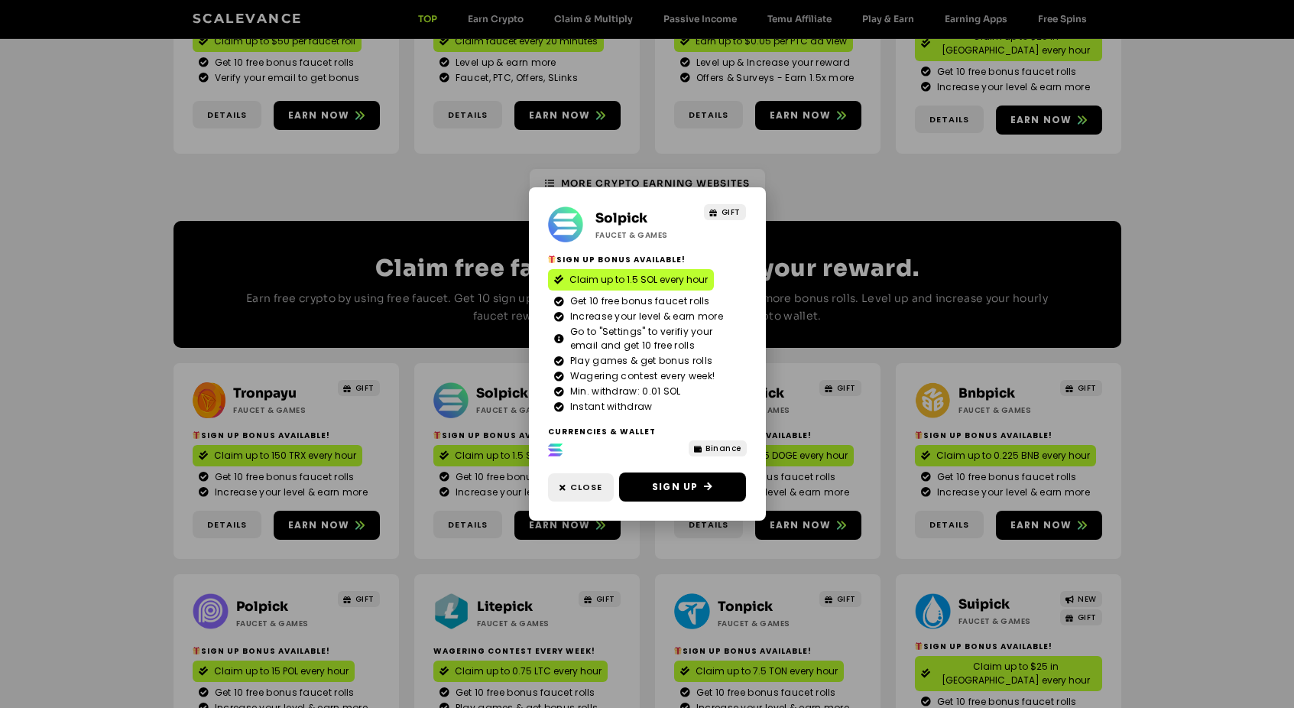
click at [151, 425] on div "Solpick Faucet & Games GIFT Sign Up Bonus Available! Claim up to 1.5 SOL every …" at bounding box center [647, 354] width 1294 height 708
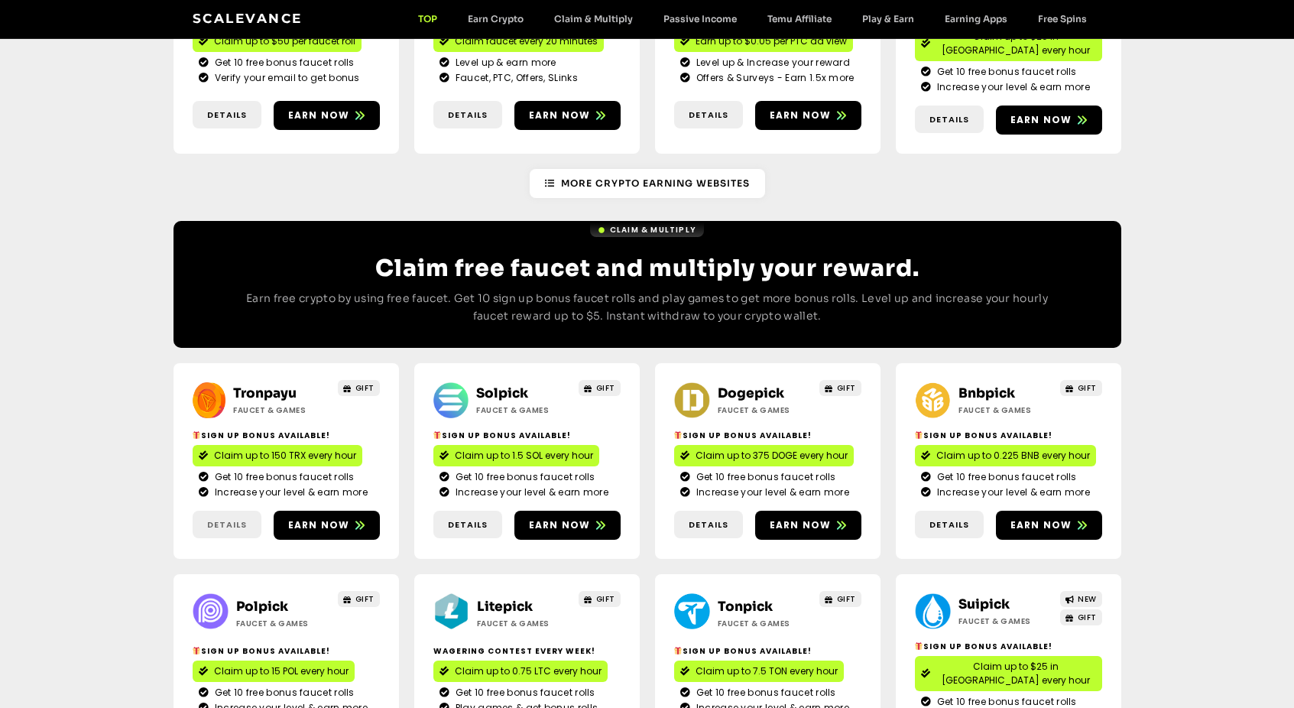
click at [206, 518] on span "Details" at bounding box center [227, 524] width 69 height 13
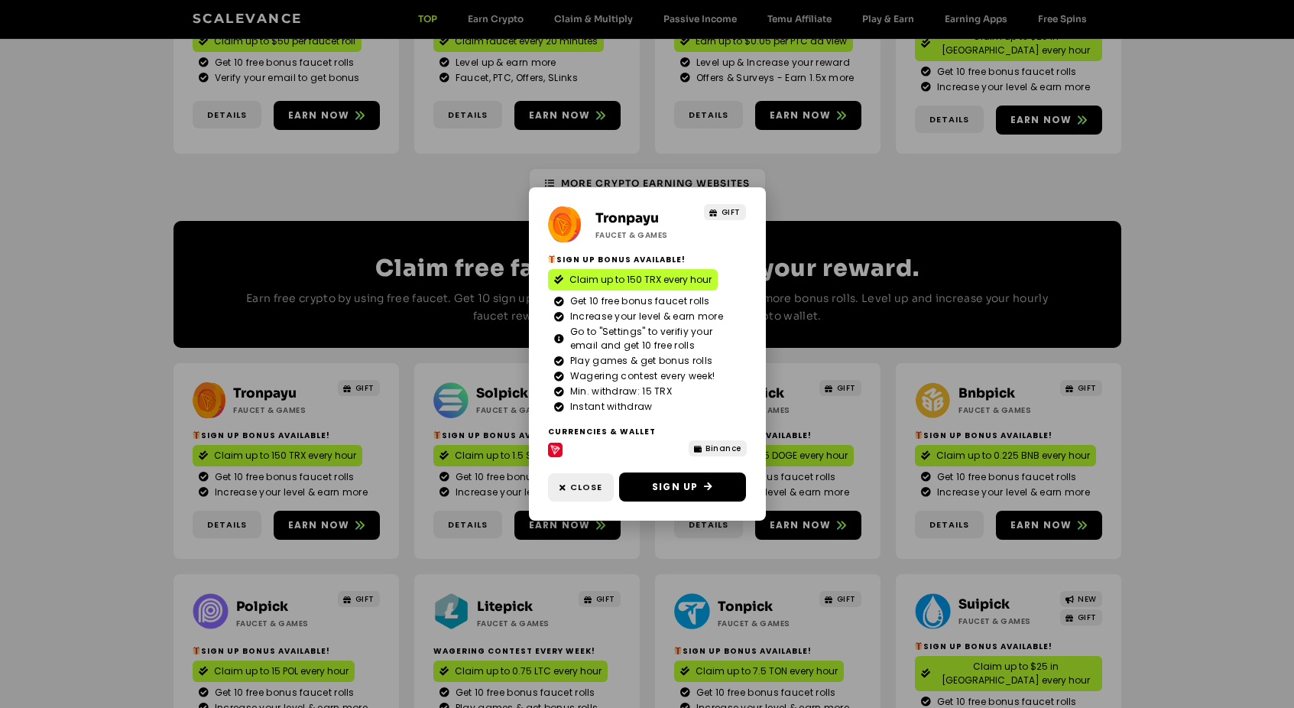
click at [132, 441] on div "Tronpayu Faucet & Games GIFT Sign Up Bonus Available! Claim up to 150 TRX every…" at bounding box center [647, 354] width 1294 height 708
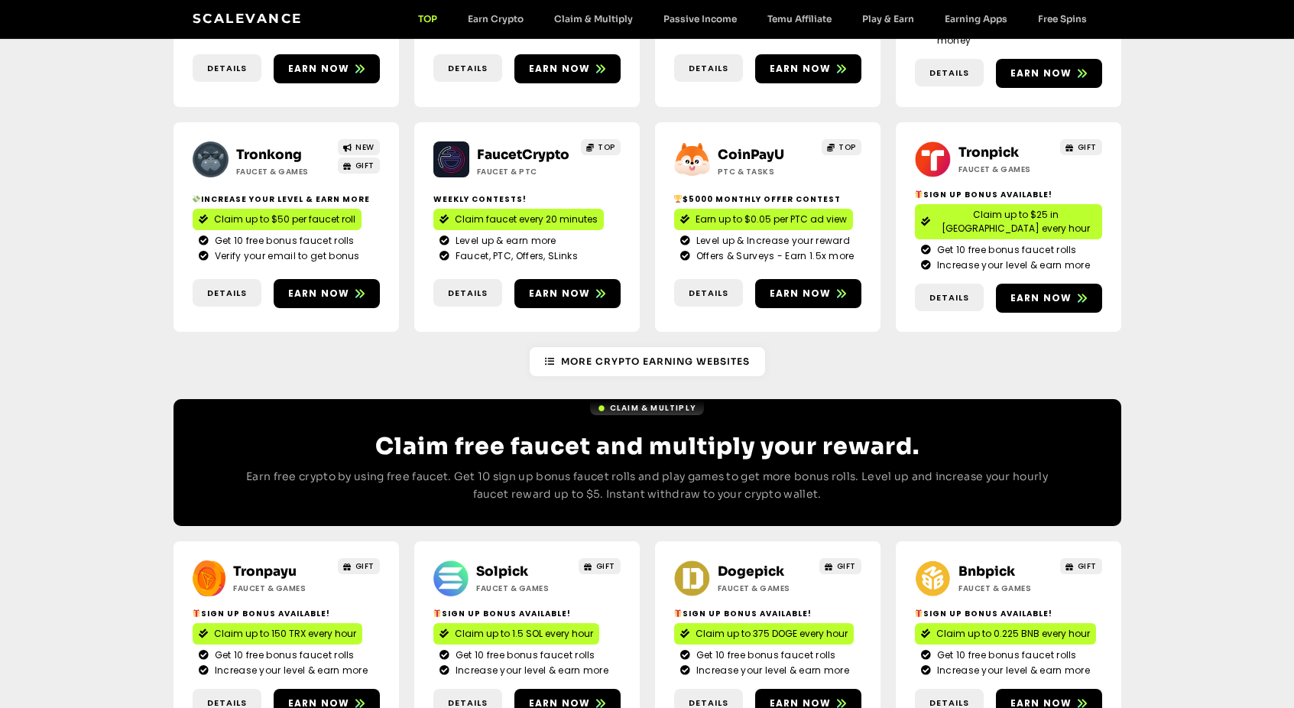
scroll to position [159, 0]
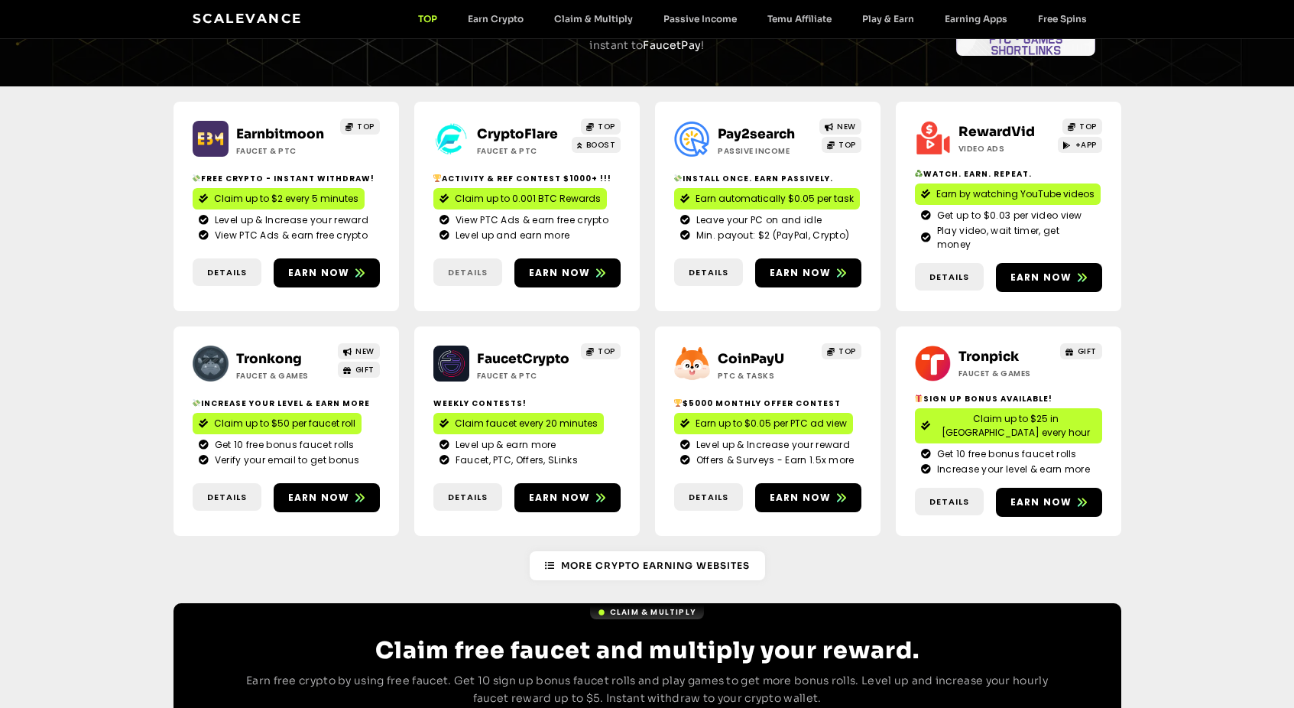
click at [461, 266] on span "Details" at bounding box center [468, 272] width 40 height 13
click at [697, 491] on span "Details" at bounding box center [709, 497] width 40 height 13
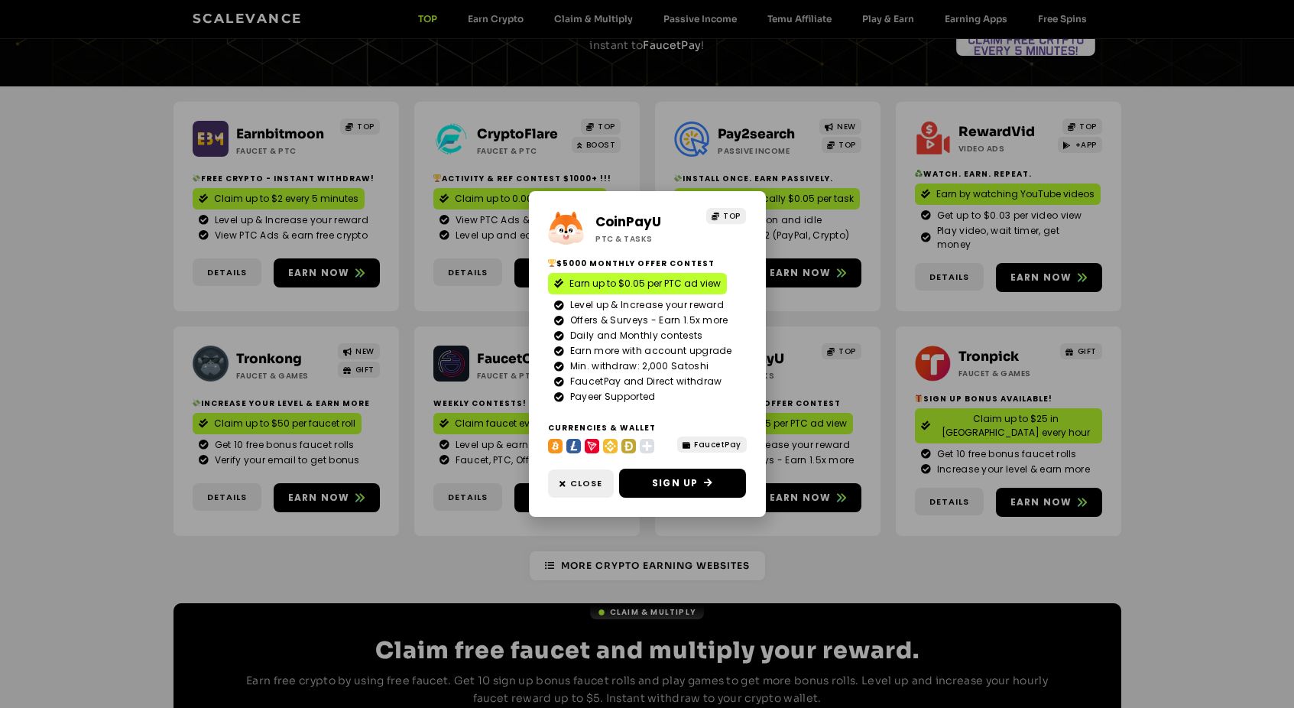
click at [817, 515] on div "CoinPayU ptc & Tasks TOP $5000 Monthly Offer contest Earn up to $0.05 per PTC a…" at bounding box center [647, 354] width 1294 height 708
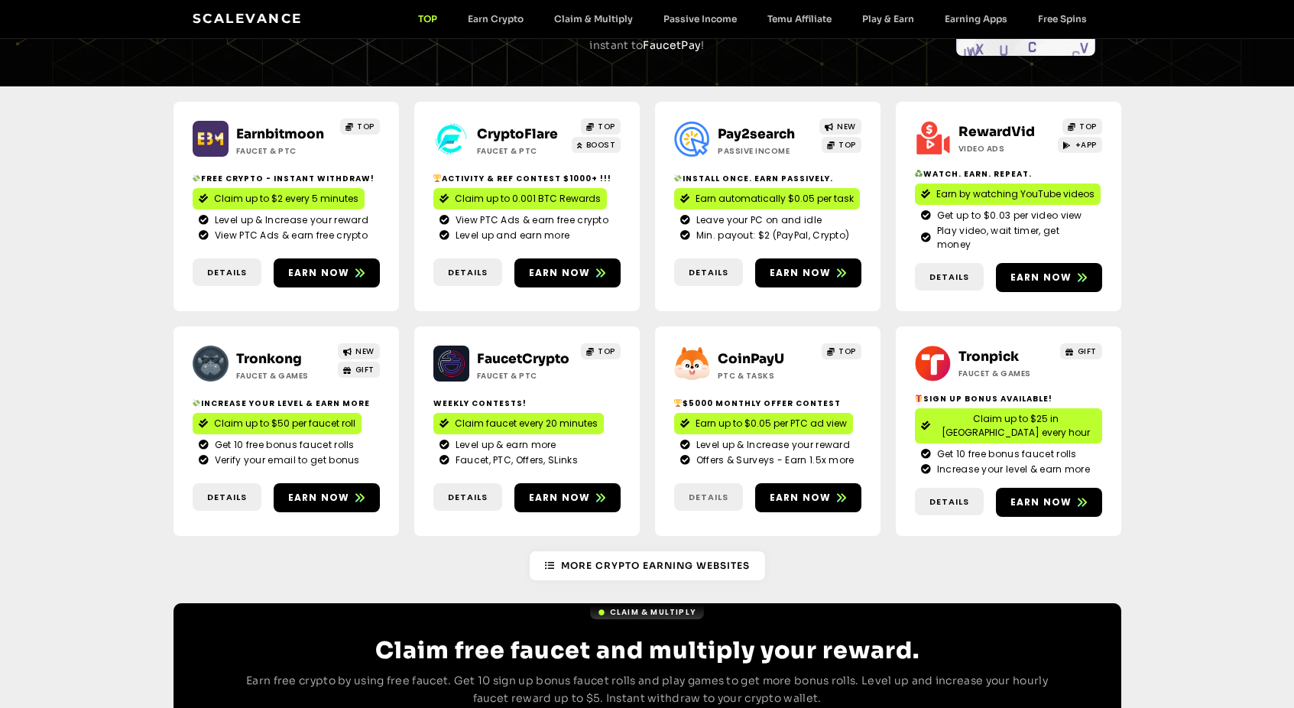
click at [716, 491] on span "Details" at bounding box center [709, 497] width 40 height 13
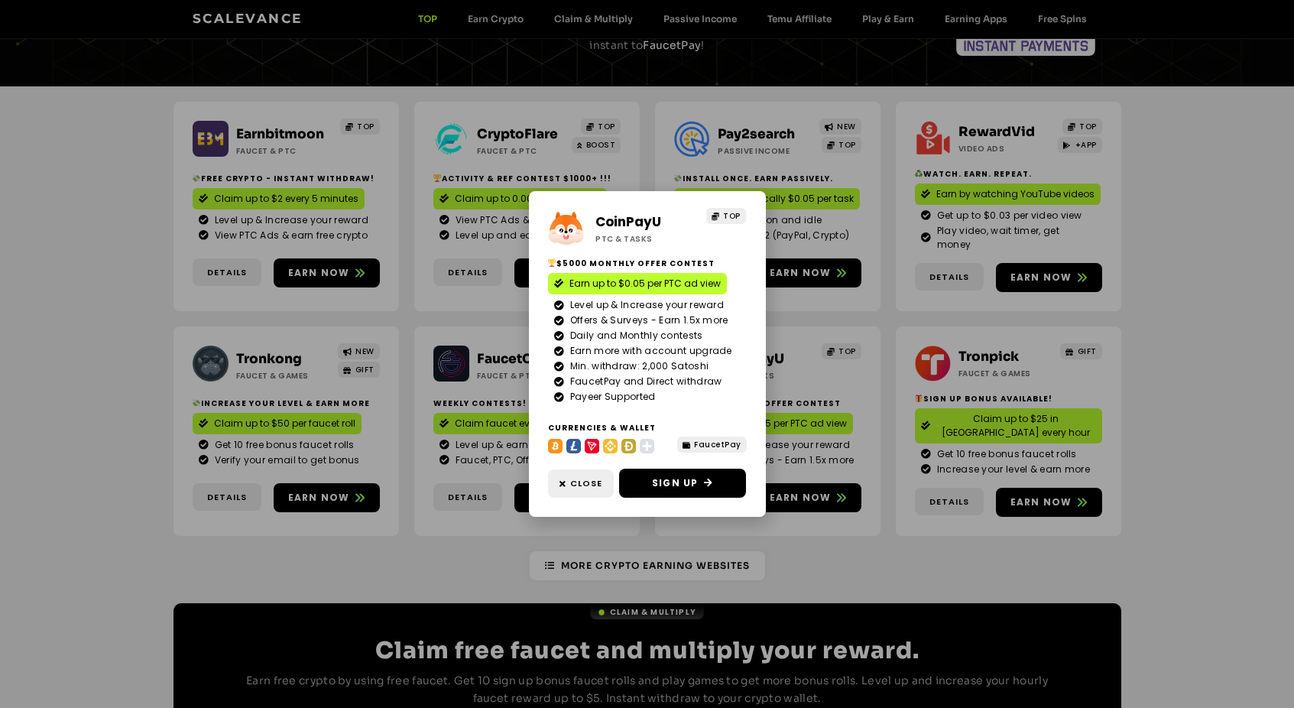
click at [783, 505] on div "CoinPayU ptc & Tasks TOP $5000 Monthly Offer contest Earn up to $0.05 per PTC a…" at bounding box center [647, 354] width 1294 height 708
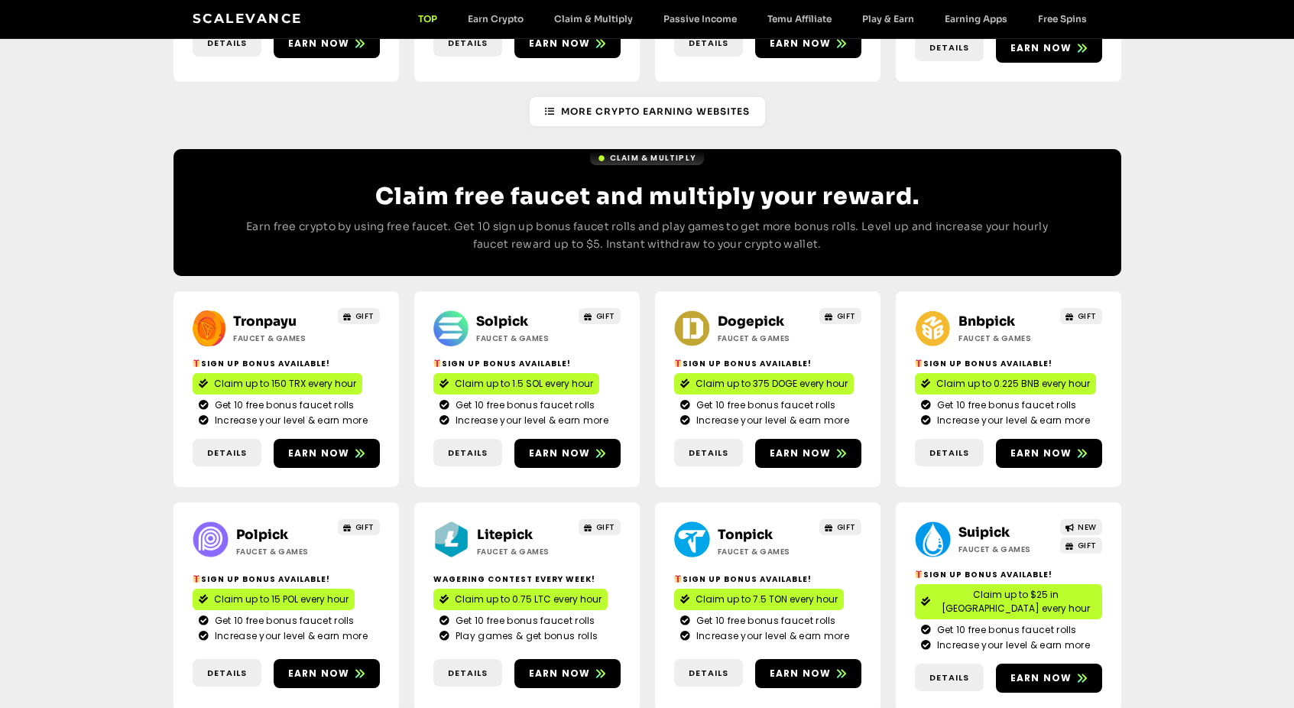
scroll to position [618, 0]
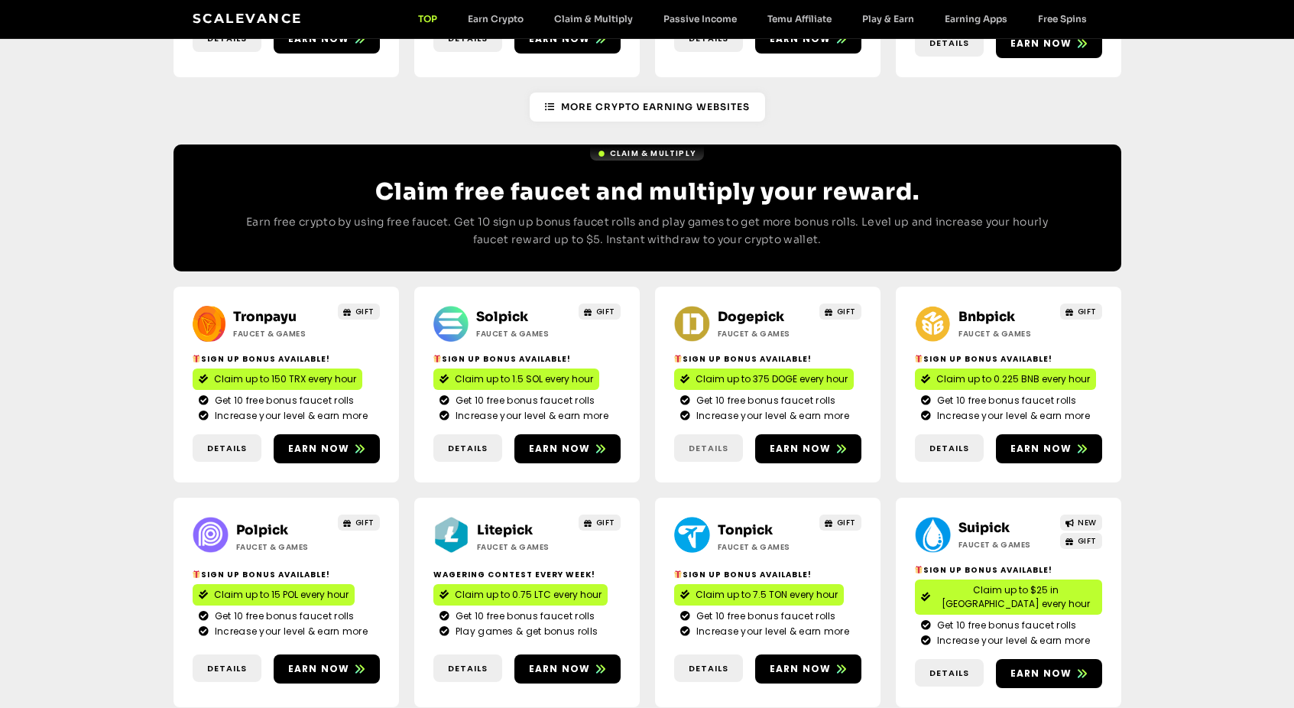
click at [706, 442] on span "Details" at bounding box center [709, 448] width 40 height 13
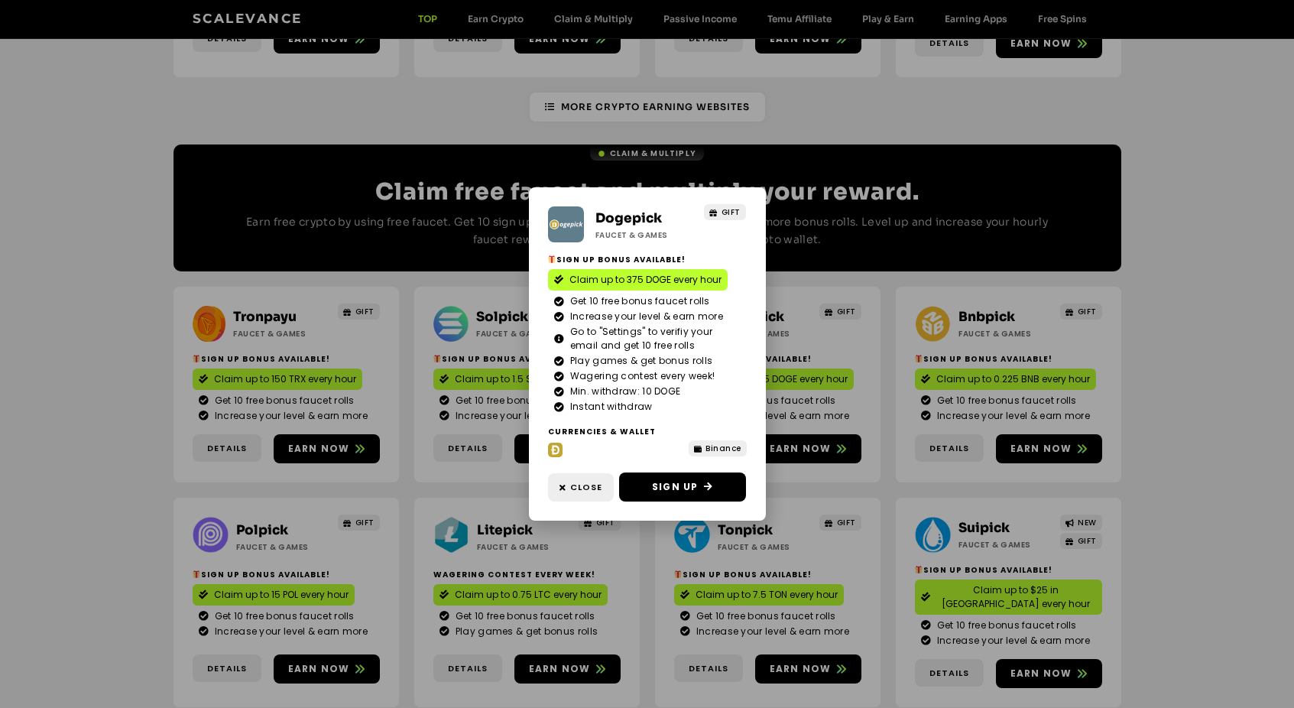
click at [131, 358] on div "Dogepick Faucet & Games GIFT Sign Up Bonus Available! Claim up to 375 DOGE ever…" at bounding box center [647, 354] width 1294 height 708
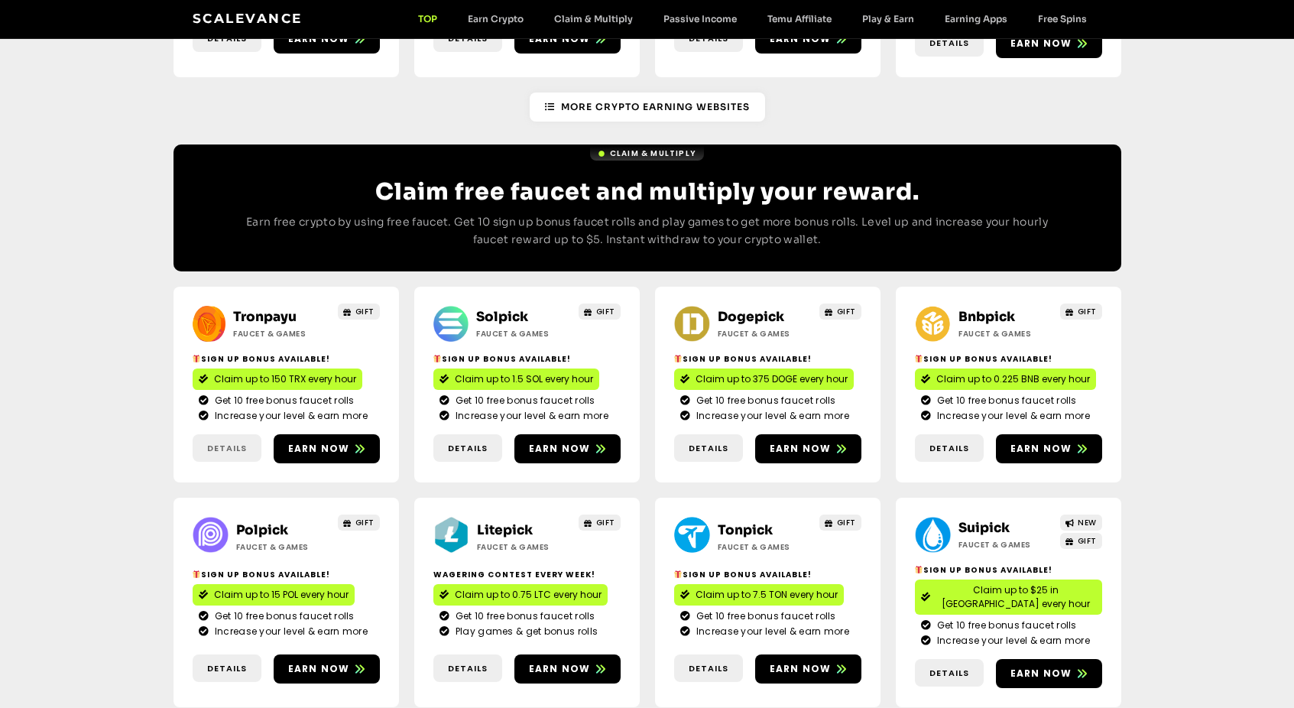
click at [215, 434] on link "Details" at bounding box center [227, 448] width 69 height 28
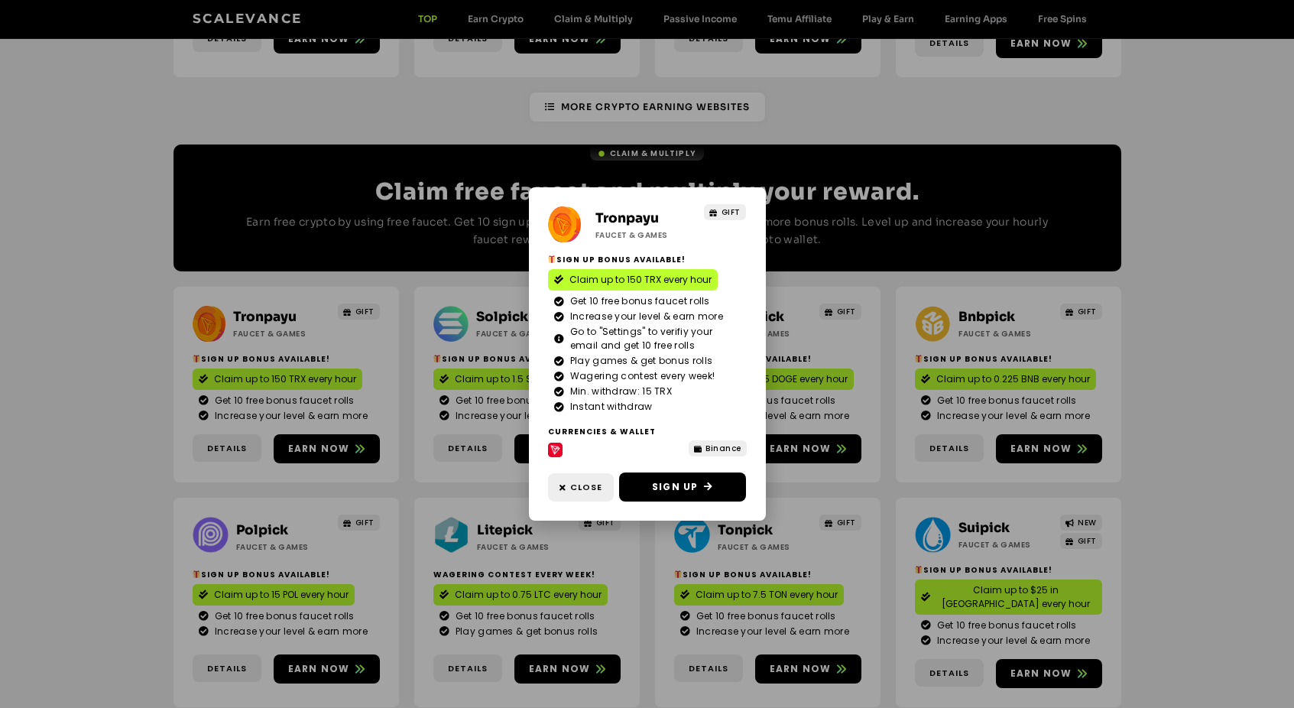
click at [164, 383] on div "Tronpayu Faucet & Games GIFT Sign Up Bonus Available! Claim up to 150 TRX every…" at bounding box center [647, 354] width 1294 height 708
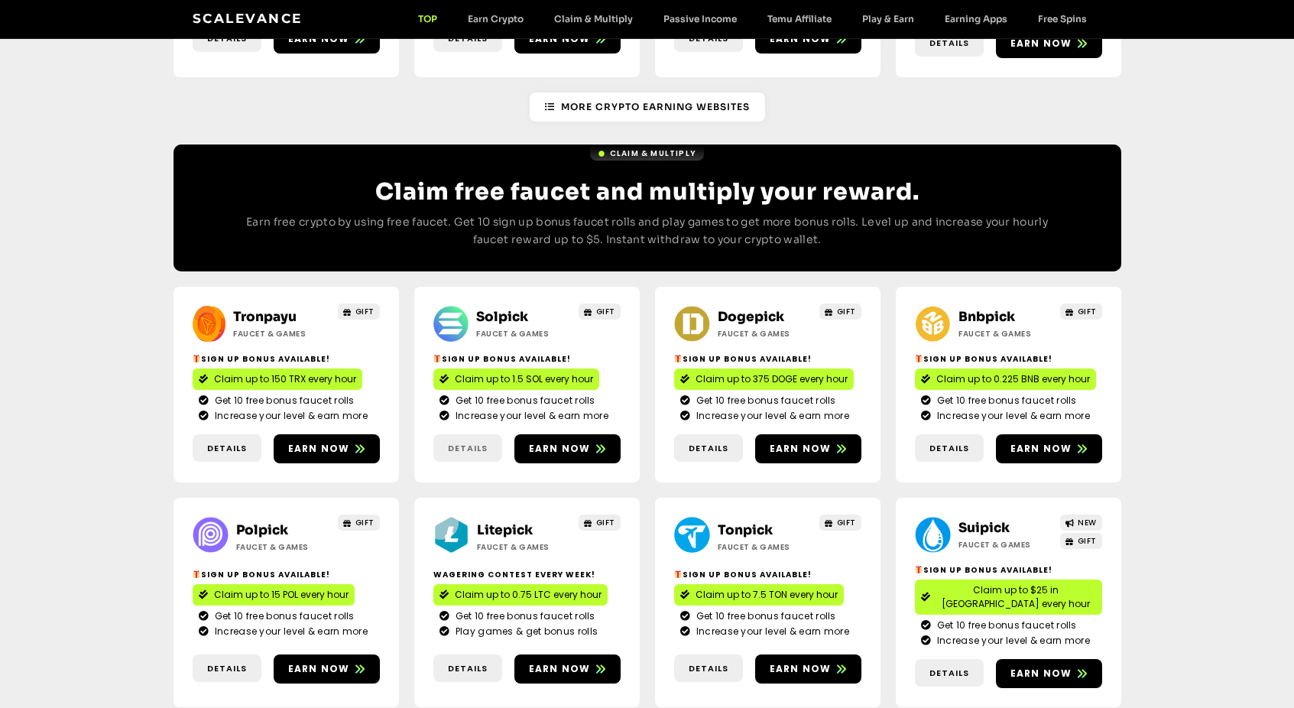
click at [472, 434] on link "Details" at bounding box center [467, 448] width 69 height 28
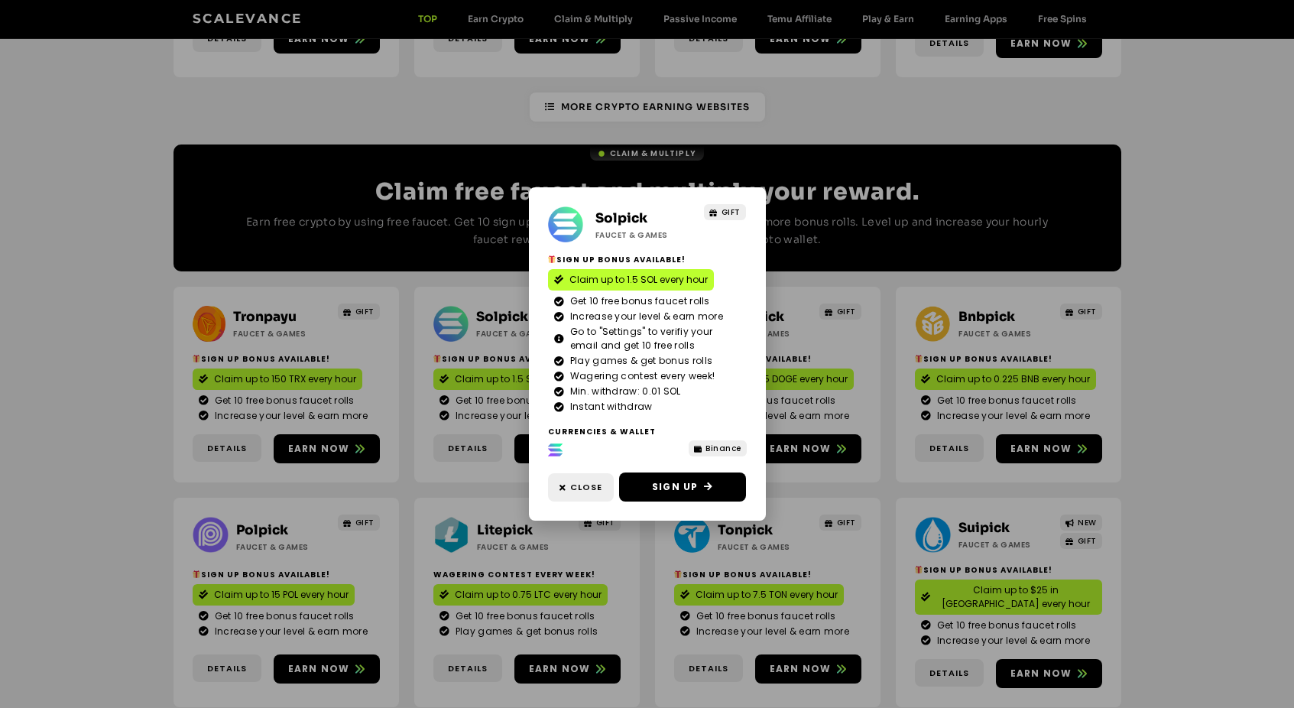
click at [1163, 421] on div "Solpick Faucet & Games GIFT Sign Up Bonus Available! Claim up to 1.5 SOL every …" at bounding box center [647, 354] width 1294 height 708
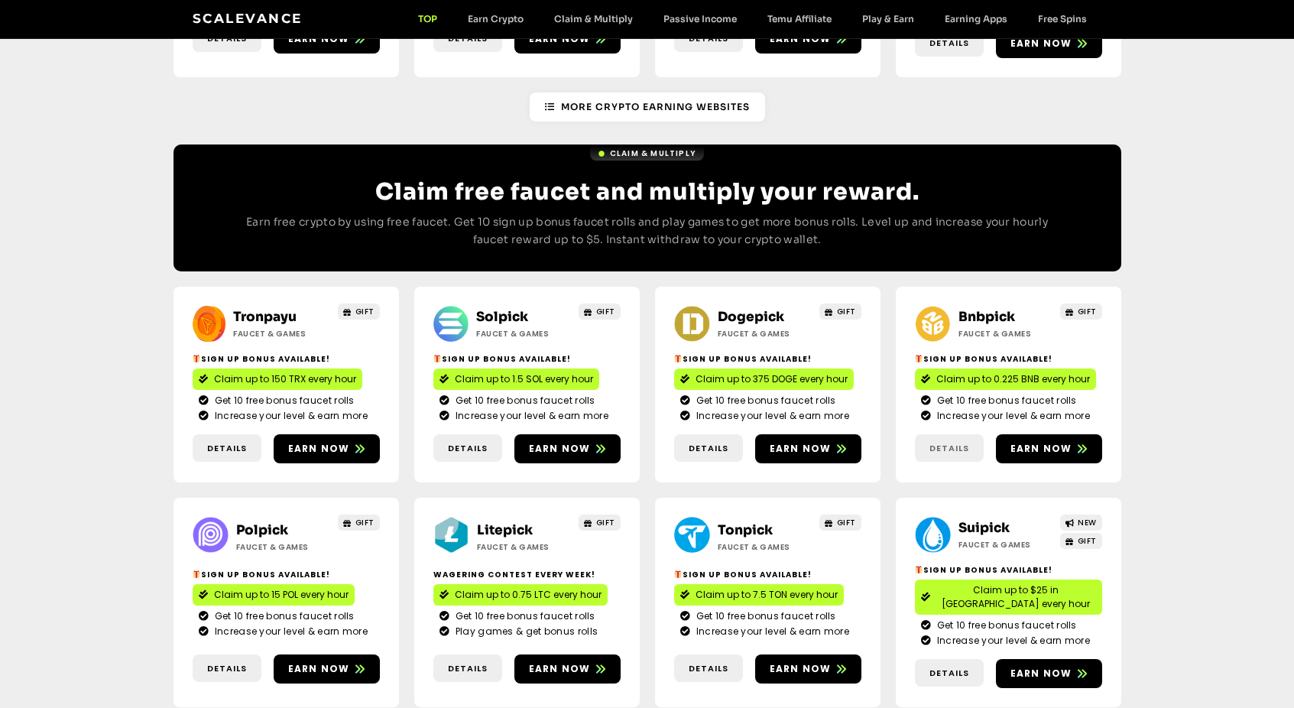
click at [959, 442] on span "Details" at bounding box center [950, 448] width 40 height 13
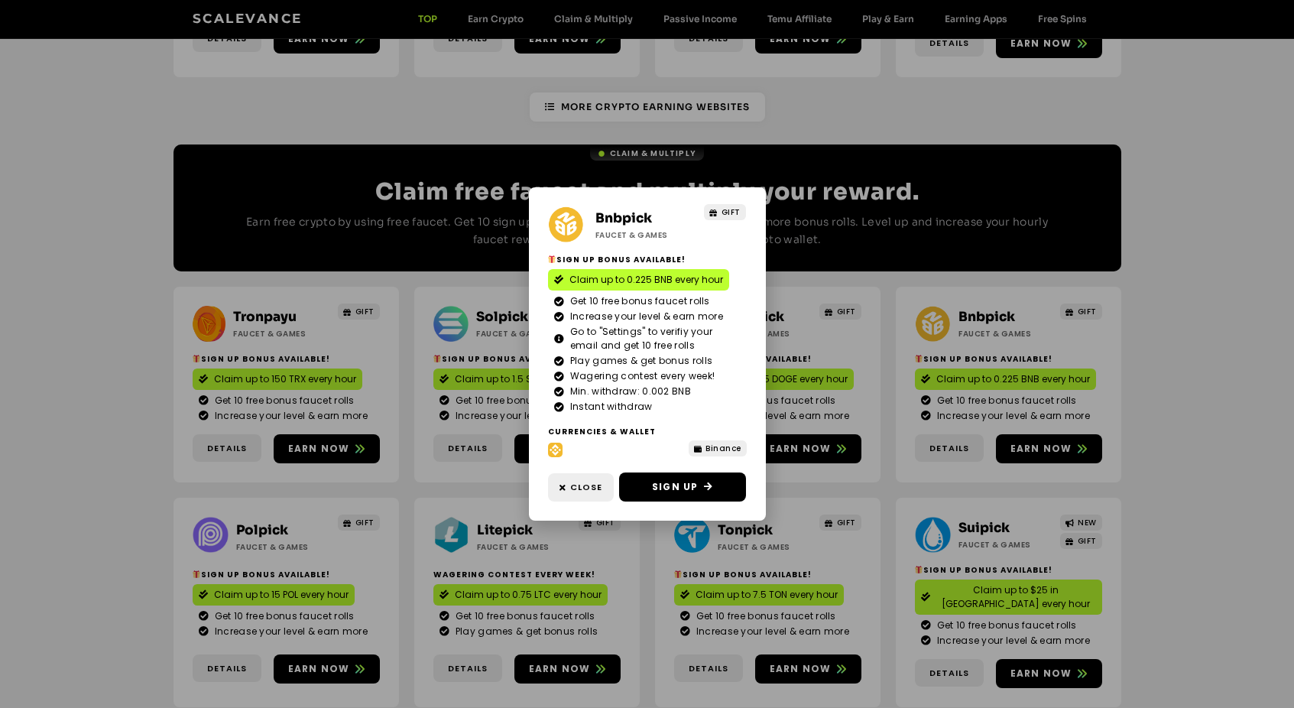
click at [1196, 401] on div "Bnbpick Faucet & Games GIFT Sign Up Bonus Available! Claim up to 0.225 BNB ever…" at bounding box center [647, 354] width 1294 height 708
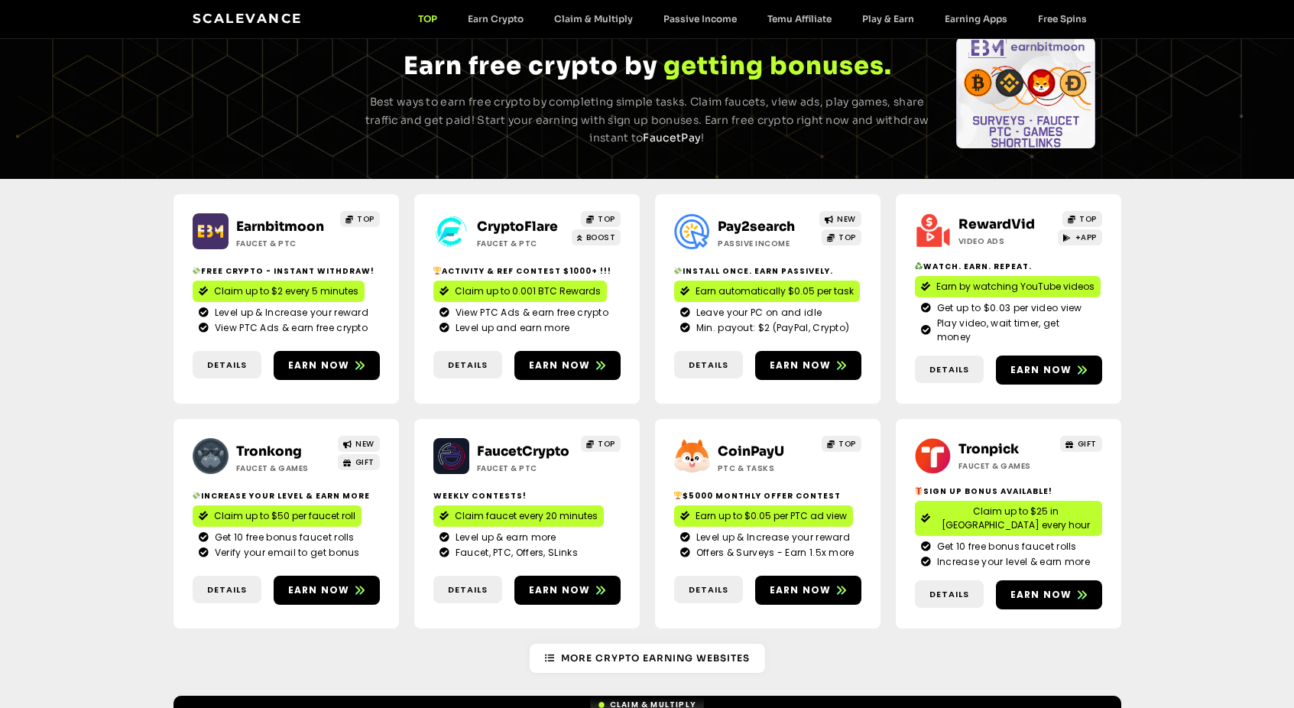
scroll to position [0, 0]
